Goal: Transaction & Acquisition: Purchase product/service

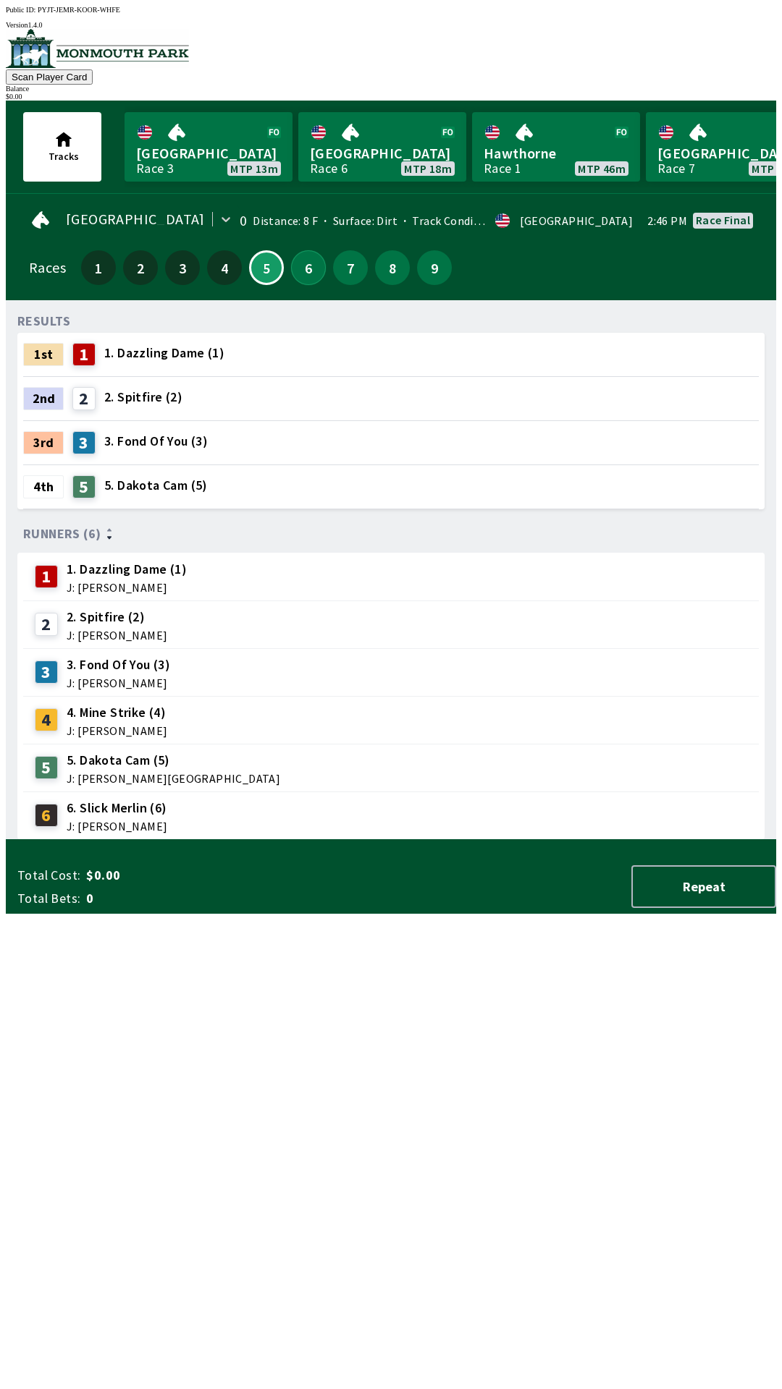
click at [301, 271] on button "6" at bounding box center [308, 267] width 35 height 35
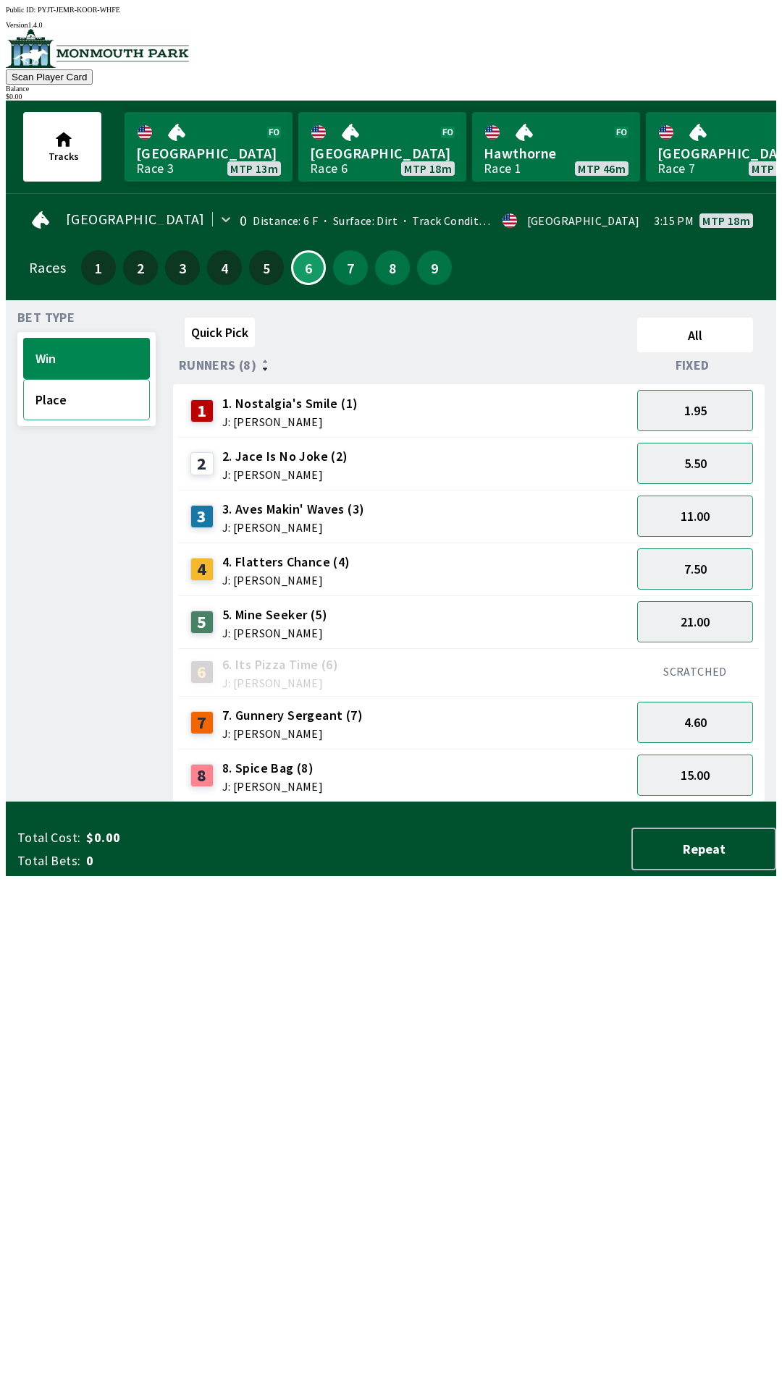
click at [93, 395] on button "Place" at bounding box center [86, 399] width 127 height 41
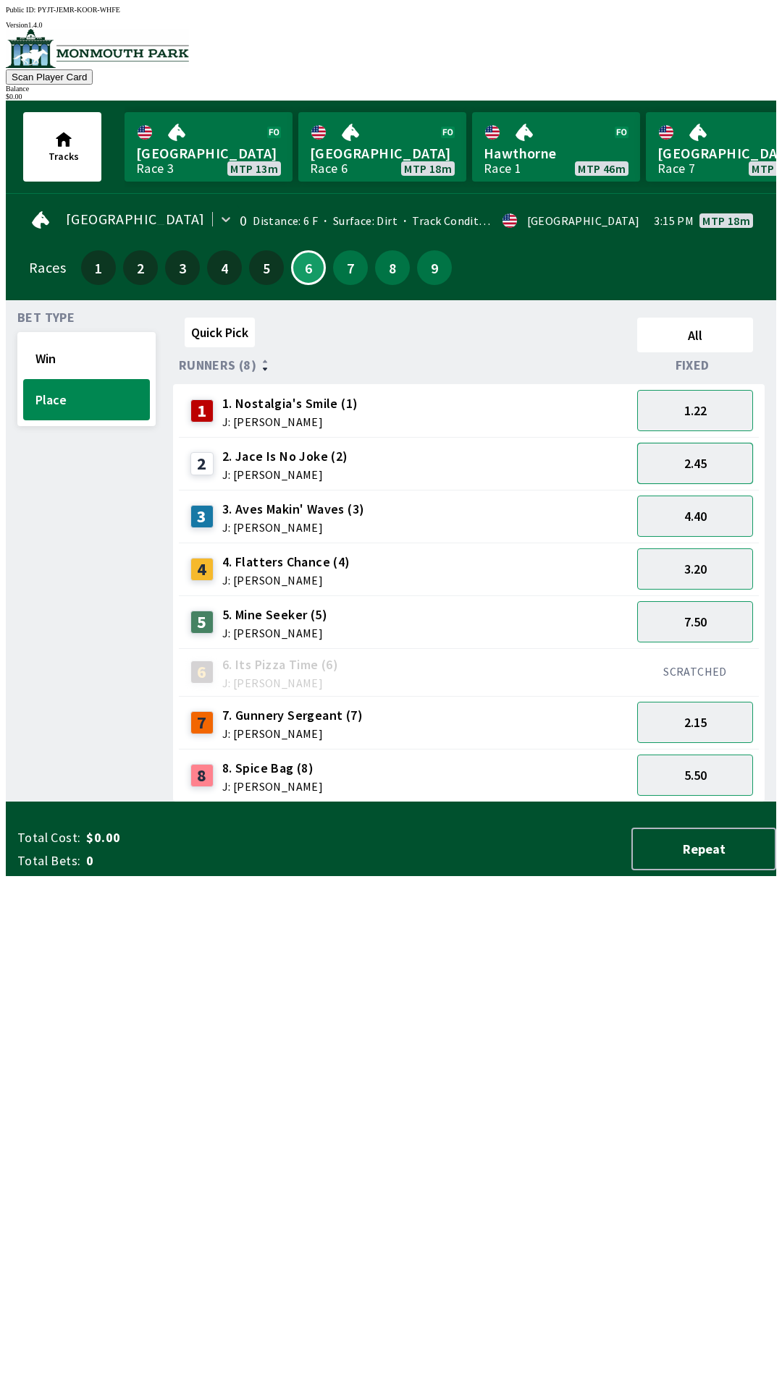
click at [725, 468] on button "2.45" at bounding box center [695, 463] width 116 height 41
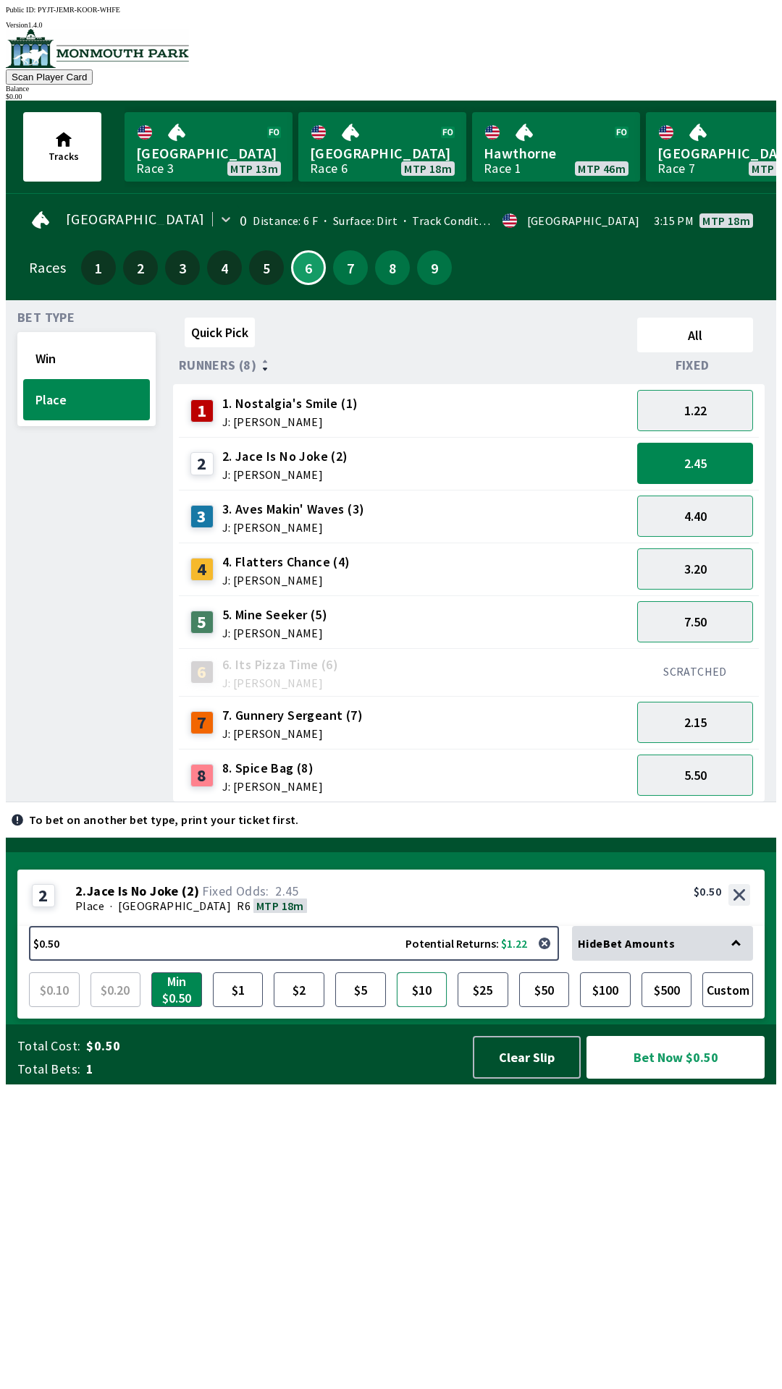
click at [431, 1007] on button "$10" at bounding box center [422, 990] width 51 height 35
click at [701, 1079] on button "Bet Now $10.00" at bounding box center [675, 1057] width 178 height 43
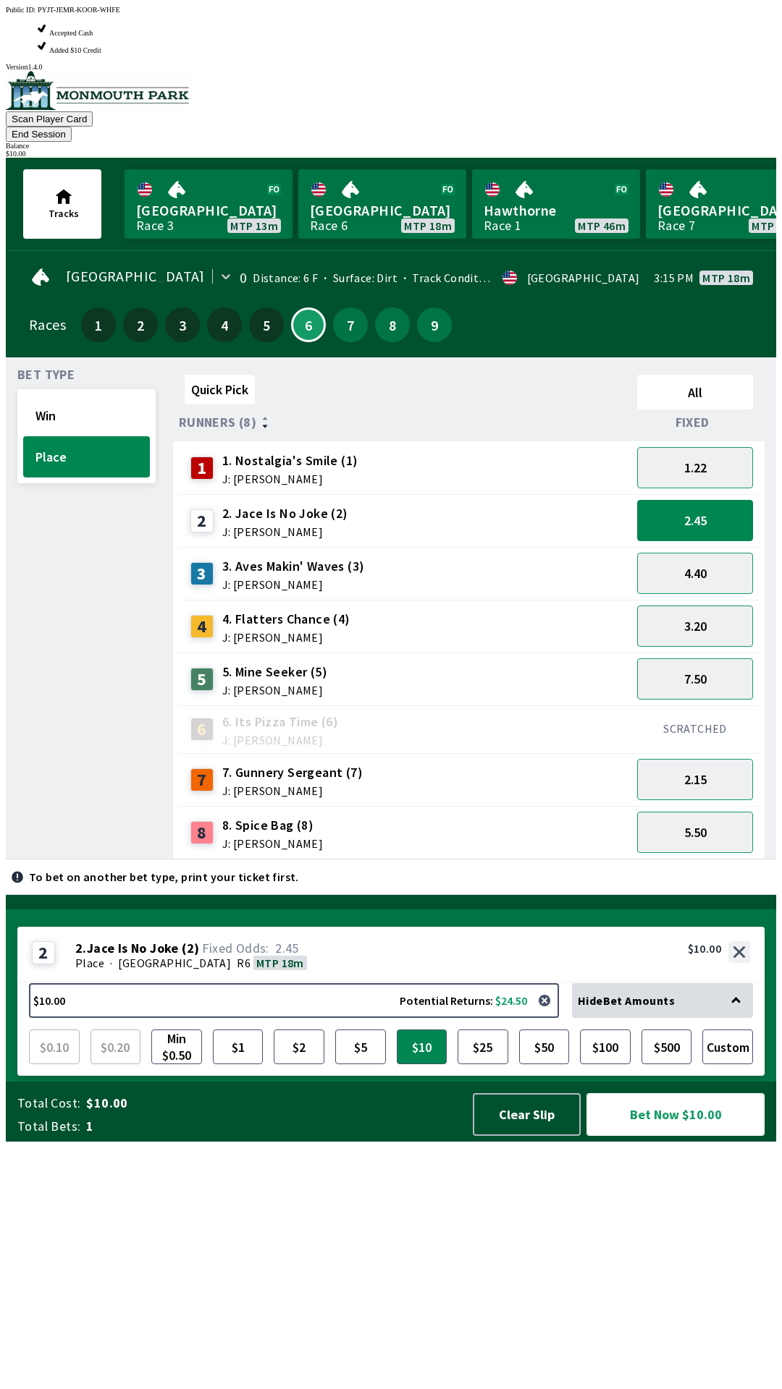
click at [701, 1136] on button "Bet Now $10.00" at bounding box center [675, 1114] width 178 height 43
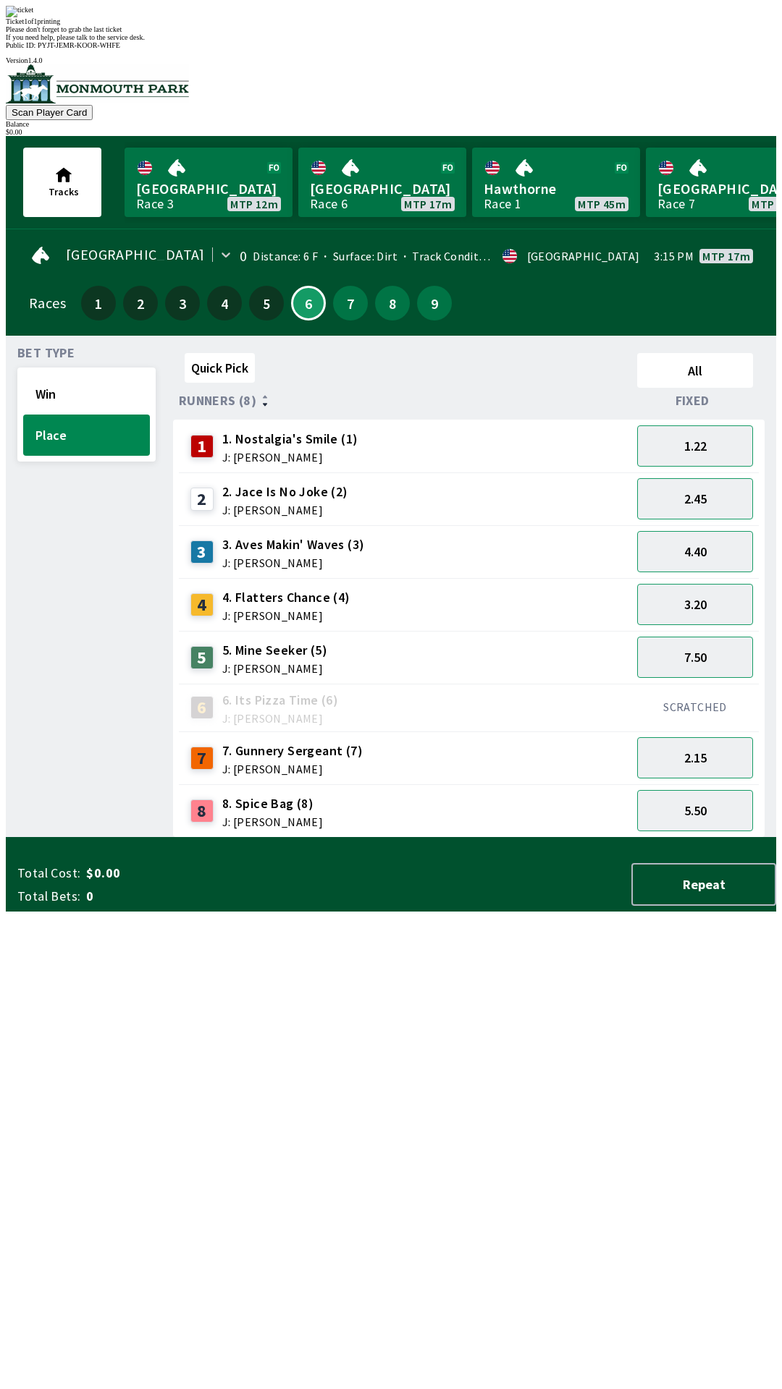
click at [527, 838] on div "Quick Pick All Runners (8) Fixed 1 1. Nostalgia's Smile (1) J: [PERSON_NAME] 1.…" at bounding box center [474, 592] width 603 height 491
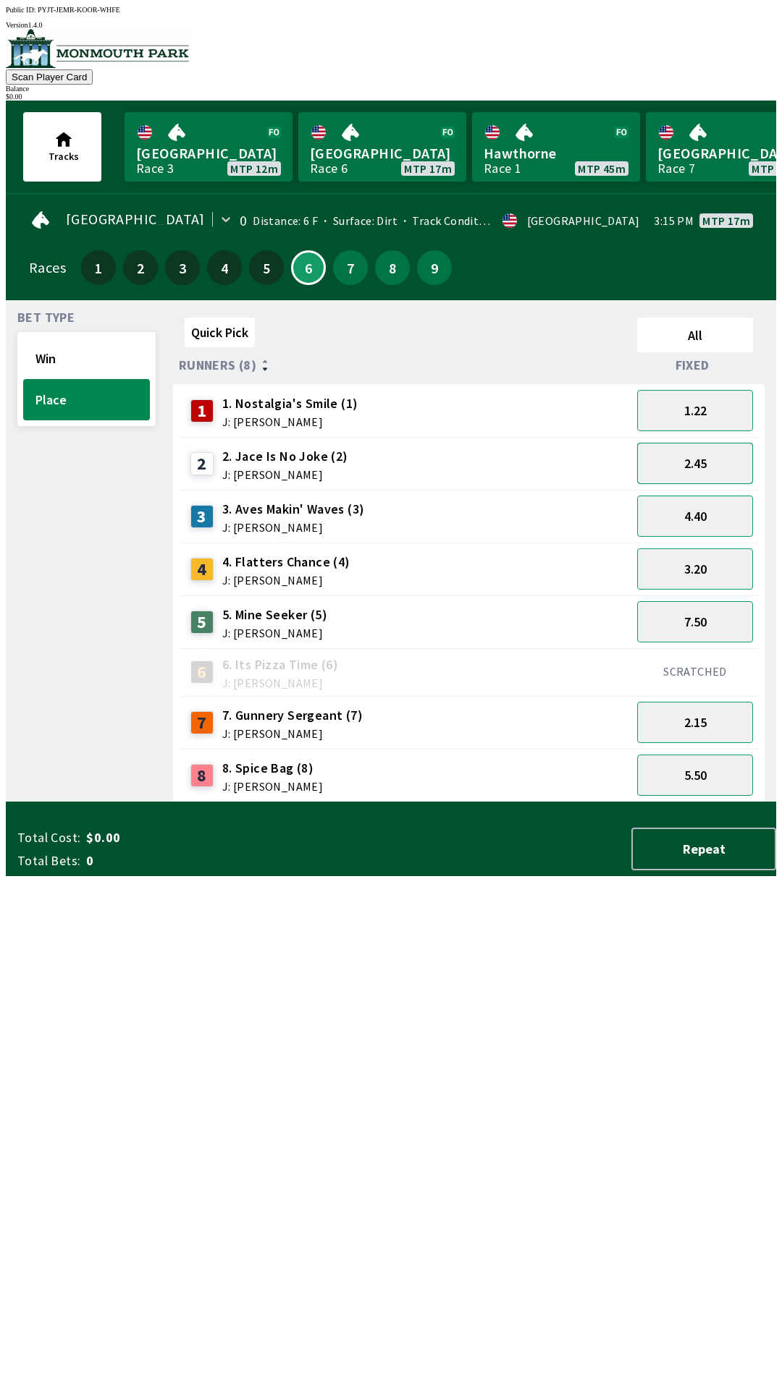
click at [714, 455] on button "2.45" at bounding box center [695, 463] width 116 height 41
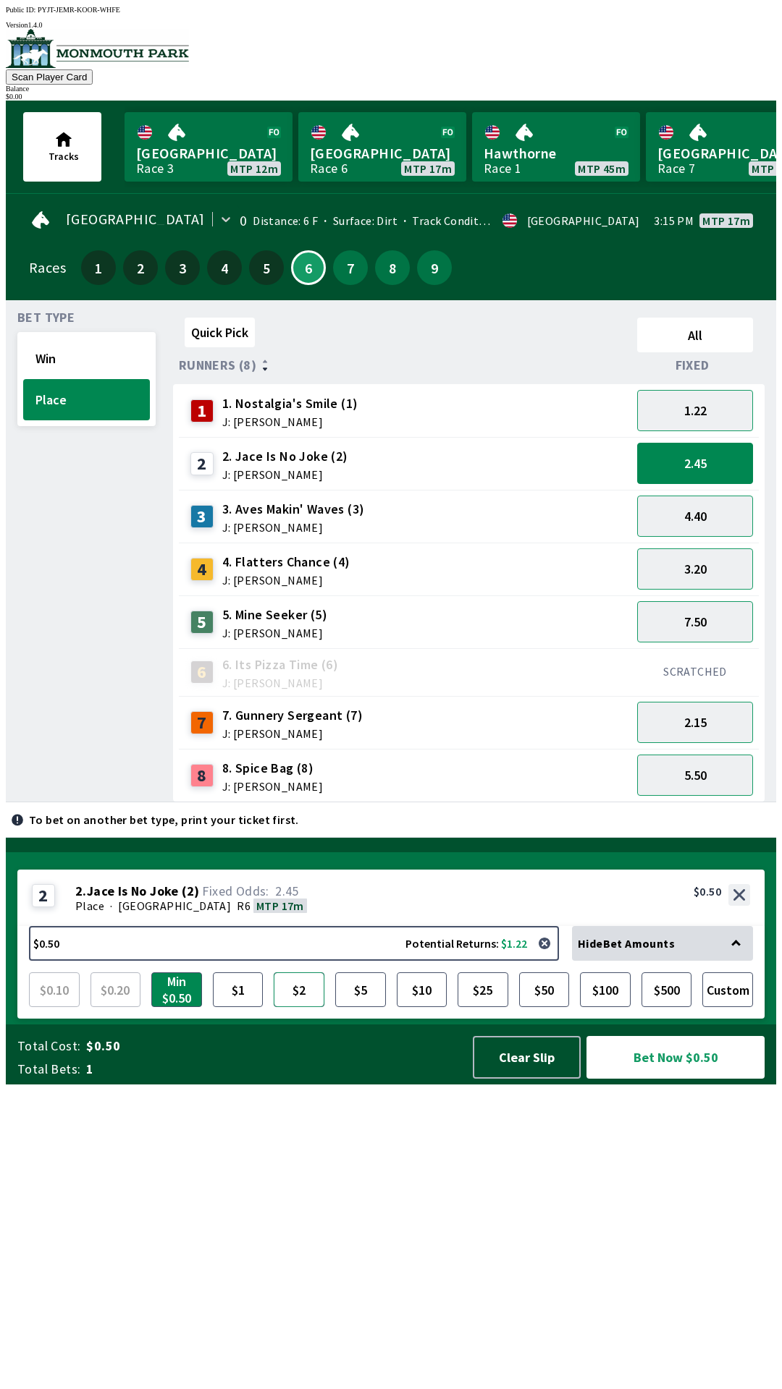
click at [287, 1007] on button "$2" at bounding box center [299, 990] width 51 height 35
click at [363, 1007] on button "$5" at bounding box center [360, 990] width 51 height 35
click at [433, 1007] on button "$10" at bounding box center [422, 990] width 51 height 35
click at [365, 1007] on button "$5" at bounding box center [360, 990] width 51 height 35
click at [418, 1007] on button "$10" at bounding box center [422, 990] width 51 height 35
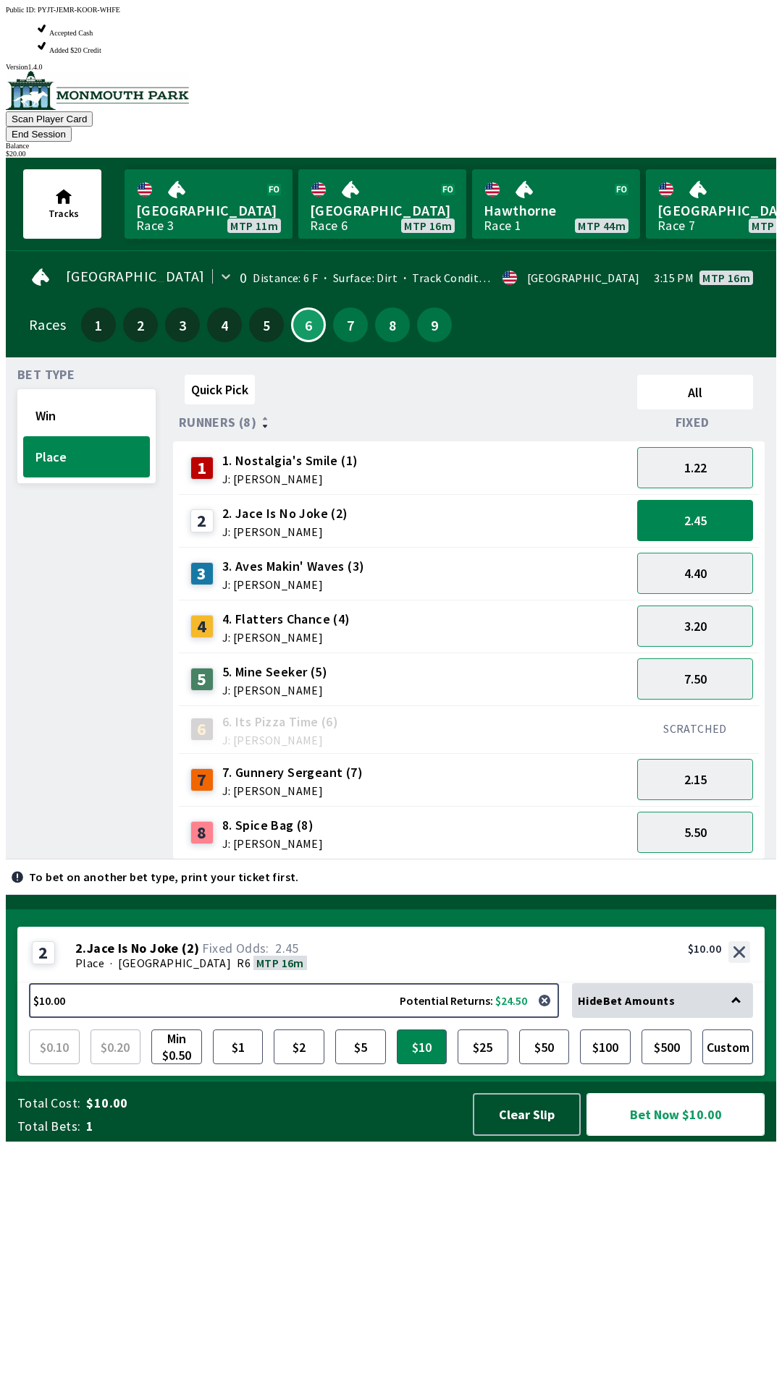
click at [693, 1136] on button "Bet Now $10.00" at bounding box center [675, 1114] width 178 height 43
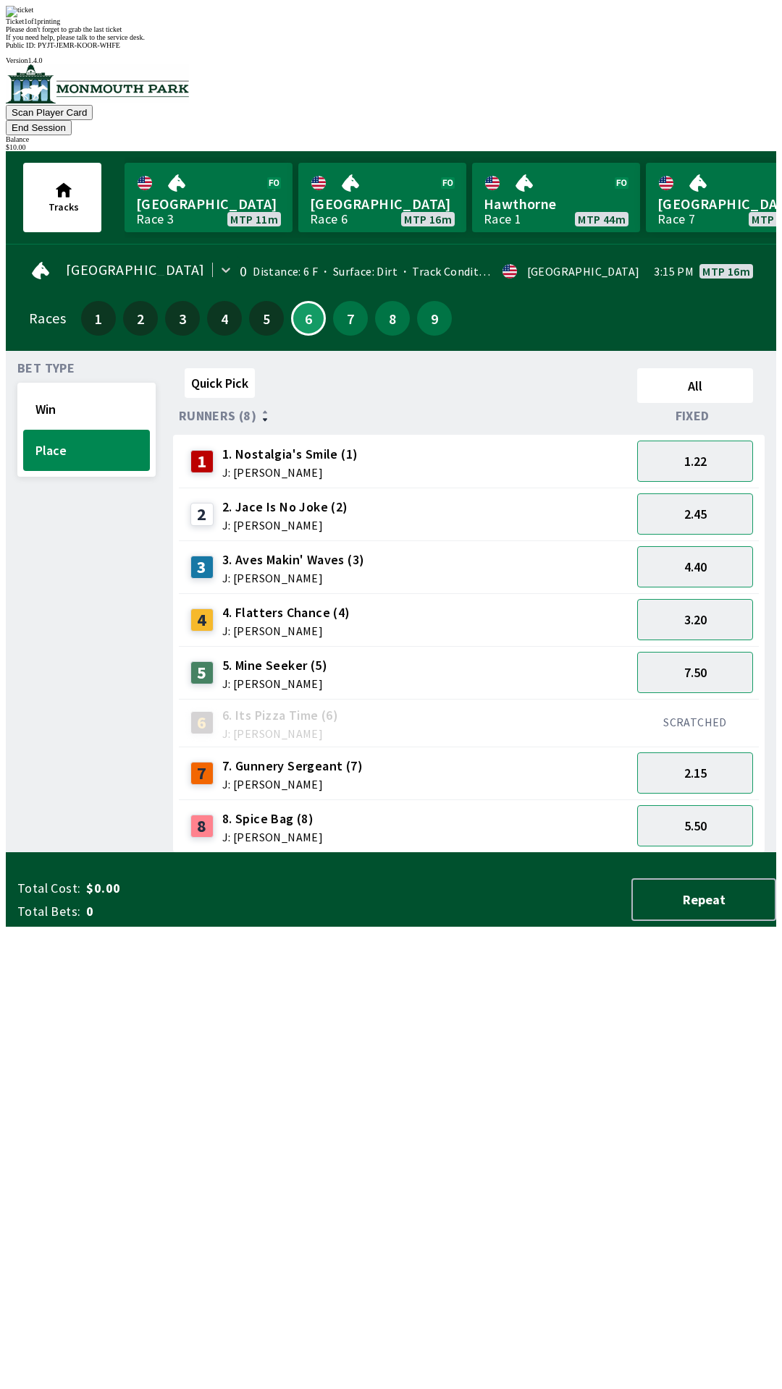
click at [376, 853] on div "Quick Pick All Runners (8) Fixed 1 1. Nostalgia's Smile (1) J: [PERSON_NAME] 1.…" at bounding box center [474, 608] width 603 height 491
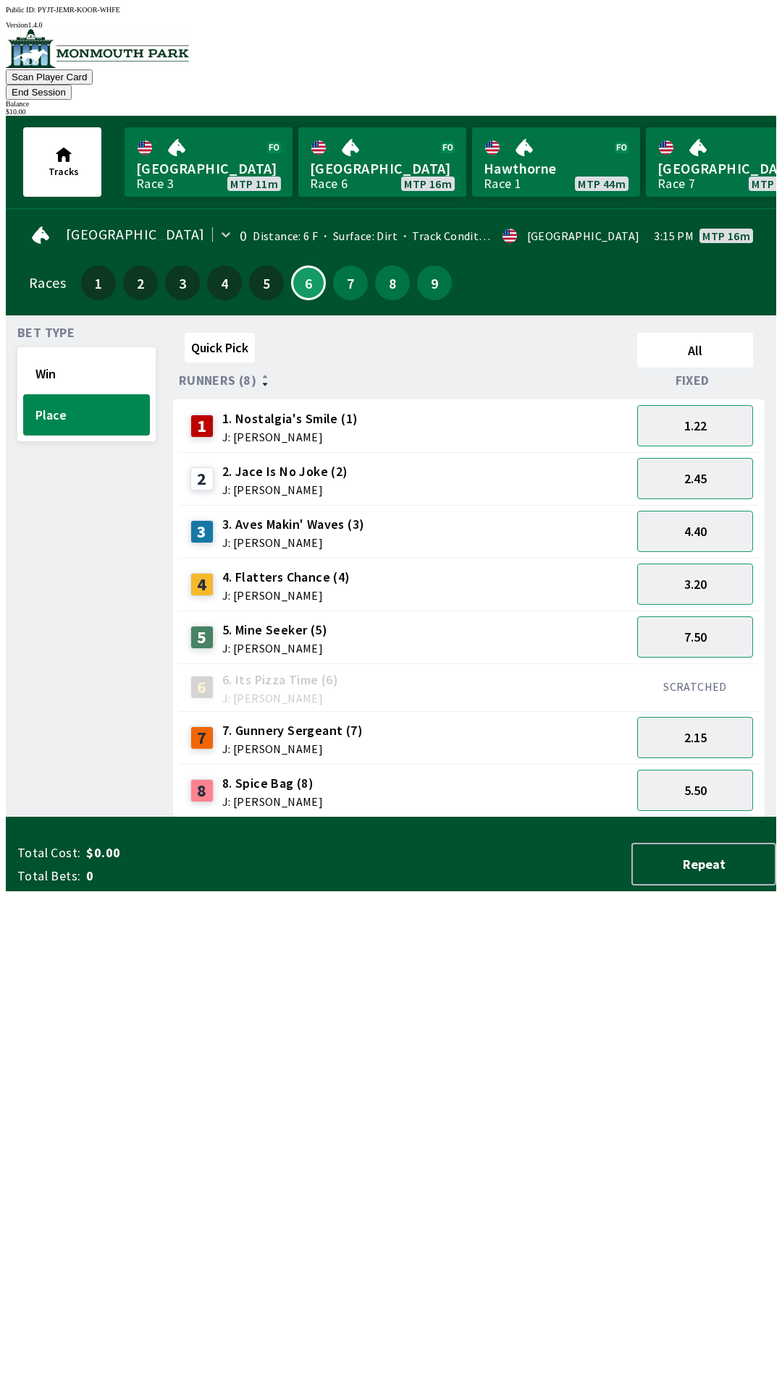
click at [729, 100] on div "Balance" at bounding box center [391, 104] width 770 height 8
click at [712, 108] on div "$ 10.00" at bounding box center [391, 112] width 770 height 8
click at [72, 85] on button "End Session" at bounding box center [39, 92] width 66 height 15
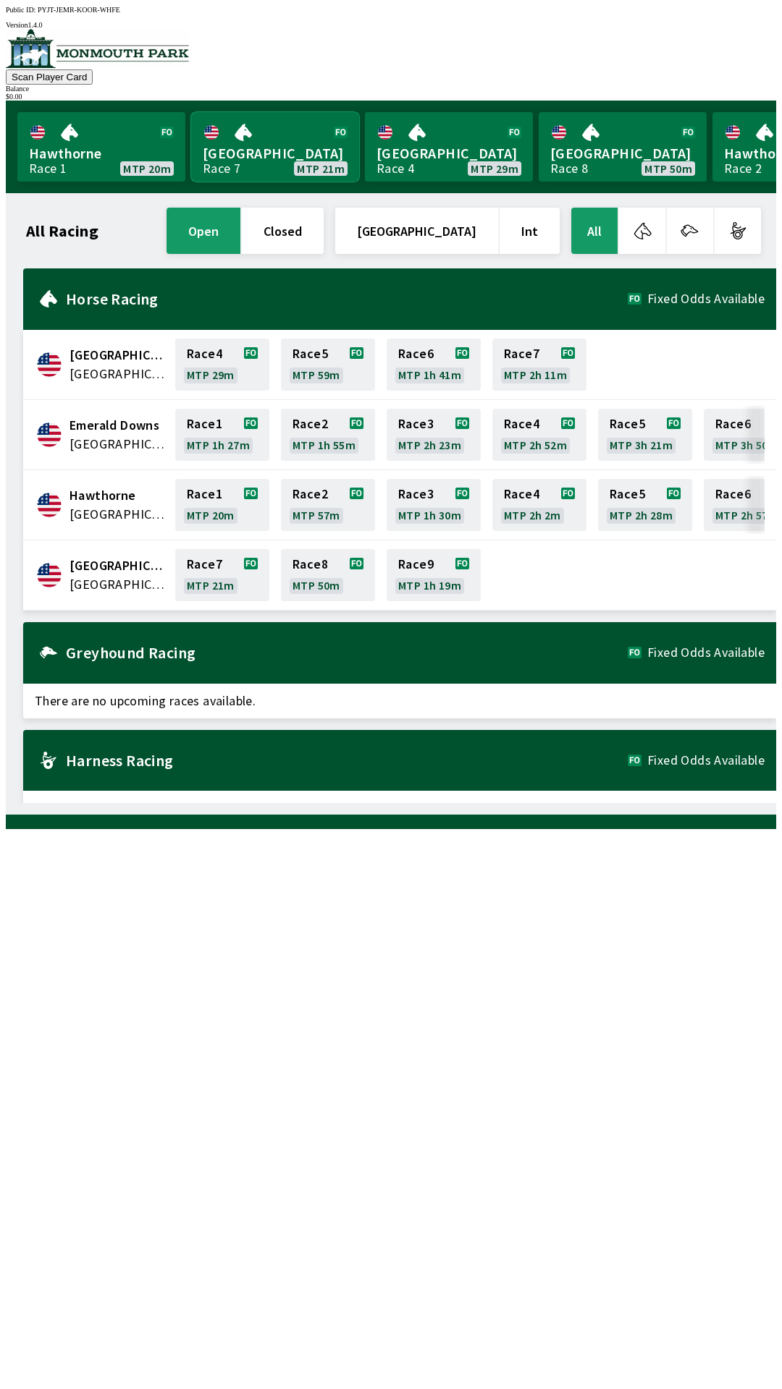
click at [243, 153] on link "[GEOGRAPHIC_DATA] Race 7 MTP 21m" at bounding box center [275, 146] width 168 height 69
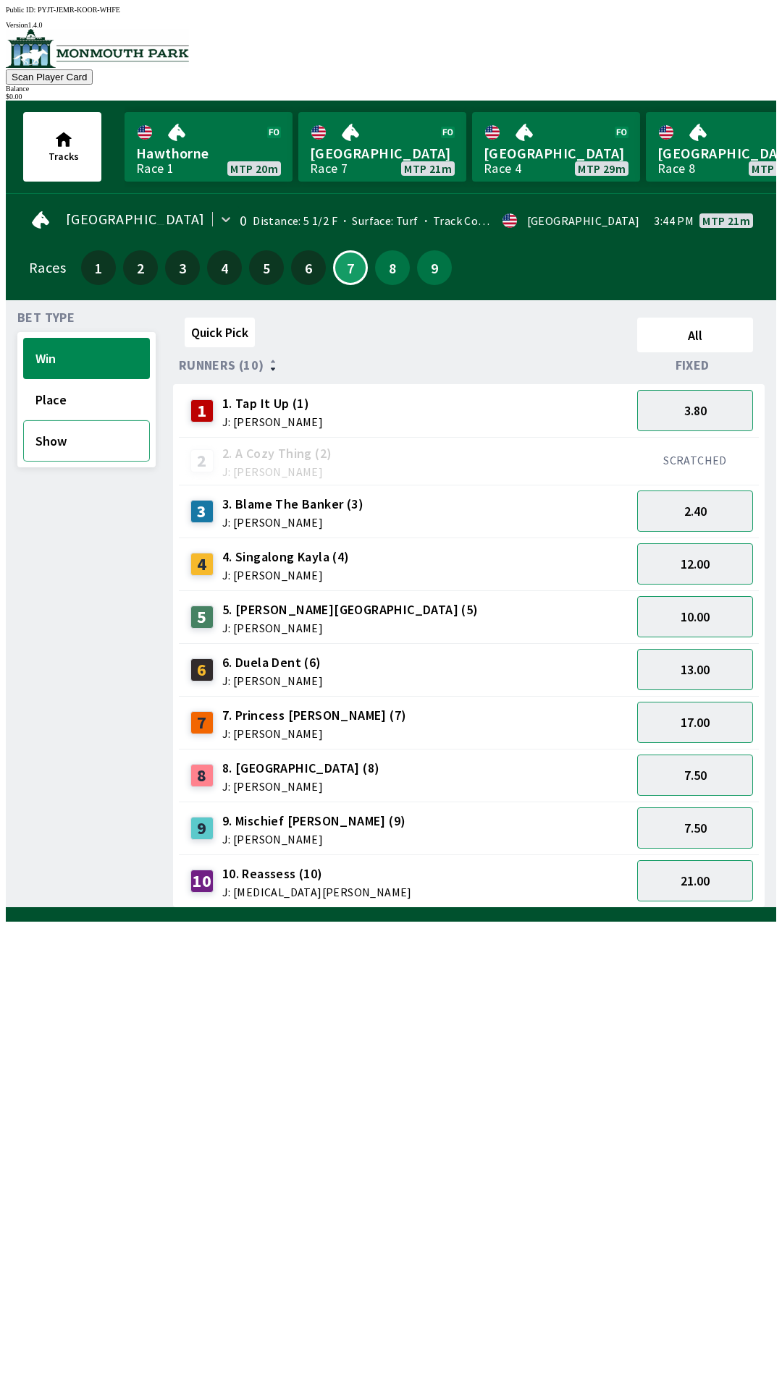
click at [80, 439] on button "Show" at bounding box center [86, 440] width 127 height 41
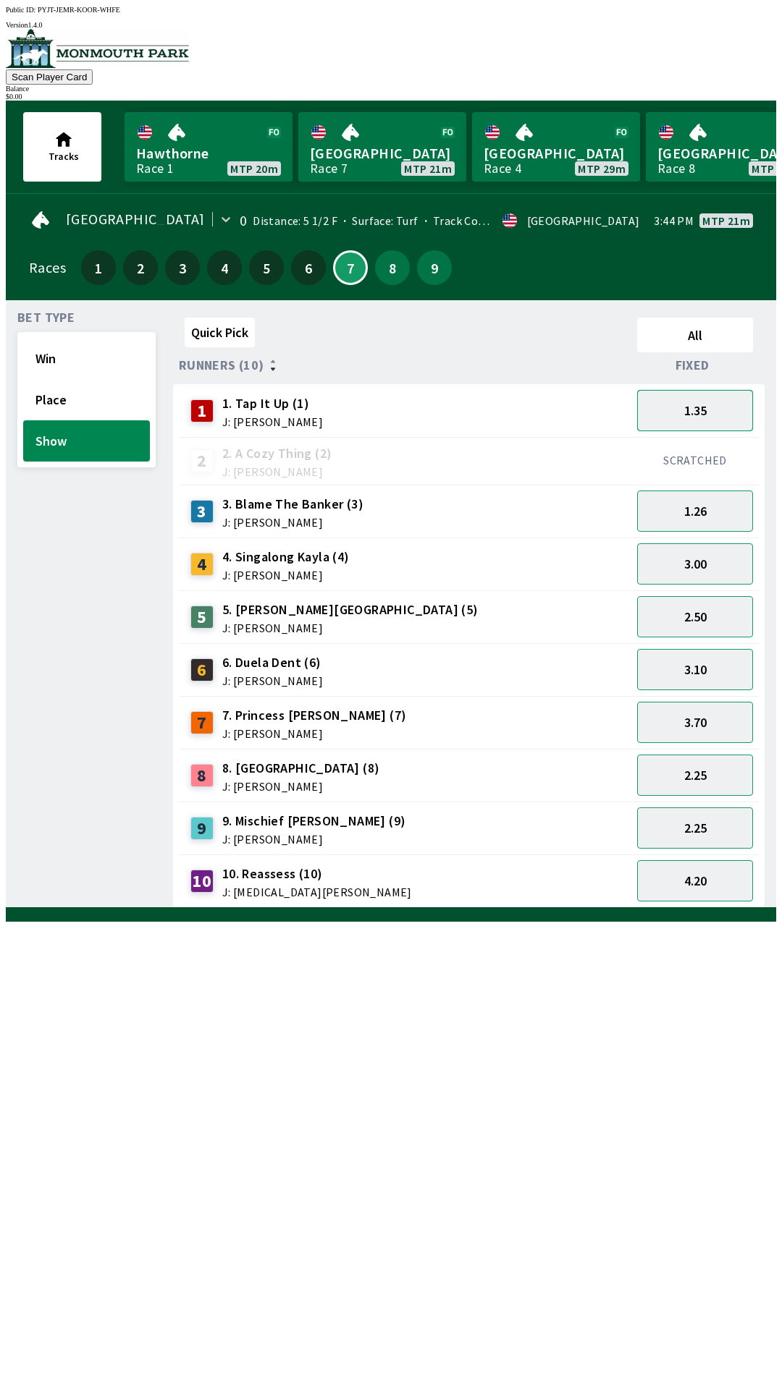
click at [705, 418] on button "1.35" at bounding box center [695, 410] width 116 height 41
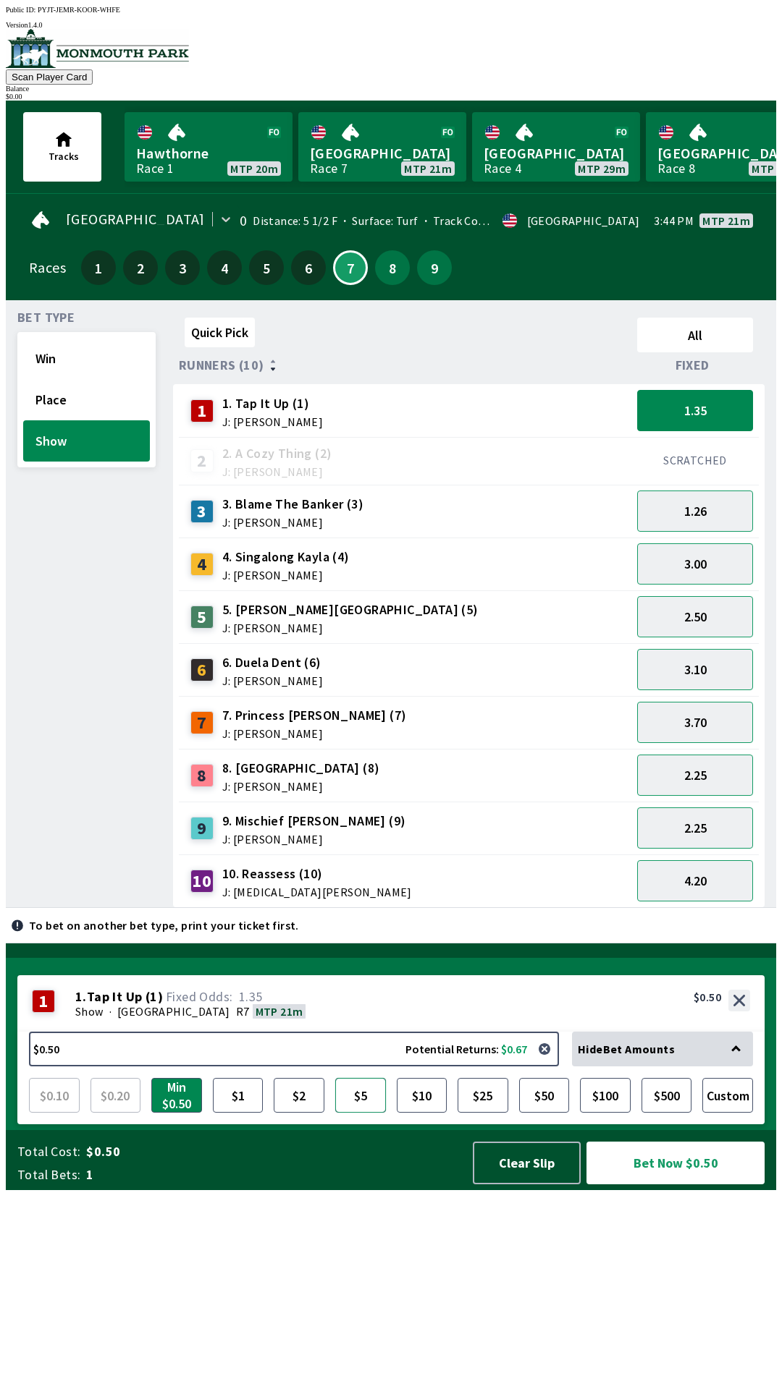
click at [344, 1113] on button "$5" at bounding box center [360, 1095] width 51 height 35
click at [707, 876] on button "4.20" at bounding box center [695, 880] width 116 height 41
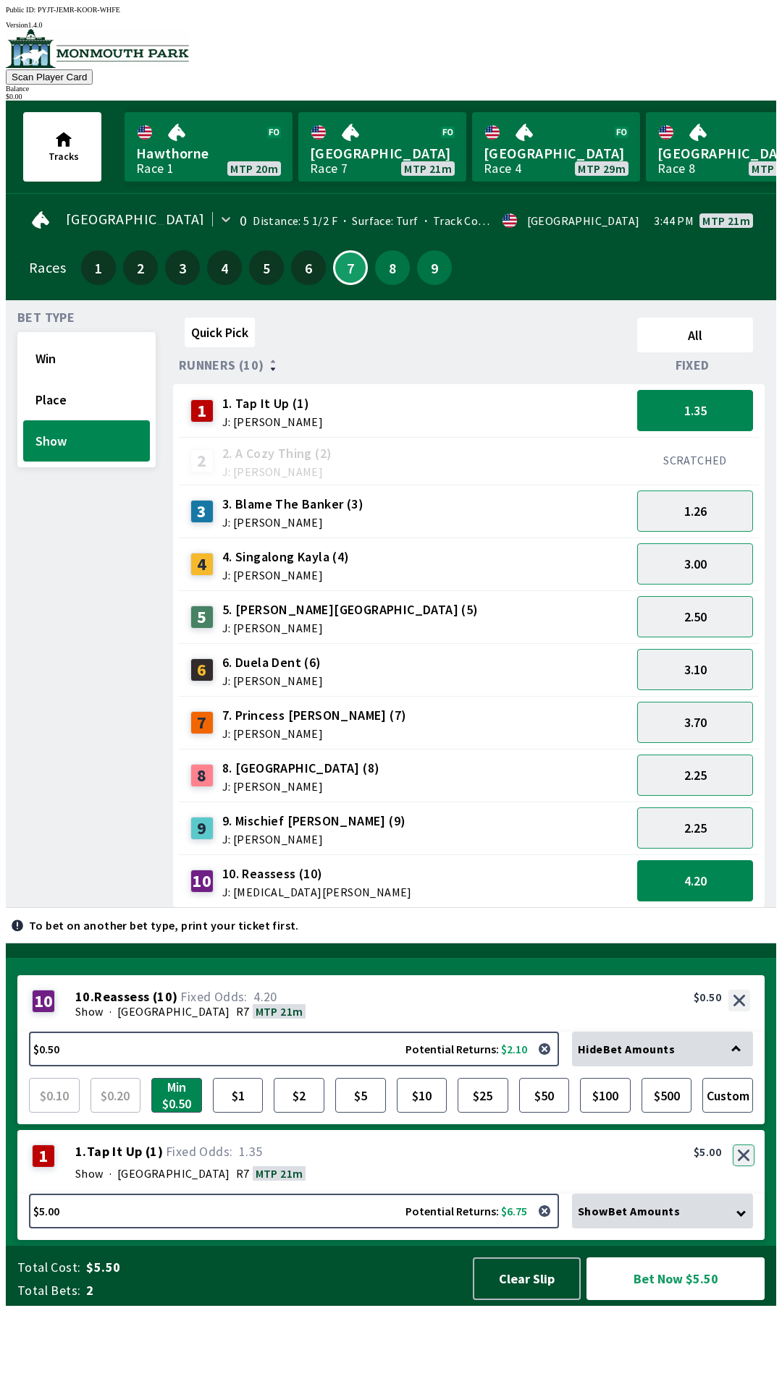
click at [743, 1167] on button "button" at bounding box center [743, 1156] width 22 height 22
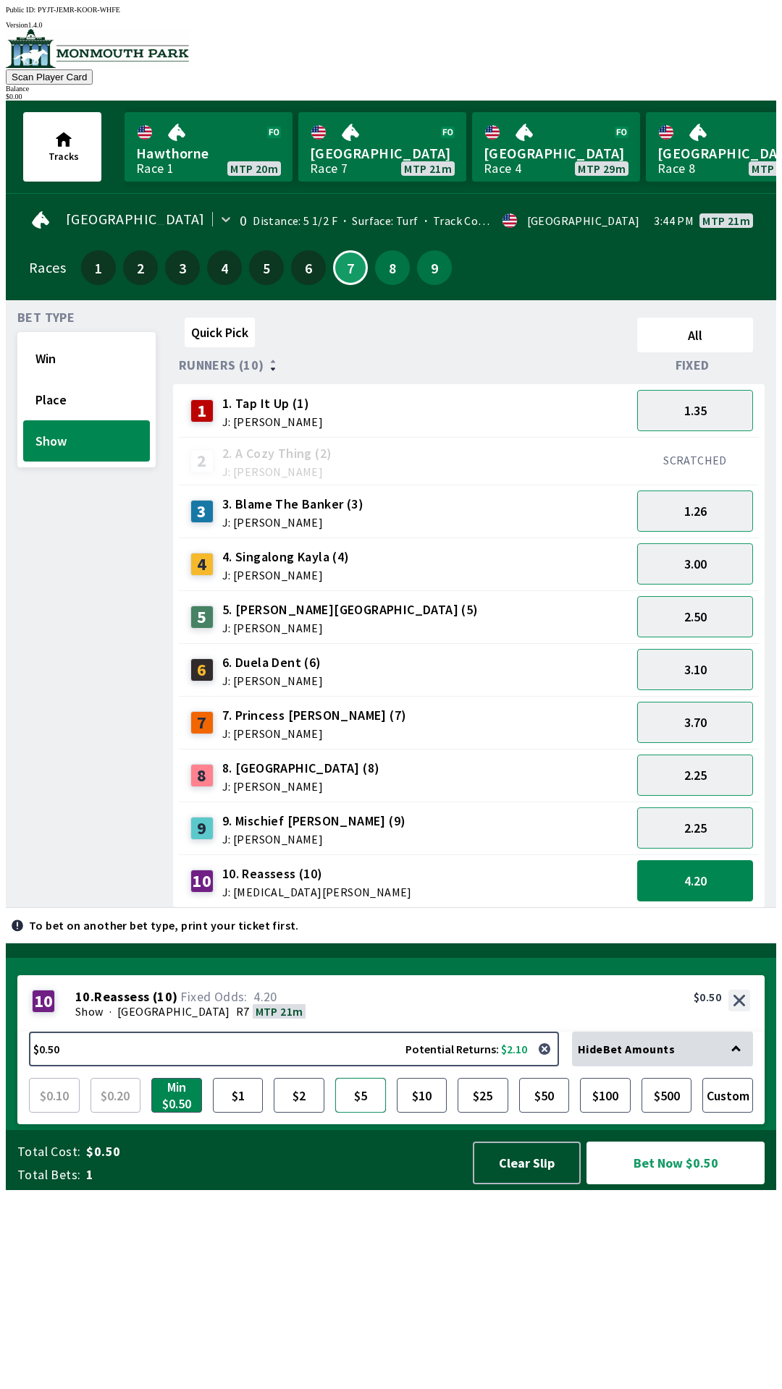
click at [365, 1113] on button "$5" at bounding box center [360, 1095] width 51 height 35
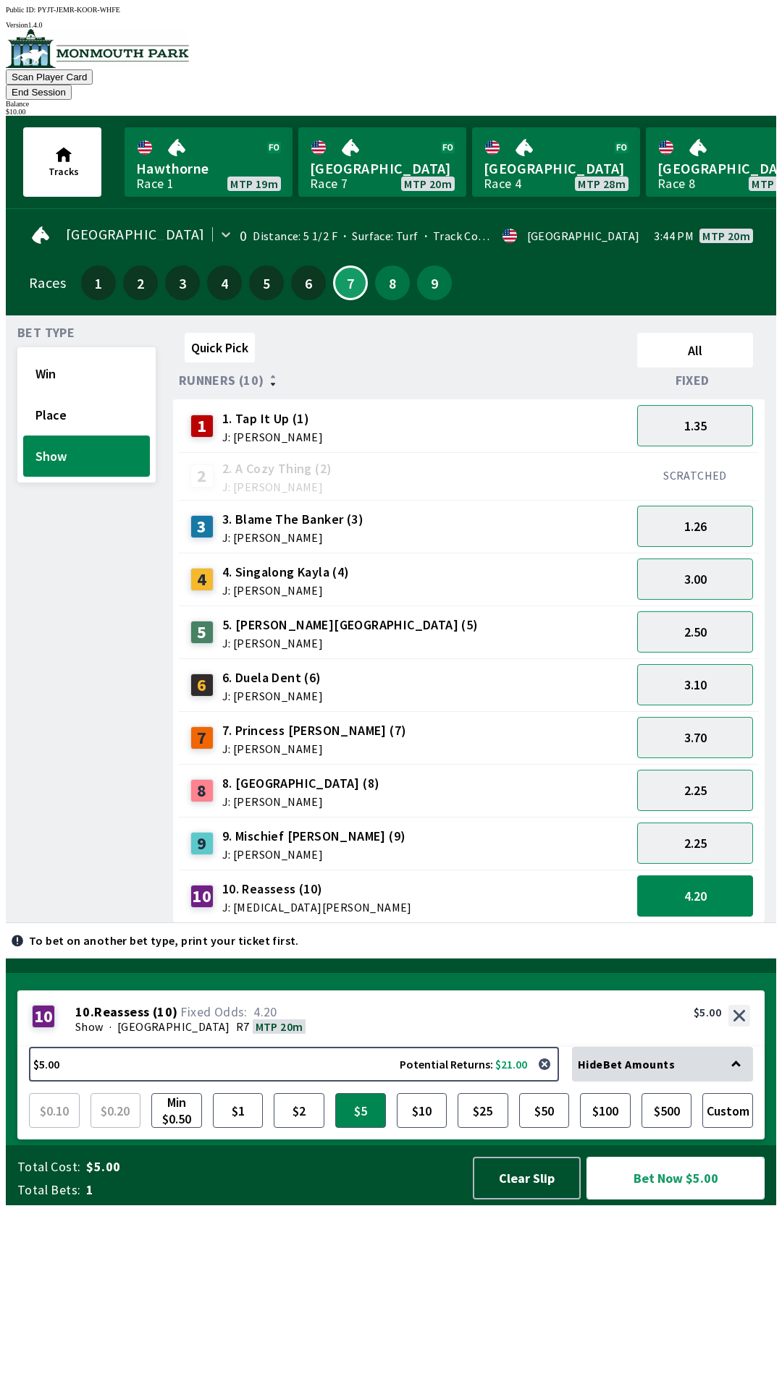
click at [643, 1200] on button "Bet Now $5.00" at bounding box center [675, 1178] width 178 height 43
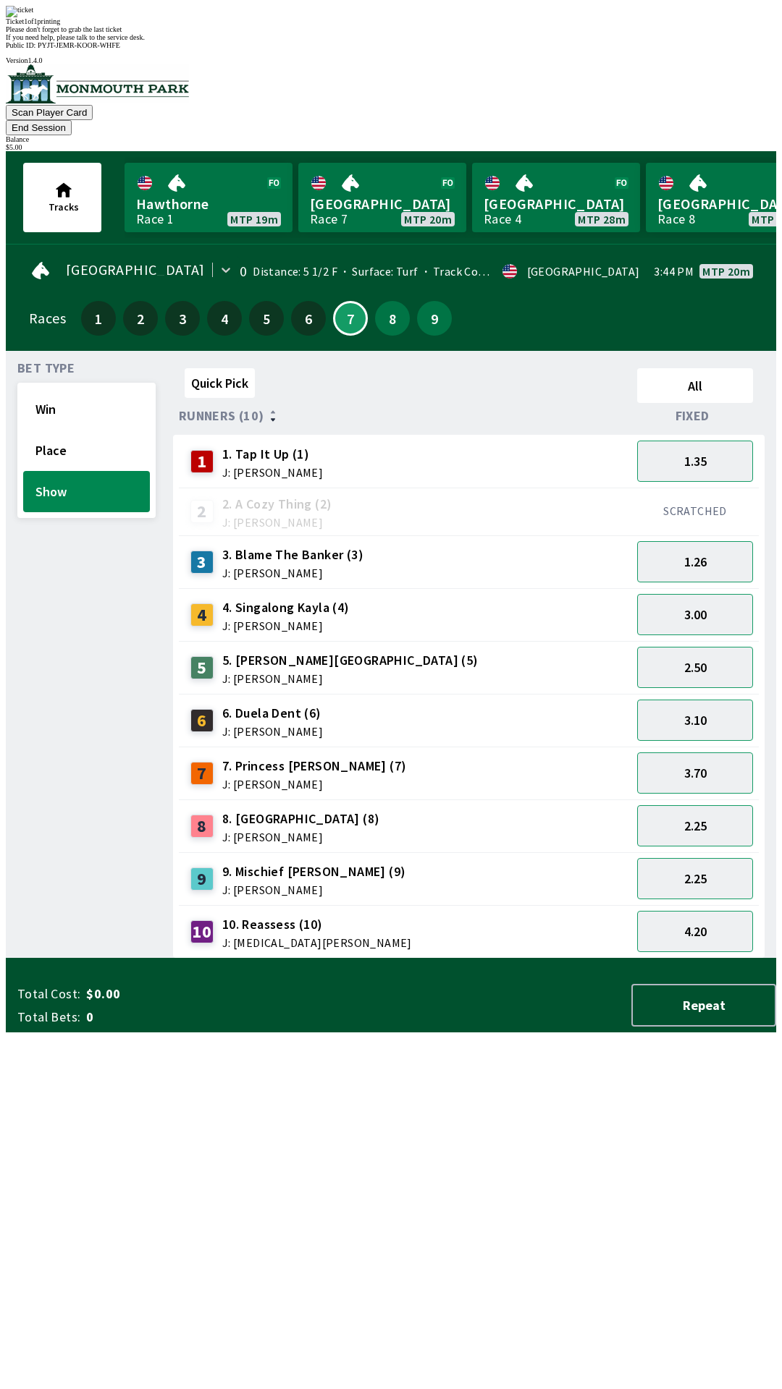
click at [295, 959] on div "Quick Pick All Runners (10) Fixed 1 1. Tap It Up (1) J: [PERSON_NAME] 1.35 2 2.…" at bounding box center [474, 661] width 603 height 596
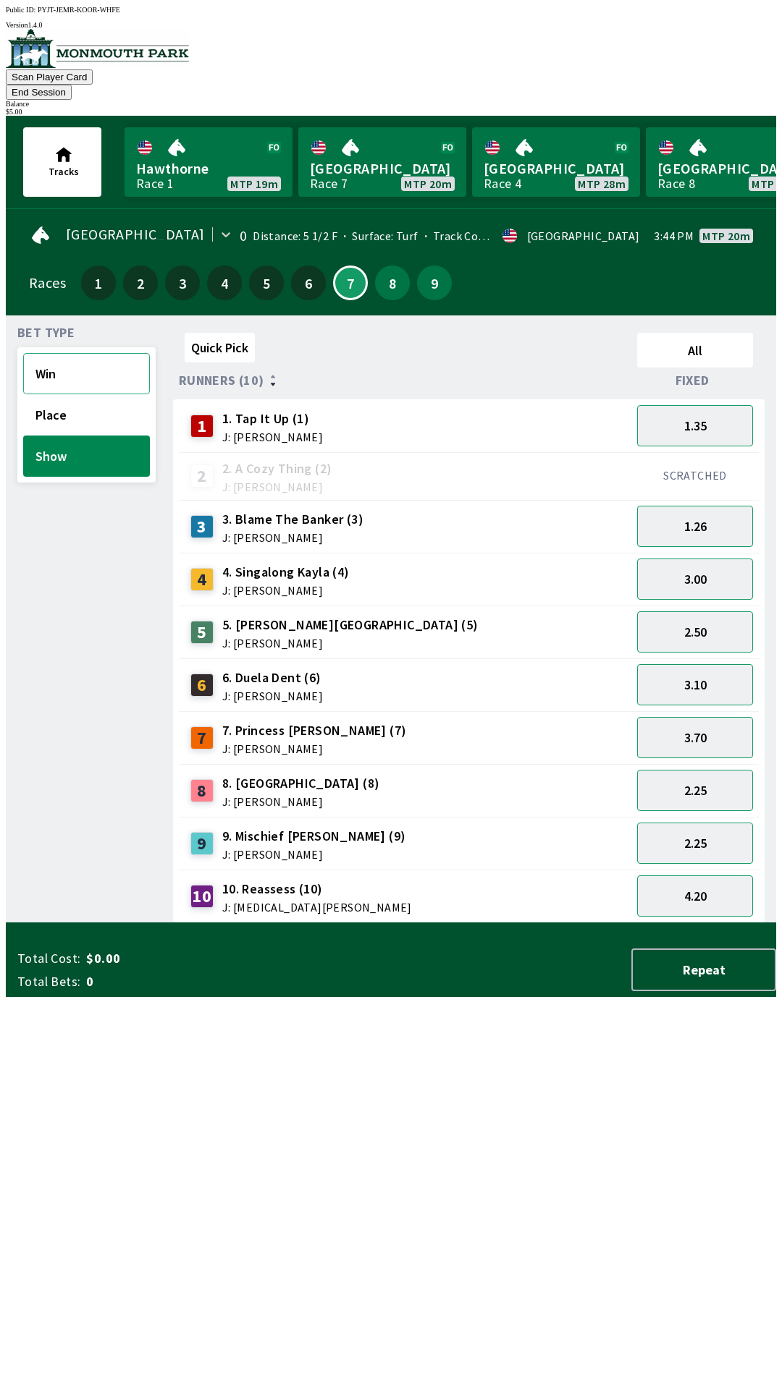
click at [63, 354] on button "Win" at bounding box center [86, 373] width 127 height 41
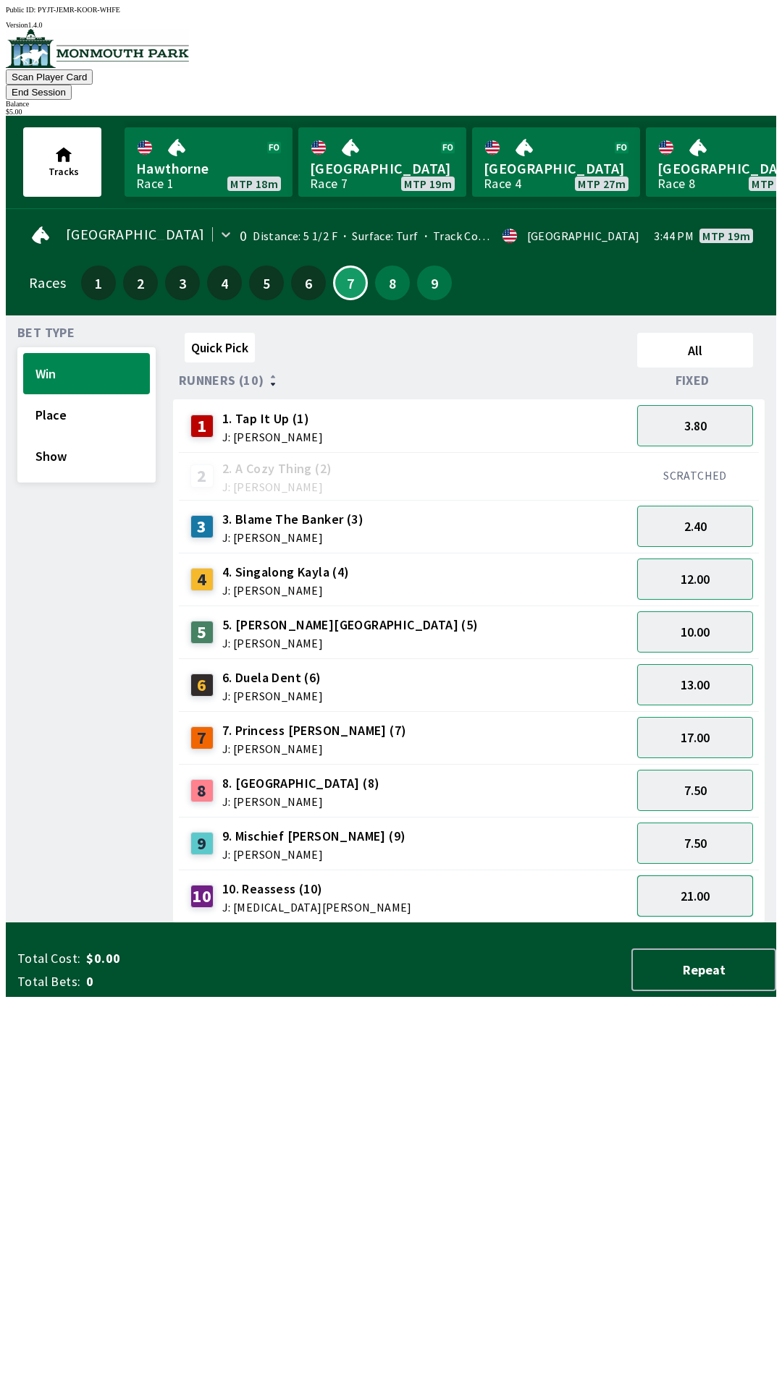
click at [686, 876] on button "21.00" at bounding box center [695, 896] width 116 height 41
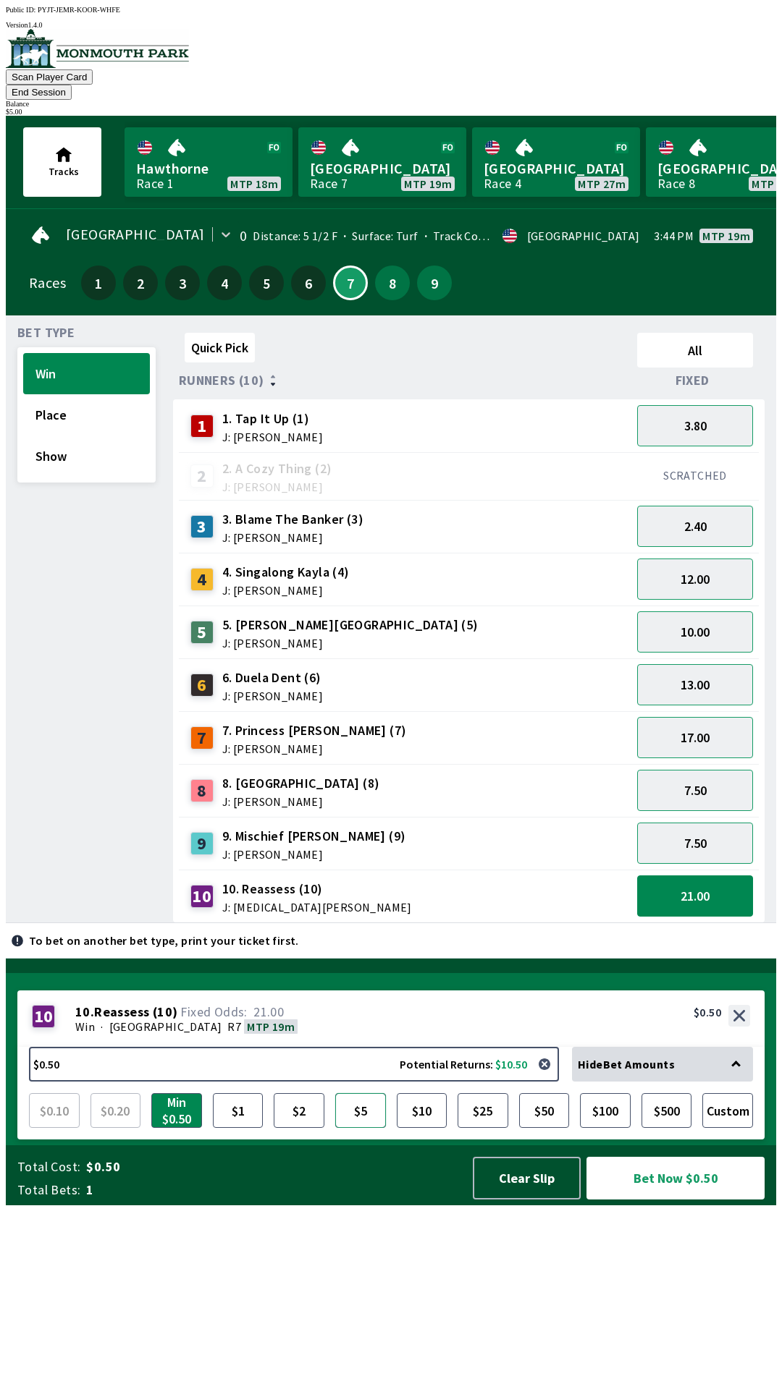
click at [352, 1128] on button "$5" at bounding box center [360, 1110] width 51 height 35
click at [302, 1128] on button "$2" at bounding box center [299, 1110] width 51 height 35
click at [228, 1128] on button "$1" at bounding box center [238, 1110] width 51 height 35
click at [299, 1128] on button "$2" at bounding box center [299, 1110] width 51 height 35
click at [687, 509] on button "2.40" at bounding box center [695, 526] width 116 height 41
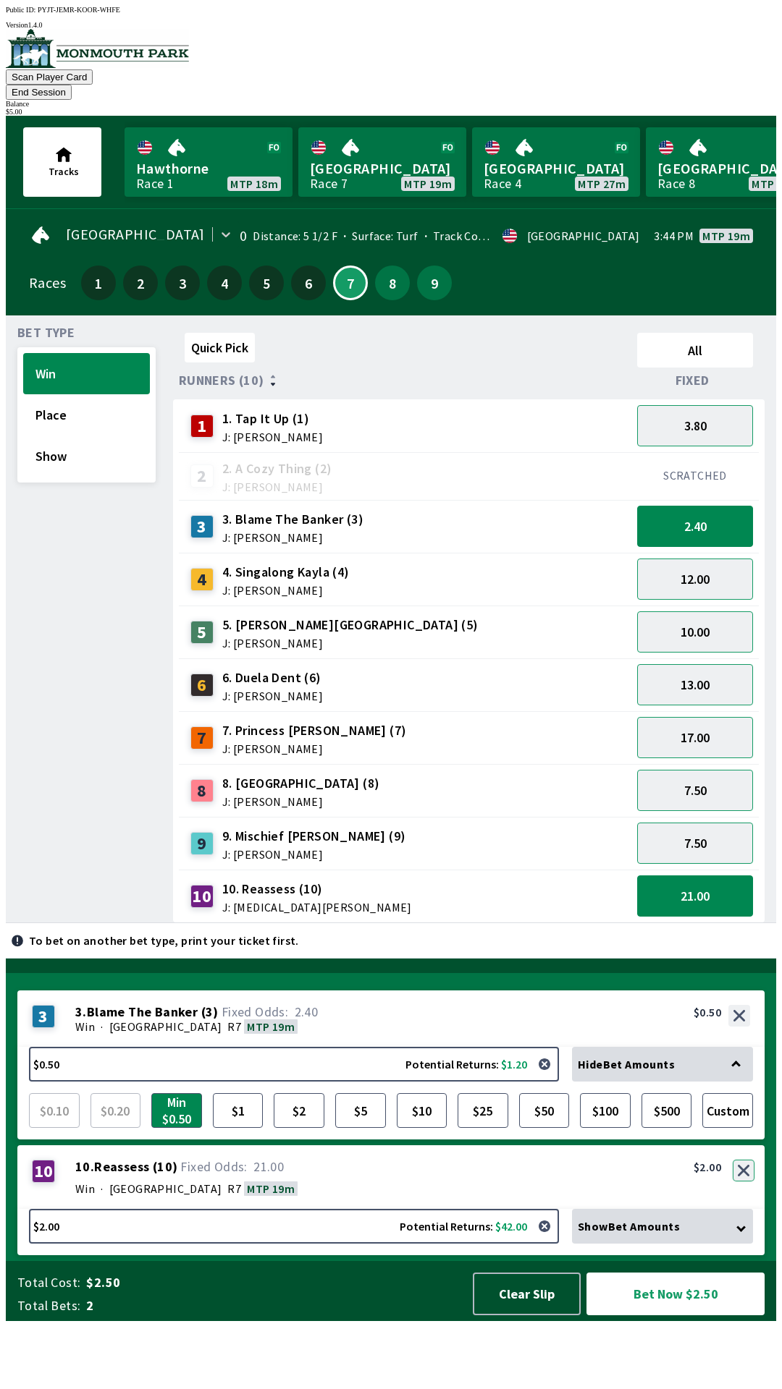
click at [747, 1209] on div "10 10 . Reassess ( 10 ) Win · [STREET_ADDRESS]. Reassess (10) 21.00 $2.00" at bounding box center [390, 1178] width 747 height 64
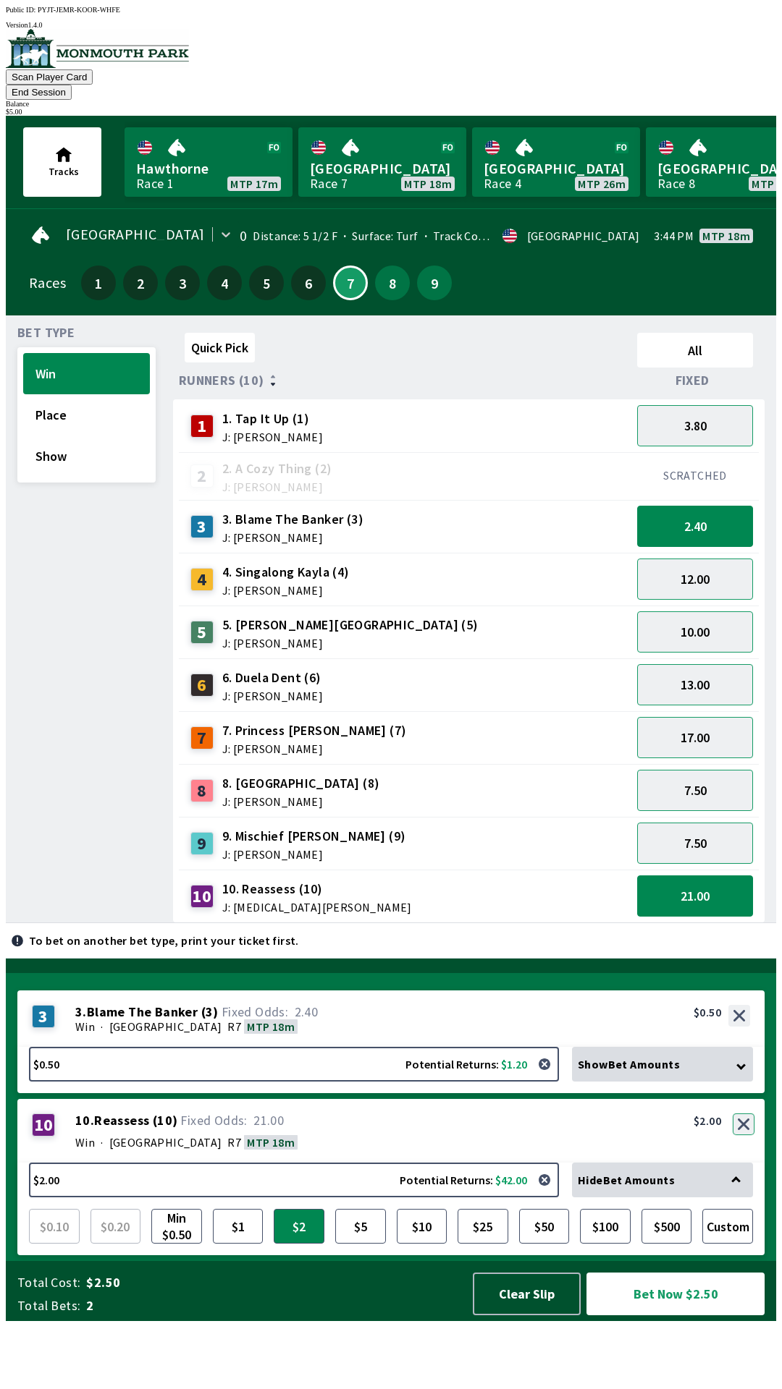
click at [747, 1135] on button "button" at bounding box center [743, 1125] width 22 height 22
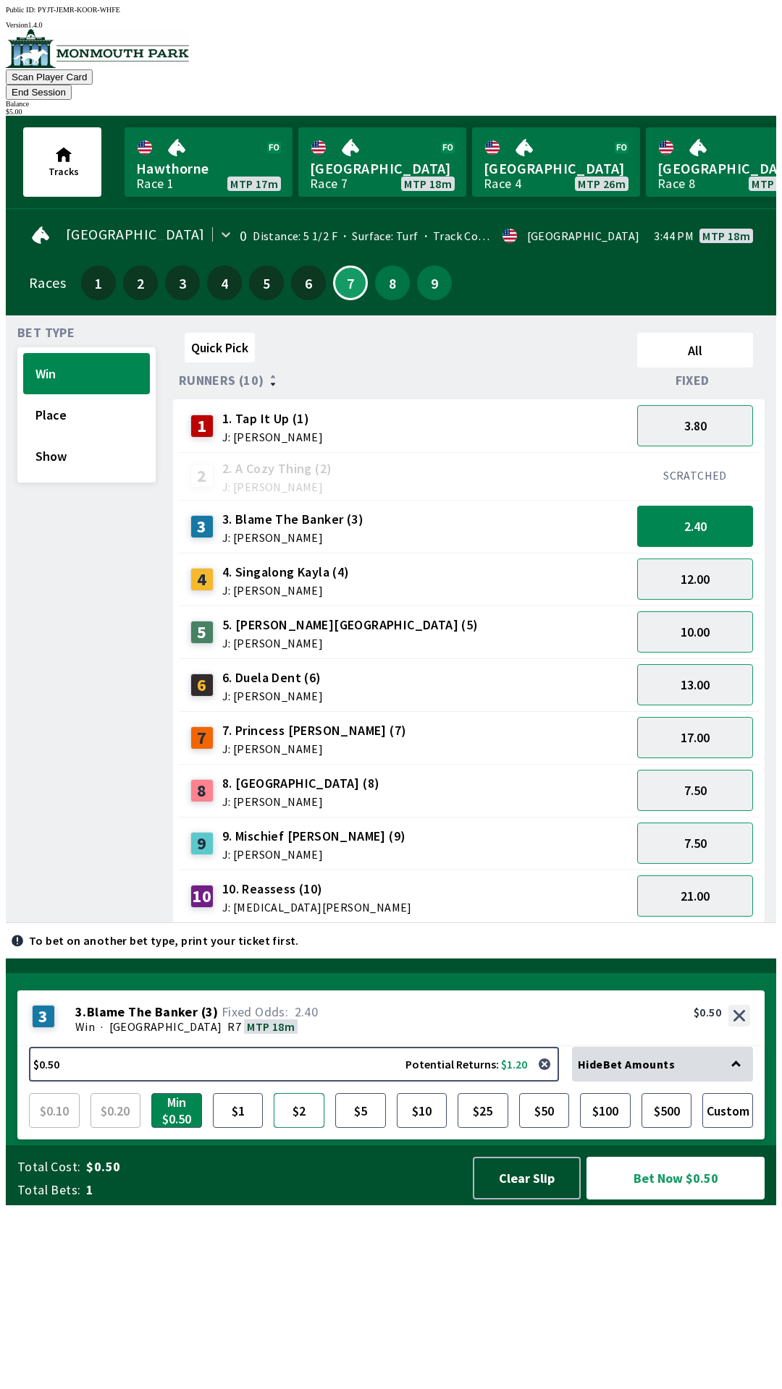
click at [304, 1128] on button "$2" at bounding box center [299, 1110] width 51 height 35
click at [360, 1128] on button "$5" at bounding box center [360, 1110] width 51 height 35
click at [674, 405] on button "3.80" at bounding box center [695, 425] width 116 height 41
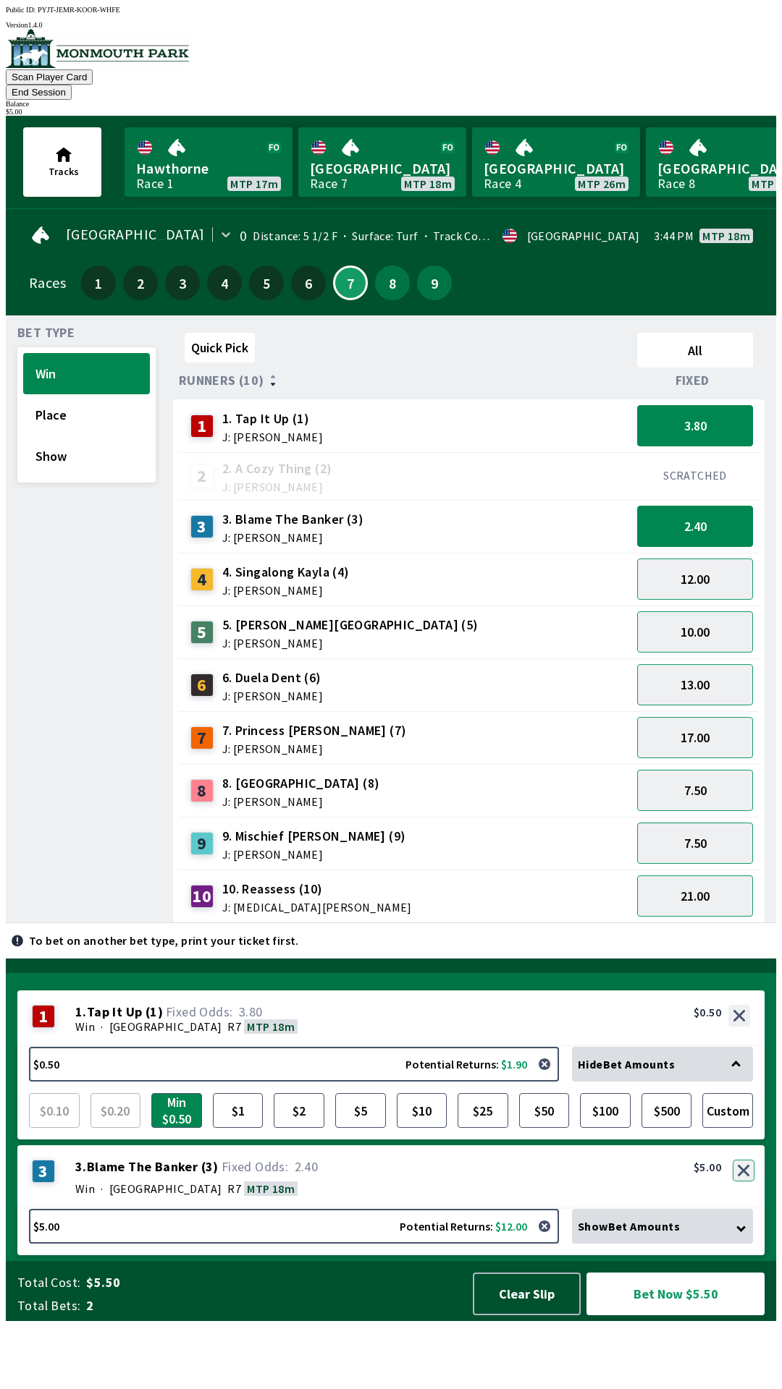
click at [741, 1182] on button "button" at bounding box center [743, 1171] width 22 height 22
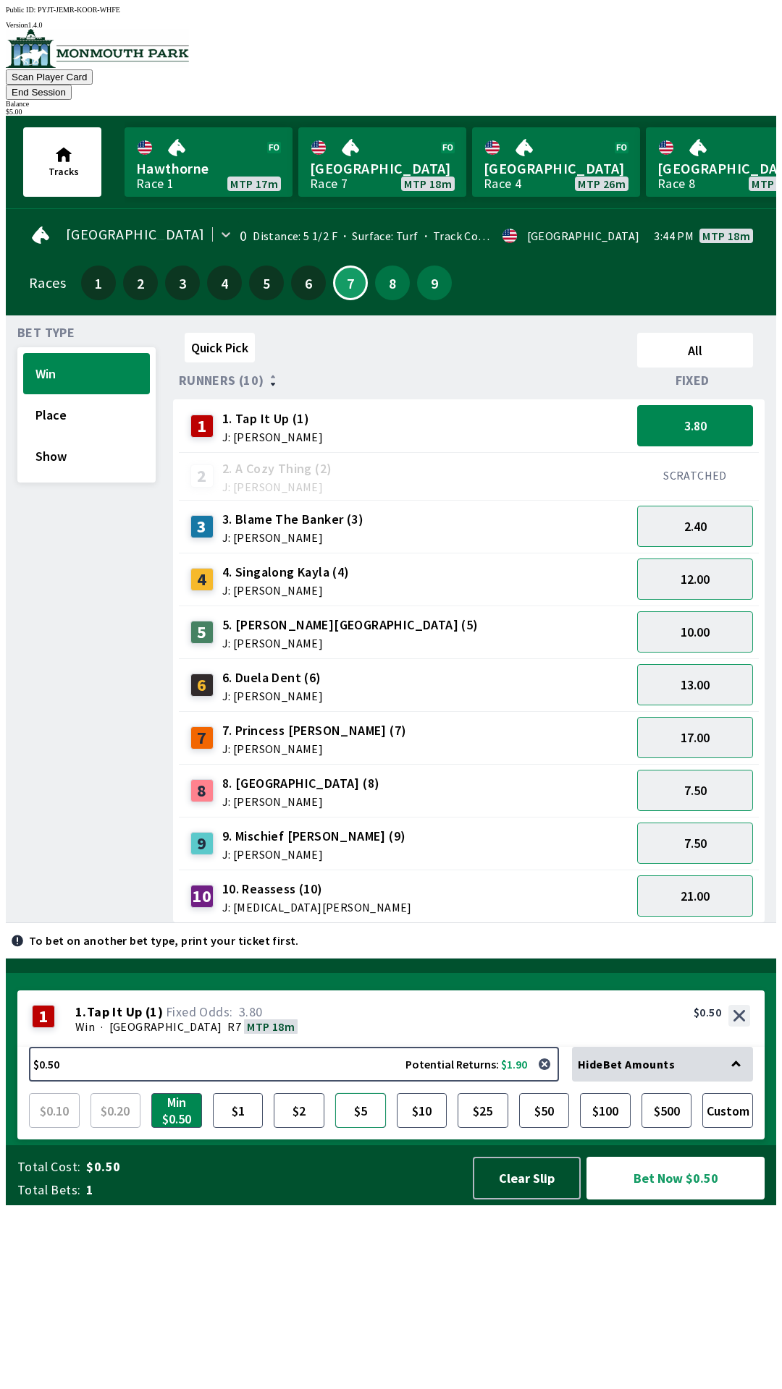
click at [360, 1128] on button "$5" at bounding box center [360, 1110] width 51 height 35
click at [76, 394] on button "Place" at bounding box center [86, 414] width 127 height 41
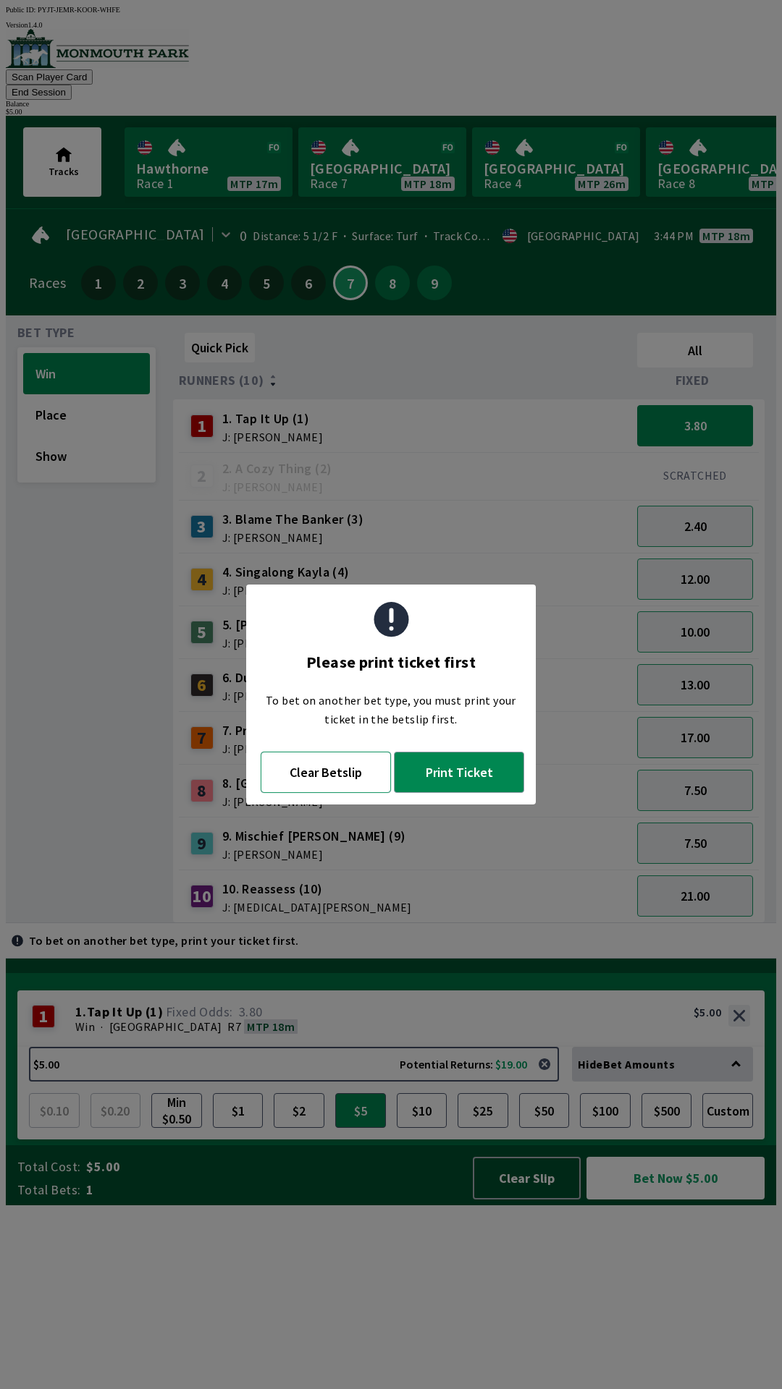
click at [329, 776] on button "Clear Betslip" at bounding box center [326, 772] width 130 height 41
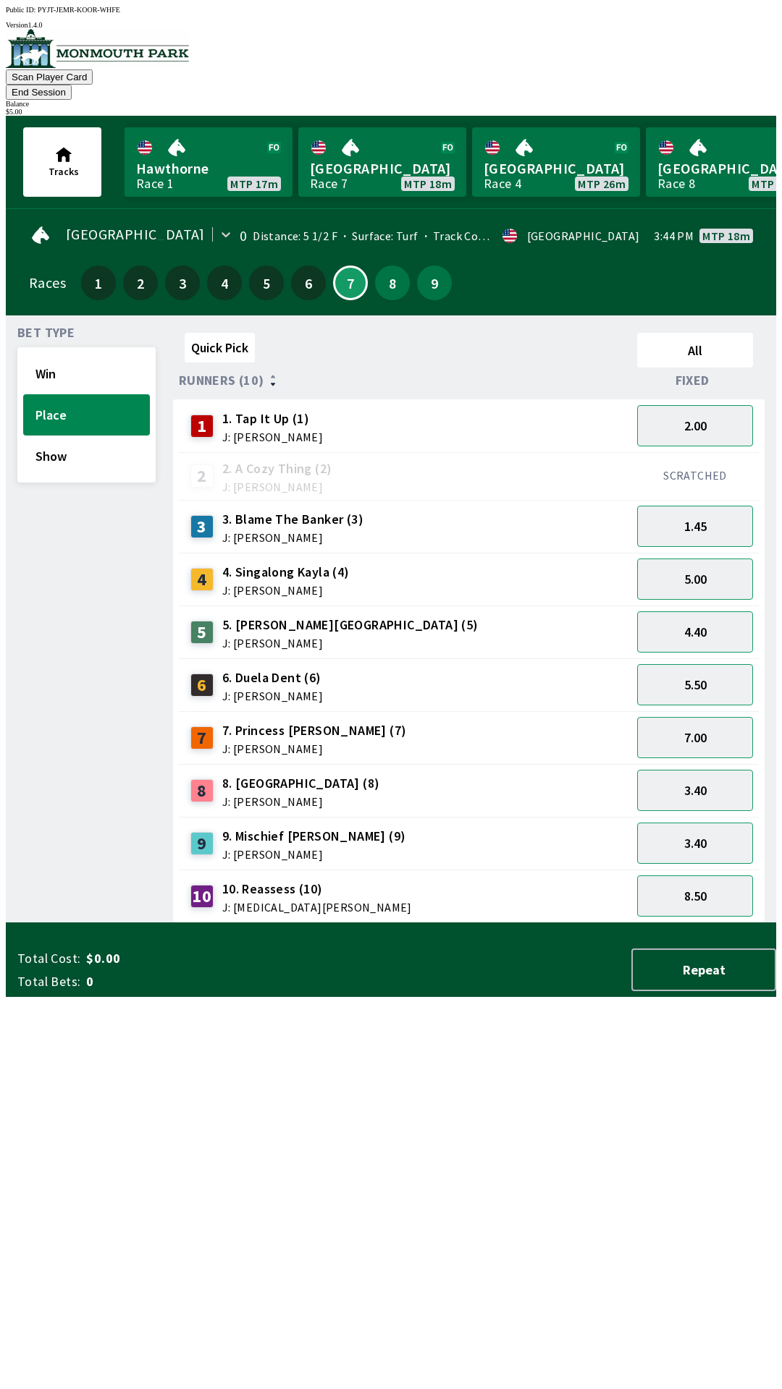
click at [681, 452] on div "SCRATCHED" at bounding box center [694, 476] width 127 height 48
click at [686, 405] on button "2.00" at bounding box center [695, 425] width 116 height 41
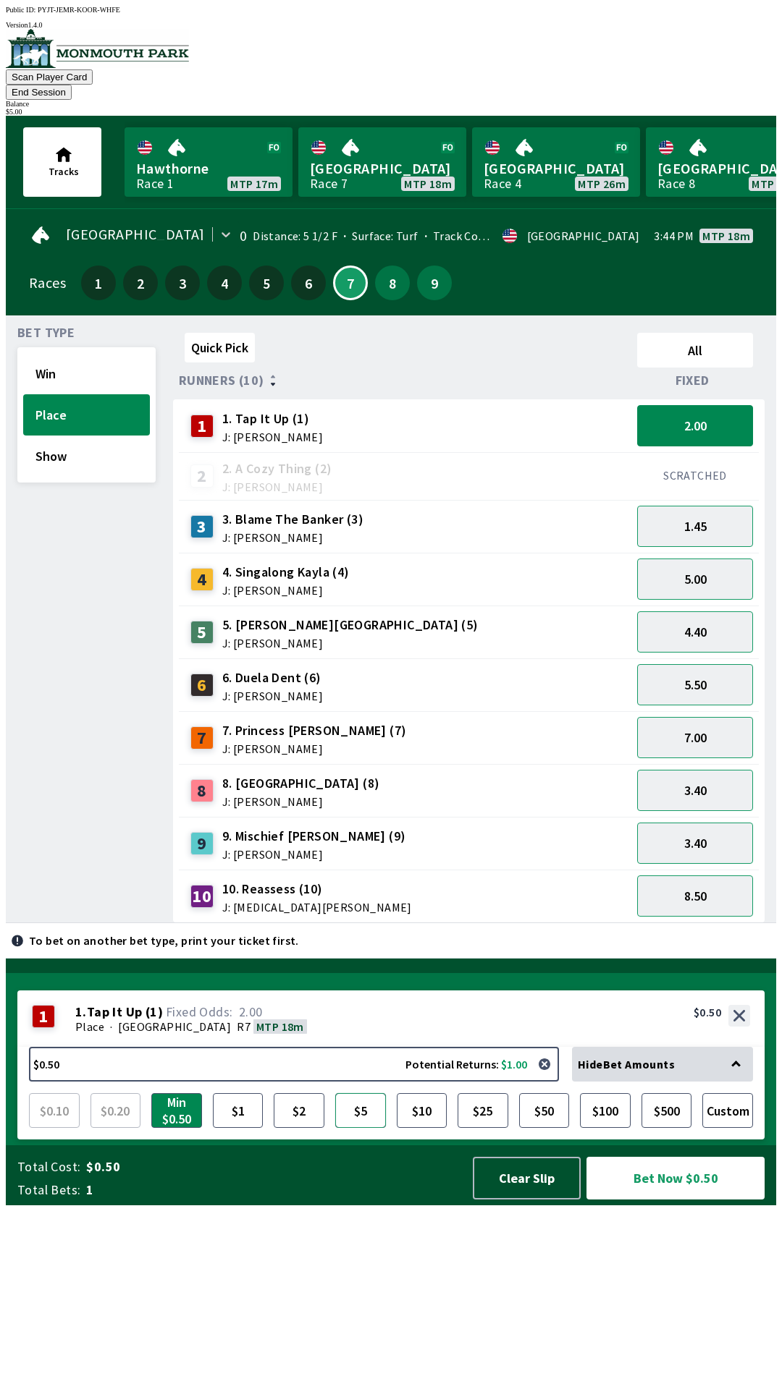
click at [355, 1128] on button "$5" at bounding box center [360, 1110] width 51 height 35
click at [656, 1200] on button "Bet Now $5.00" at bounding box center [675, 1178] width 178 height 43
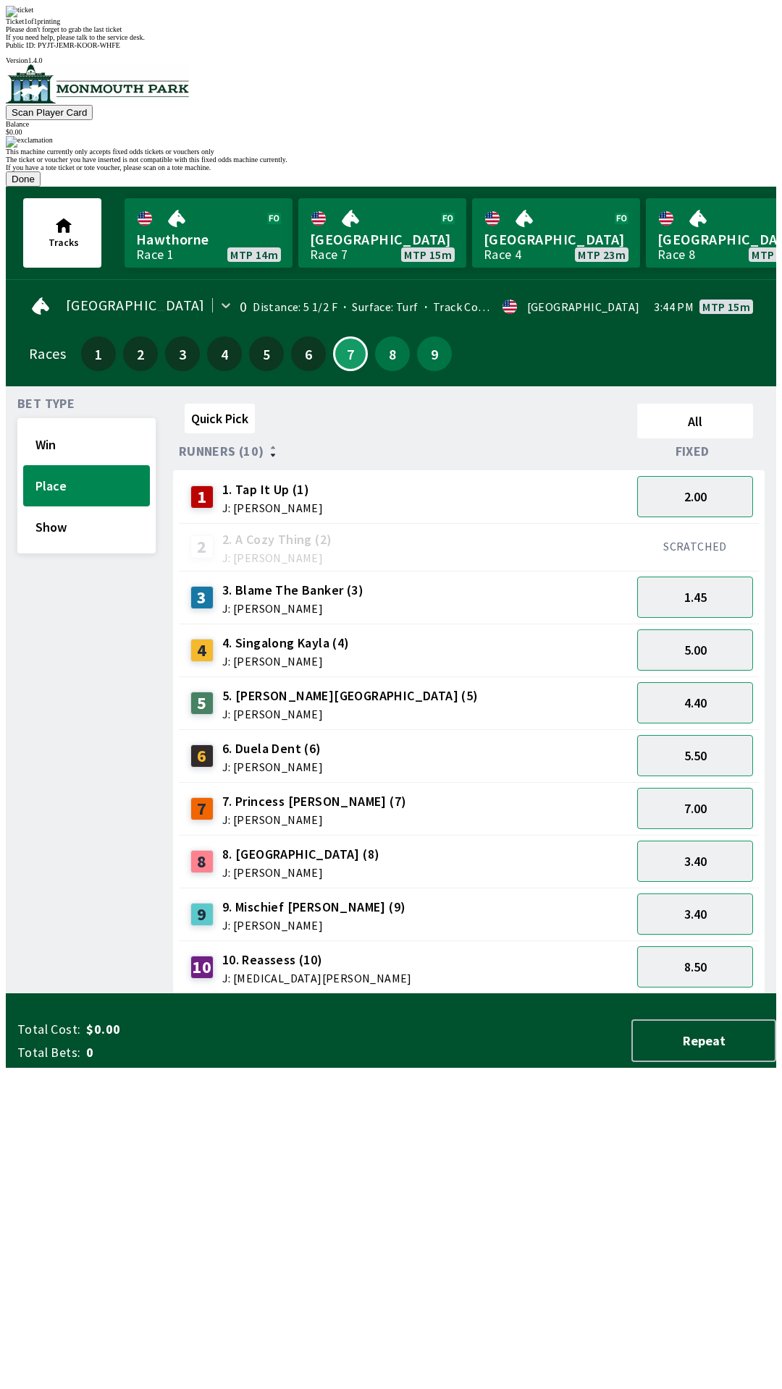
click at [476, 33] on div "Please don't forget to grab the last ticket" at bounding box center [391, 29] width 770 height 8
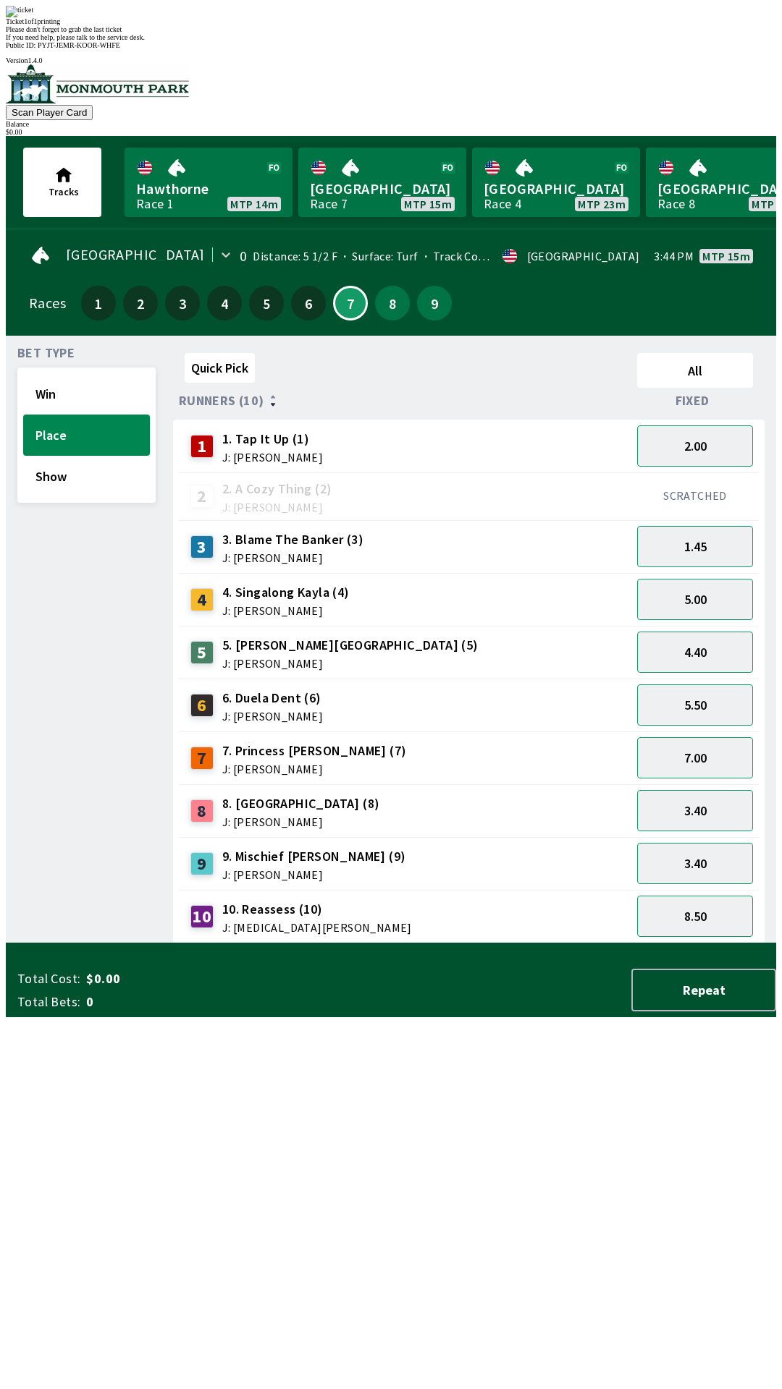
click at [453, 41] on div "Ticket 1 of 1 printing Please don't forget to grab the last ticket If you need …" at bounding box center [391, 23] width 770 height 35
click at [423, 41] on div "Ticket 1 of 1 printing Please don't forget to grab the last ticket If you need …" at bounding box center [391, 23] width 770 height 35
click at [482, 921] on div "Quick Pick All Runners (10) Fixed 1 1. Tap It Up (1) J: [PERSON_NAME] 2.00 2 2.…" at bounding box center [474, 645] width 603 height 596
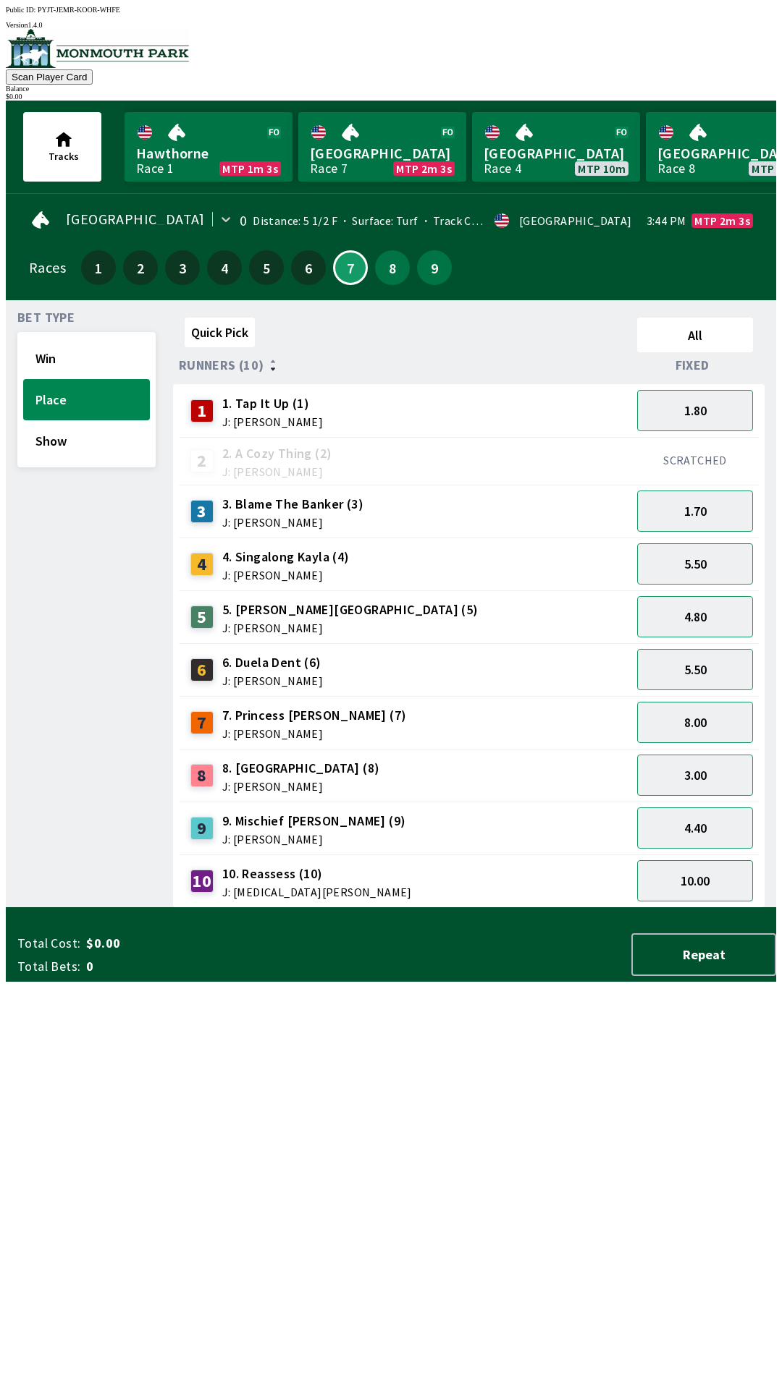
click at [546, 449] on div "2 2. A Cozy Thing (2) J: [PERSON_NAME]" at bounding box center [405, 461] width 441 height 36
click at [562, 485] on div "3 3. Blame The Banker (3) J: [PERSON_NAME]" at bounding box center [405, 511] width 452 height 53
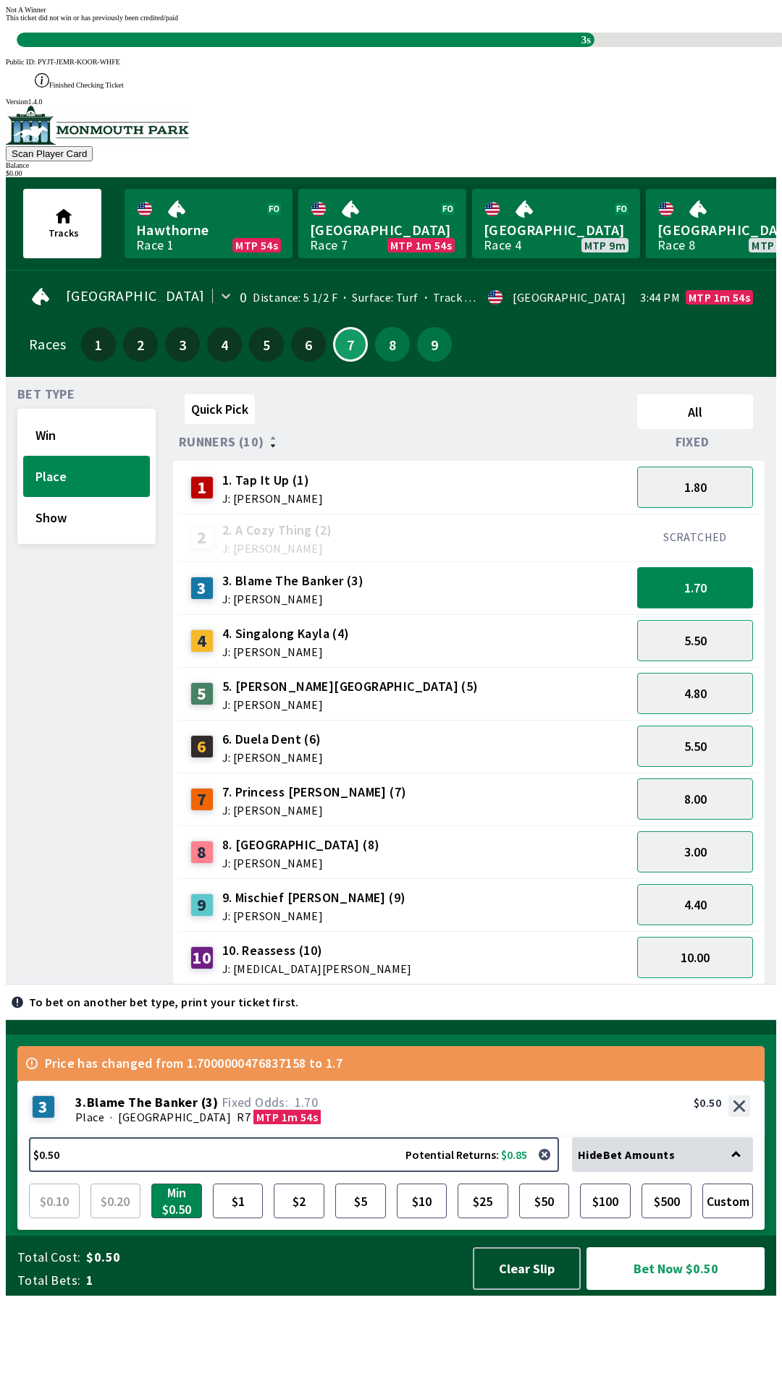
click at [446, 47] on div "3s" at bounding box center [305, 40] width 577 height 14
click at [468, 47] on div "Not A Winner This ticket did not win or has previously been credited/paid 3s" at bounding box center [391, 26] width 770 height 41
click at [469, 47] on div "Not A Winner This ticket did not win or has previously been credited/paid 3s" at bounding box center [391, 26] width 770 height 41
click at [502, 47] on div "Not A Winner This ticket did not win or has previously been credited/paid 3s" at bounding box center [391, 26] width 770 height 41
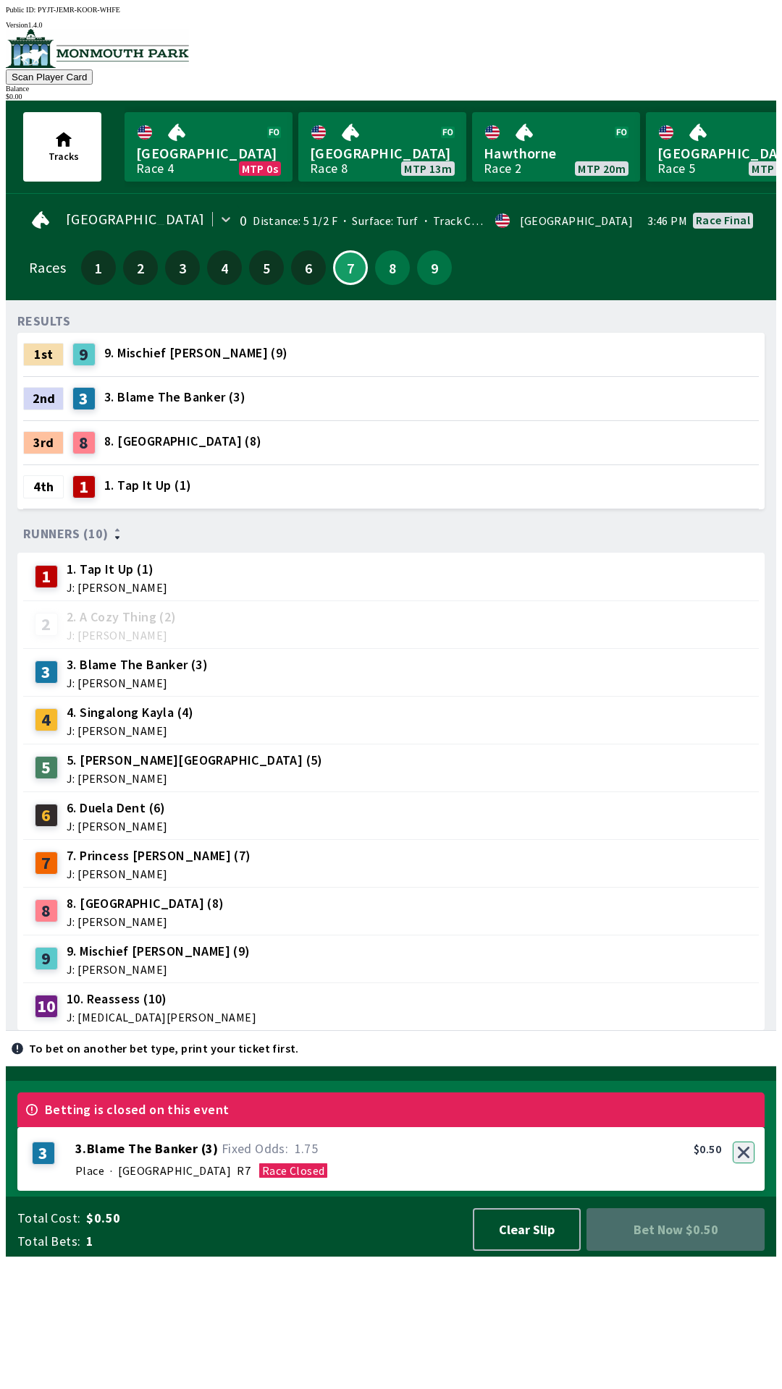
click at [746, 1164] on button "button" at bounding box center [743, 1153] width 22 height 22
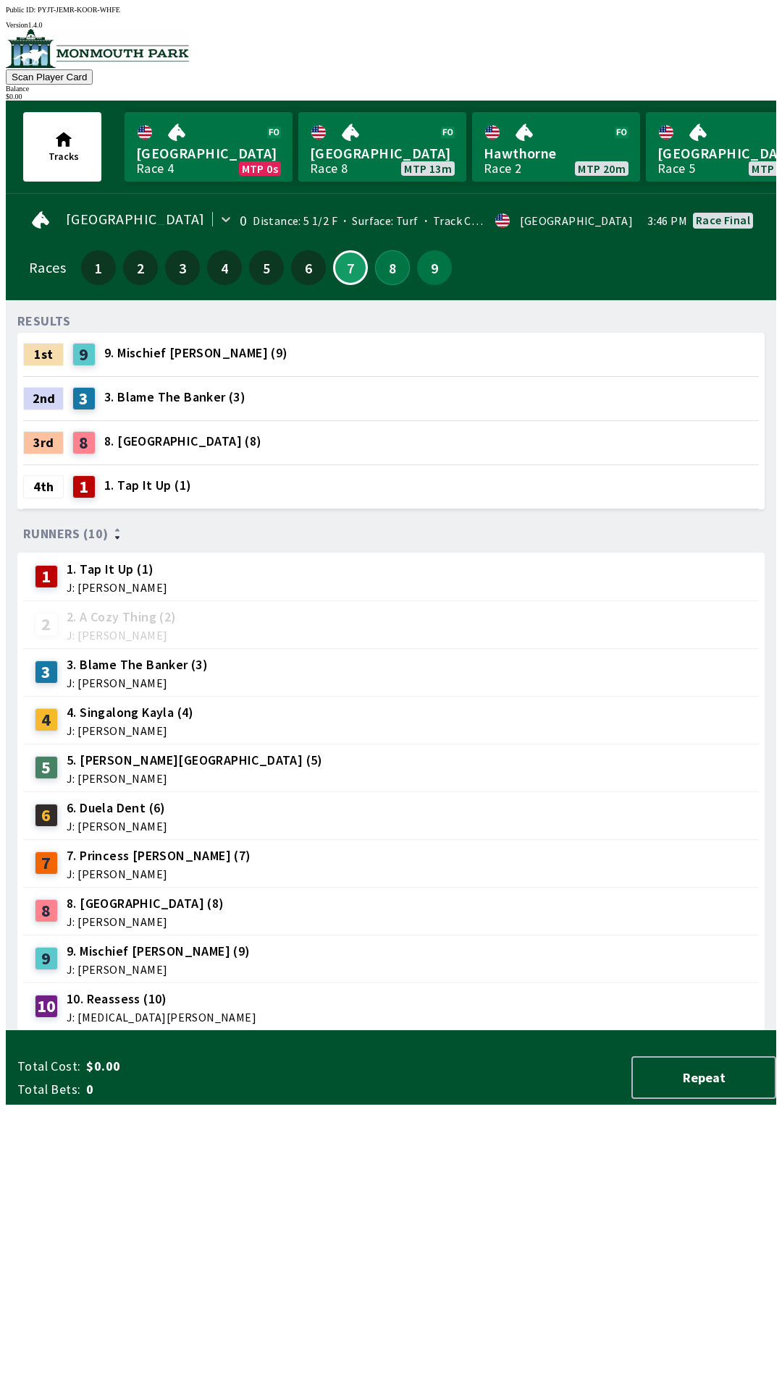
click at [391, 267] on button "8" at bounding box center [392, 267] width 35 height 35
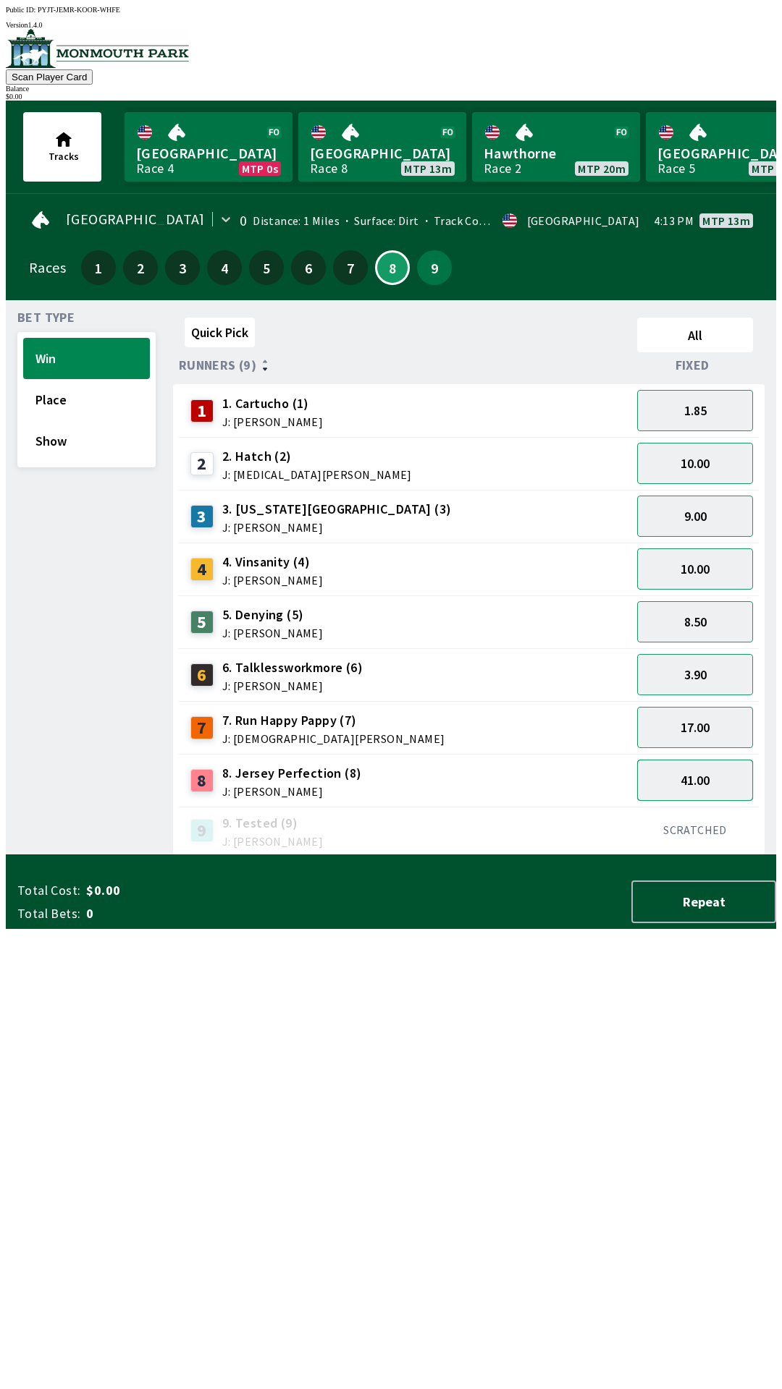
click at [695, 774] on button "41.00" at bounding box center [695, 780] width 116 height 41
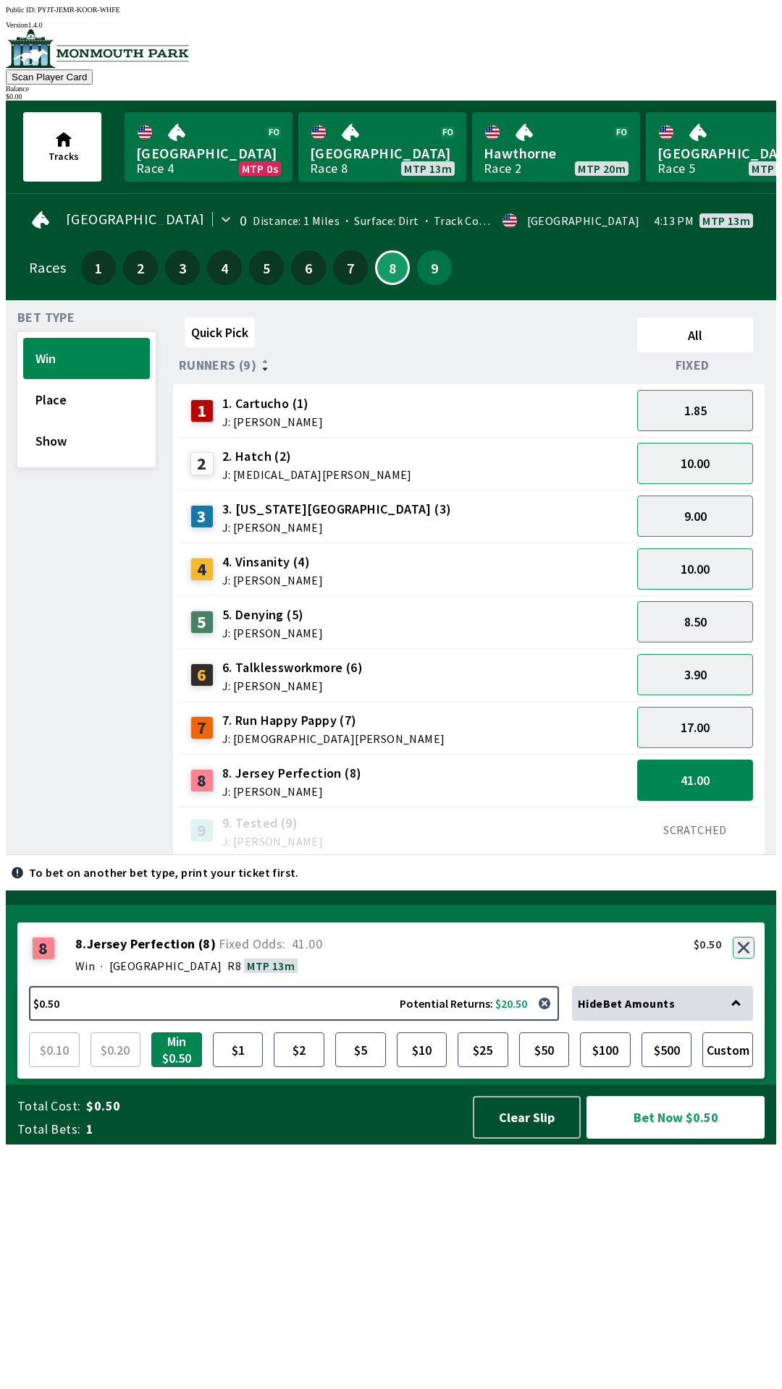
click at [745, 959] on button "button" at bounding box center [743, 948] width 22 height 22
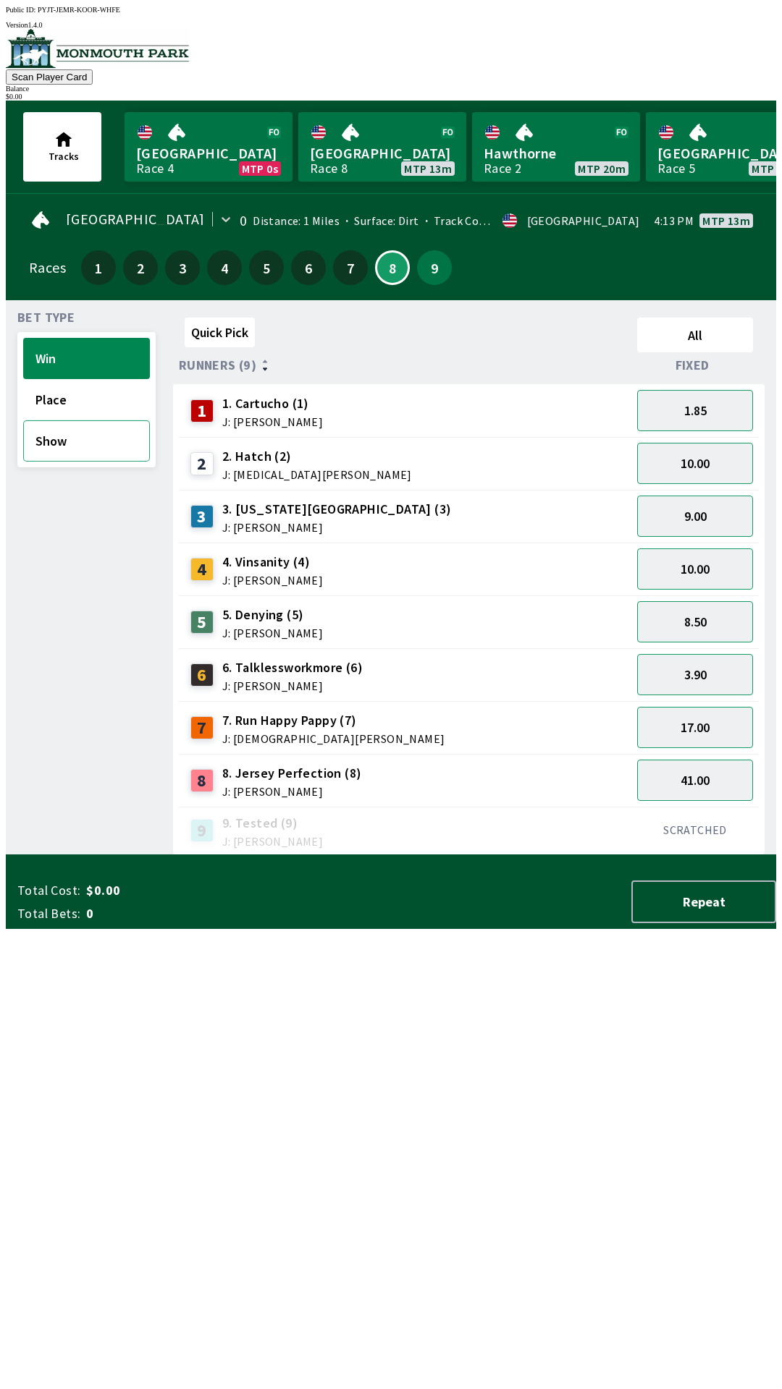
click at [66, 439] on button "Show" at bounding box center [86, 440] width 127 height 41
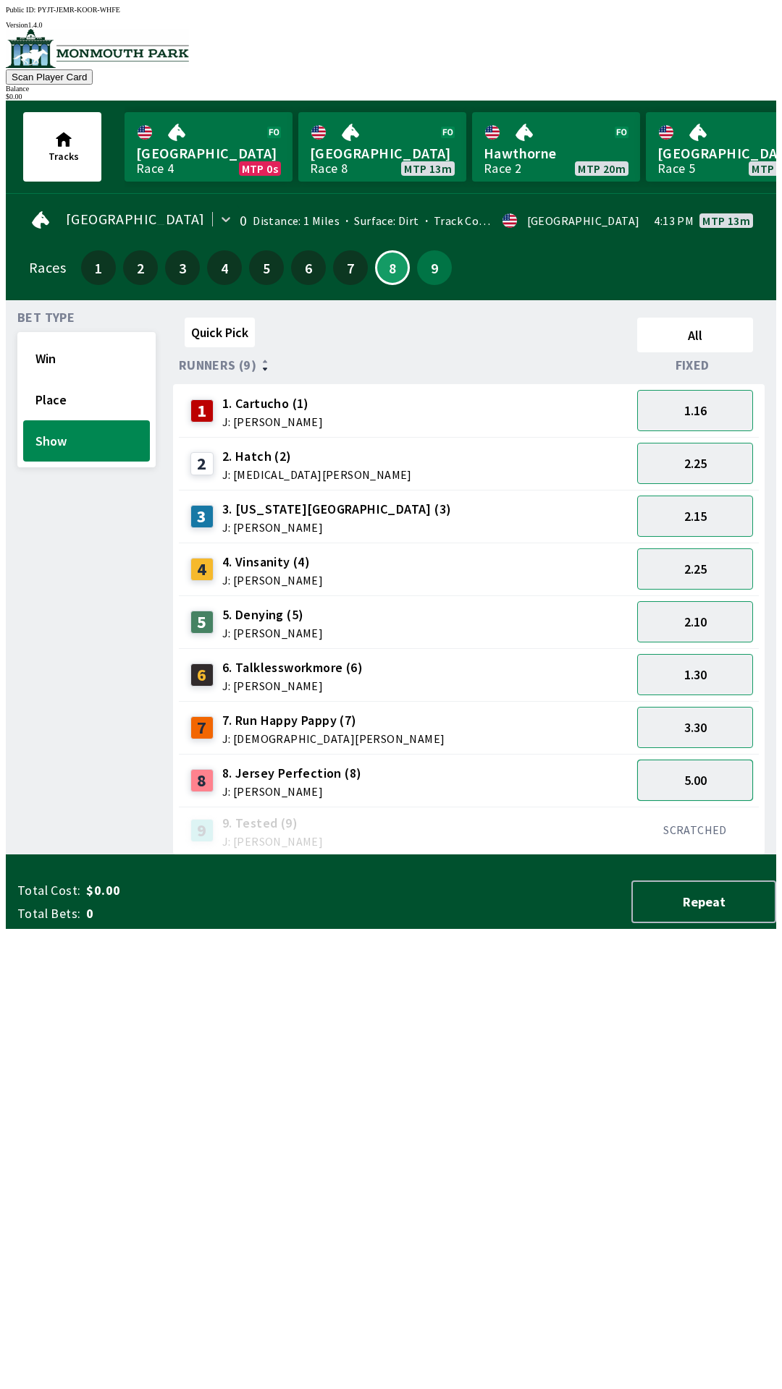
click at [695, 764] on button "5.00" at bounding box center [695, 780] width 116 height 41
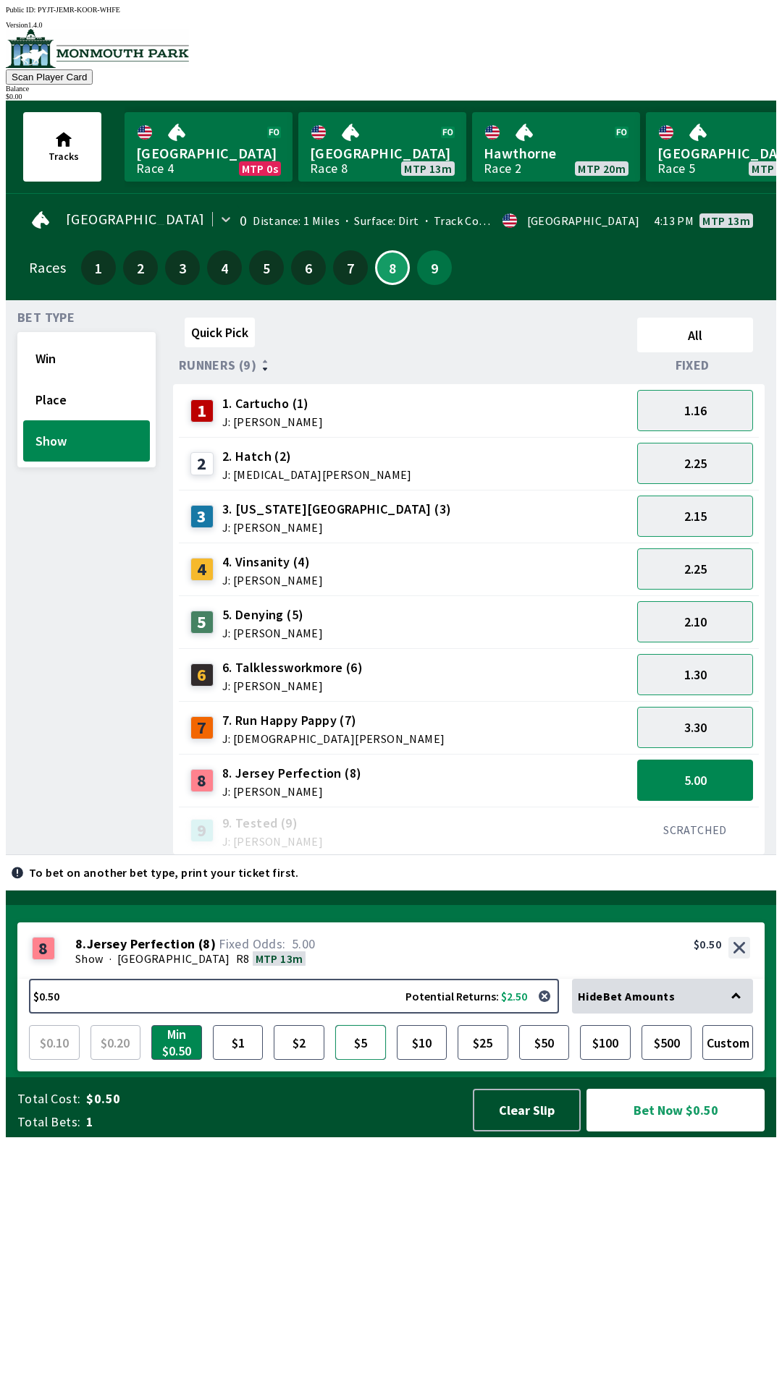
click at [360, 1060] on button "$5" at bounding box center [360, 1042] width 51 height 35
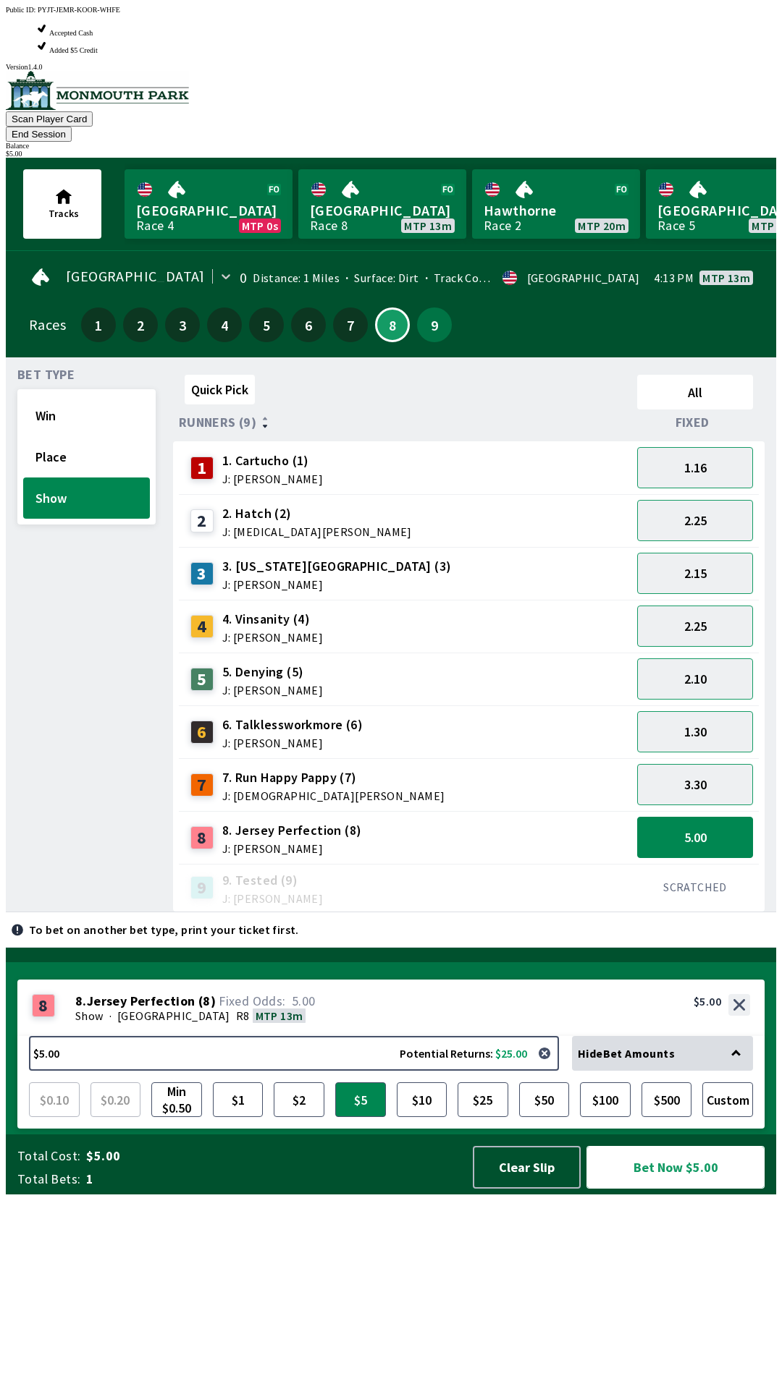
click at [691, 1189] on button "Bet Now $5.00" at bounding box center [675, 1167] width 178 height 43
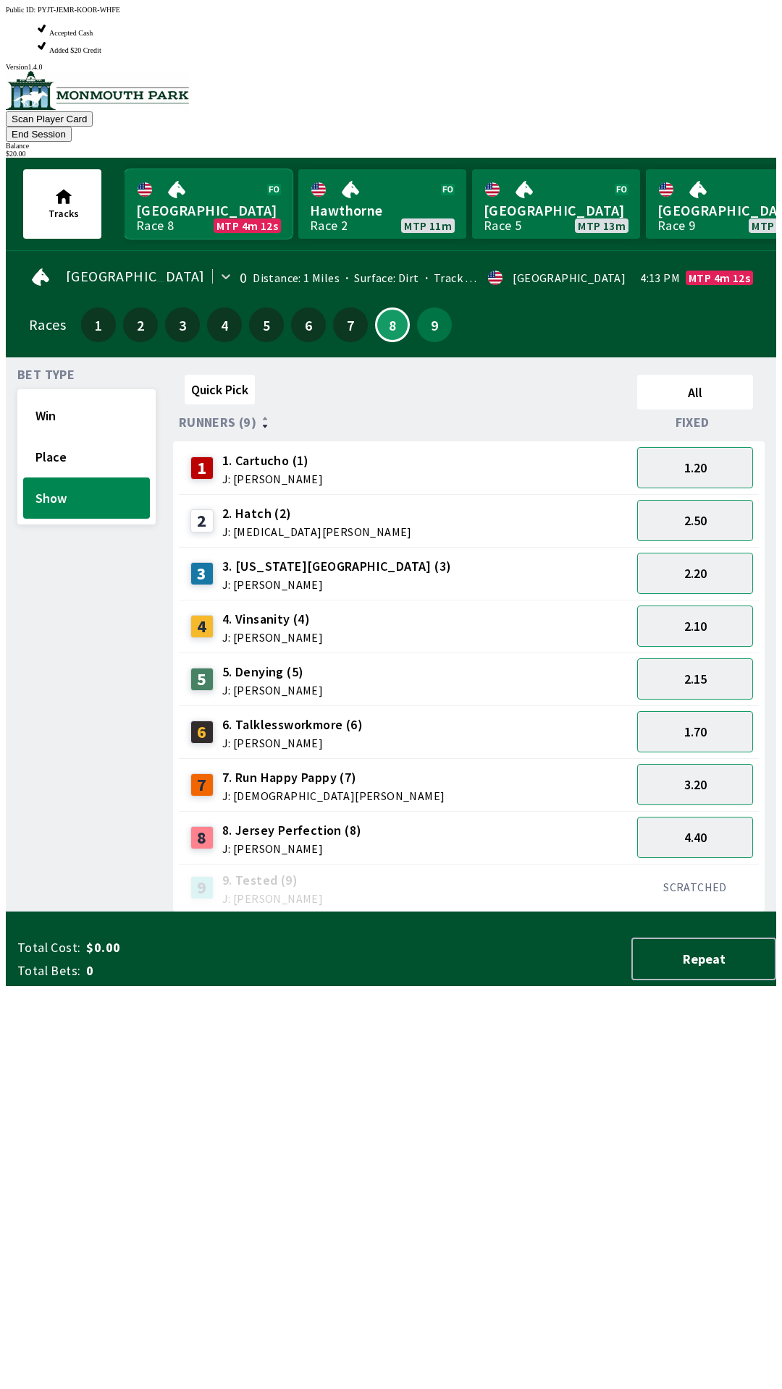
click at [210, 169] on link "[GEOGRAPHIC_DATA] Race 8 MTP 4m 12s" at bounding box center [208, 203] width 168 height 69
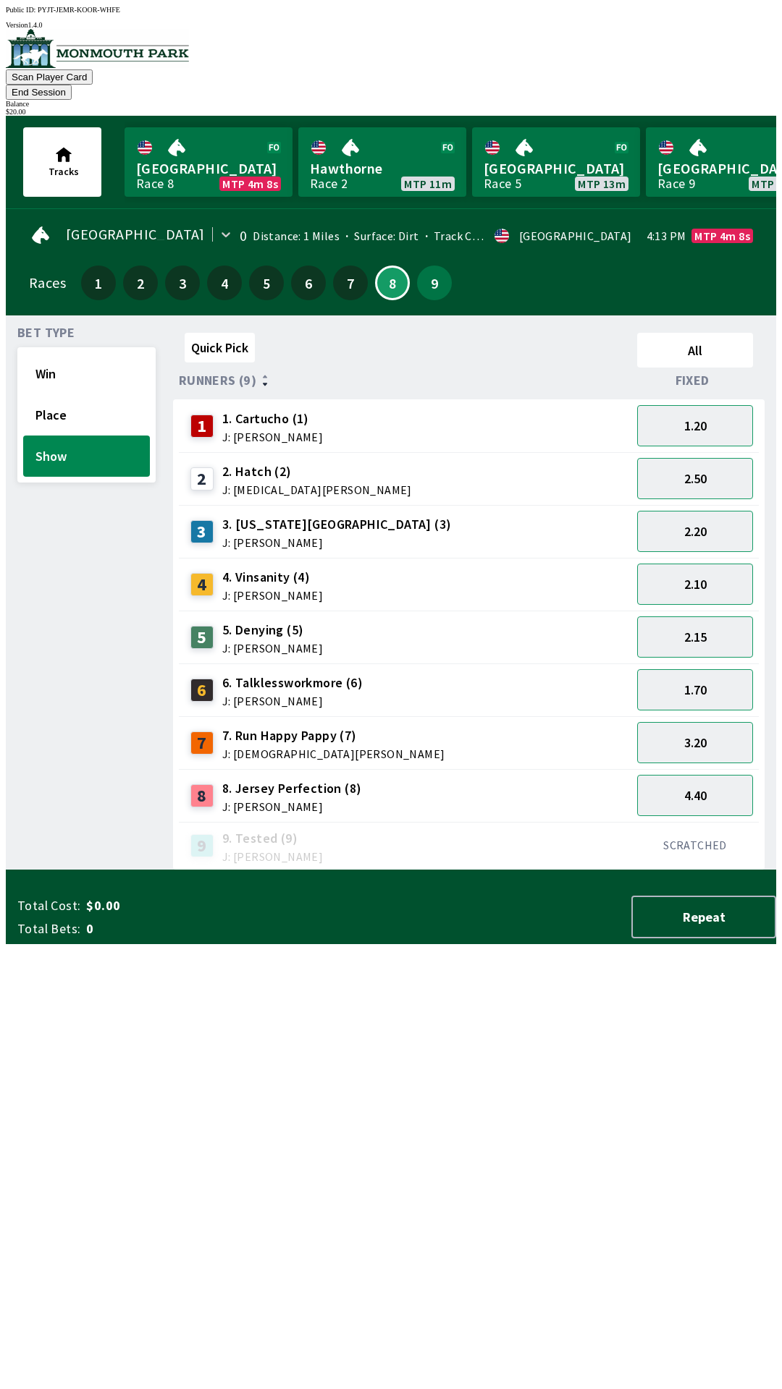
click at [213, 778] on div "8 8. Jersey Perfection (8) J: [PERSON_NAME]" at bounding box center [274, 796] width 179 height 36
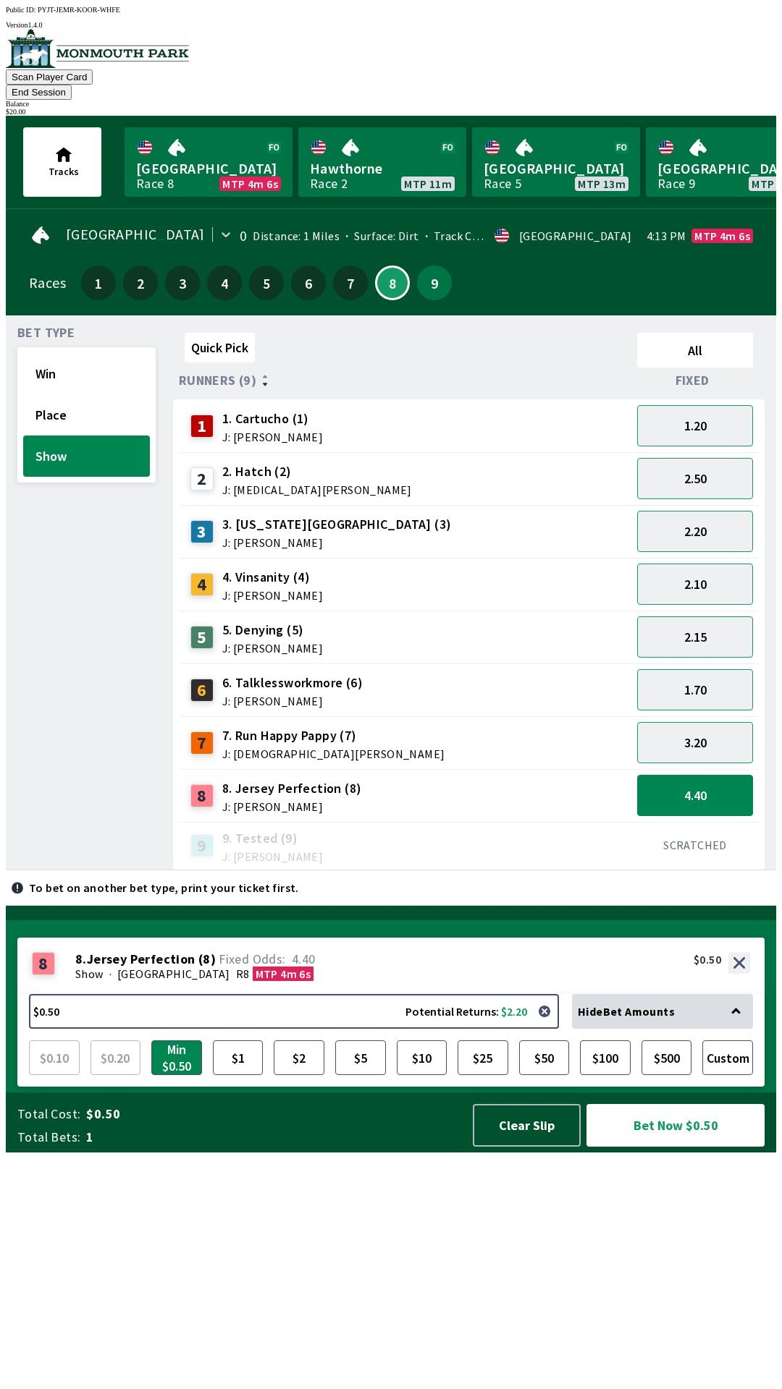
click at [213, 415] on div "1" at bounding box center [206, 426] width 32 height 23
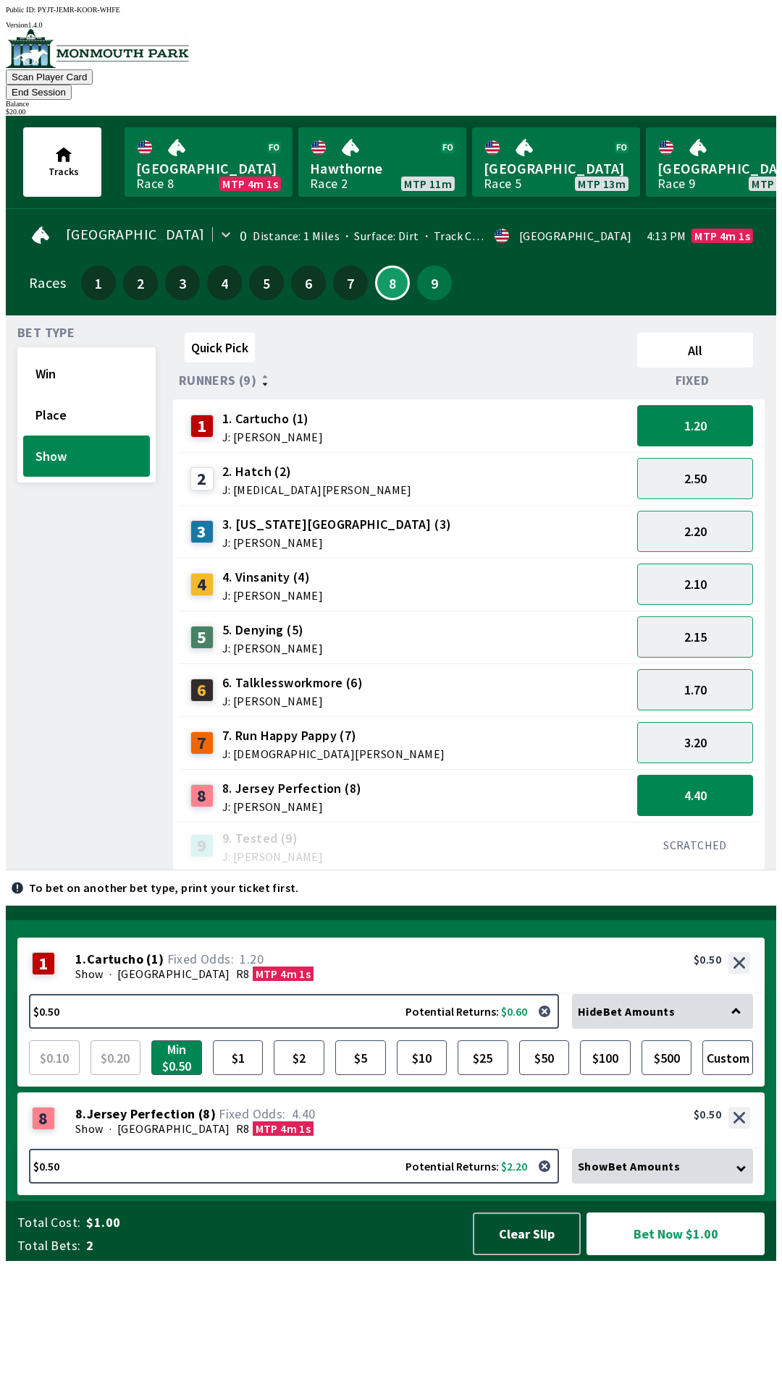
click at [211, 520] on div "3" at bounding box center [206, 531] width 32 height 23
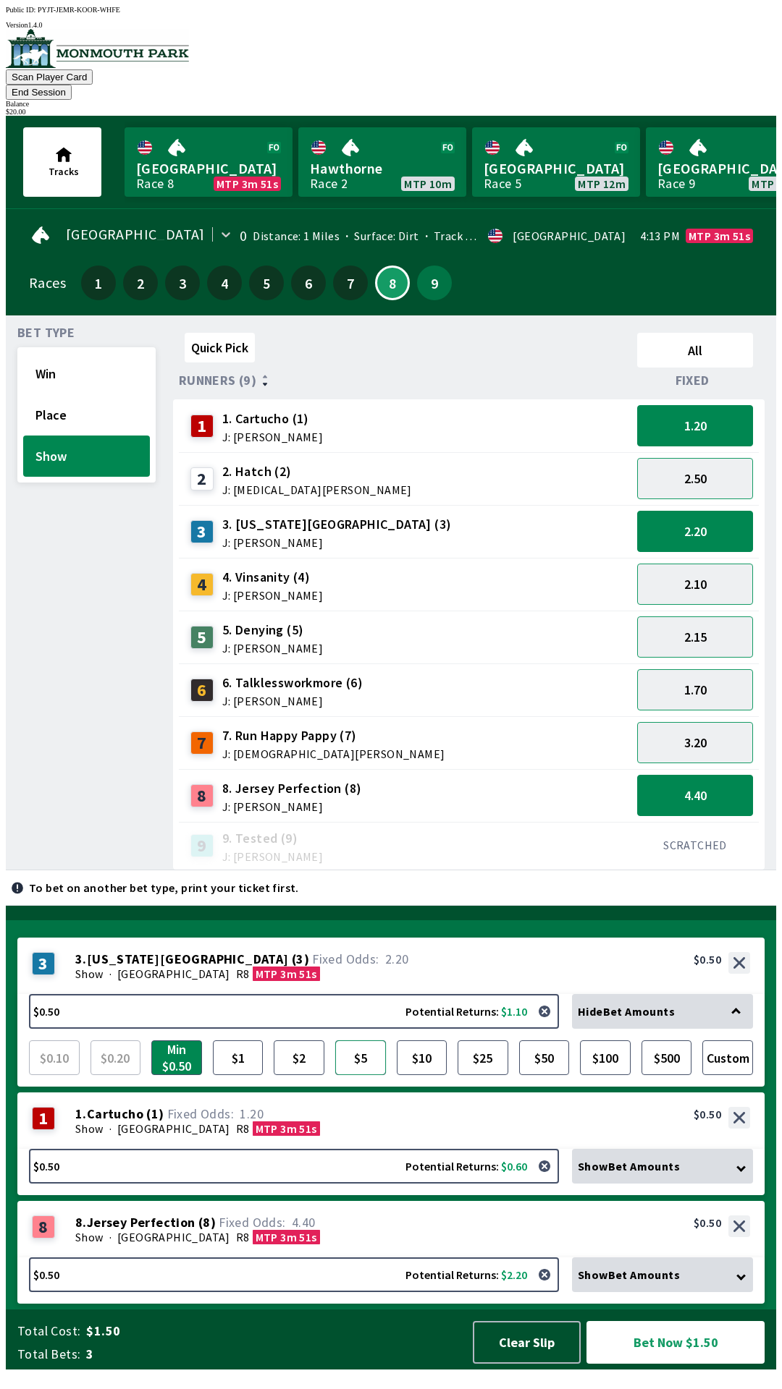
click at [364, 1072] on button "$5" at bounding box center [360, 1058] width 51 height 35
click at [669, 1361] on button "Bet Now $6.00" at bounding box center [675, 1342] width 178 height 43
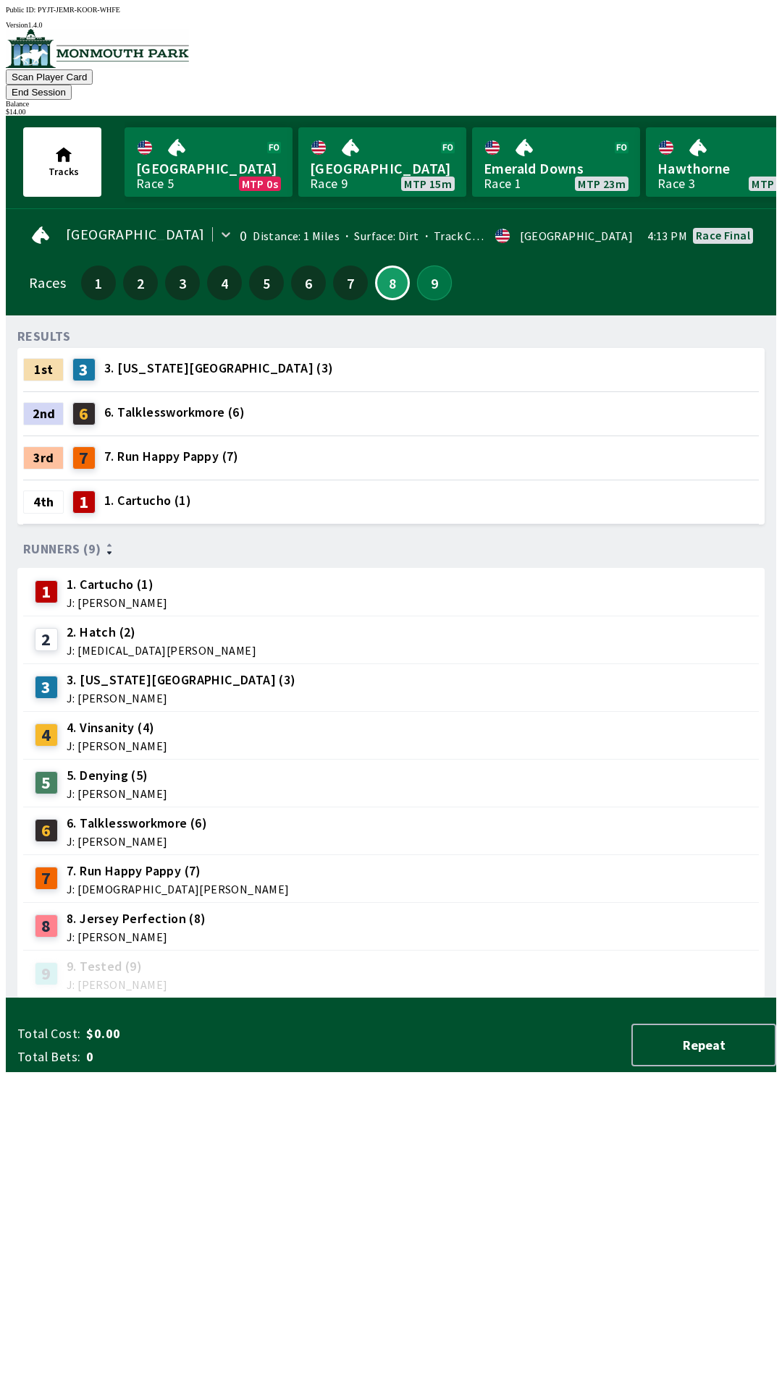
click at [421, 266] on button "9" at bounding box center [434, 283] width 35 height 35
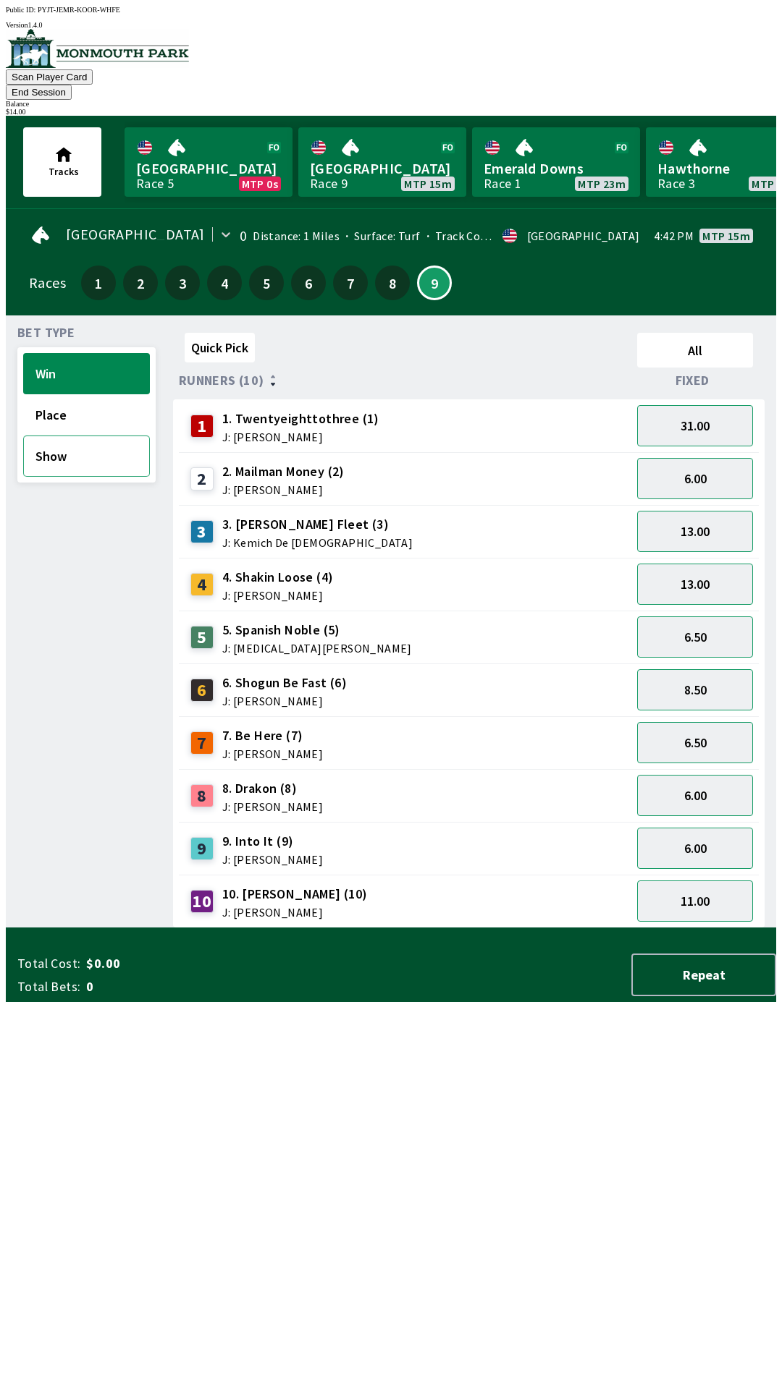
click at [70, 449] on button "Show" at bounding box center [86, 456] width 127 height 41
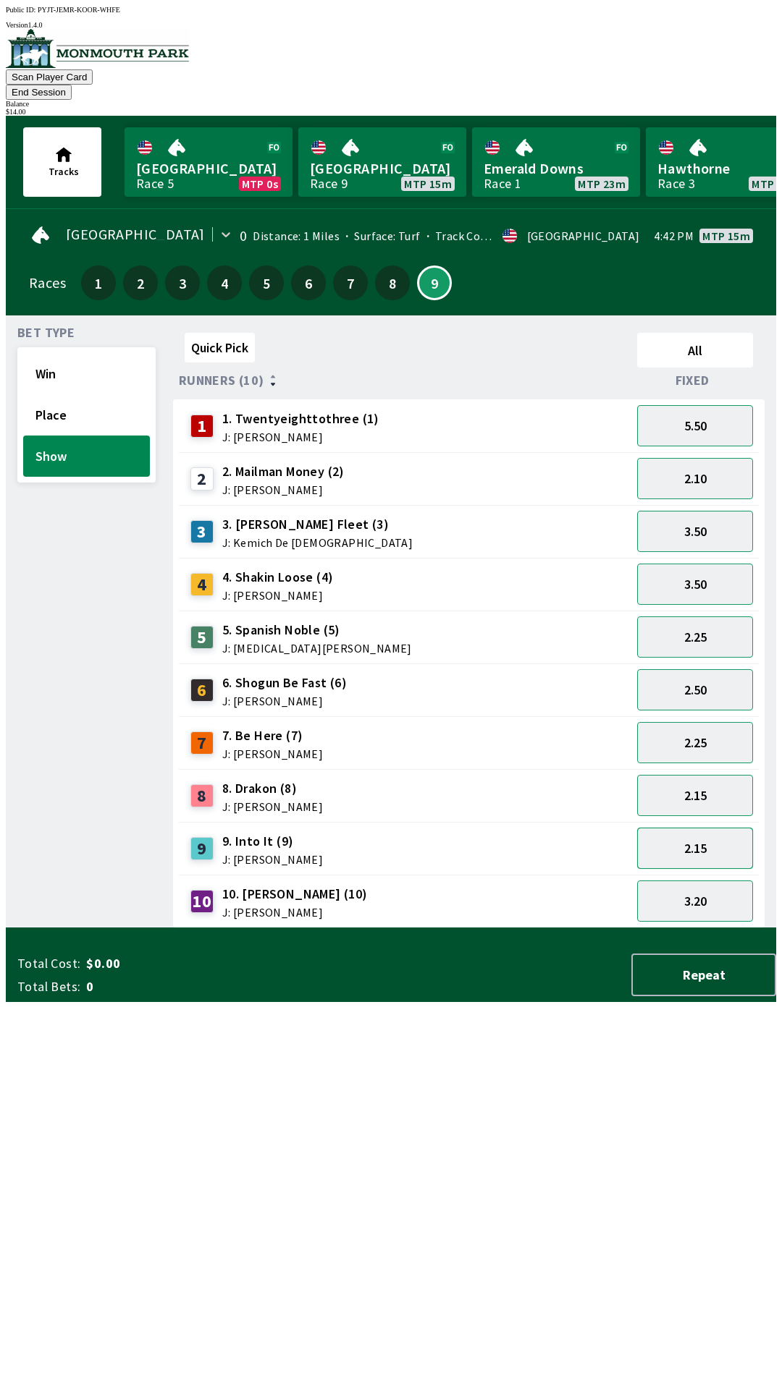
click at [688, 830] on button "2.15" at bounding box center [695, 848] width 116 height 41
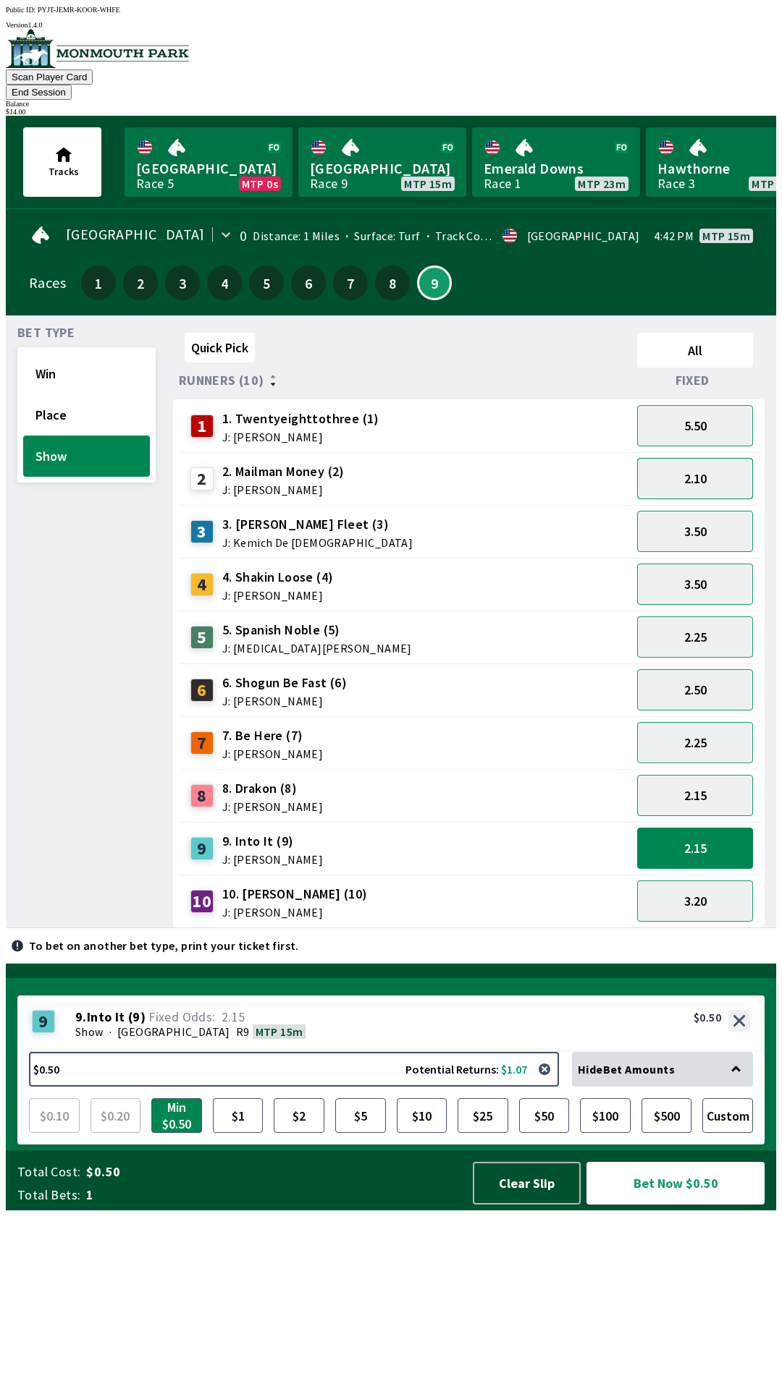
click at [683, 470] on button "2.10" at bounding box center [695, 478] width 116 height 41
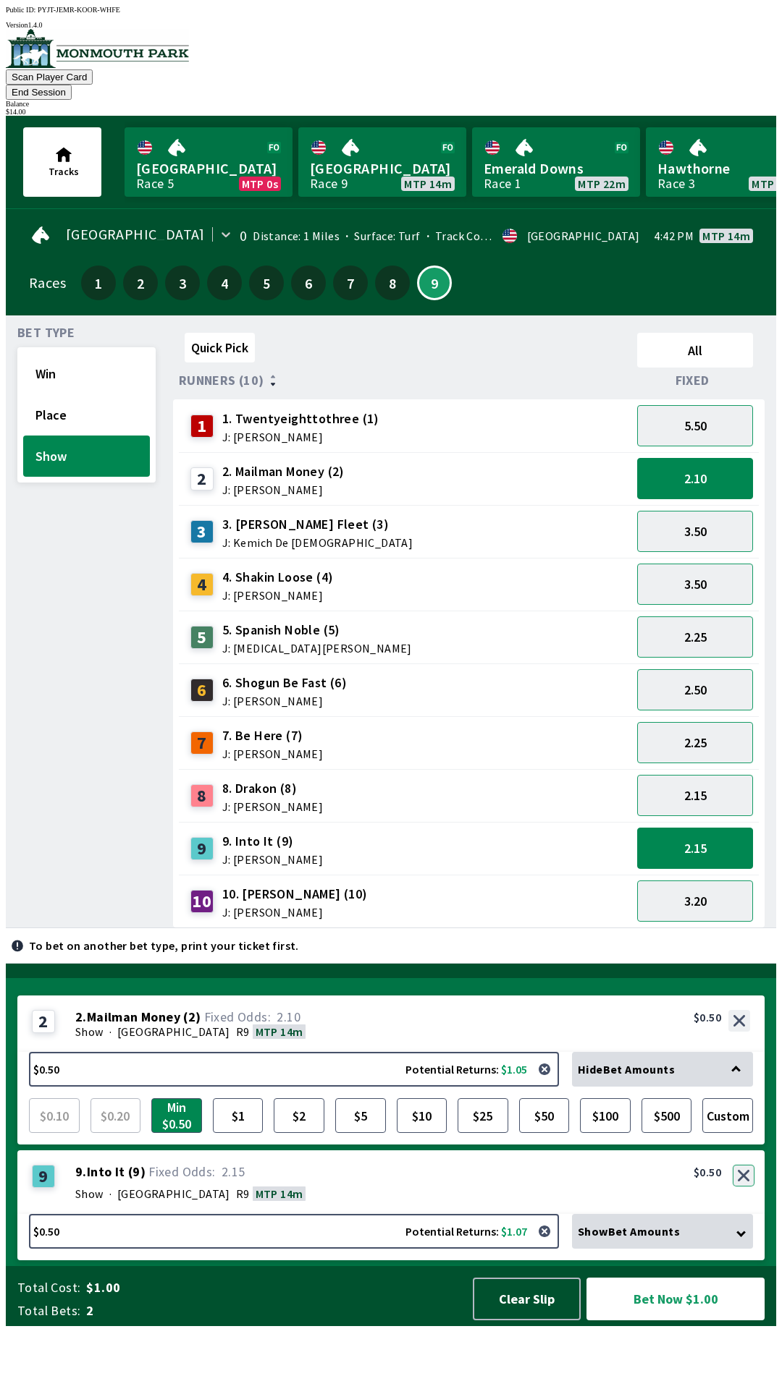
click at [745, 1187] on button "button" at bounding box center [743, 1176] width 22 height 22
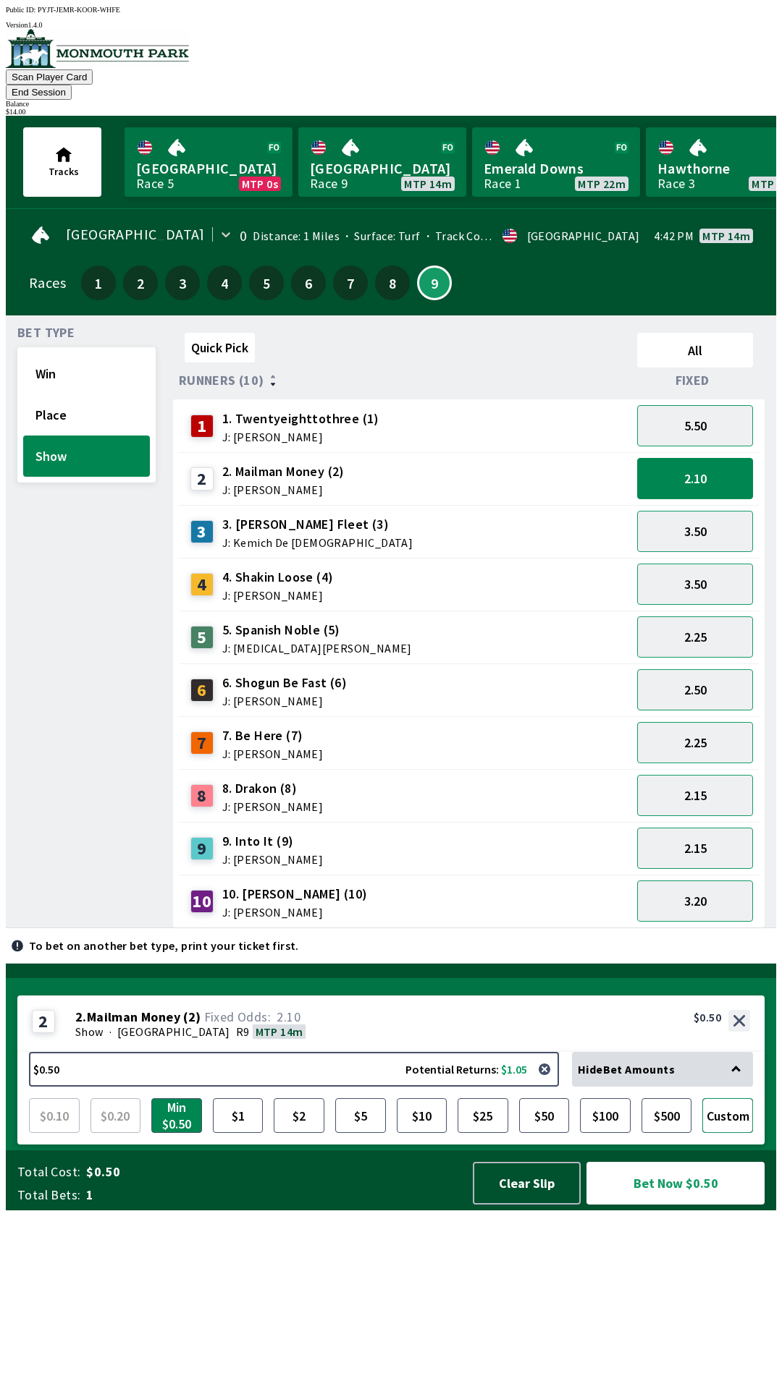
click at [729, 1133] on button "Custom" at bounding box center [727, 1116] width 51 height 35
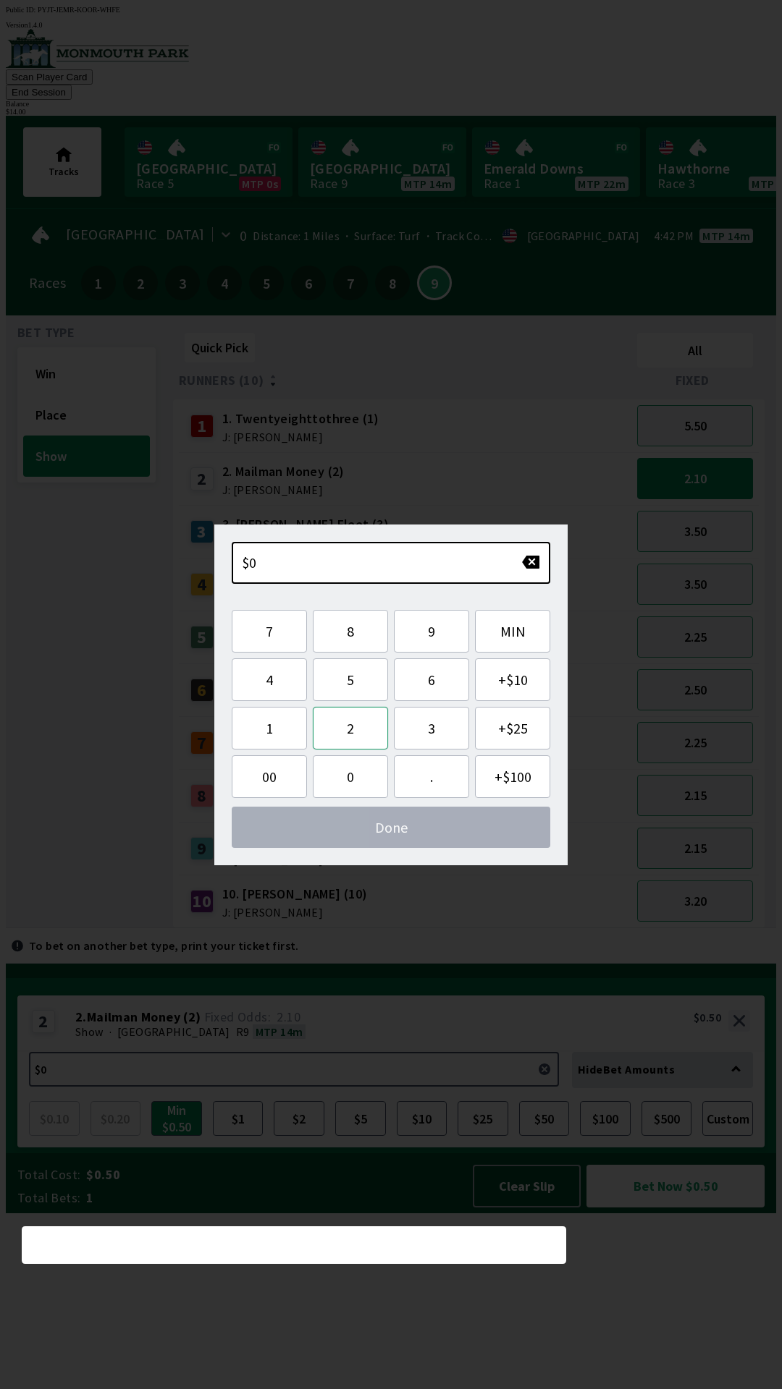
click at [359, 733] on button "2" at bounding box center [350, 728] width 75 height 43
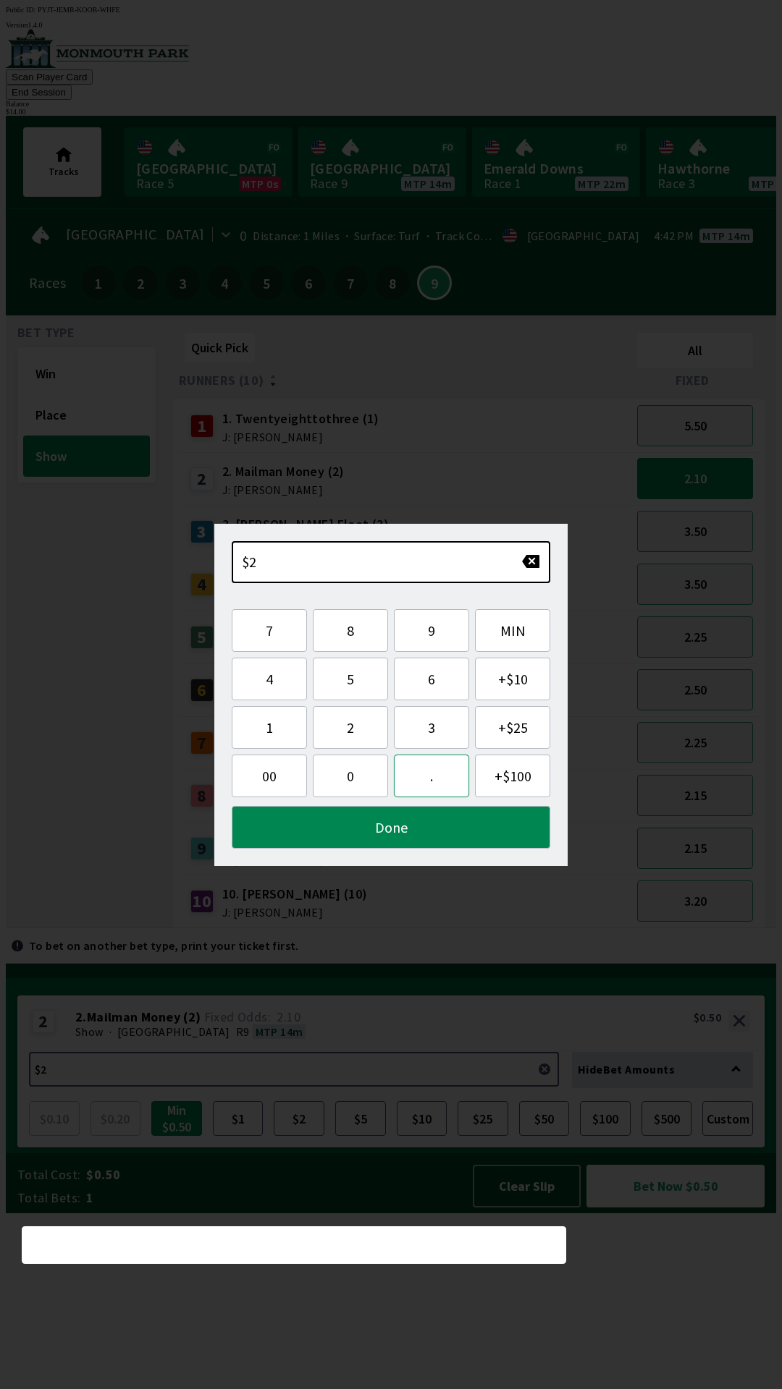
click at [430, 777] on button "." at bounding box center [431, 776] width 75 height 43
click at [363, 685] on button "5" at bounding box center [350, 679] width 75 height 43
click at [400, 824] on button "Done" at bounding box center [391, 827] width 318 height 43
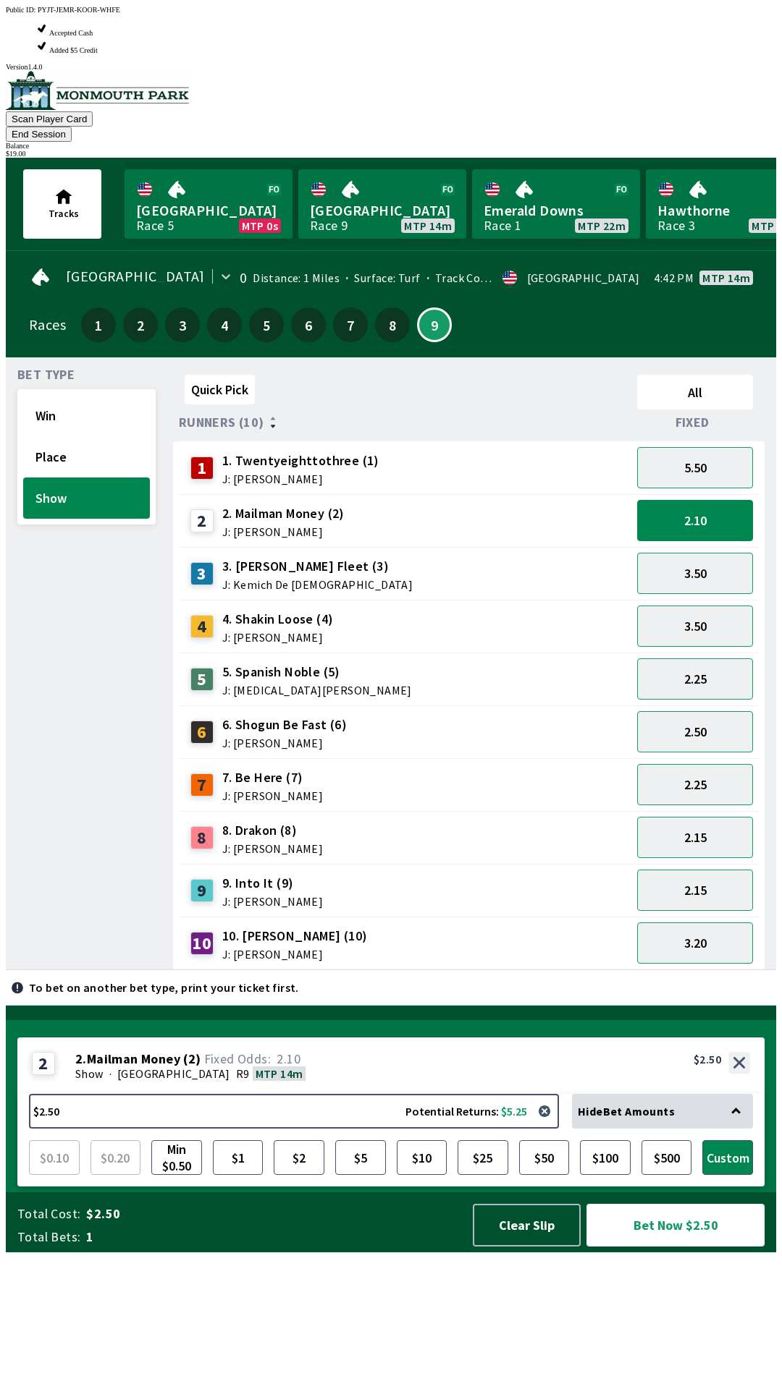
click at [693, 1247] on button "Bet Now $2.50" at bounding box center [675, 1225] width 178 height 43
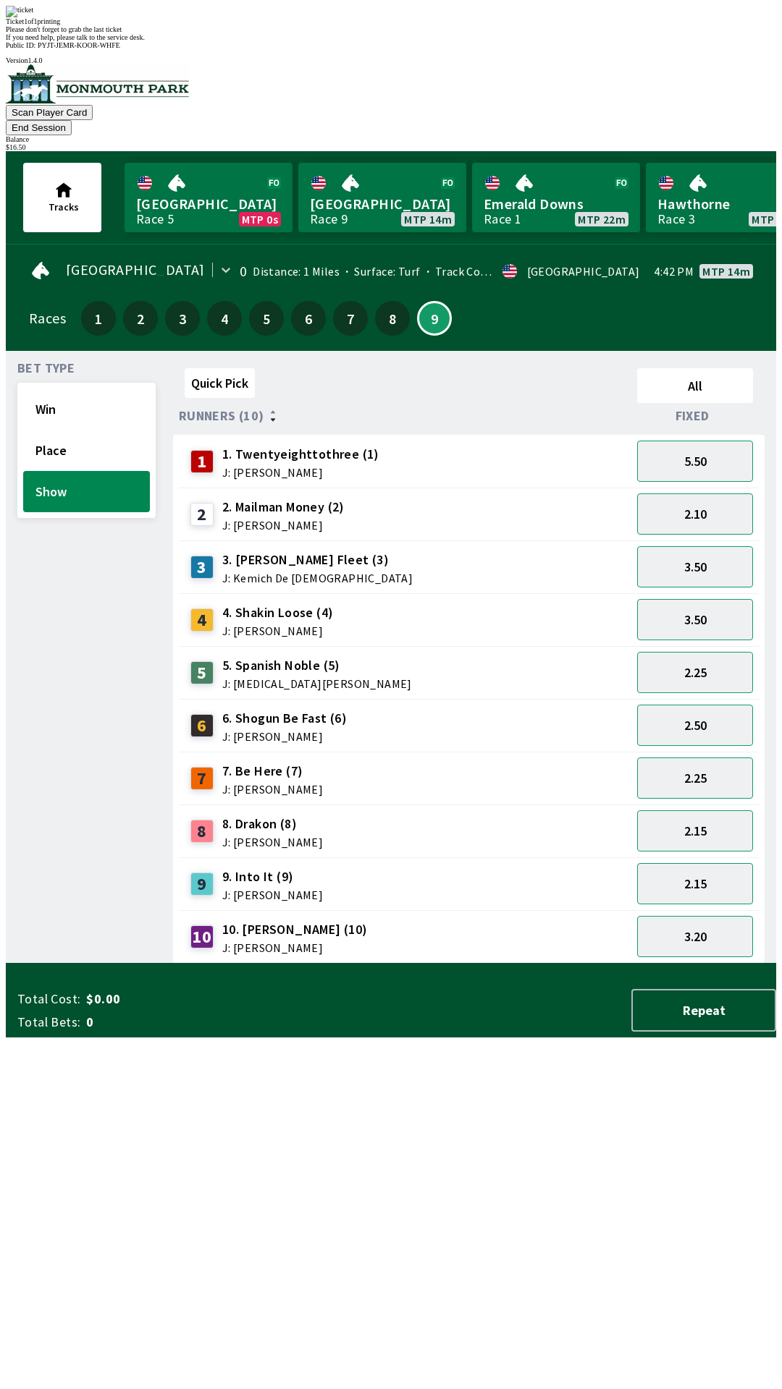
click at [652, 964] on div "Quick Pick All Runners (10) Fixed 1 1. Twentyeighttothree (1) J: [PERSON_NAME] …" at bounding box center [474, 663] width 603 height 601
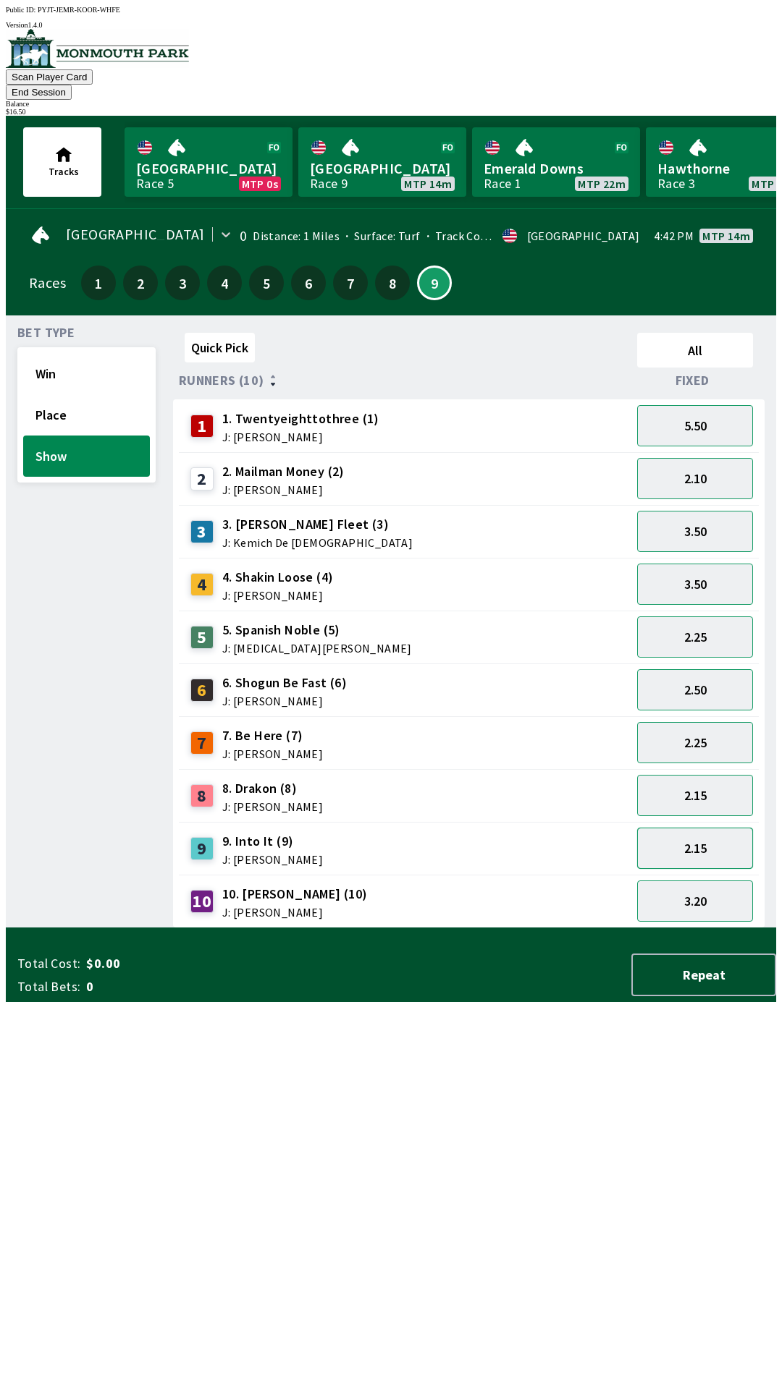
click at [716, 828] on button "2.15" at bounding box center [695, 848] width 116 height 41
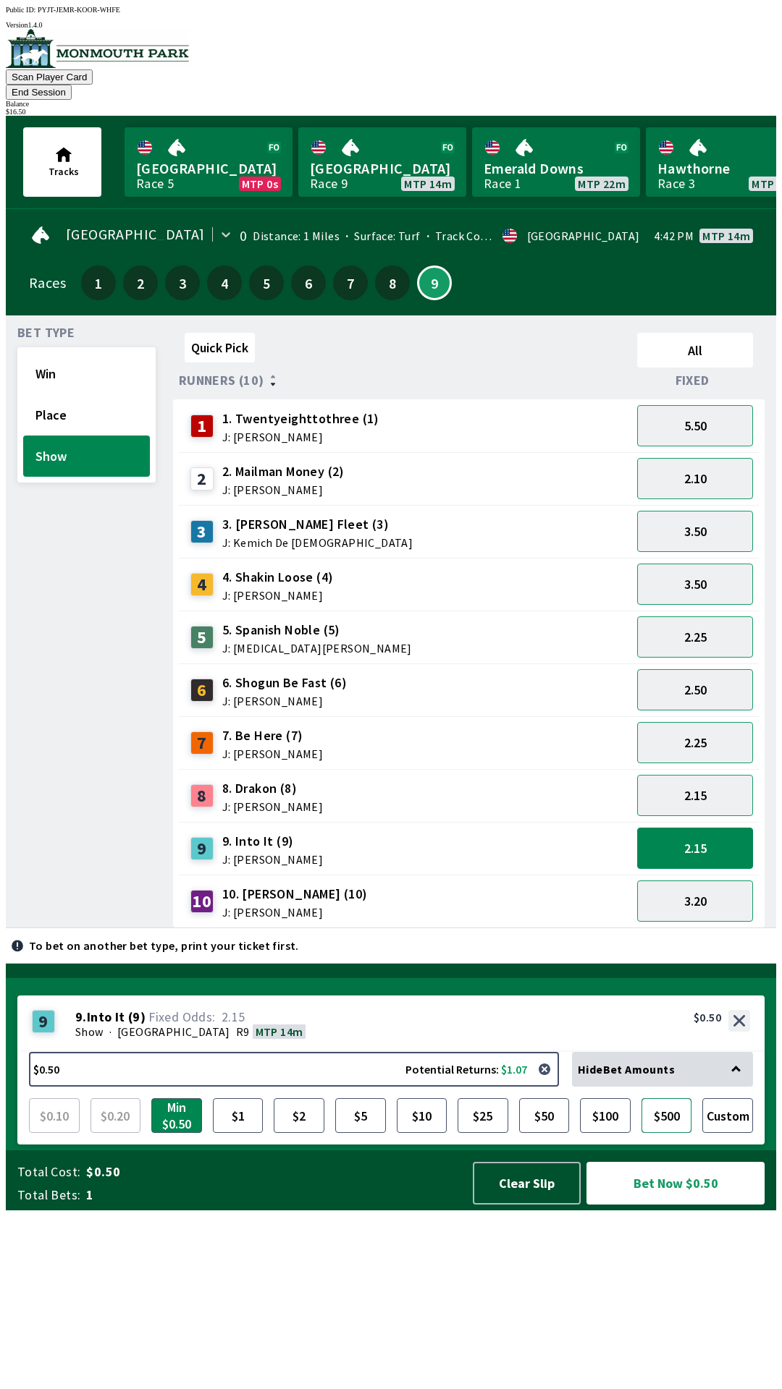
click at [691, 1133] on button "$500" at bounding box center [666, 1116] width 51 height 35
click at [729, 1133] on button "Custom" at bounding box center [727, 1116] width 51 height 35
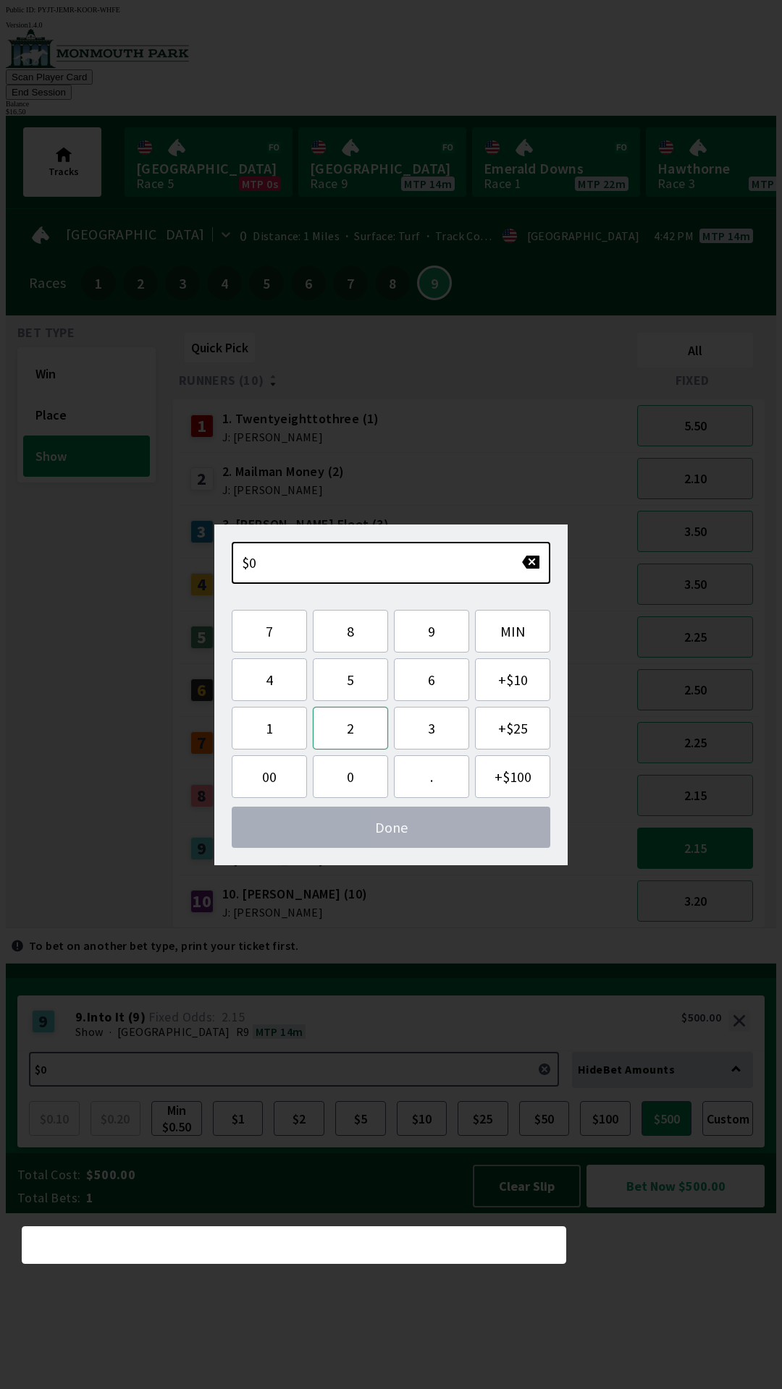
click at [356, 733] on button "2" at bounding box center [350, 728] width 75 height 43
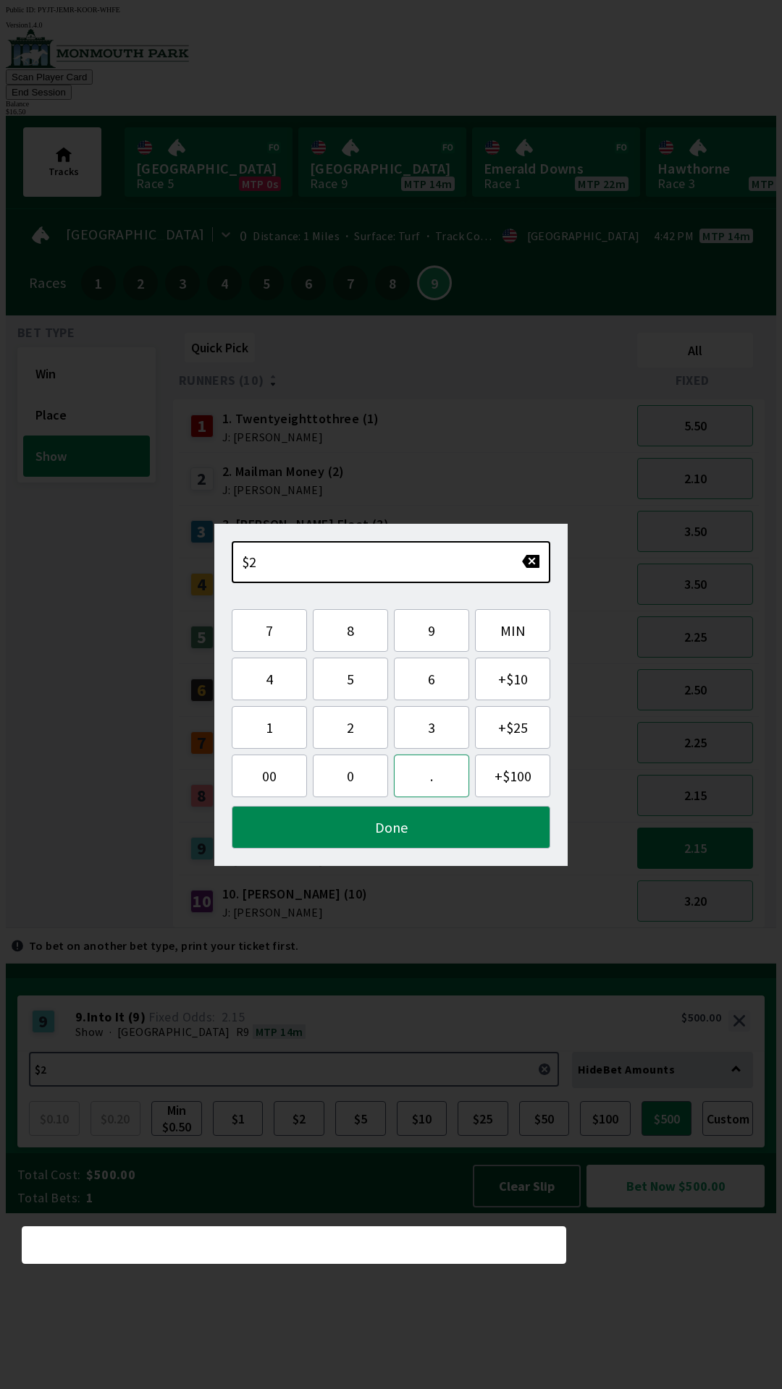
click at [436, 774] on button "." at bounding box center [431, 776] width 75 height 43
click at [367, 681] on button "5" at bounding box center [350, 679] width 75 height 43
click at [406, 826] on button "Done" at bounding box center [391, 827] width 318 height 43
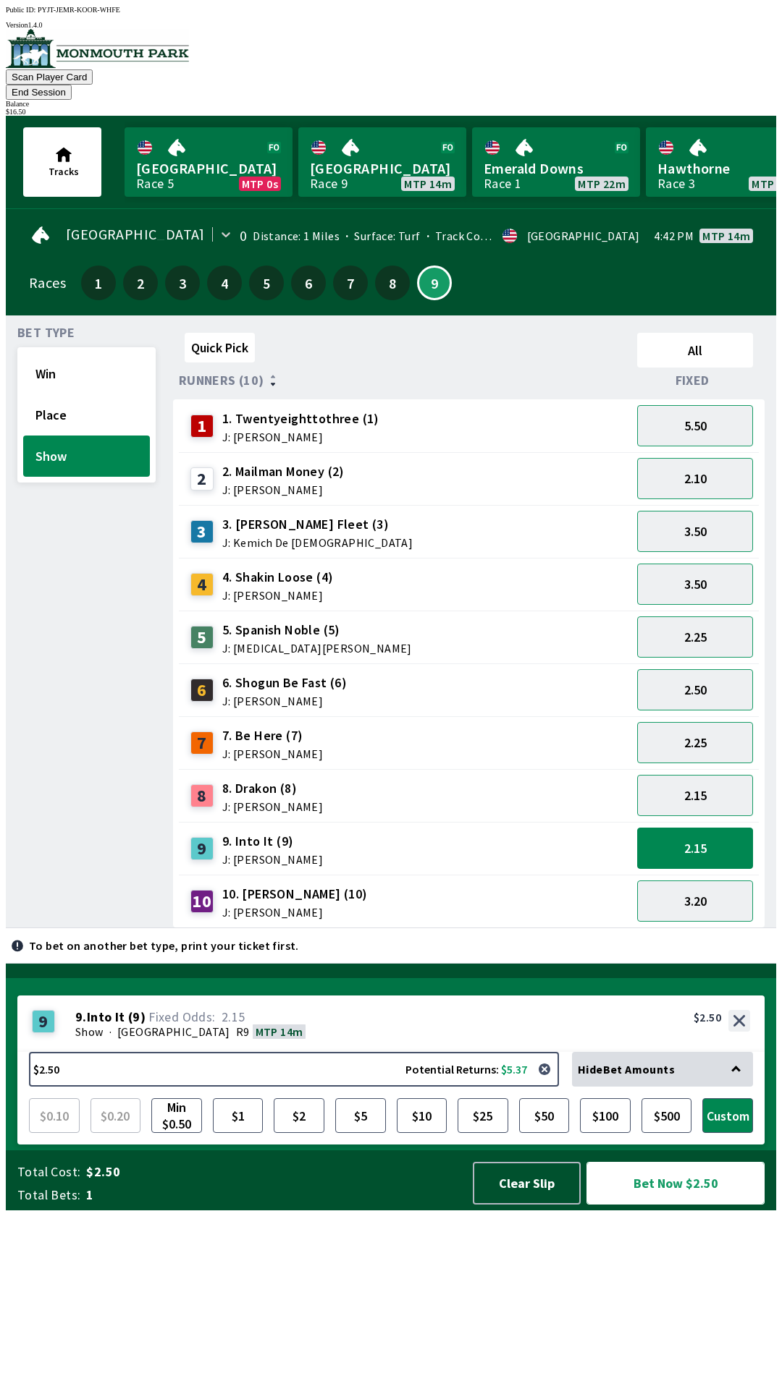
click at [679, 1205] on button "Bet Now $2.50" at bounding box center [675, 1183] width 178 height 43
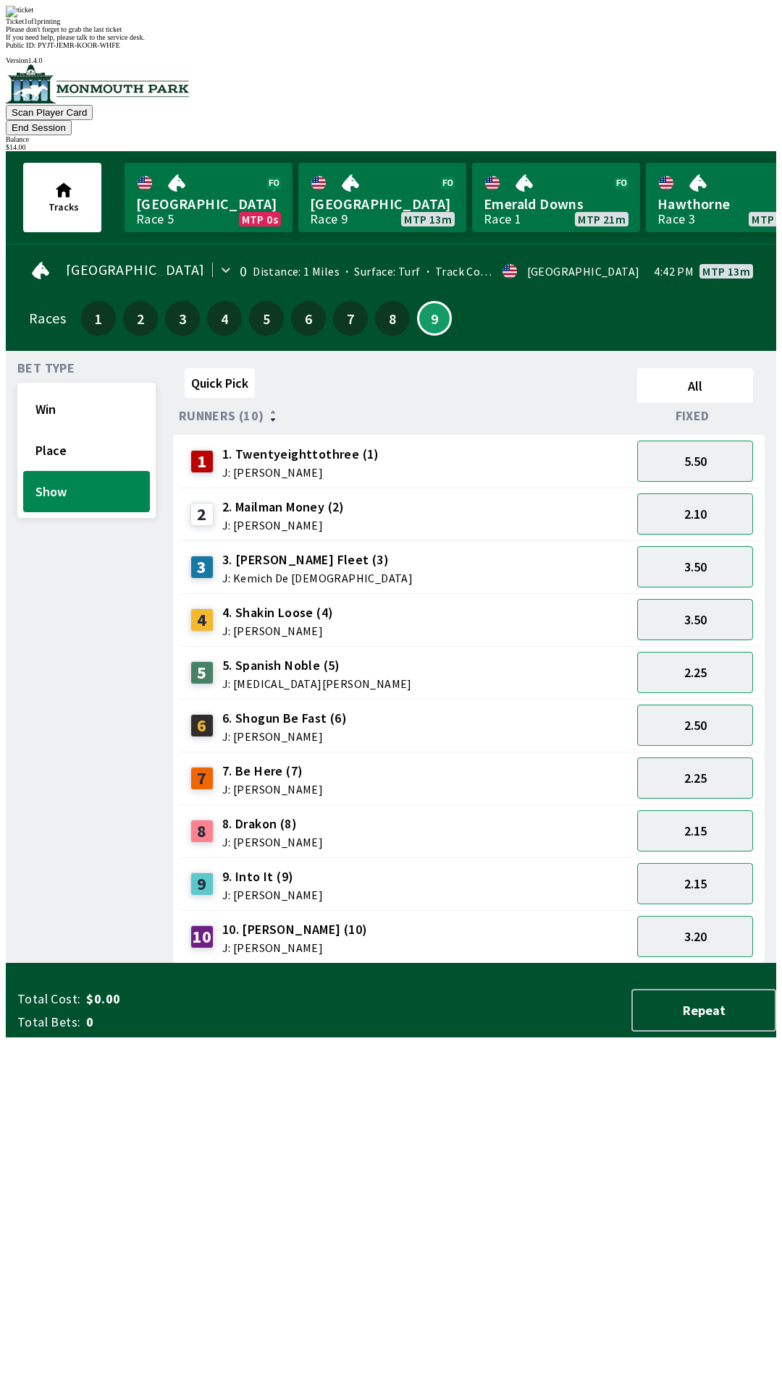
click at [481, 964] on div "Quick Pick All Runners (10) Fixed 1 1. Twentyeighttothree (1) J: [PERSON_NAME] …" at bounding box center [474, 663] width 603 height 601
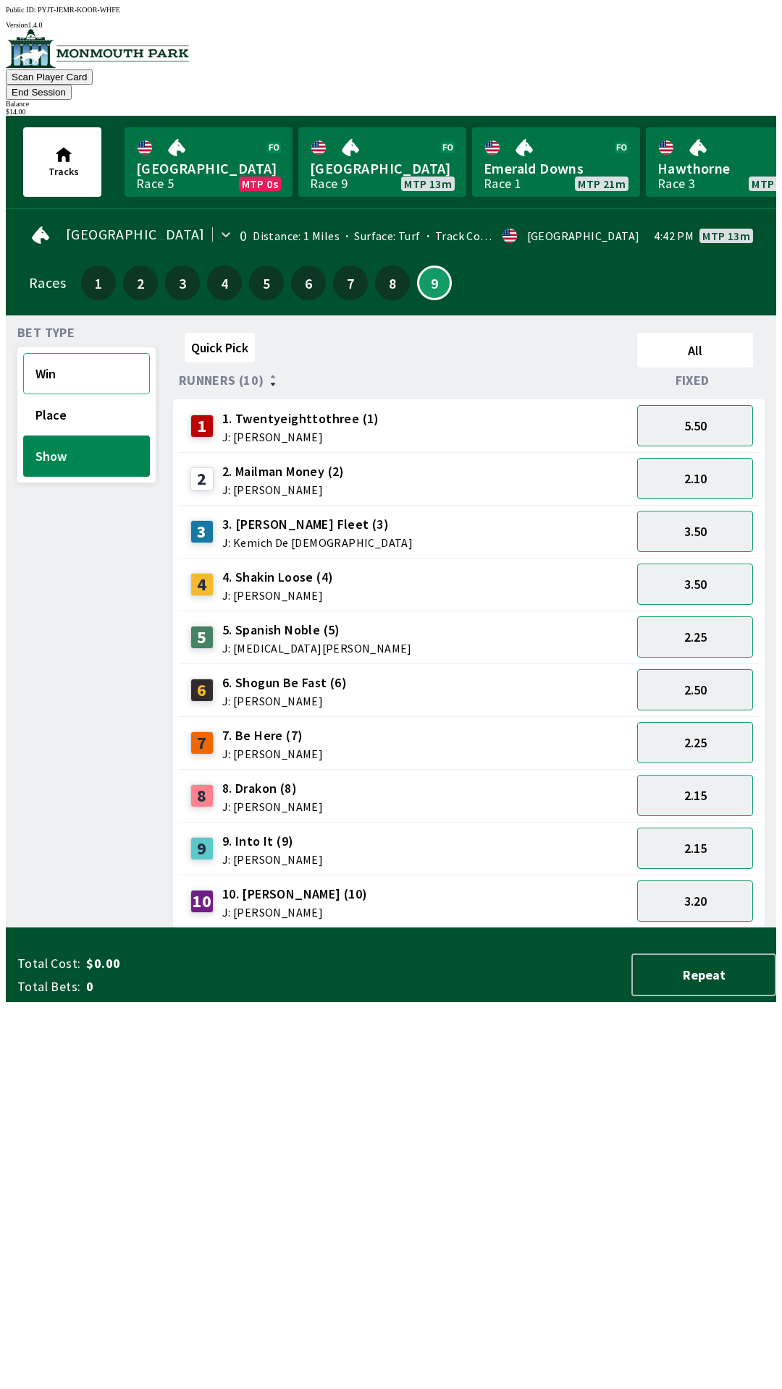
click at [72, 353] on button "Win" at bounding box center [86, 373] width 127 height 41
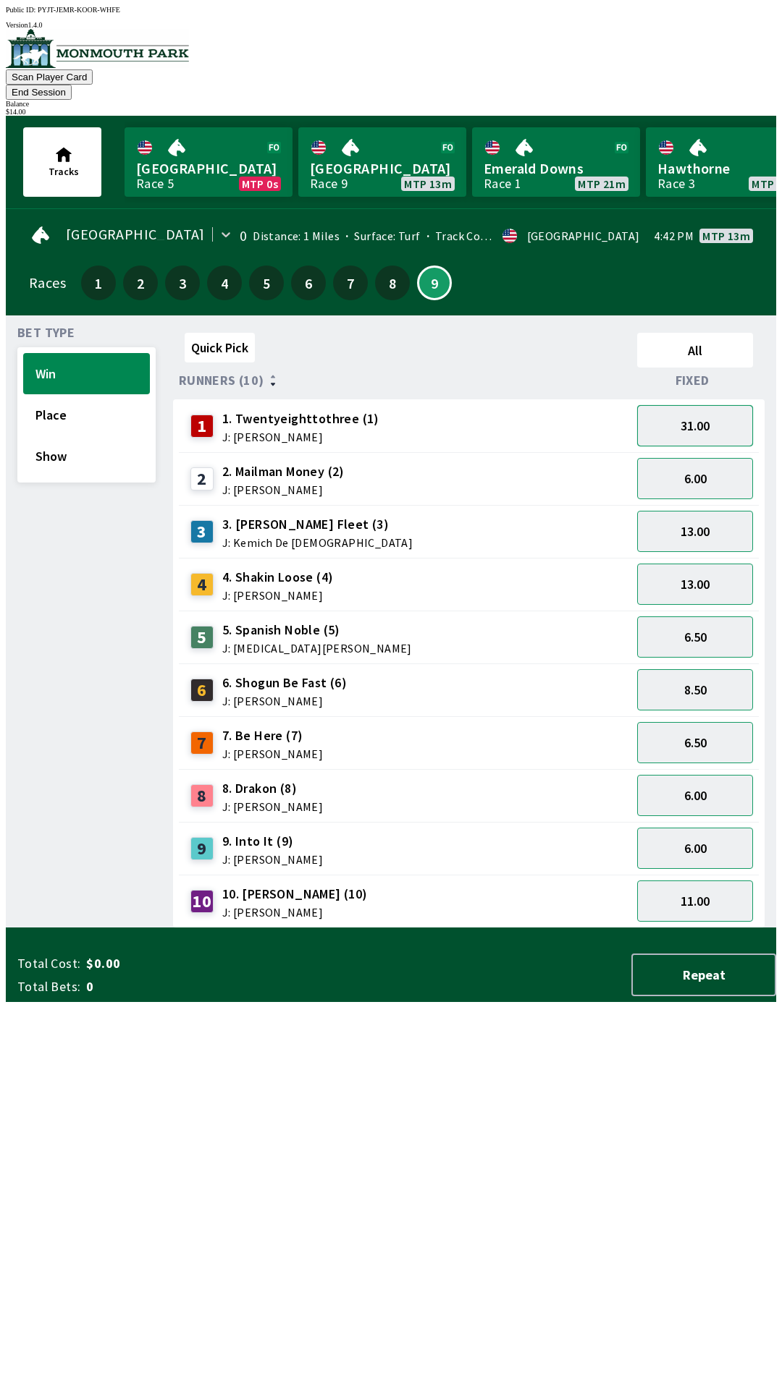
click at [685, 410] on button "31.00" at bounding box center [695, 425] width 116 height 41
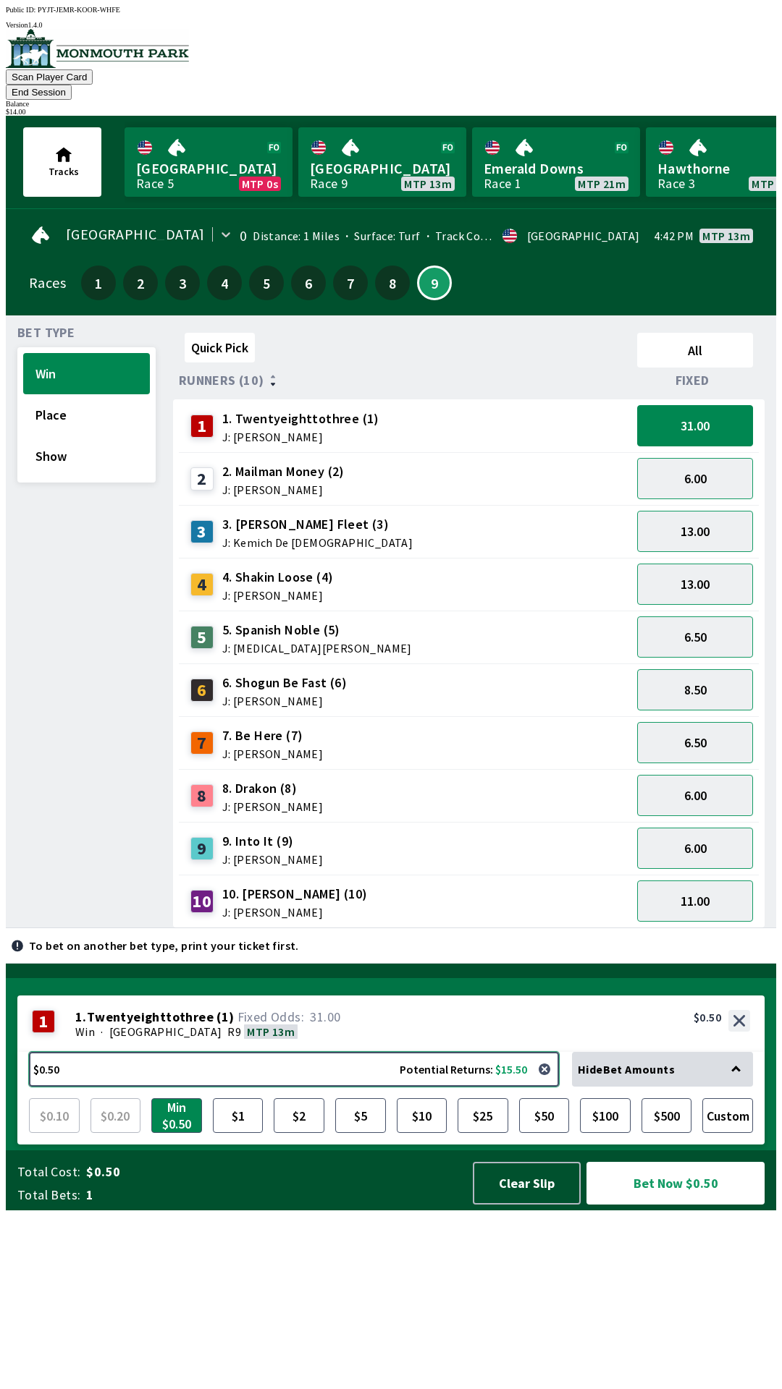
click at [412, 1087] on button "$0.50 Potential Returns: $15.50" at bounding box center [294, 1069] width 530 height 35
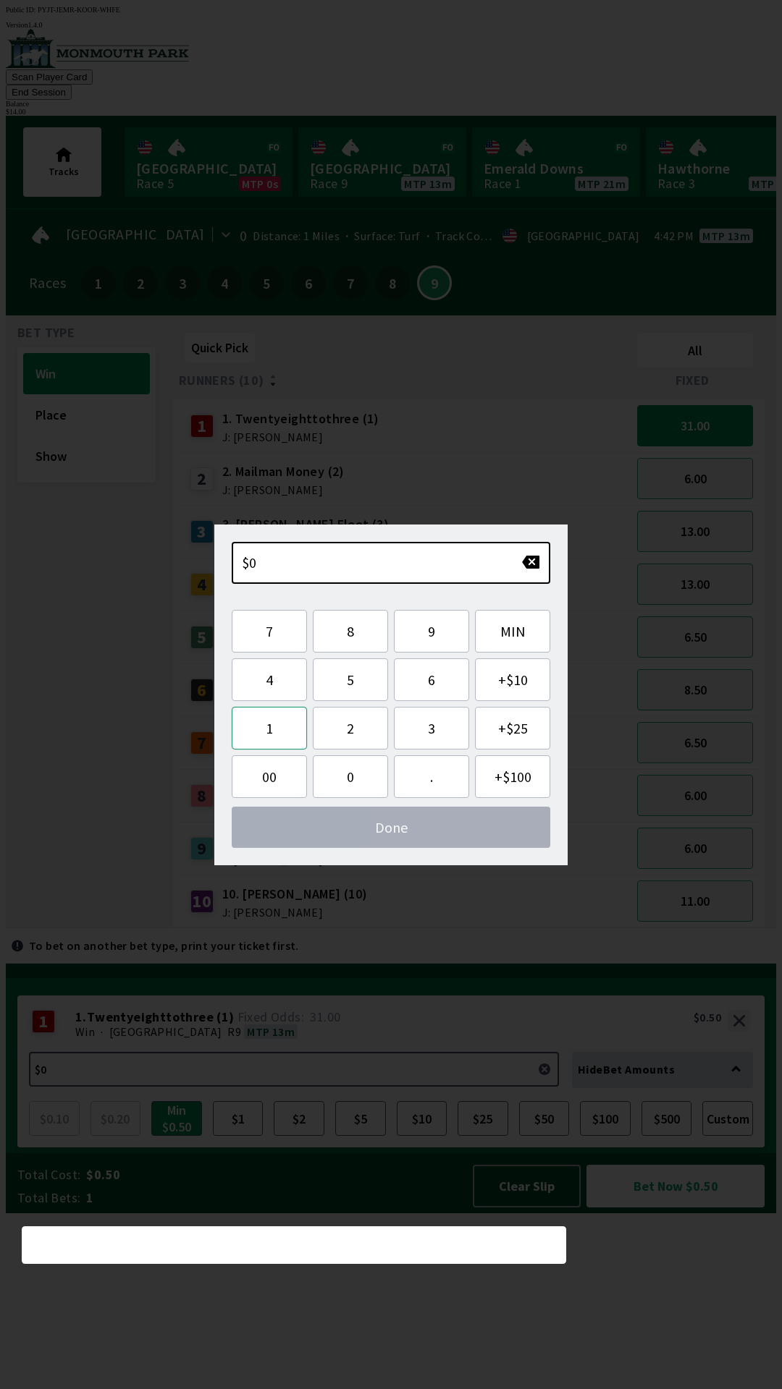
click at [268, 738] on button "1" at bounding box center [269, 728] width 75 height 43
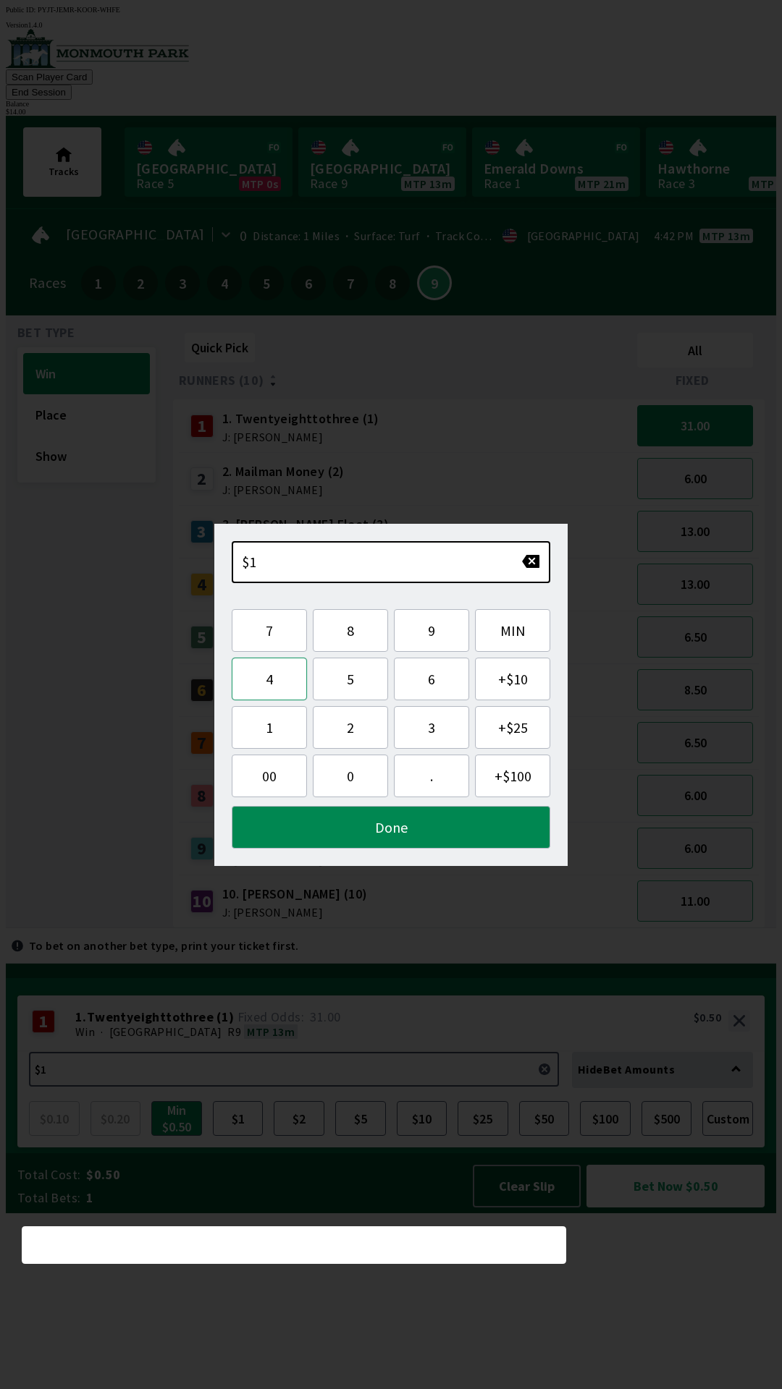
click at [276, 686] on button "4" at bounding box center [269, 679] width 75 height 43
click at [364, 829] on button "Done" at bounding box center [391, 827] width 318 height 43
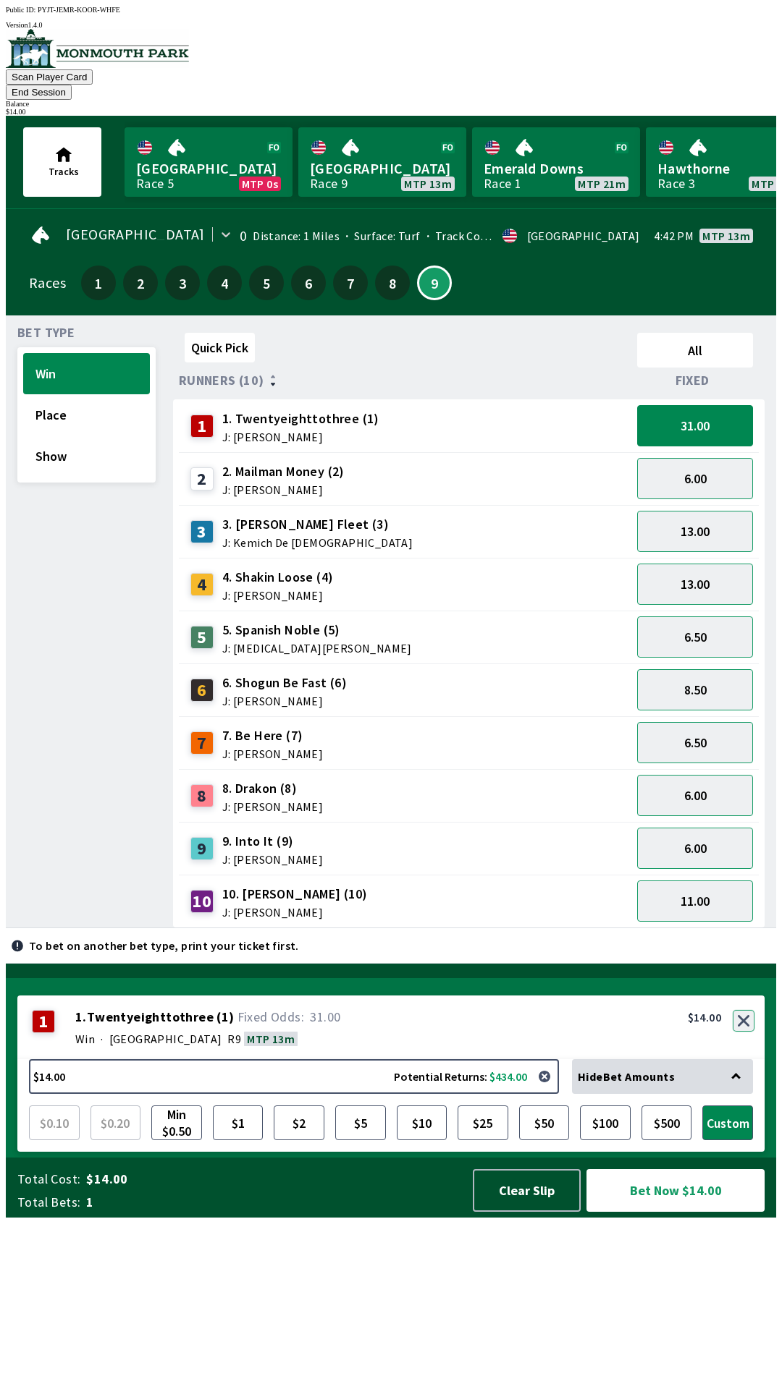
click at [738, 1032] on button "button" at bounding box center [743, 1021] width 22 height 22
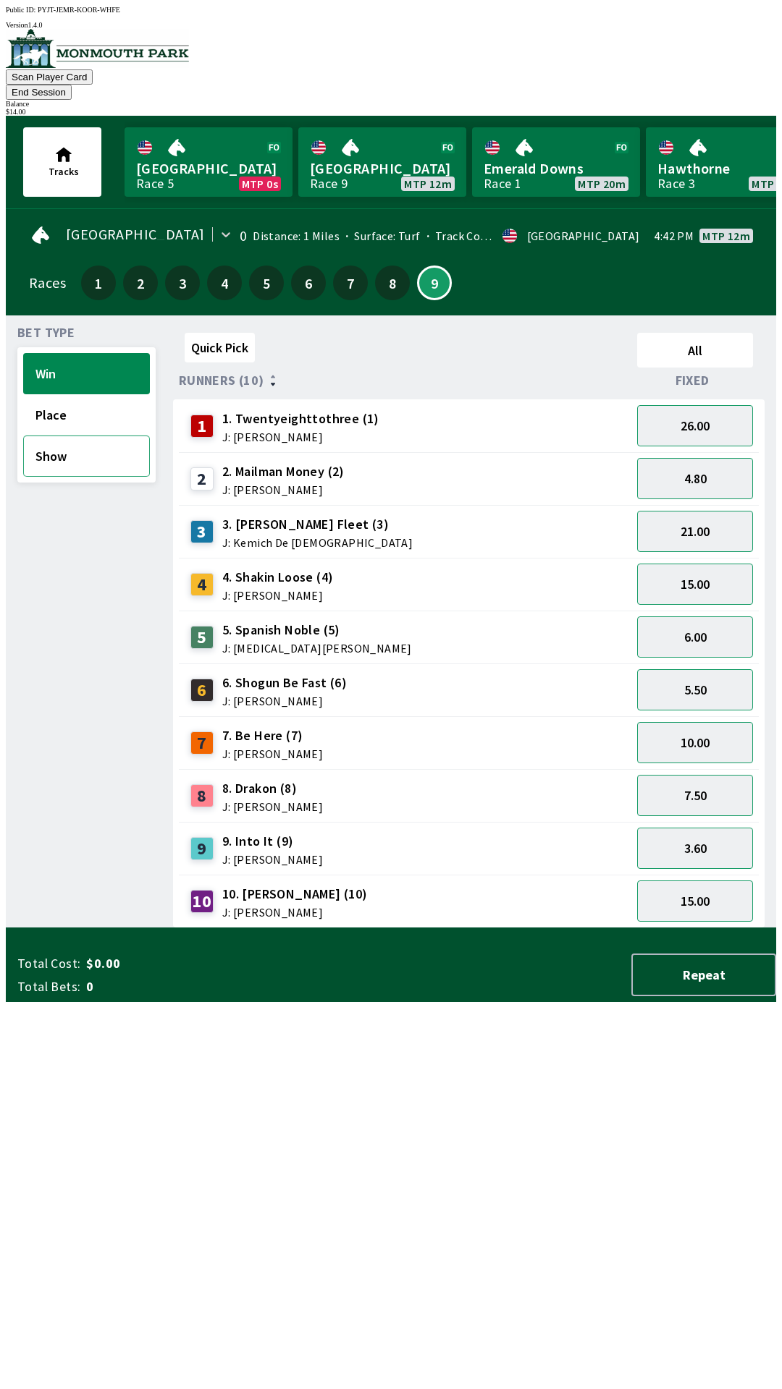
click at [77, 449] on button "Show" at bounding box center [86, 456] width 127 height 41
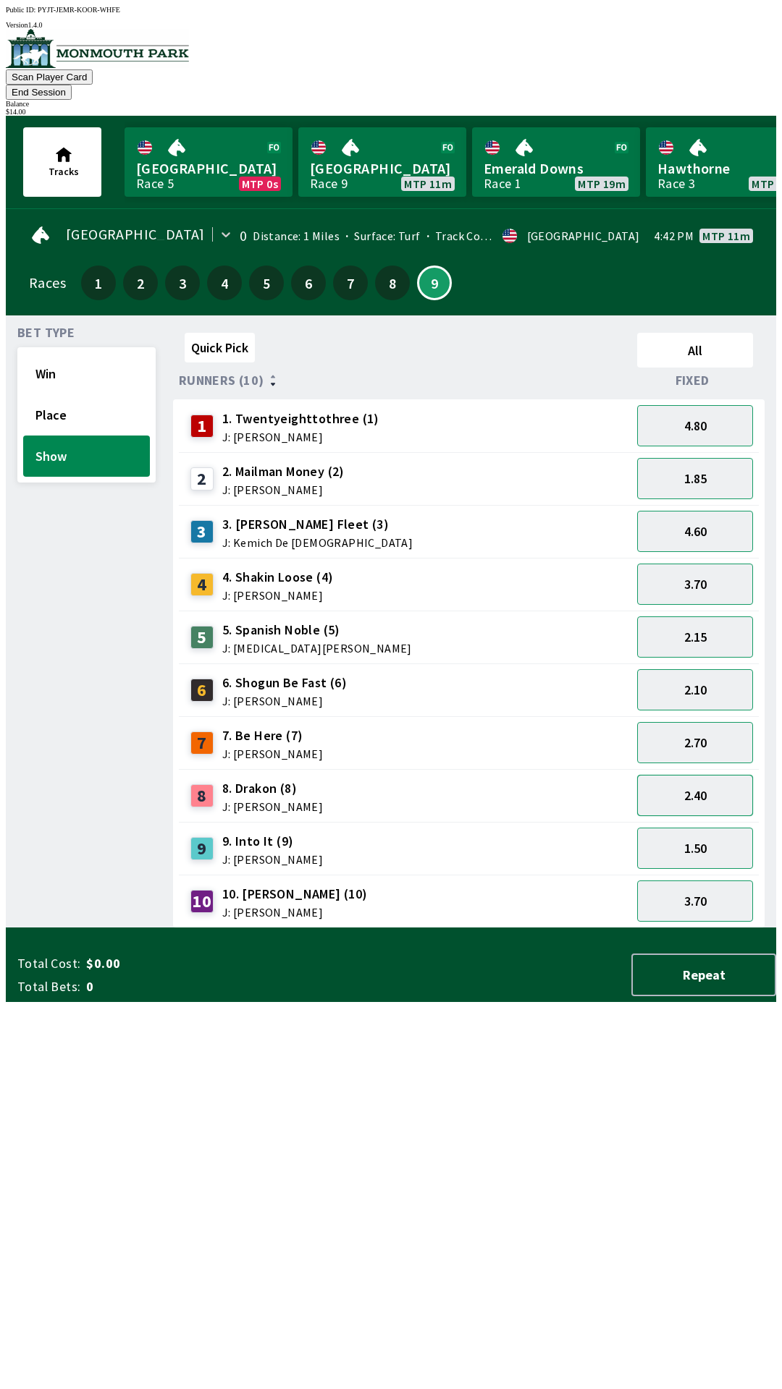
click at [719, 775] on button "2.40" at bounding box center [695, 795] width 116 height 41
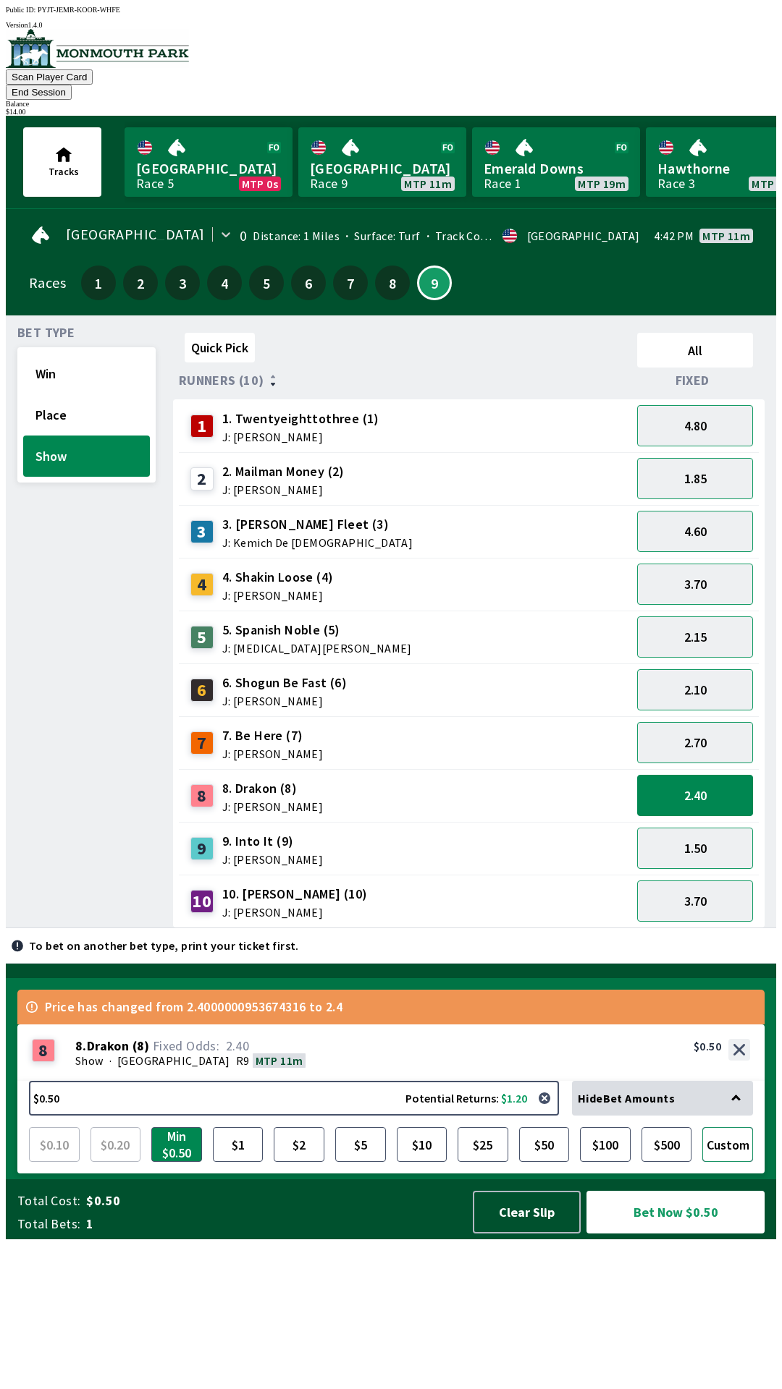
click at [728, 1162] on button "Custom" at bounding box center [727, 1144] width 51 height 35
click at [731, 1162] on button "Custom" at bounding box center [727, 1144] width 51 height 35
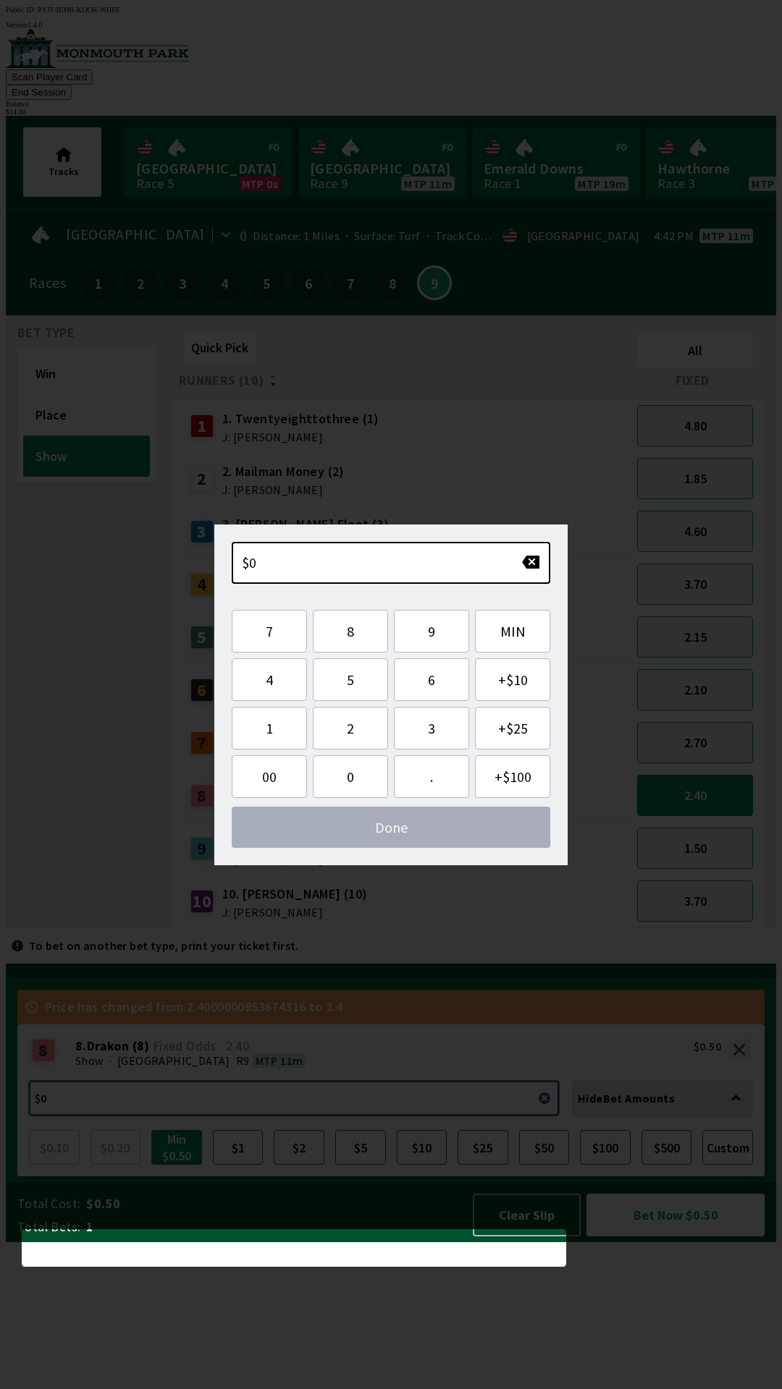
click at [473, 1116] on button "$0.50 Potential Returns: $1.20" at bounding box center [294, 1098] width 530 height 35
click at [279, 676] on button "4" at bounding box center [269, 680] width 75 height 43
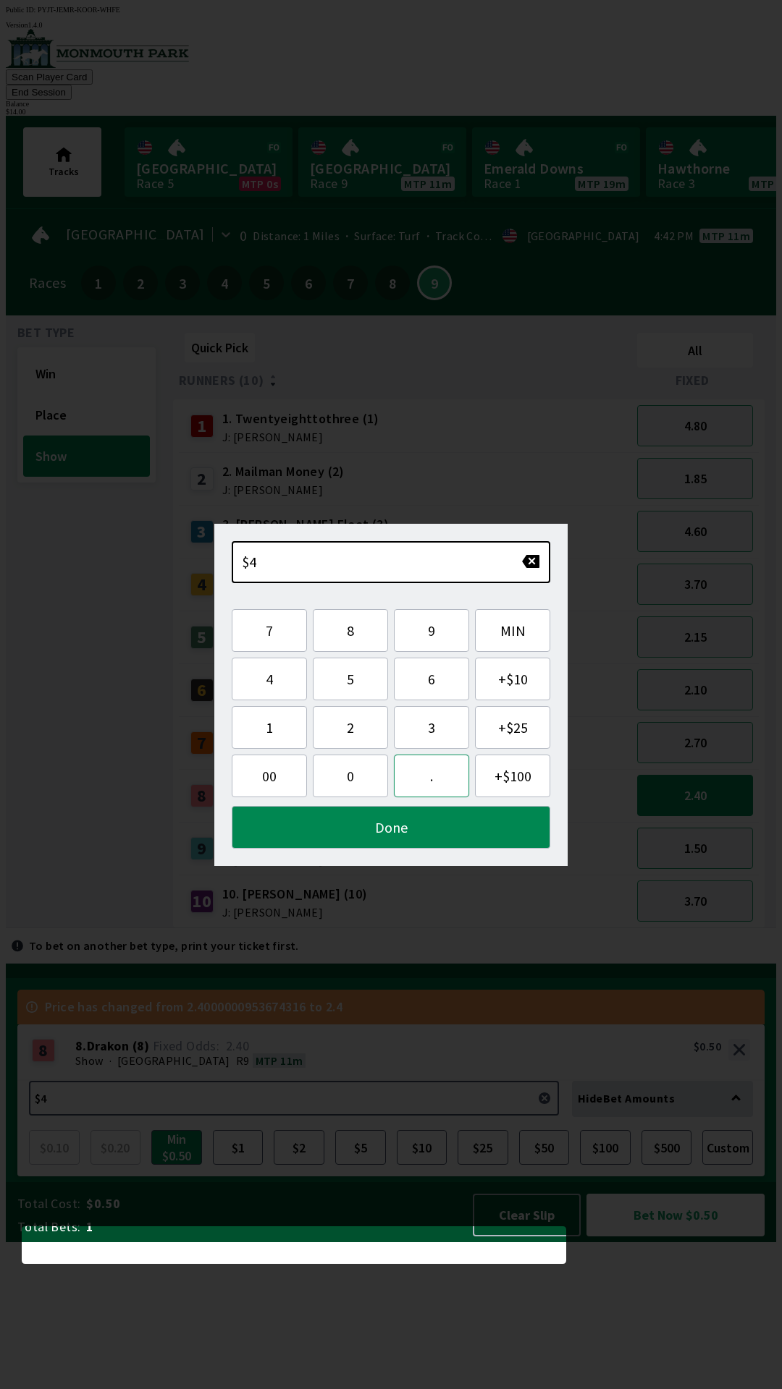
click at [431, 776] on button "." at bounding box center [431, 776] width 75 height 43
click at [356, 682] on button "5" at bounding box center [350, 679] width 75 height 43
click at [344, 779] on button "0" at bounding box center [350, 776] width 75 height 43
click at [432, 827] on button "Done" at bounding box center [391, 827] width 318 height 43
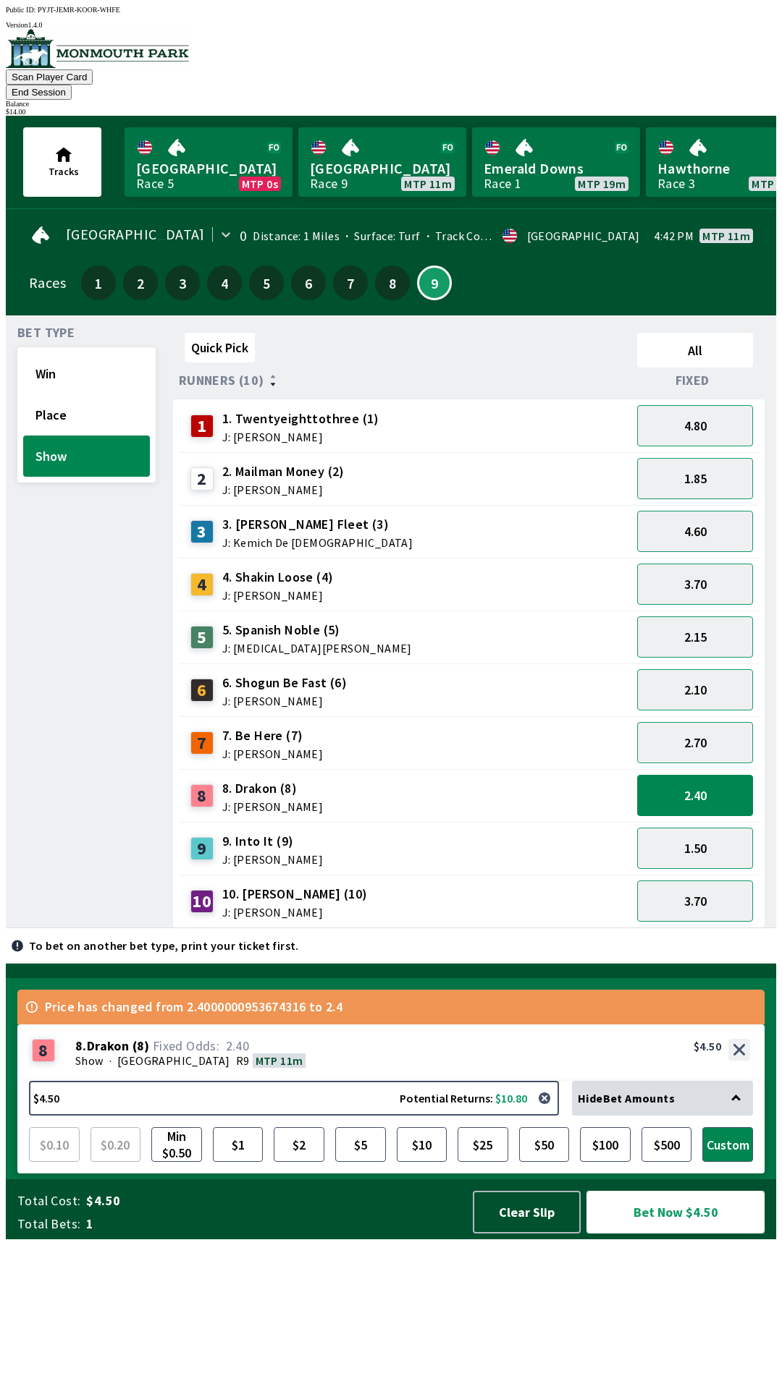
click at [694, 1234] on button "Bet Now $4.50" at bounding box center [675, 1212] width 178 height 43
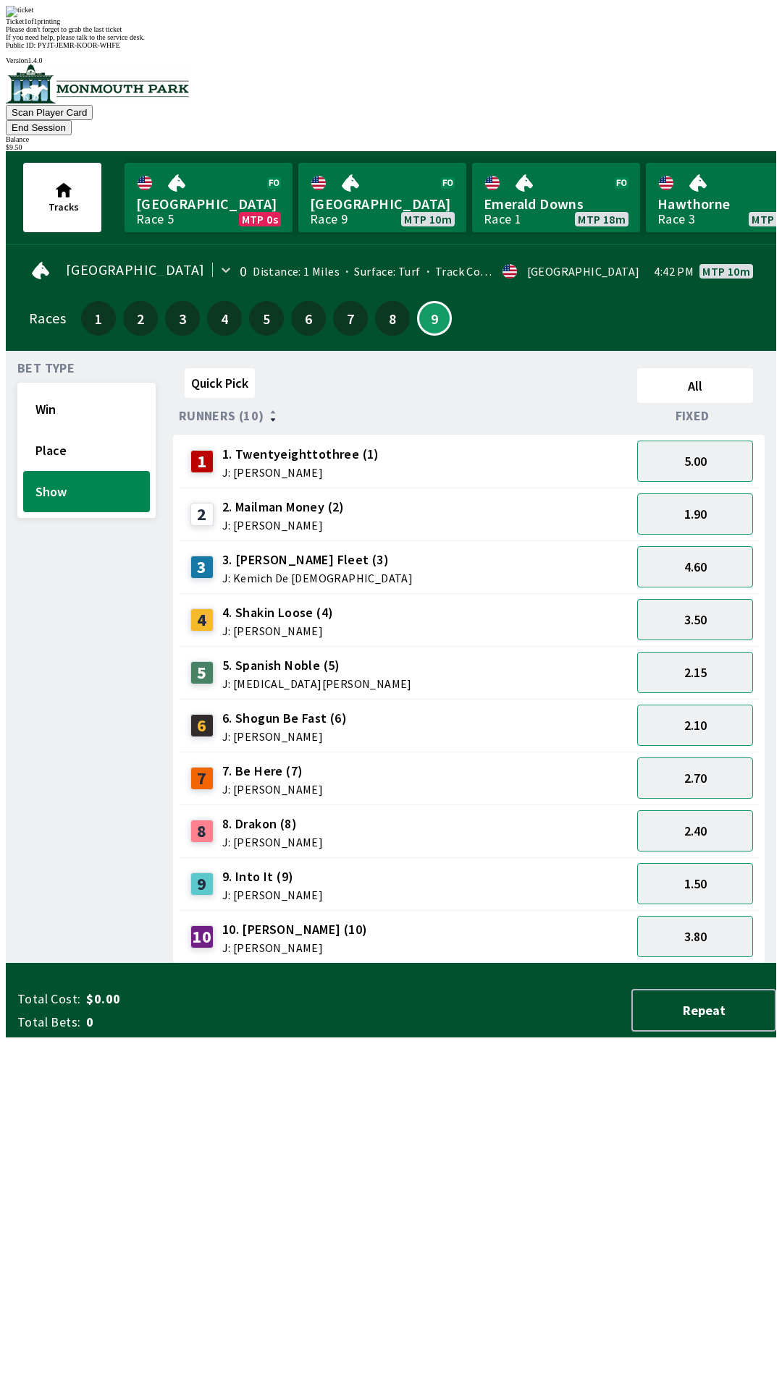
click at [528, 964] on div "Quick Pick All Runners (10) Fixed 1 1. Twentyeighttothree (1) J: [PERSON_NAME] …" at bounding box center [474, 663] width 603 height 601
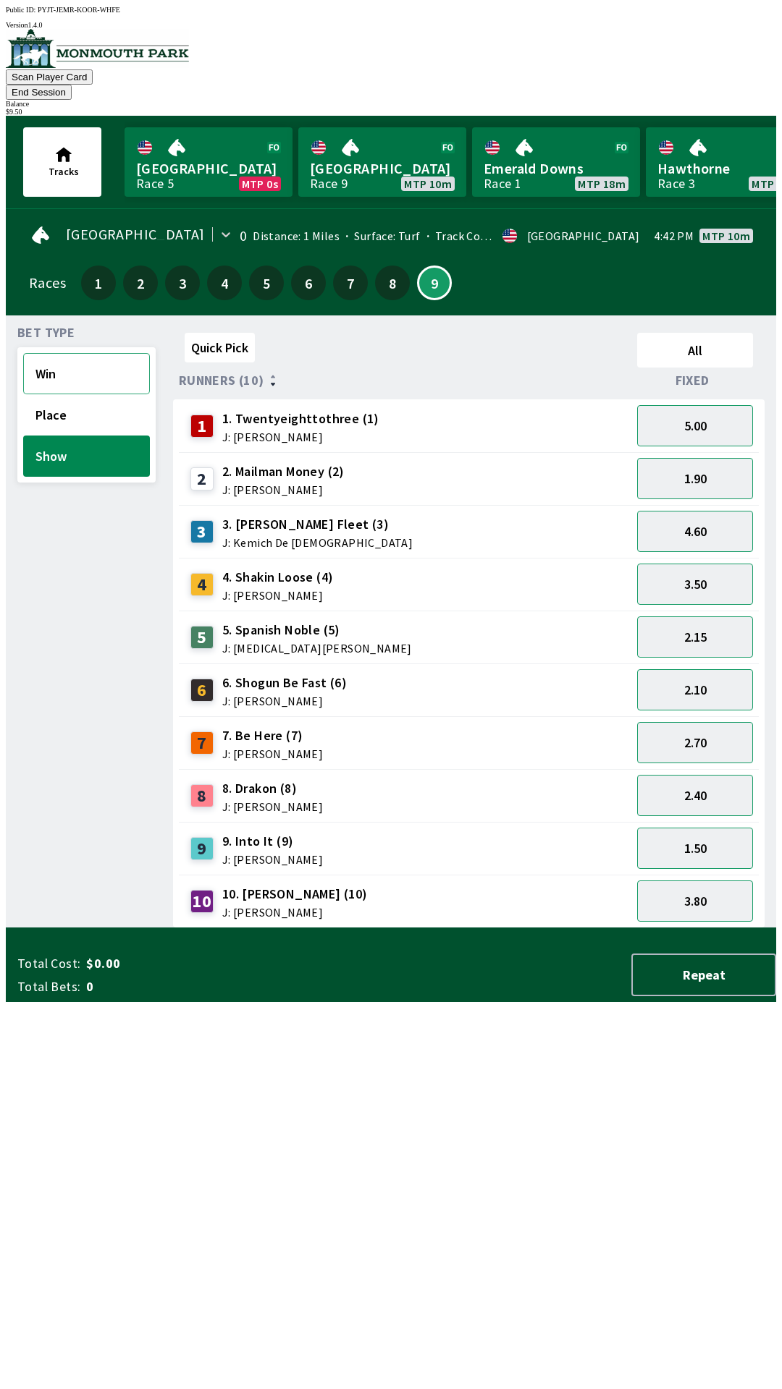
click at [90, 357] on button "Win" at bounding box center [86, 373] width 127 height 41
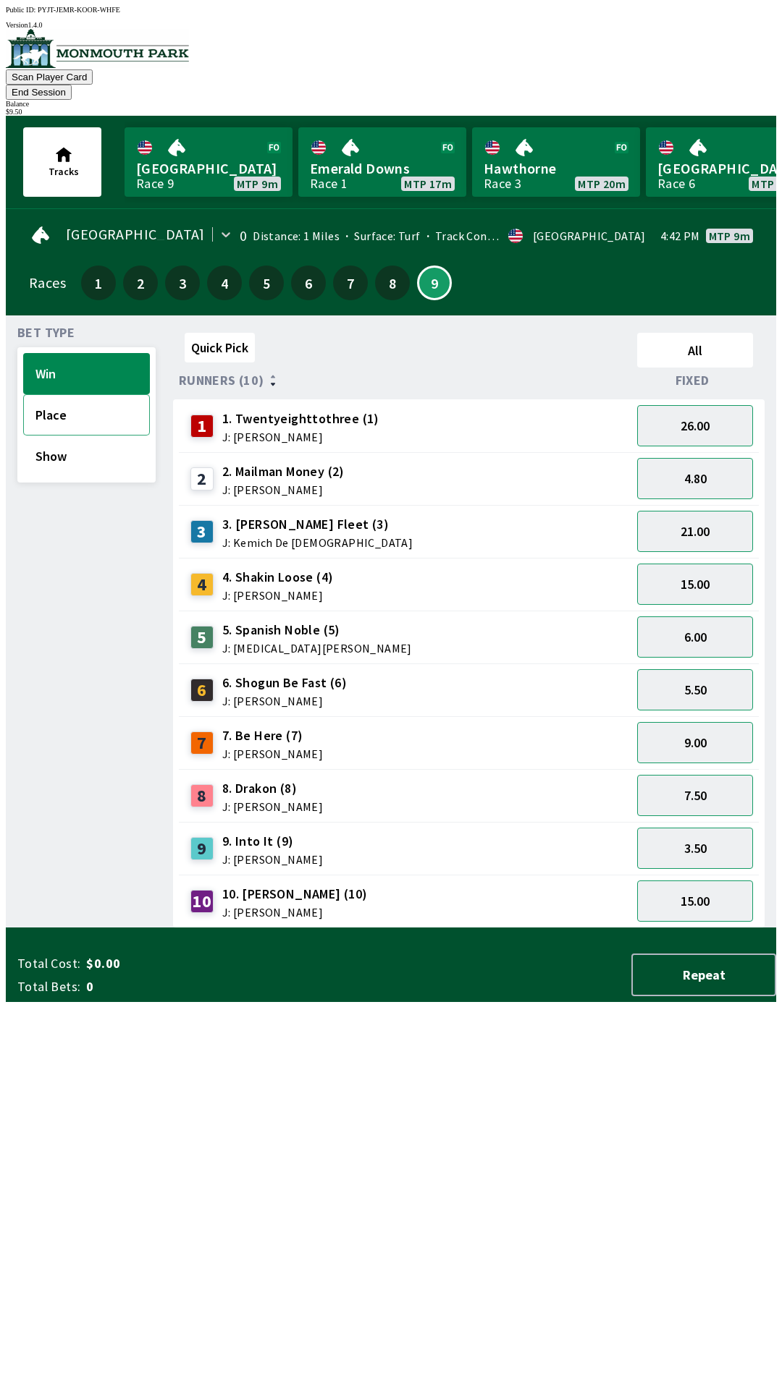
click at [80, 394] on button "Place" at bounding box center [86, 414] width 127 height 41
click at [72, 450] on button "Show" at bounding box center [86, 456] width 127 height 41
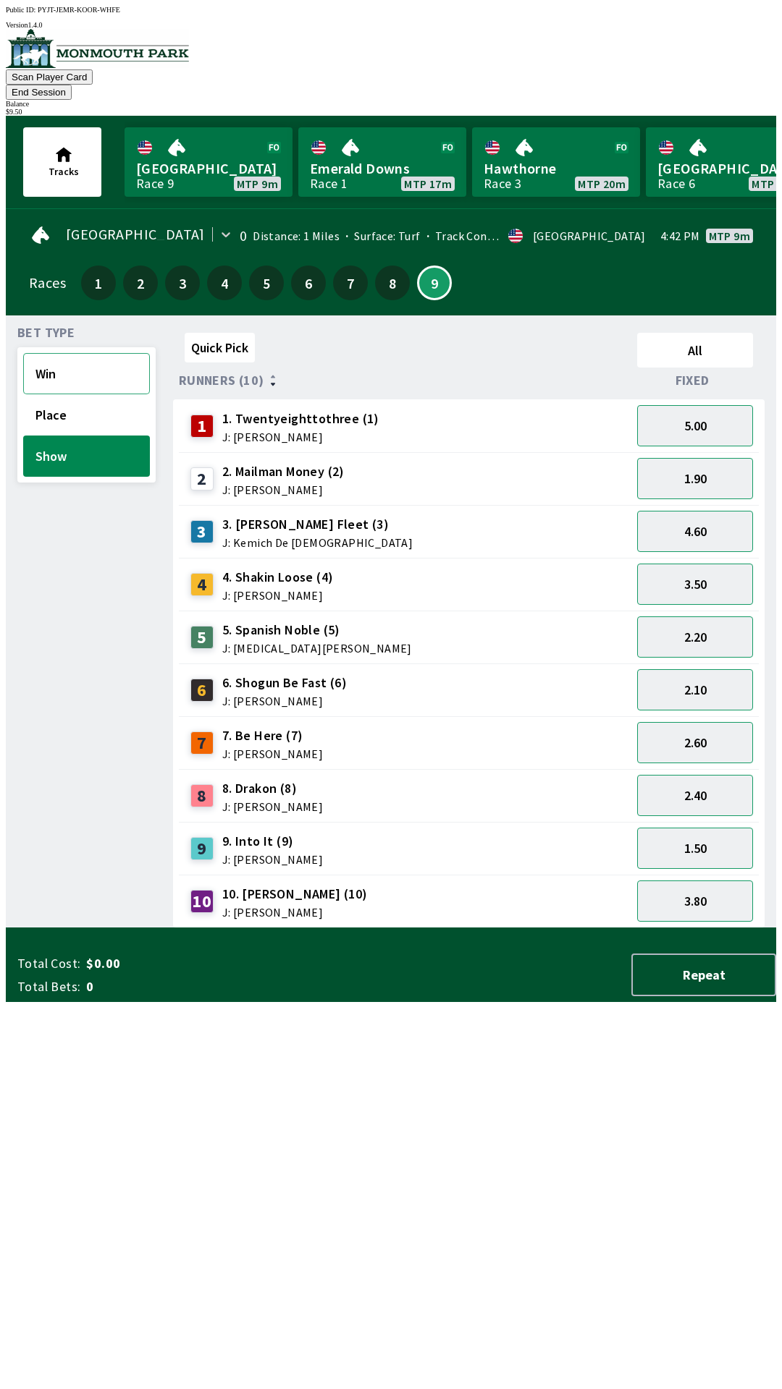
click at [90, 353] on button "Win" at bounding box center [86, 373] width 127 height 41
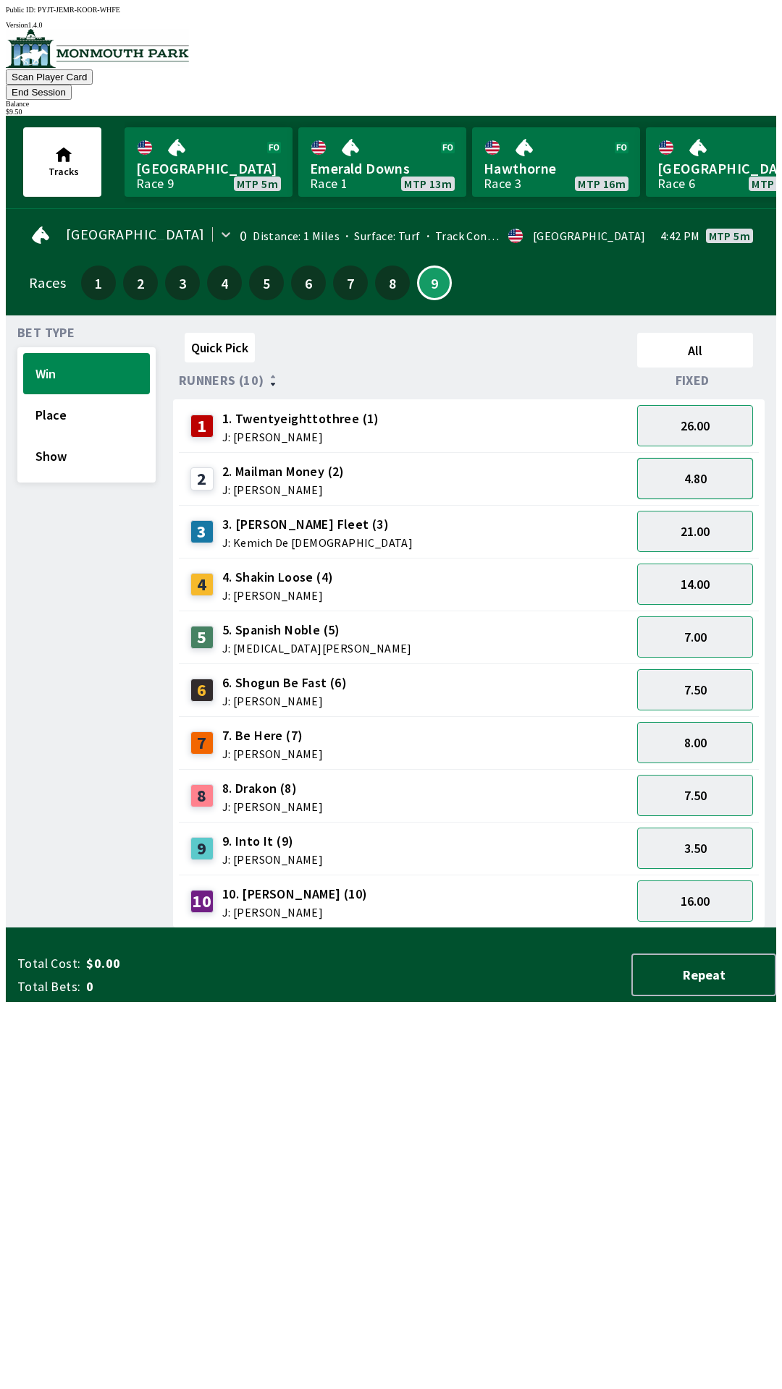
click at [724, 462] on button "4.80" at bounding box center [695, 478] width 116 height 41
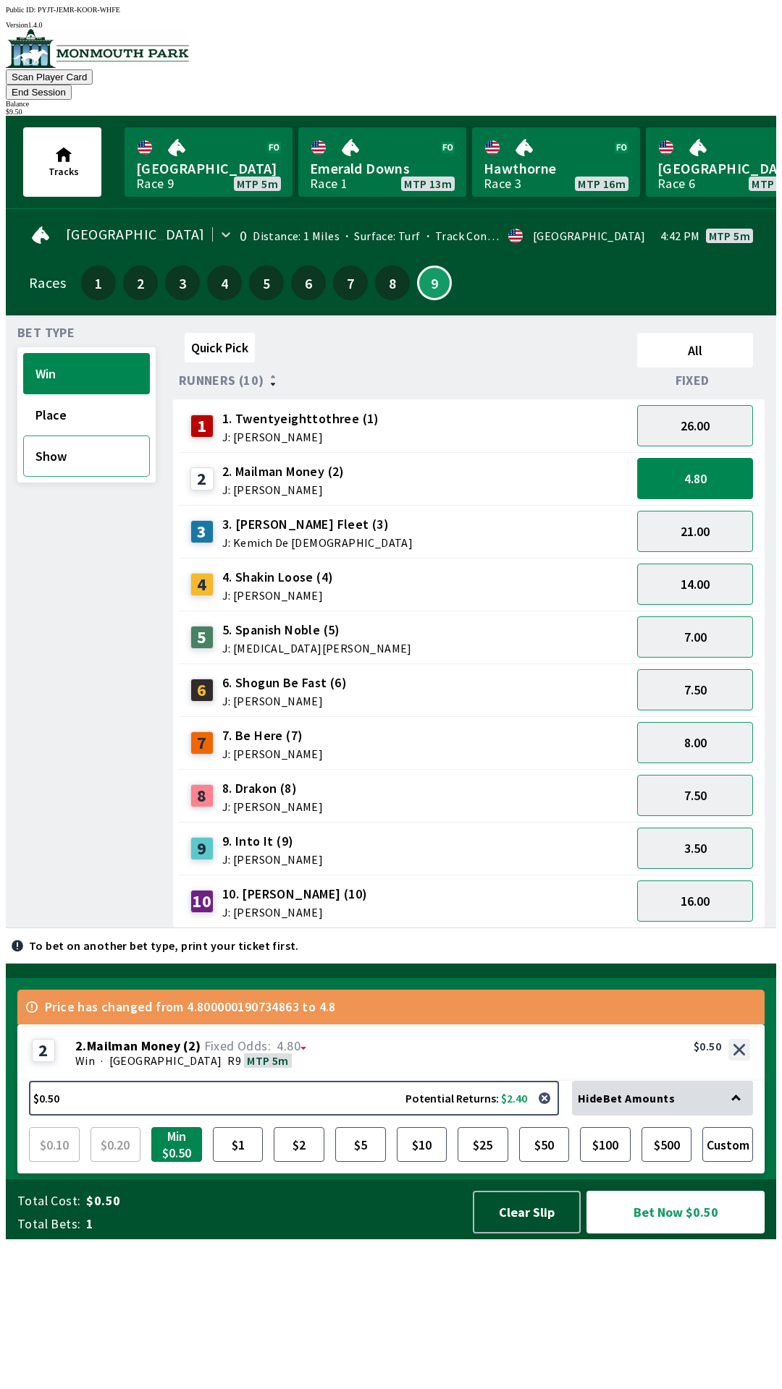
click at [80, 438] on button "Show" at bounding box center [86, 456] width 127 height 41
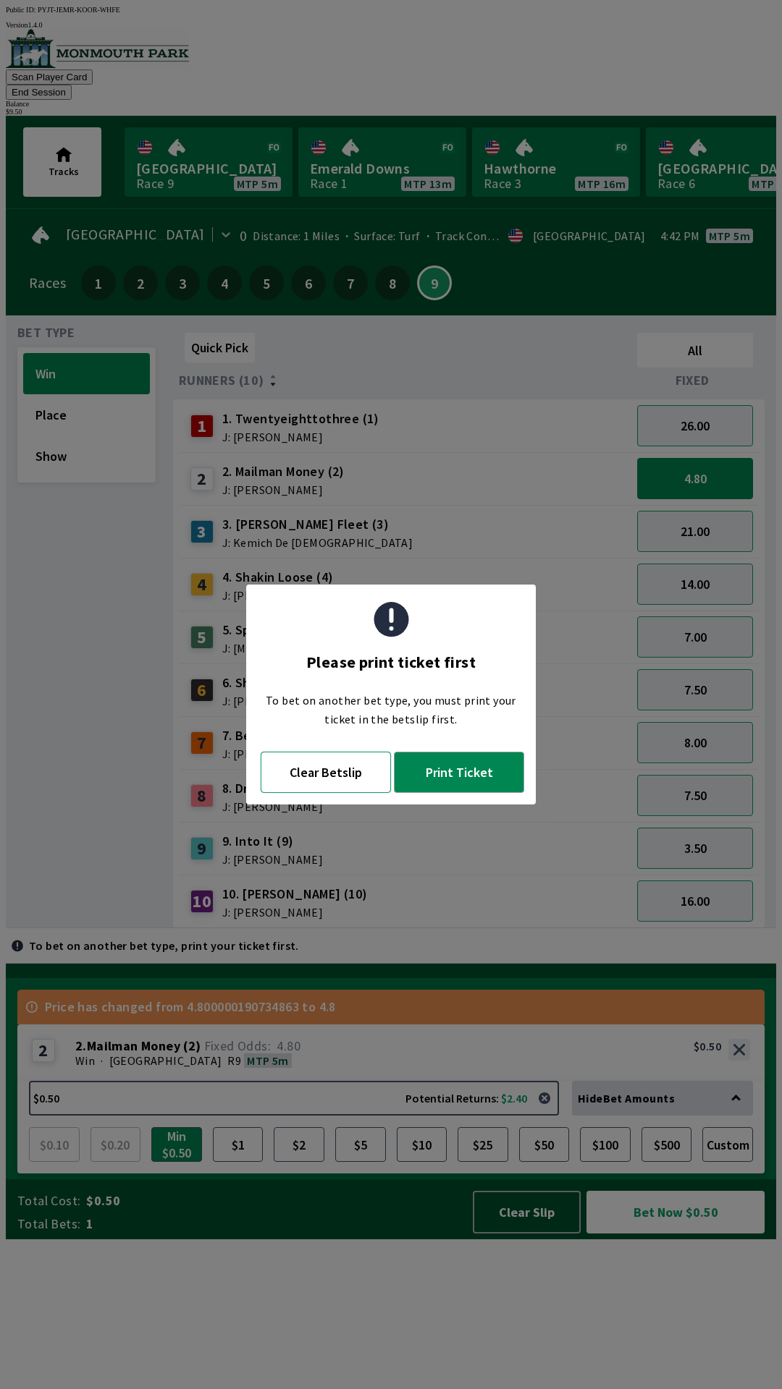
click at [338, 774] on button "Clear Betslip" at bounding box center [326, 772] width 130 height 41
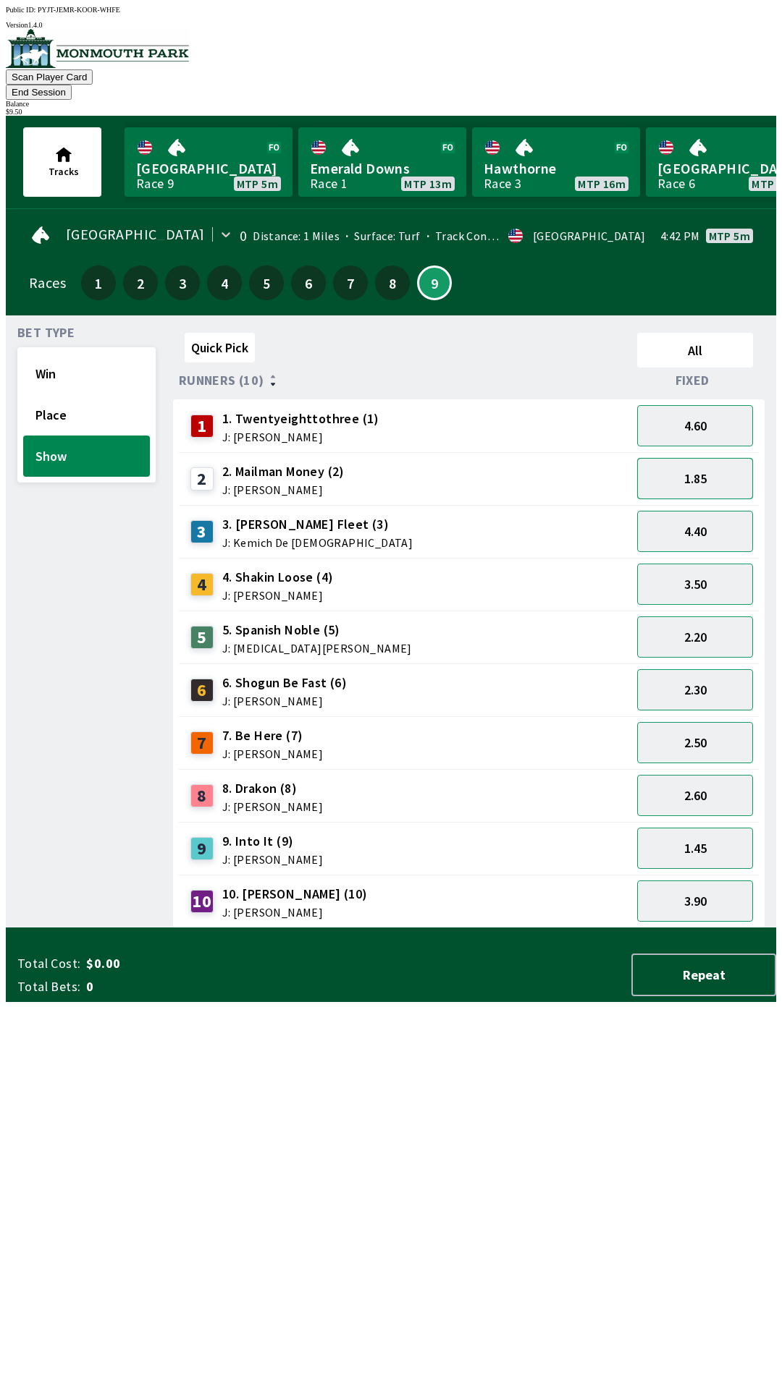
click at [736, 458] on button "1.85" at bounding box center [695, 478] width 116 height 41
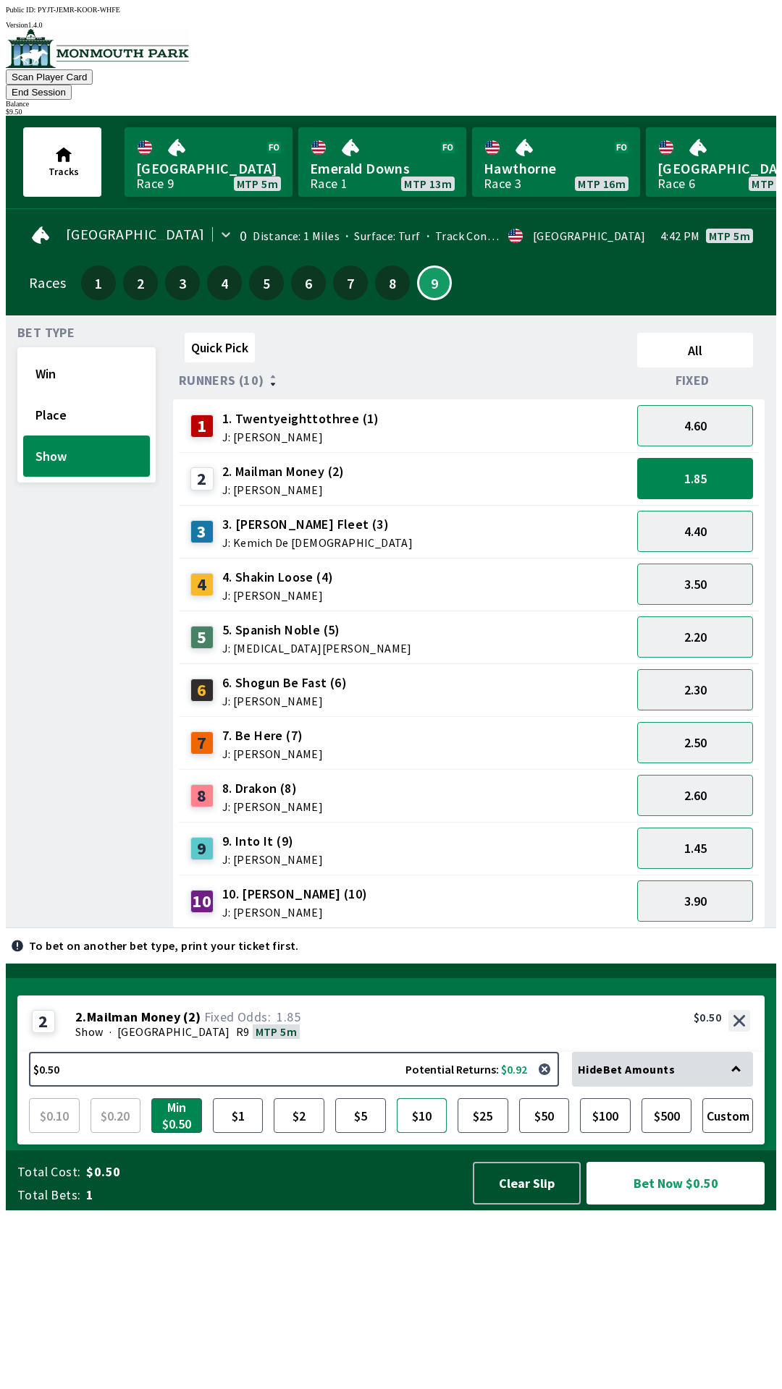
click at [436, 1133] on button "$10" at bounding box center [422, 1116] width 51 height 35
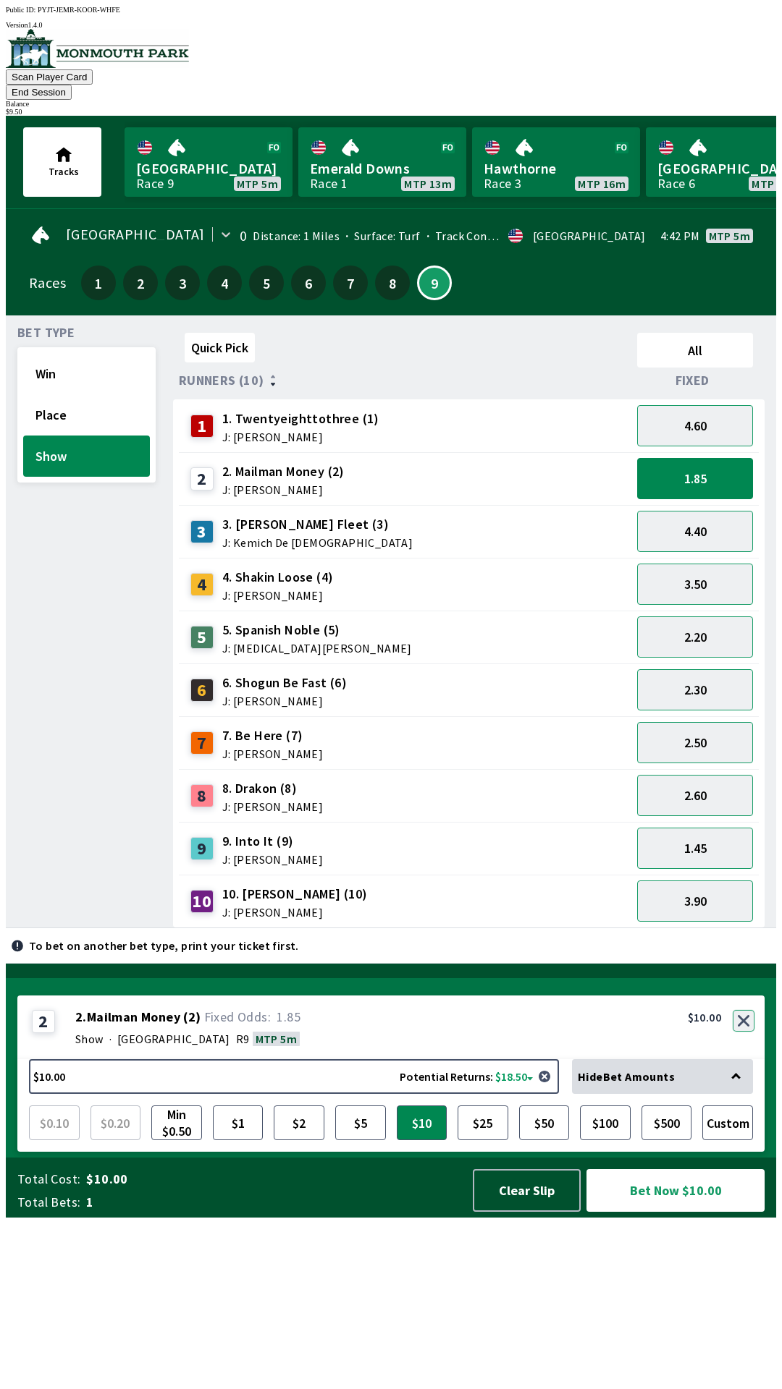
click at [746, 1032] on button "button" at bounding box center [743, 1021] width 22 height 22
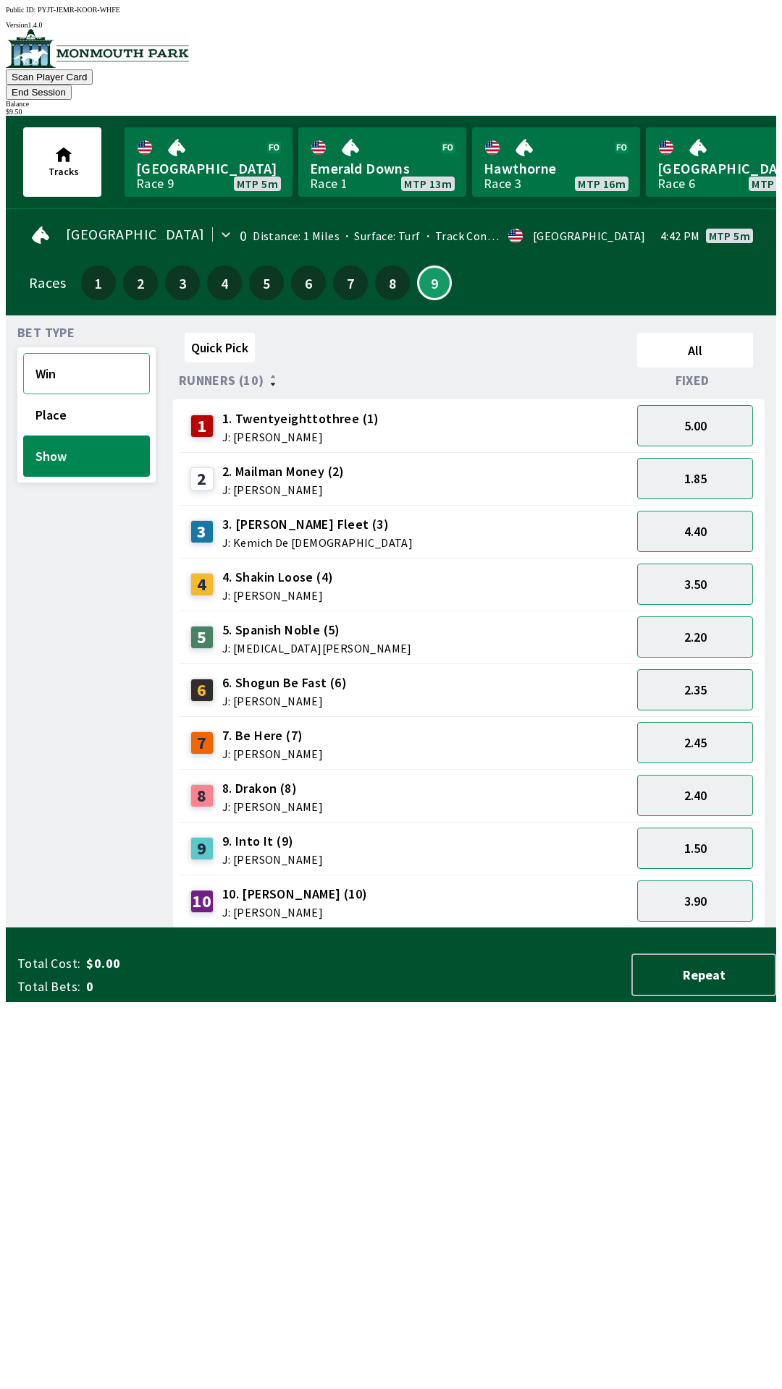
click at [90, 353] on button "Win" at bounding box center [86, 373] width 127 height 41
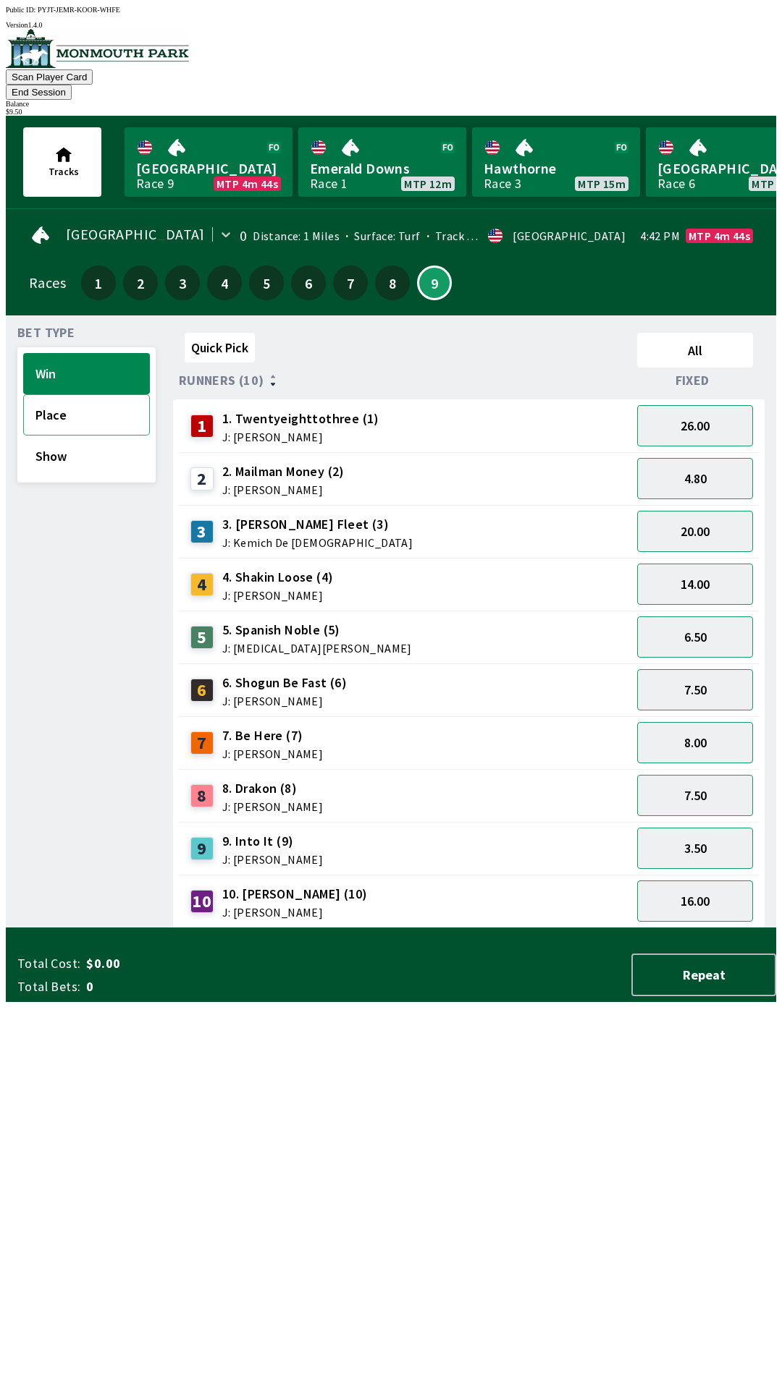
click at [75, 402] on button "Place" at bounding box center [86, 414] width 127 height 41
click at [91, 436] on button "Show" at bounding box center [86, 456] width 127 height 41
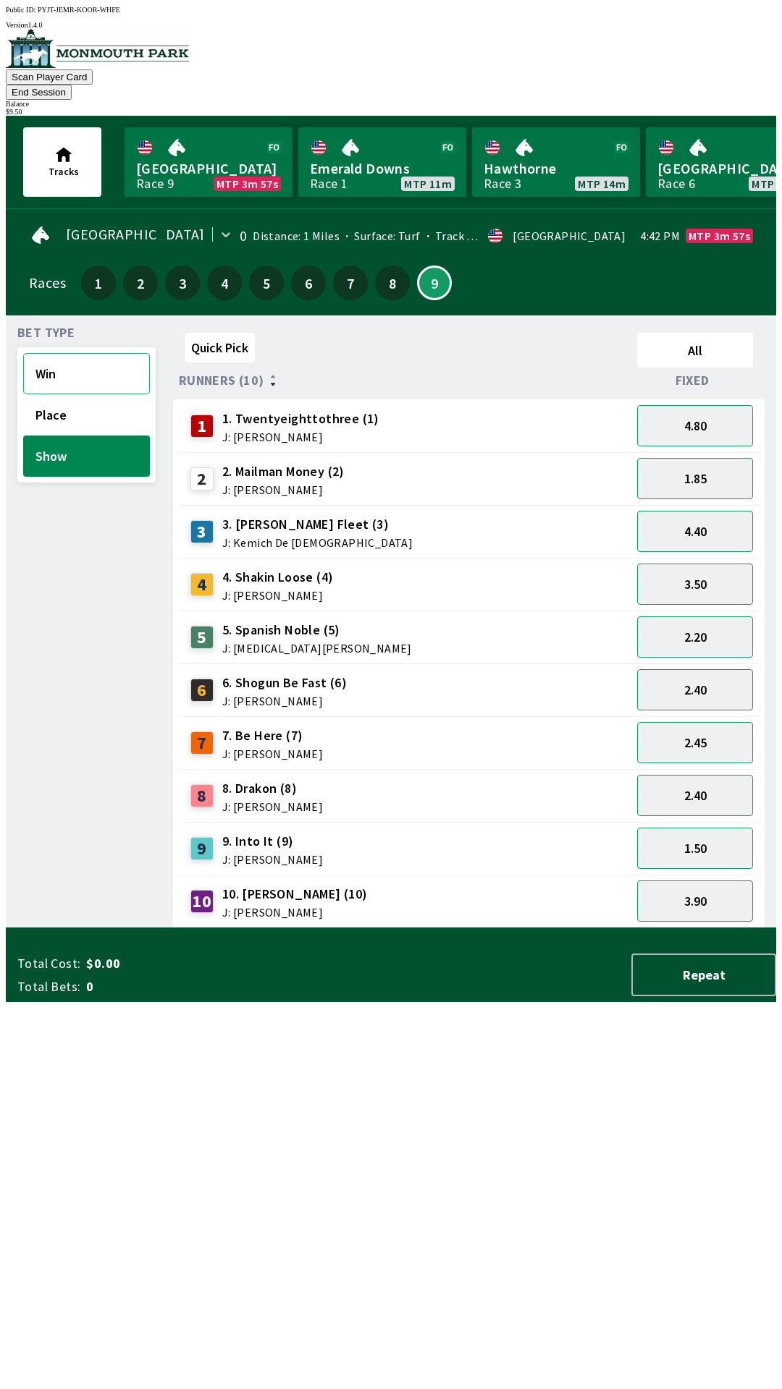
click at [82, 353] on button "Win" at bounding box center [86, 373] width 127 height 41
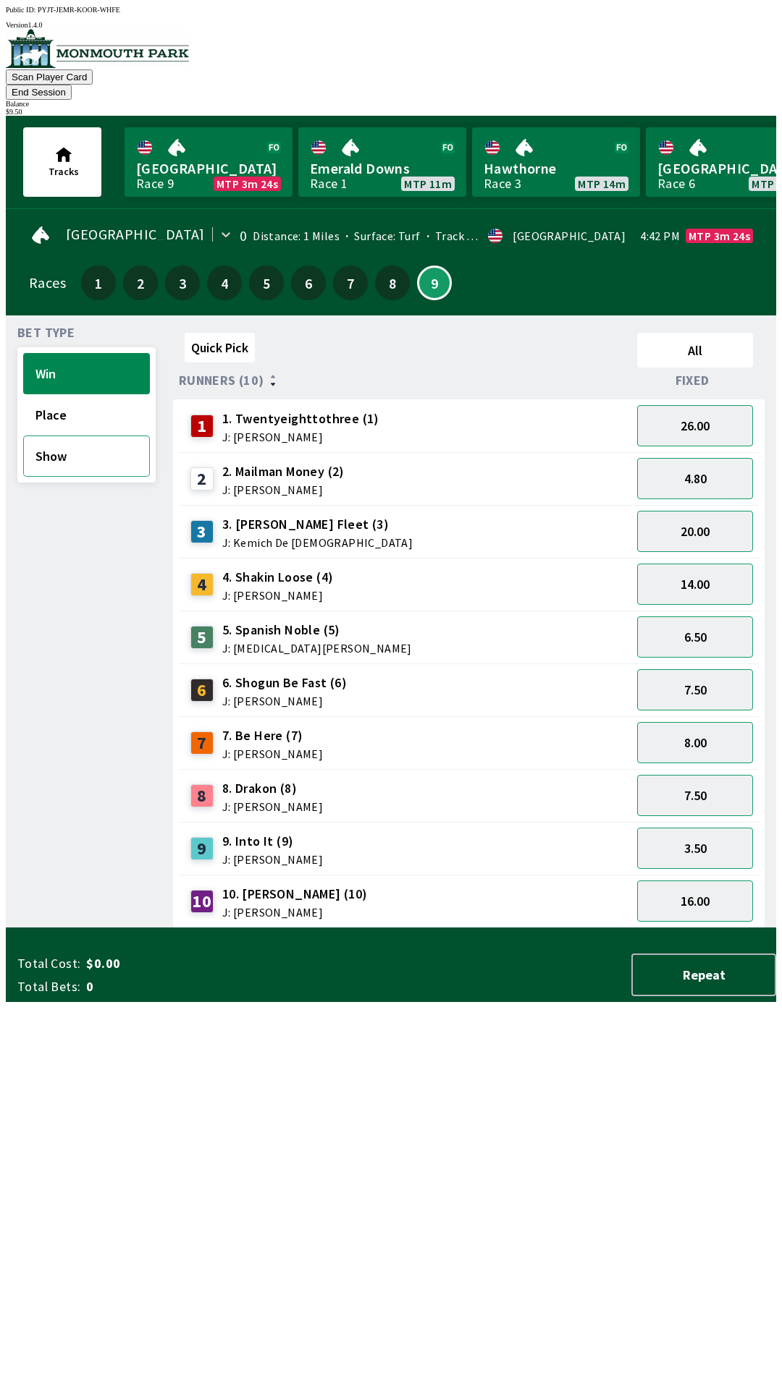
click at [70, 445] on button "Show" at bounding box center [86, 456] width 127 height 41
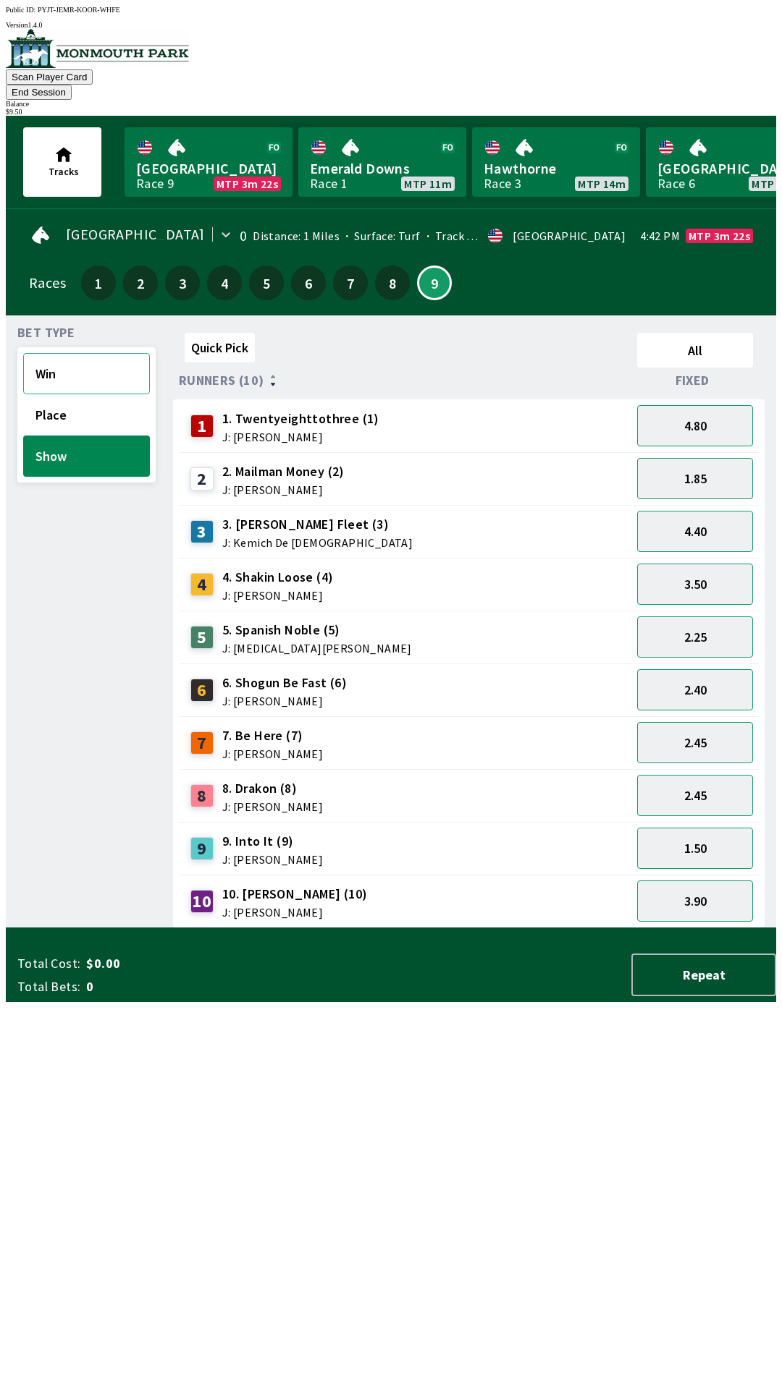
click at [67, 353] on button "Win" at bounding box center [86, 373] width 127 height 41
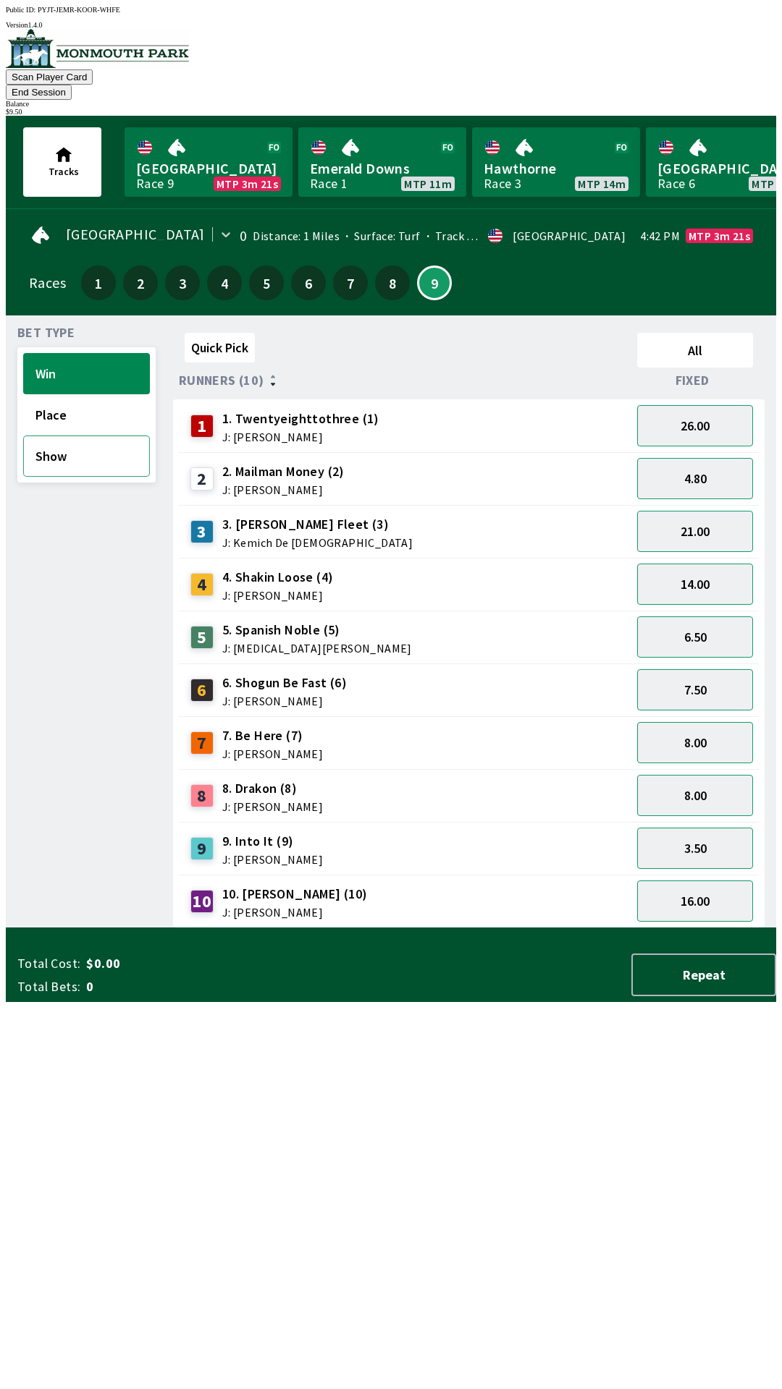
click at [87, 436] on button "Show" at bounding box center [86, 456] width 127 height 41
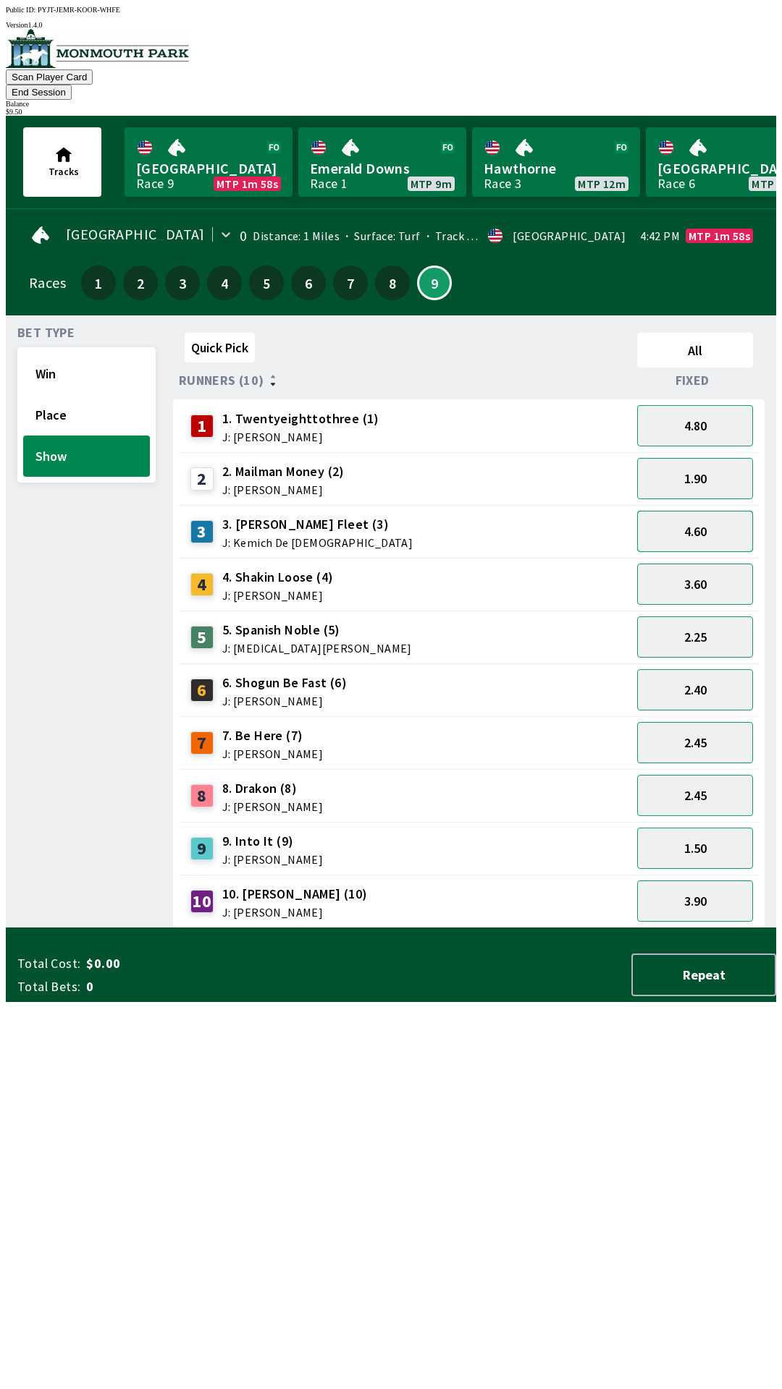
click at [726, 513] on button "4.60" at bounding box center [695, 531] width 116 height 41
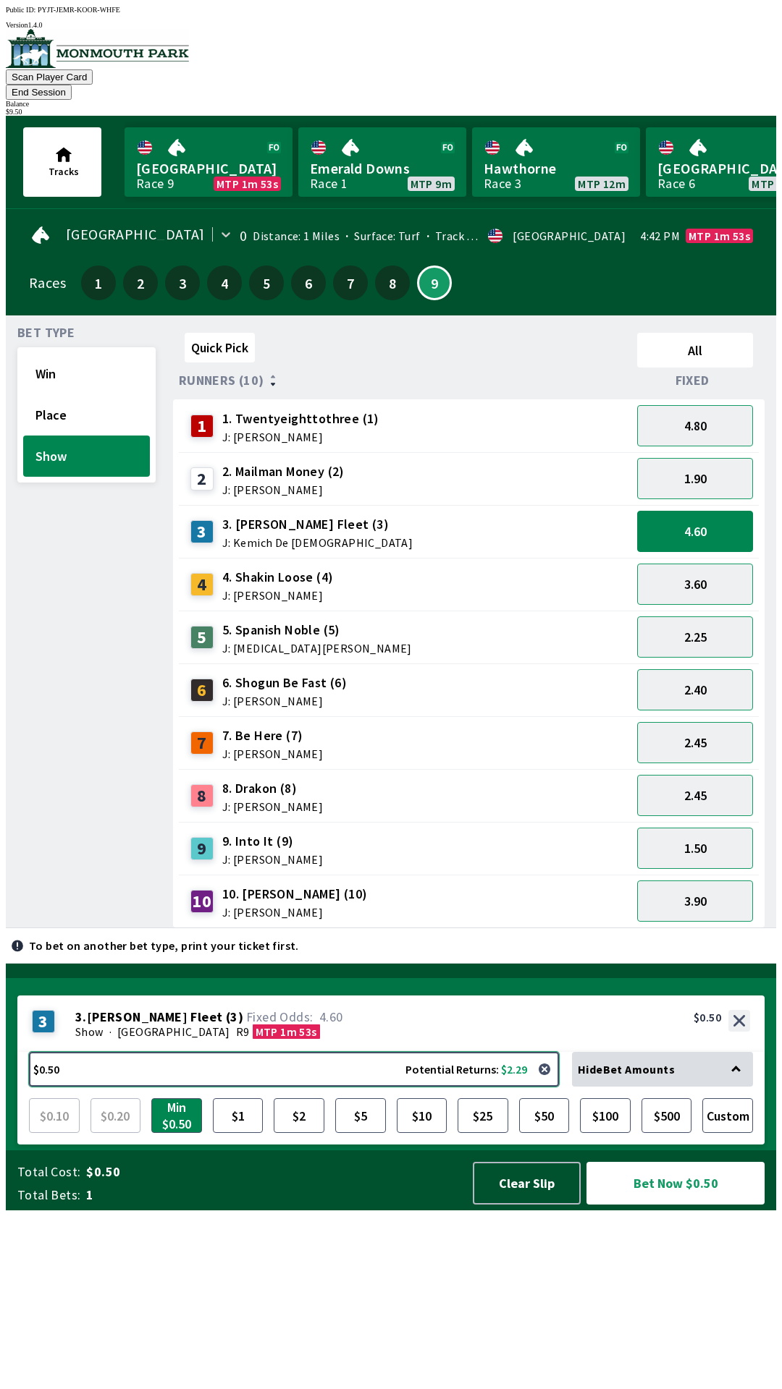
click at [62, 1087] on button "$0.50 Potential Returns: $2.29" at bounding box center [294, 1069] width 530 height 35
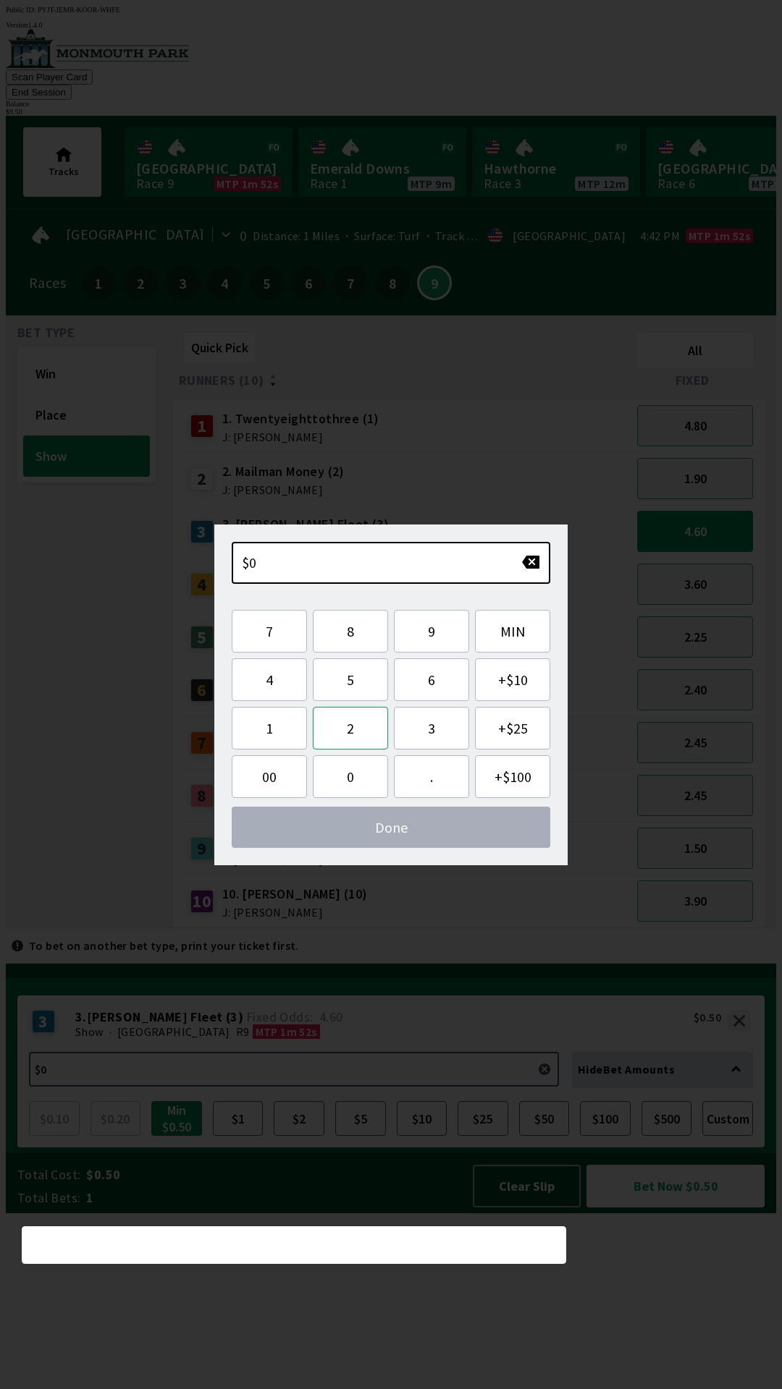
click at [352, 732] on button "2" at bounding box center [350, 728] width 75 height 43
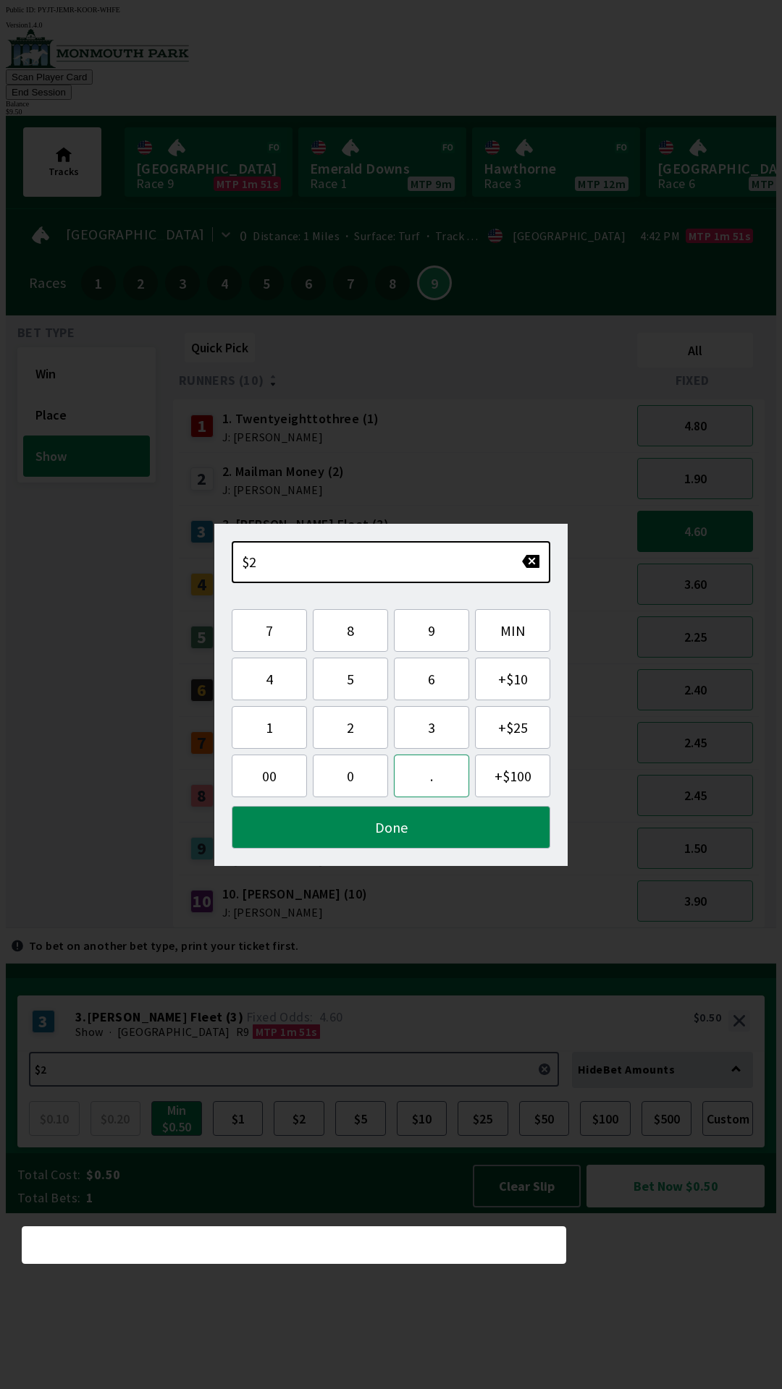
click at [446, 778] on button "." at bounding box center [431, 776] width 75 height 43
click at [370, 666] on button "5" at bounding box center [350, 679] width 75 height 43
click at [413, 834] on button "Done" at bounding box center [391, 827] width 318 height 43
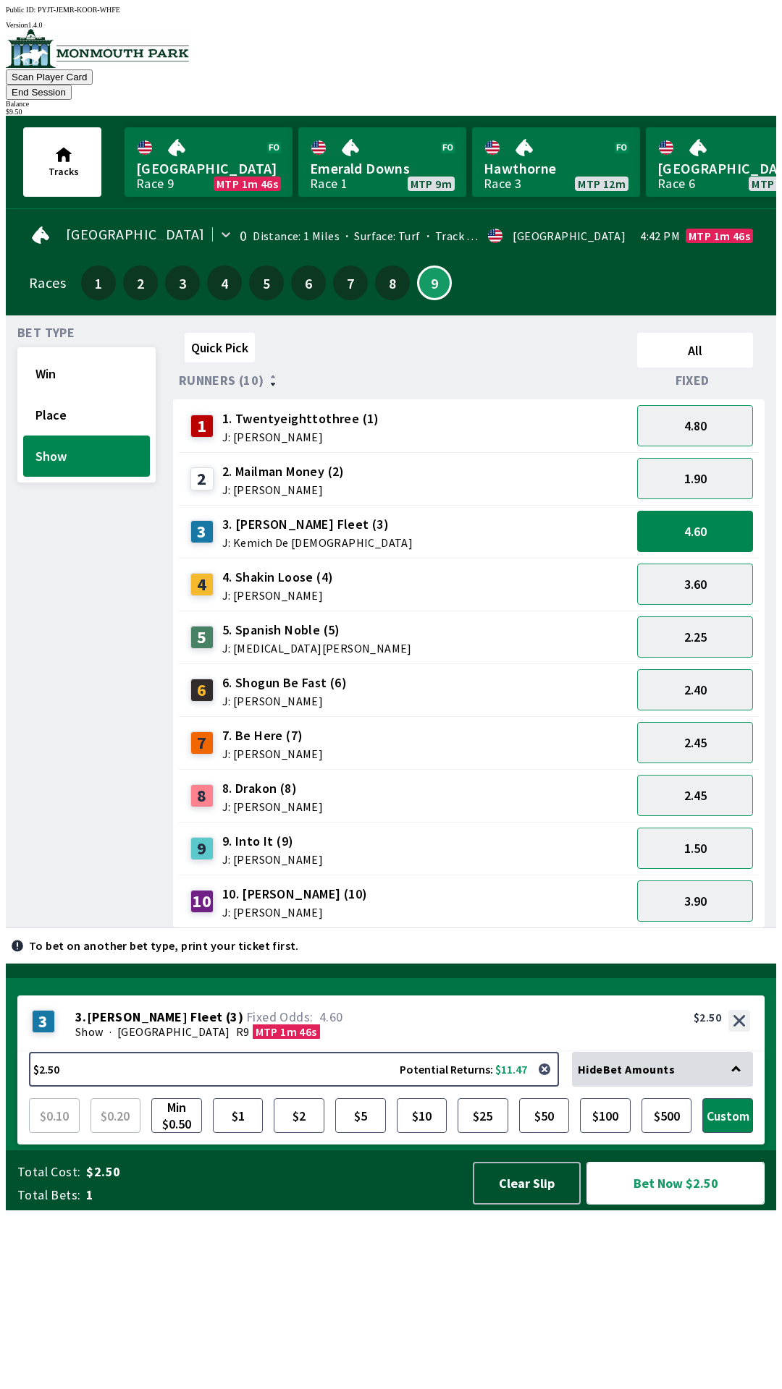
click at [703, 1205] on button "Bet Now $2.50" at bounding box center [675, 1183] width 178 height 43
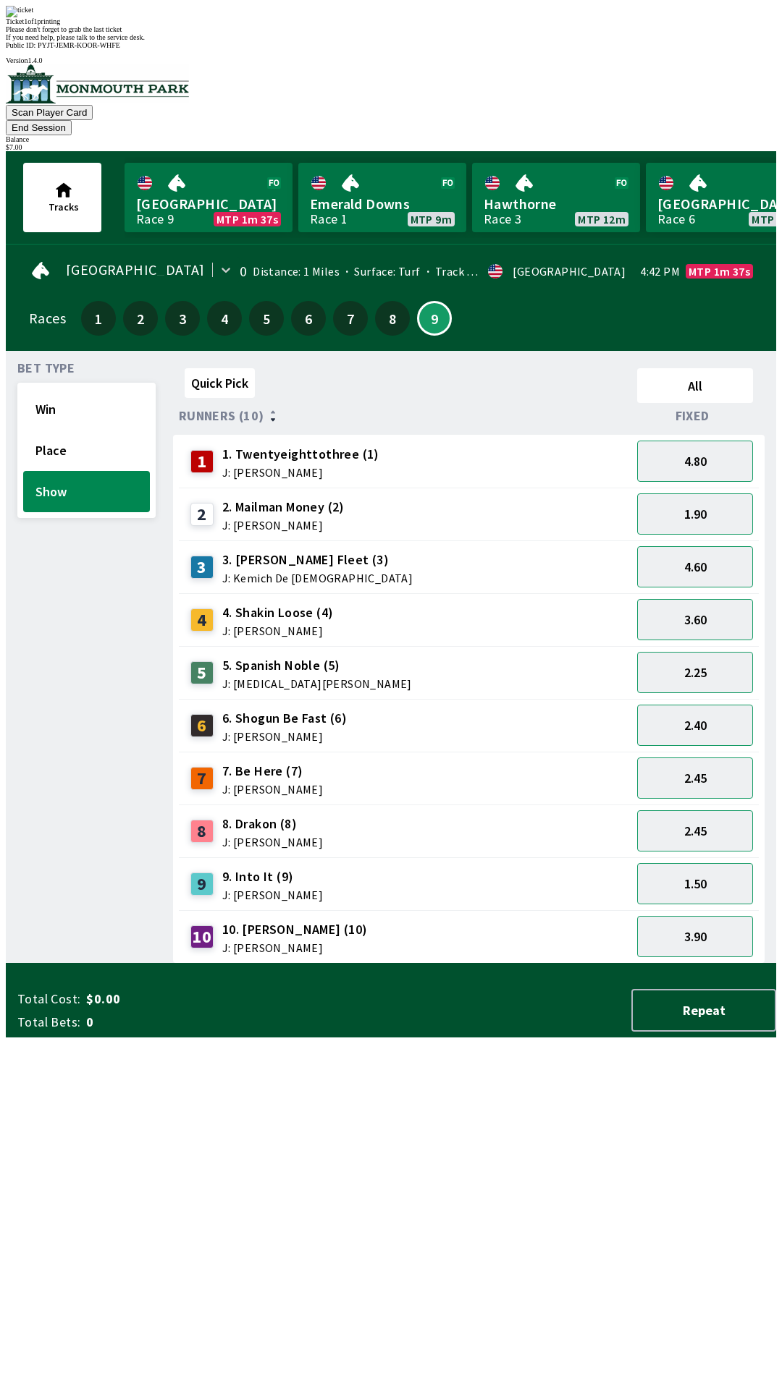
click at [74, 964] on div "Bet Type Win Place Show" at bounding box center [86, 663] width 138 height 601
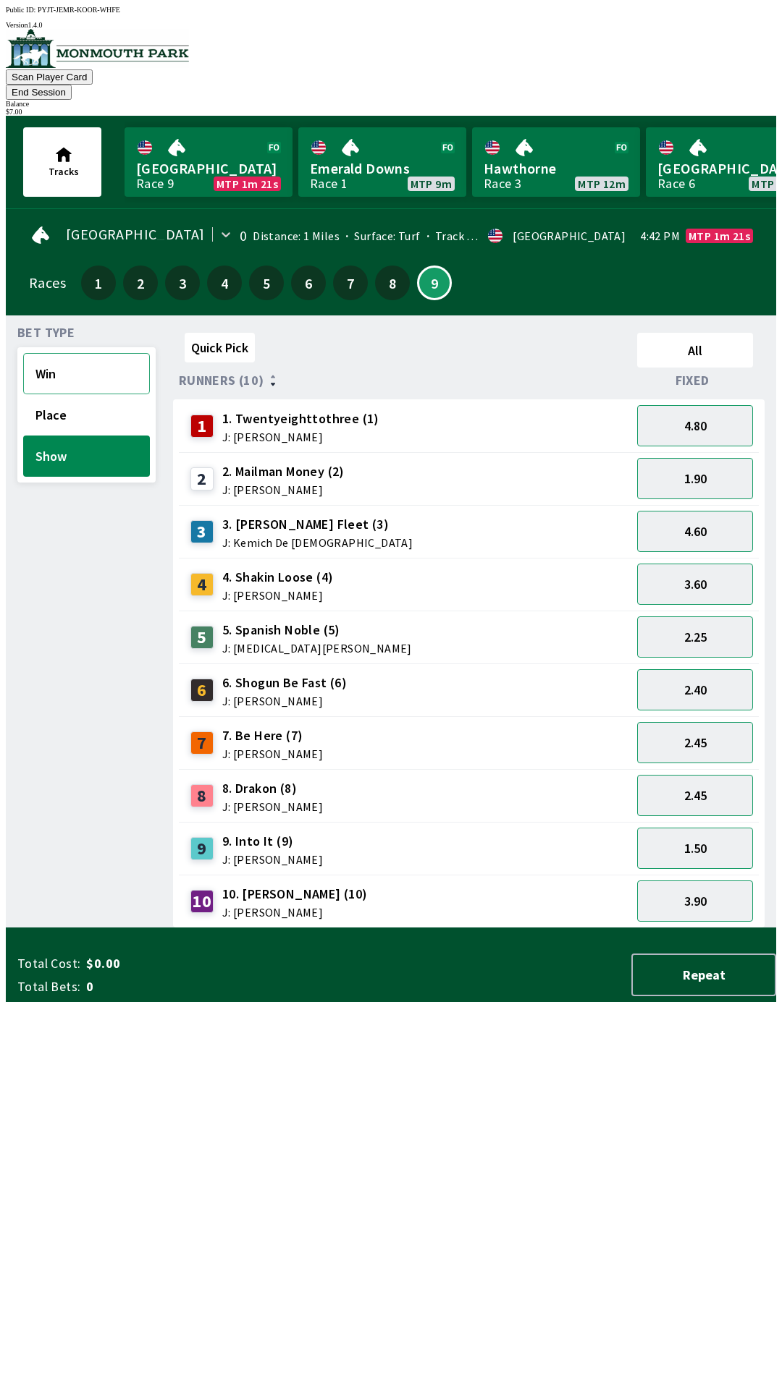
click at [65, 353] on button "Win" at bounding box center [86, 373] width 127 height 41
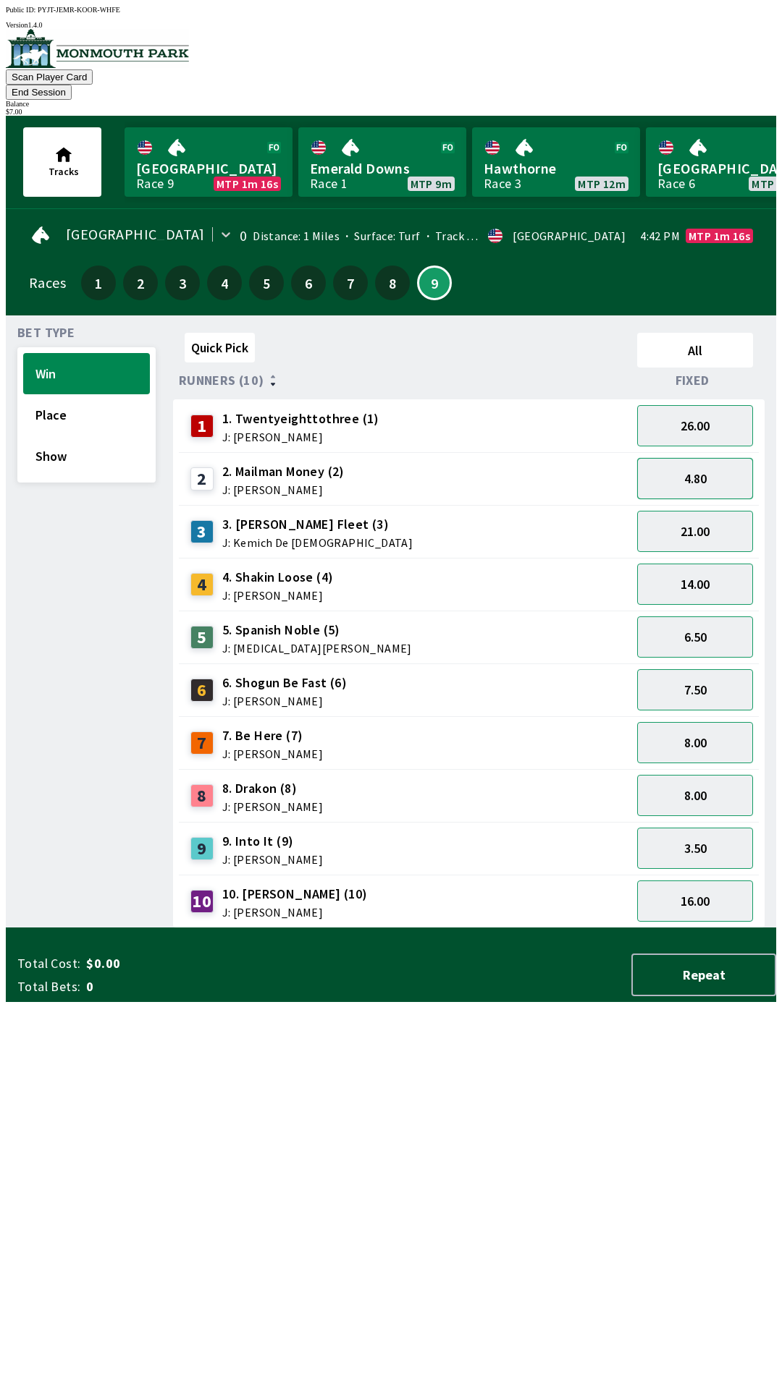
click at [699, 466] on button "4.80" at bounding box center [695, 478] width 116 height 41
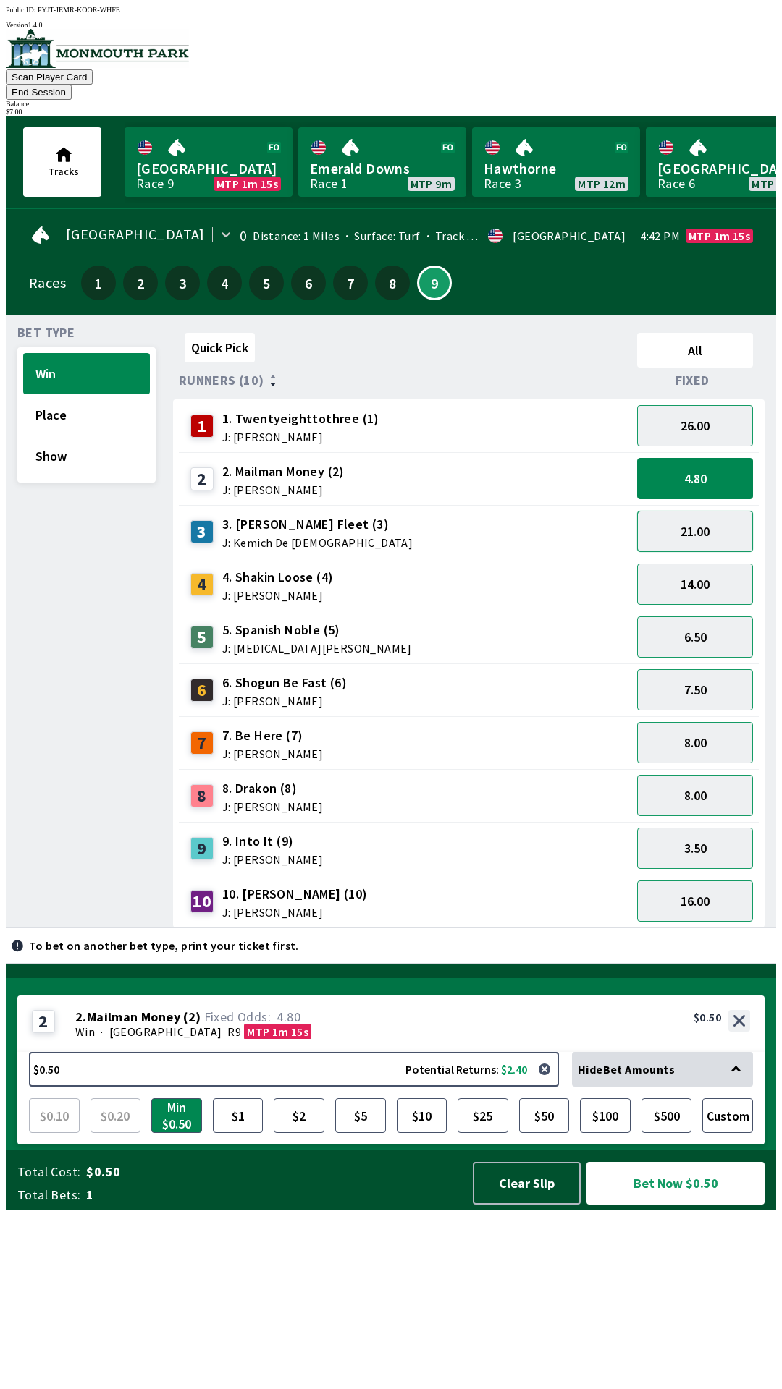
click at [711, 515] on button "21.00" at bounding box center [695, 531] width 116 height 41
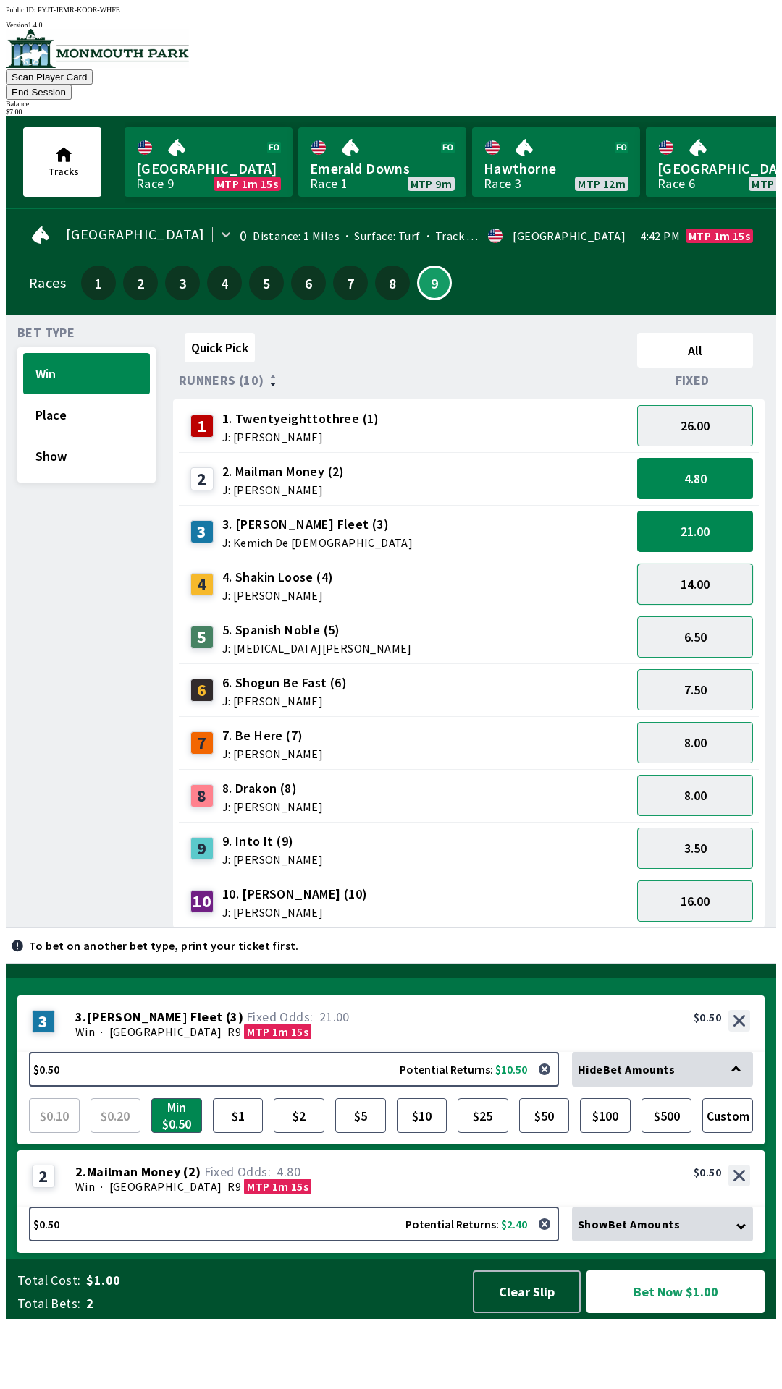
click at [698, 570] on button "14.00" at bounding box center [695, 584] width 116 height 41
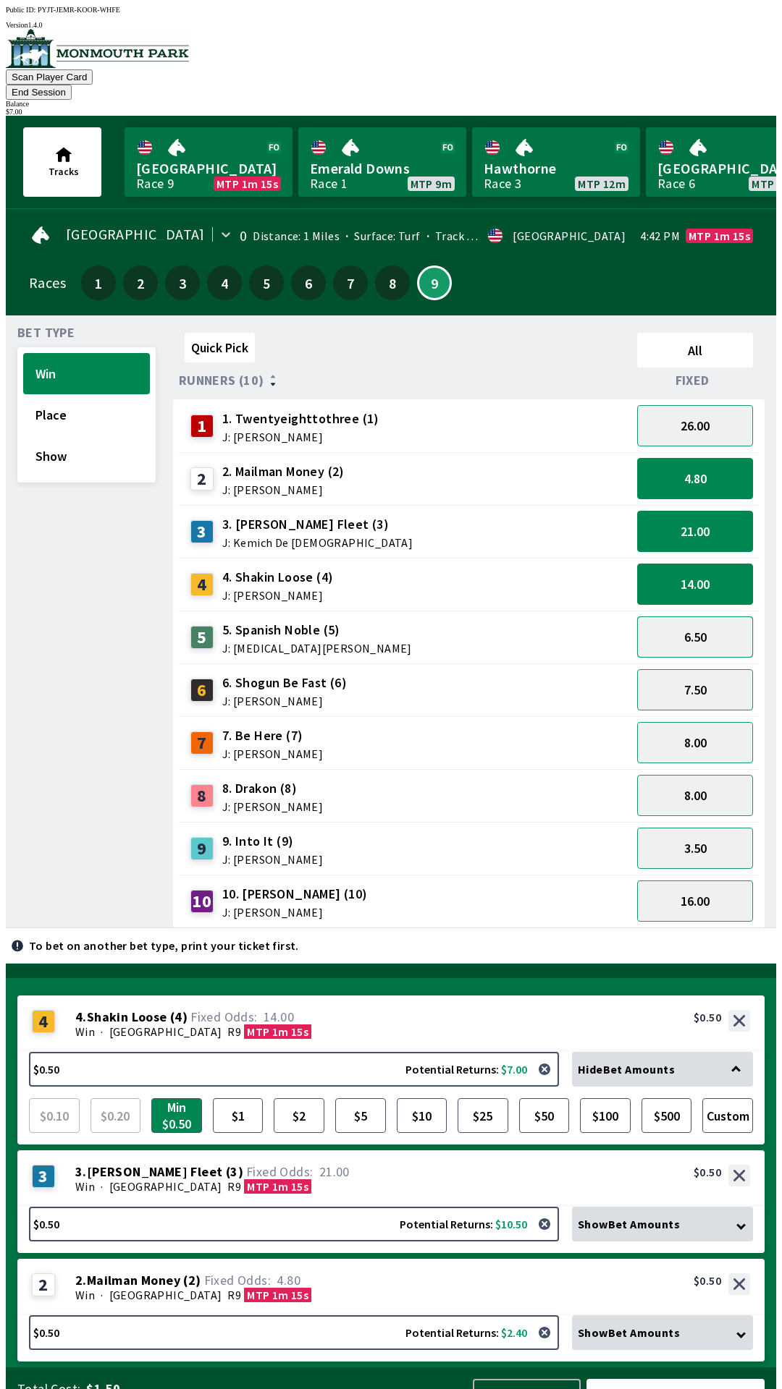
click at [710, 618] on button "6.50" at bounding box center [695, 637] width 116 height 41
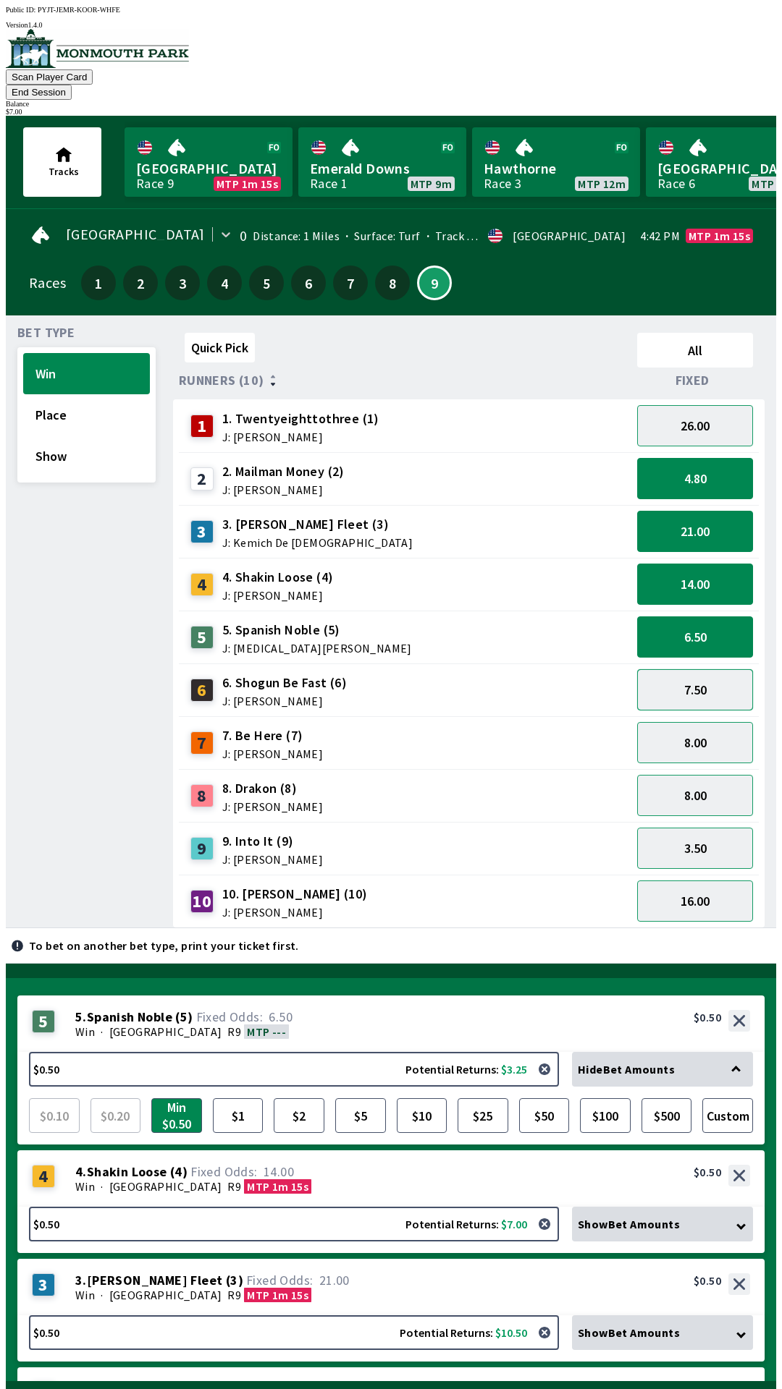
click at [714, 669] on button "7.50" at bounding box center [695, 689] width 116 height 41
click at [715, 722] on button "8.00" at bounding box center [695, 742] width 116 height 41
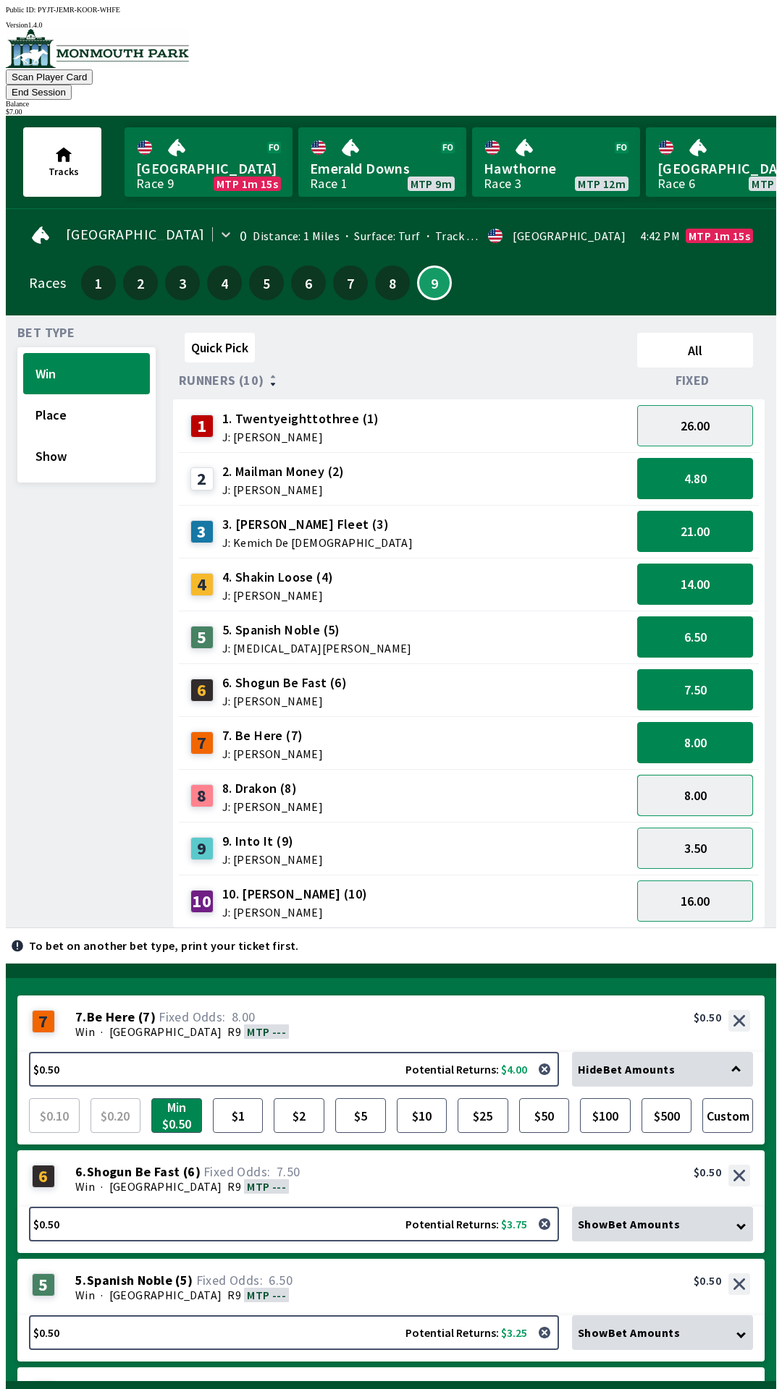
click at [718, 778] on button "8.00" at bounding box center [695, 795] width 116 height 41
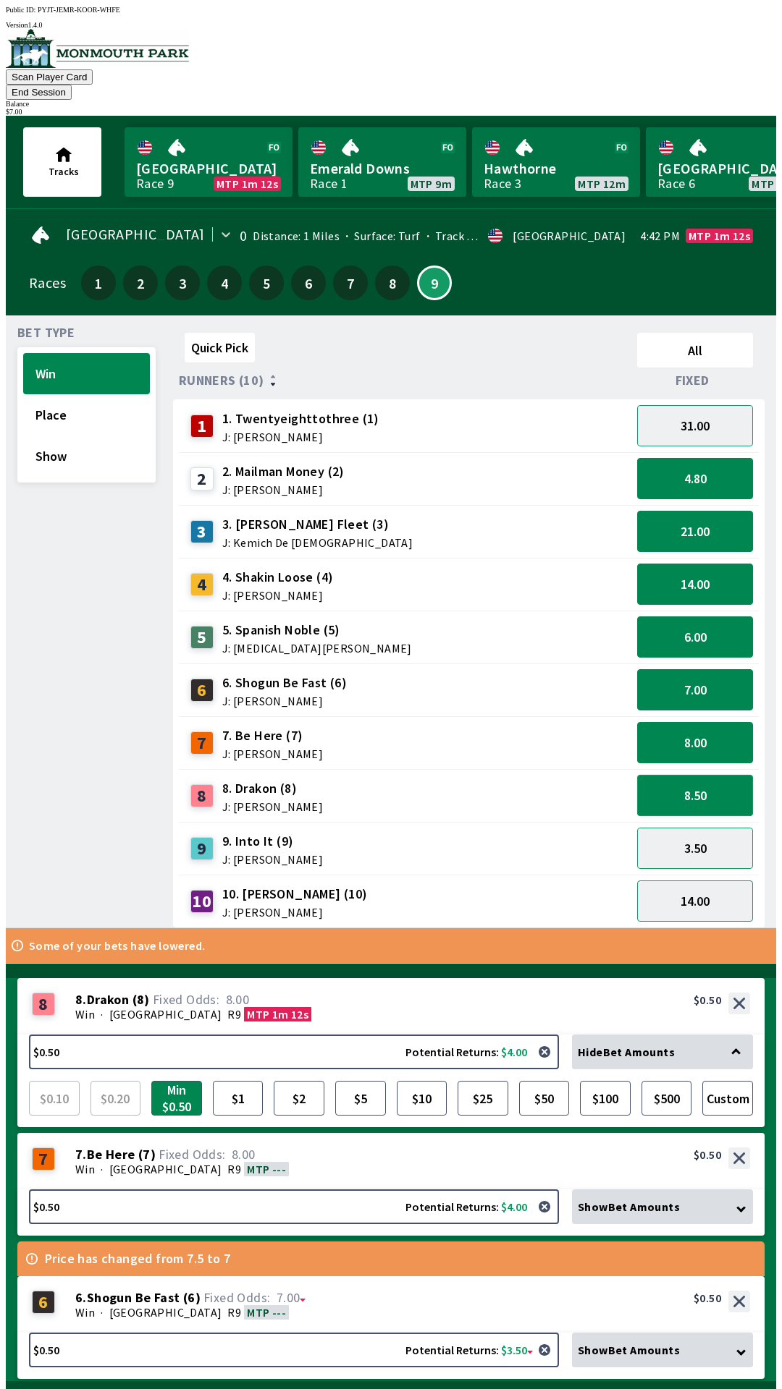
scroll to position [27, 0]
click at [687, 828] on button "3.50" at bounding box center [695, 848] width 116 height 41
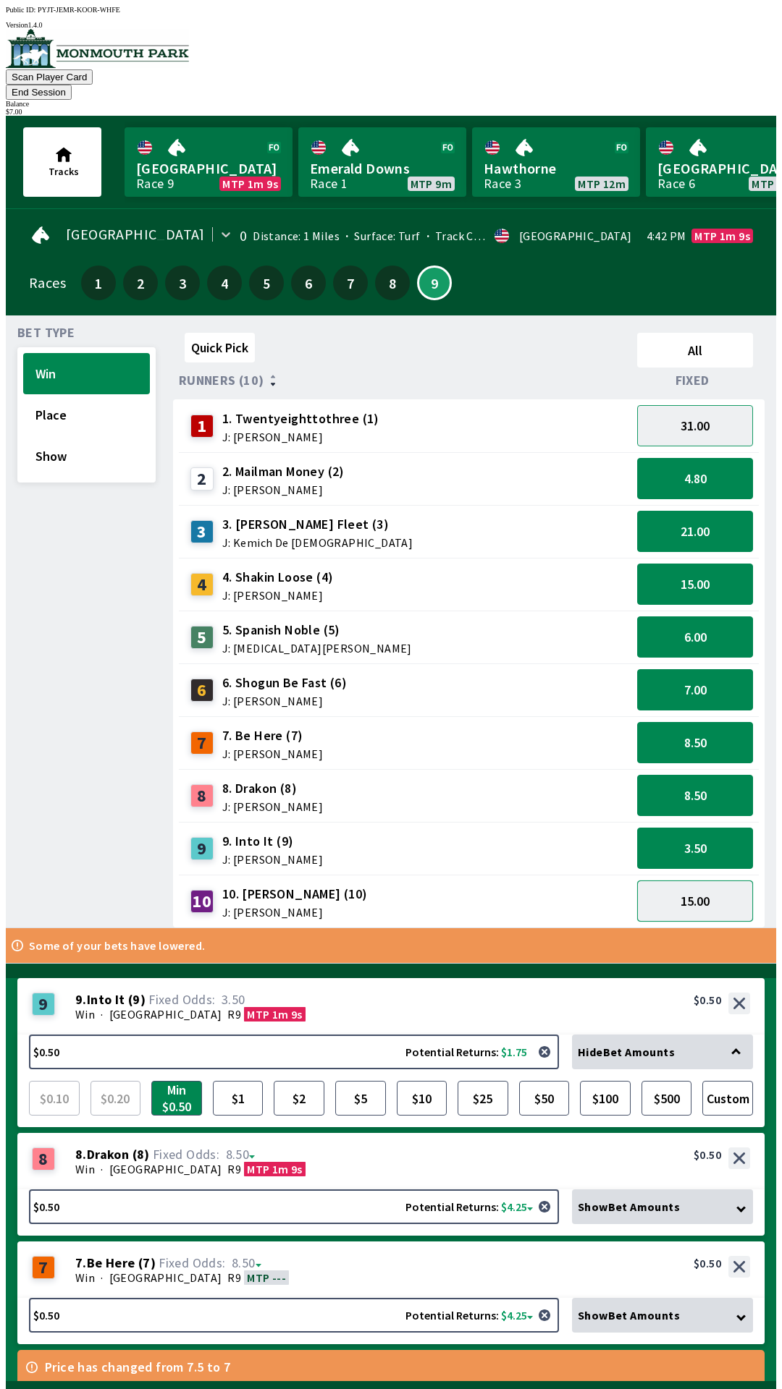
click at [702, 881] on button "15.00" at bounding box center [695, 901] width 116 height 41
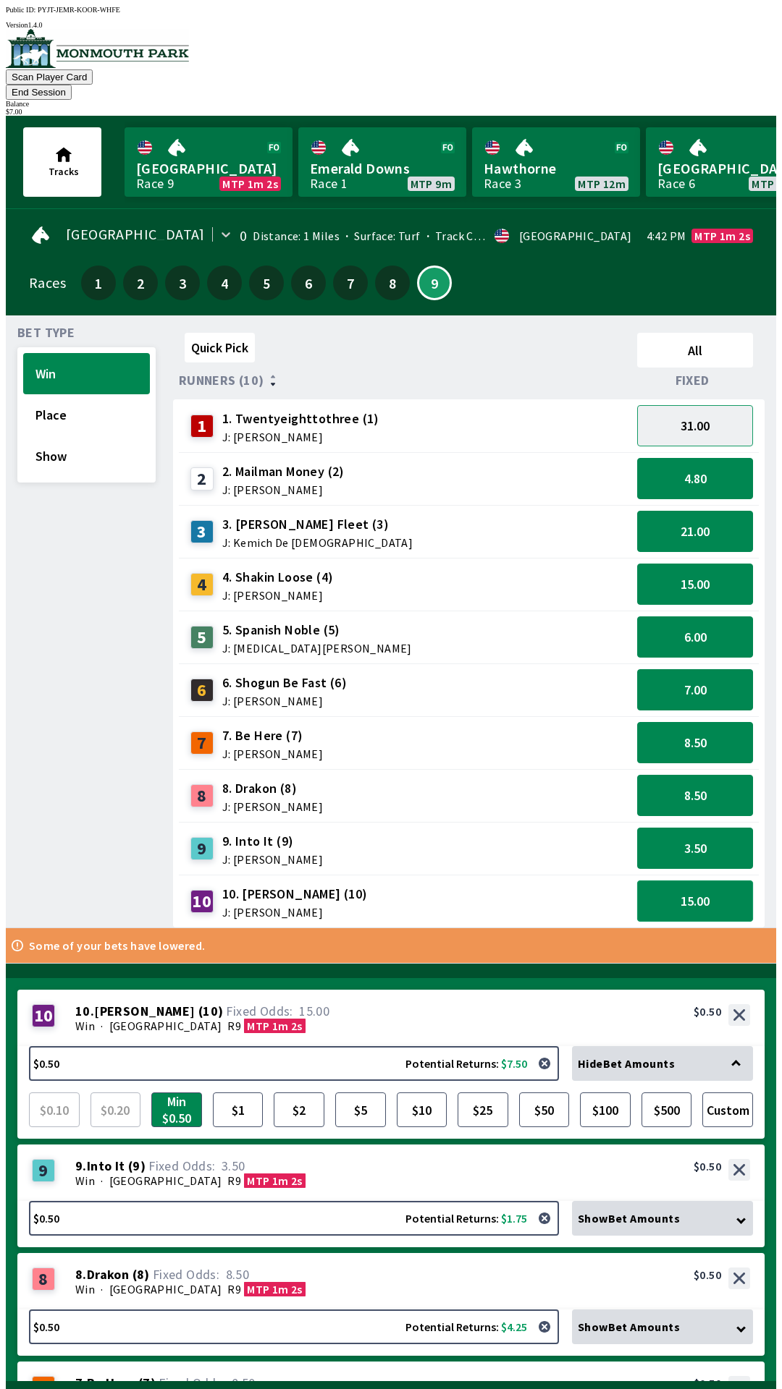
scroll to position [0, 0]
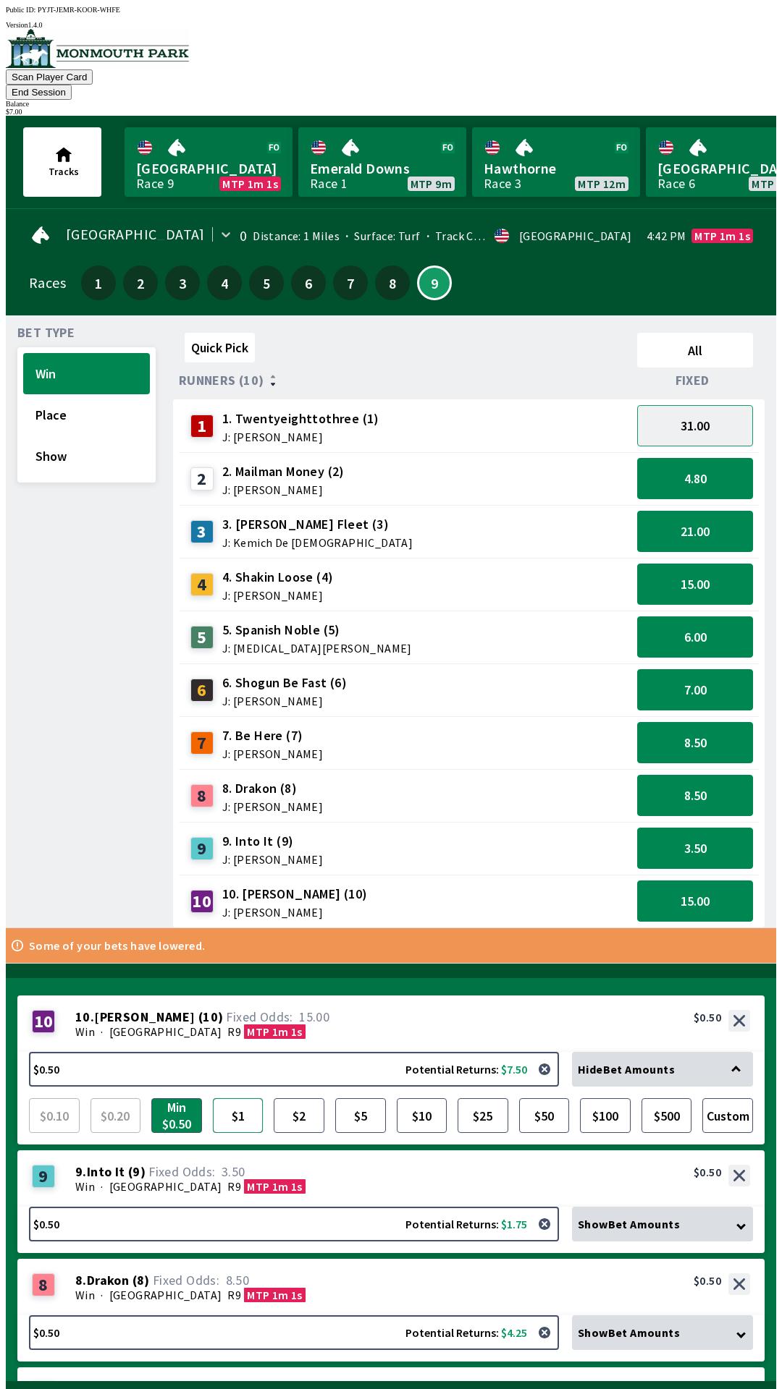
click at [237, 1099] on button "$1" at bounding box center [238, 1116] width 51 height 35
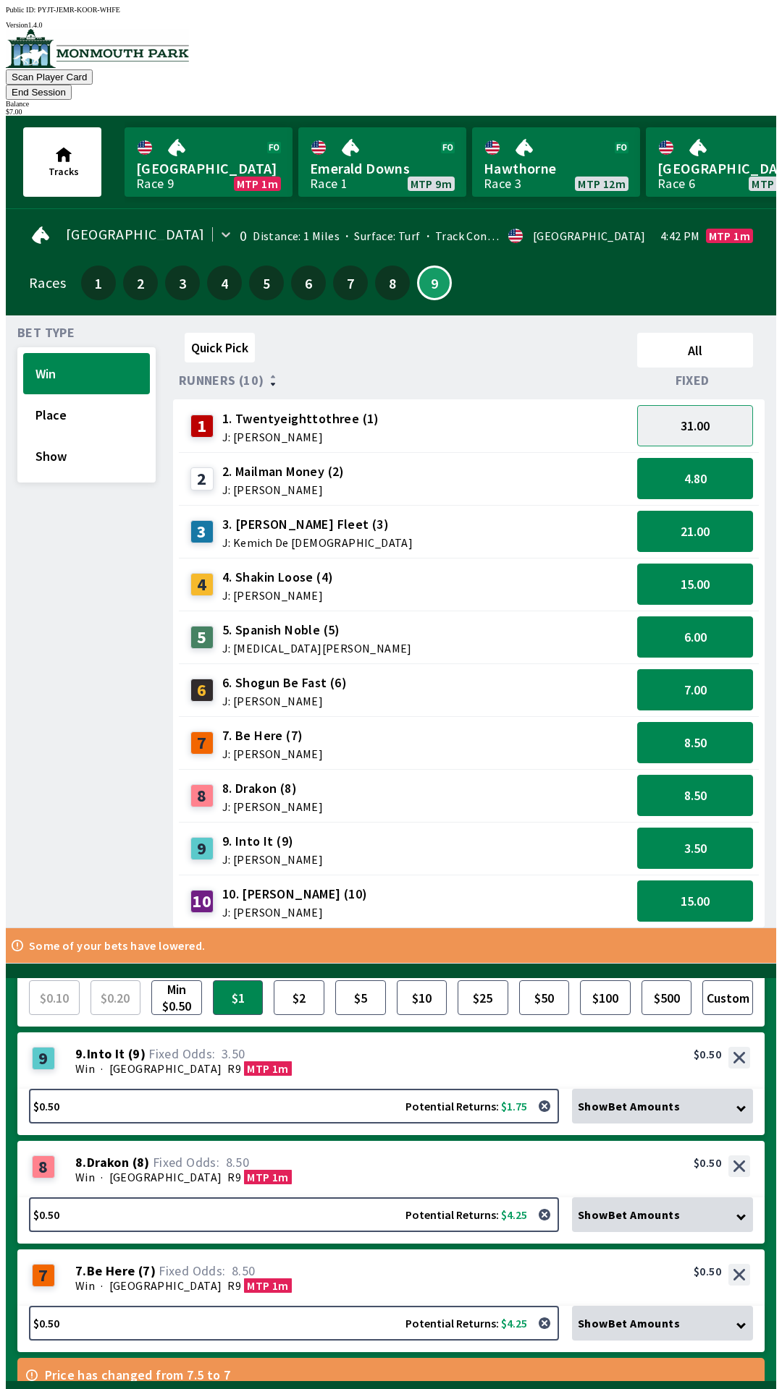
click at [322, 1062] on div "Win · [GEOGRAPHIC_DATA] MTP 1m" at bounding box center [412, 1069] width 674 height 14
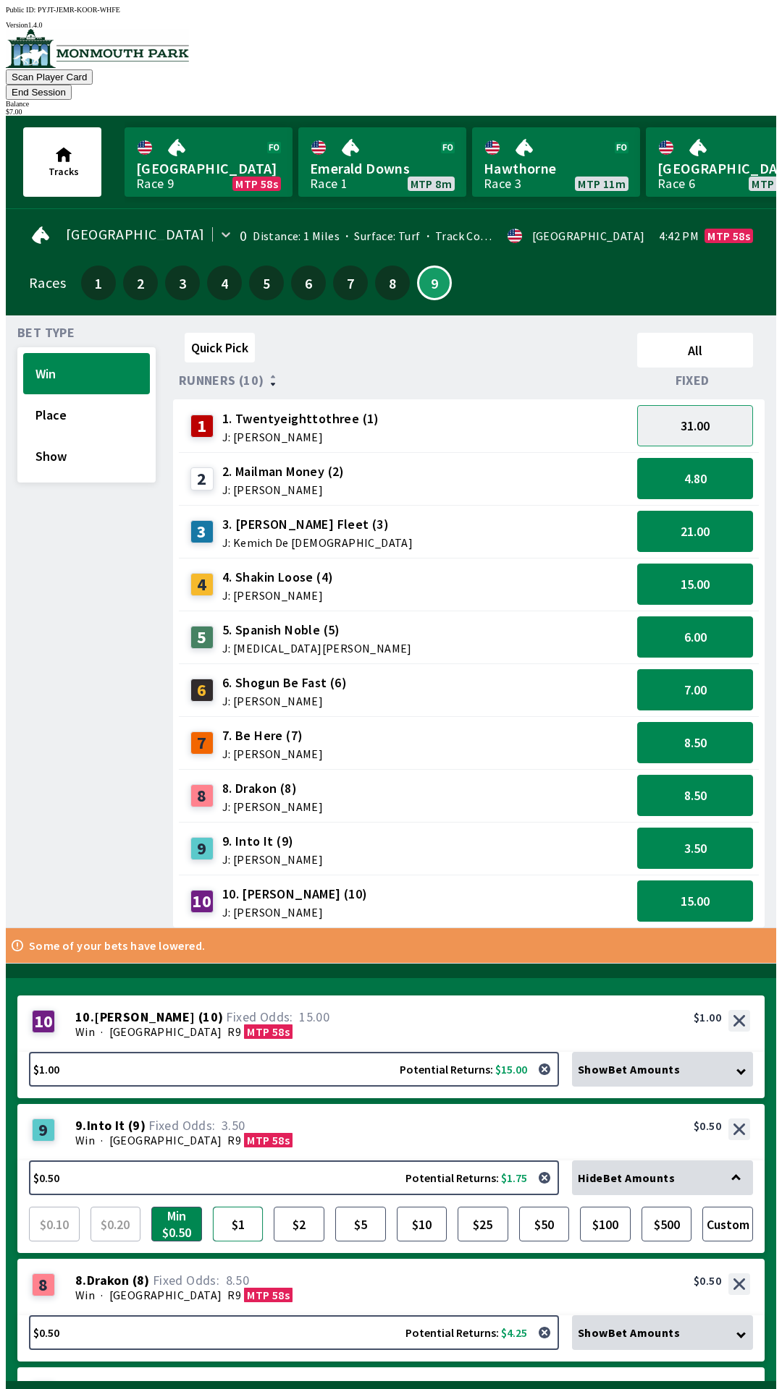
click at [228, 1207] on button "$1" at bounding box center [238, 1224] width 51 height 35
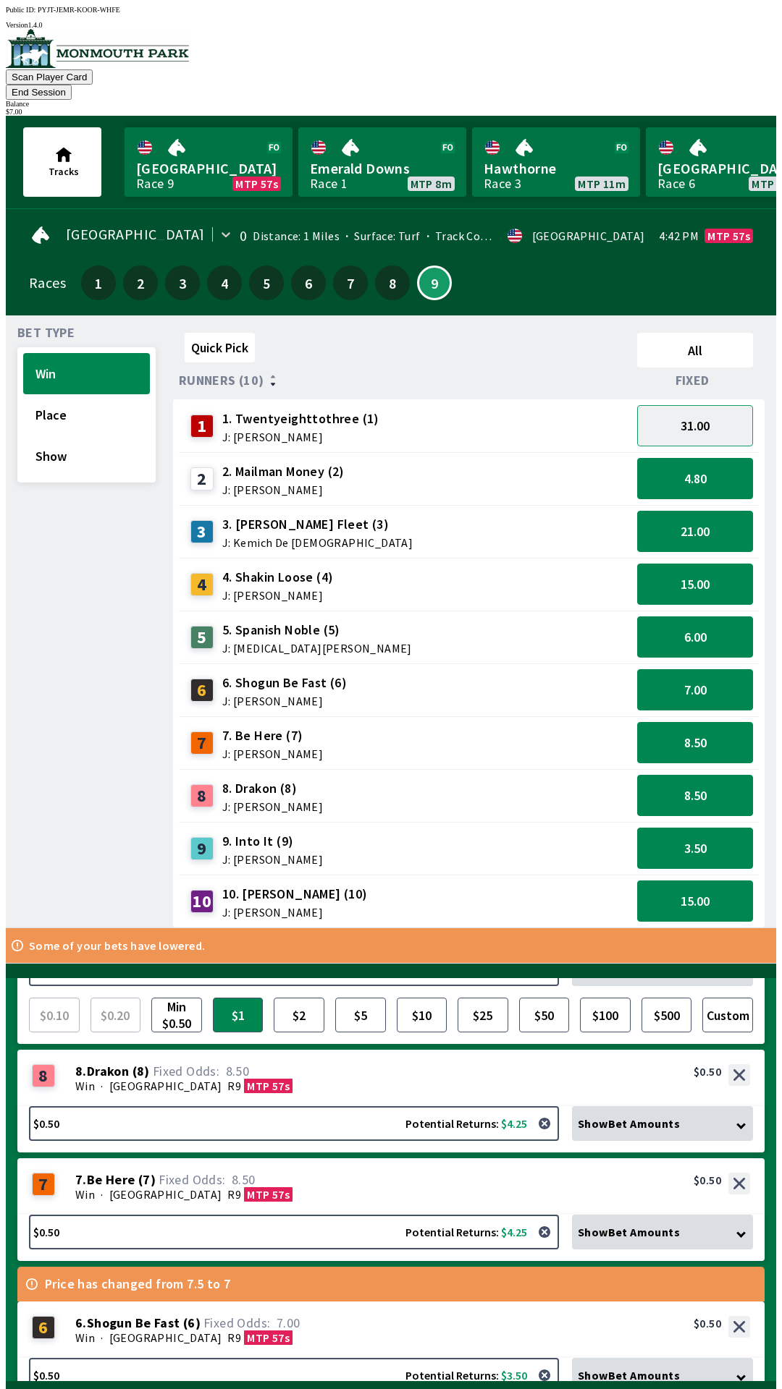
click at [284, 1050] on div "8 8 . Drakon ( 8 ) Win · [STREET_ADDRESS]. Drakon (8) 8.50 $0.50" at bounding box center [390, 1078] width 747 height 56
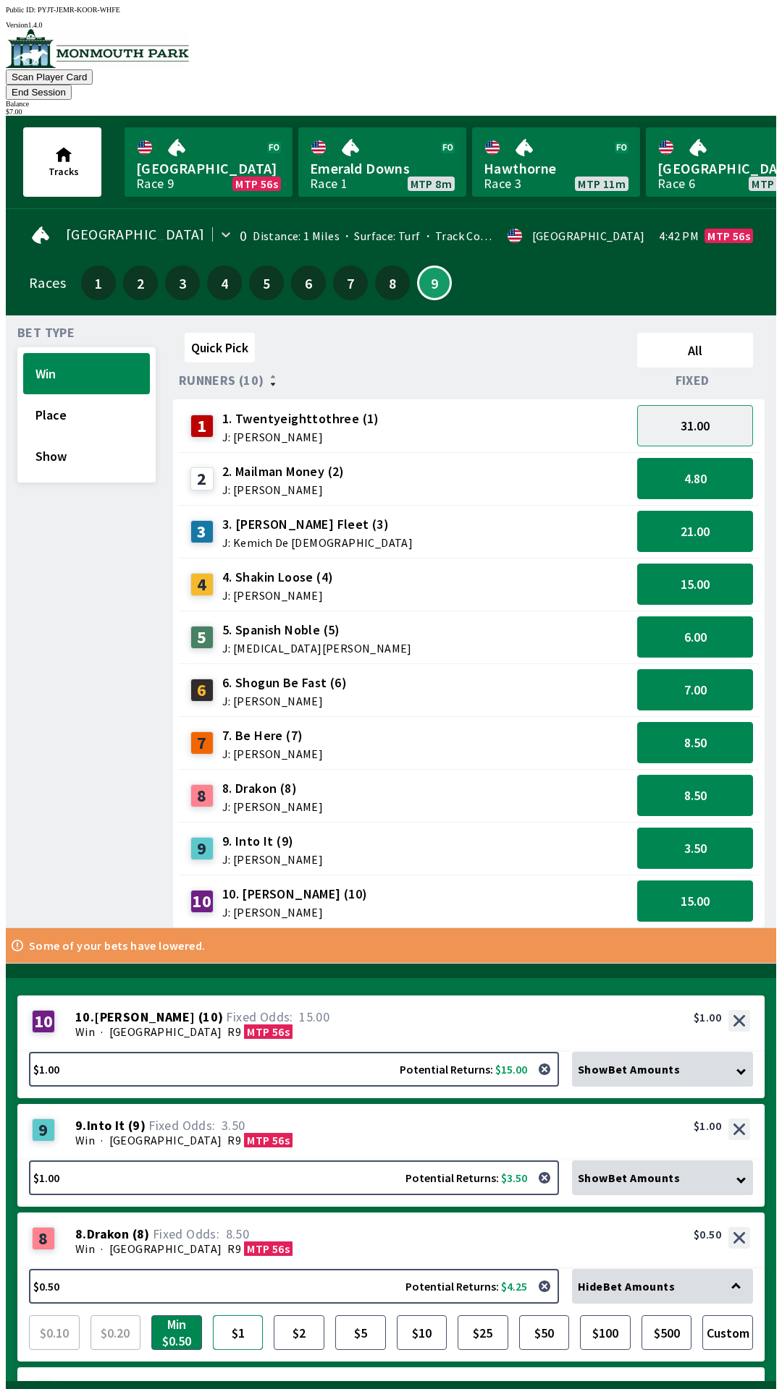
click at [240, 1316] on button "$1" at bounding box center [238, 1333] width 51 height 35
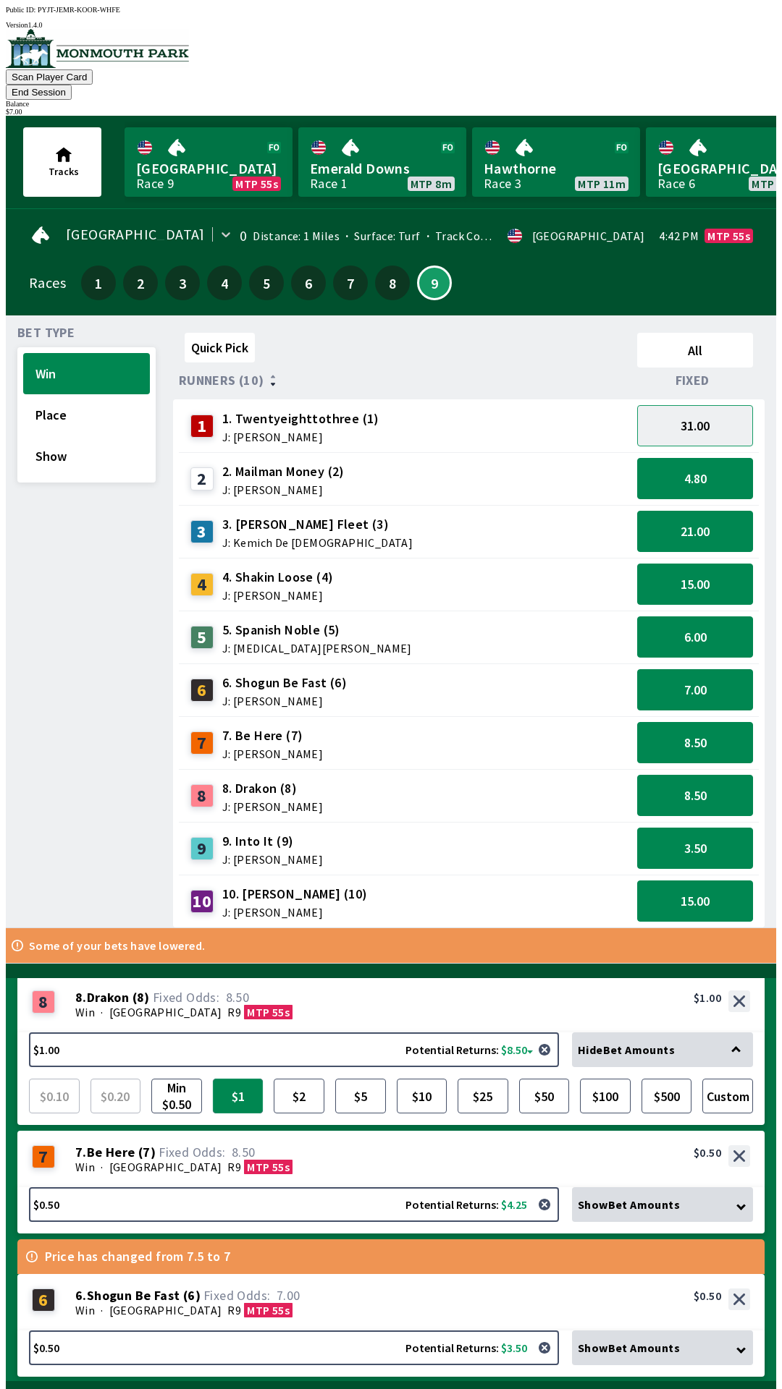
scroll to position [241, 0]
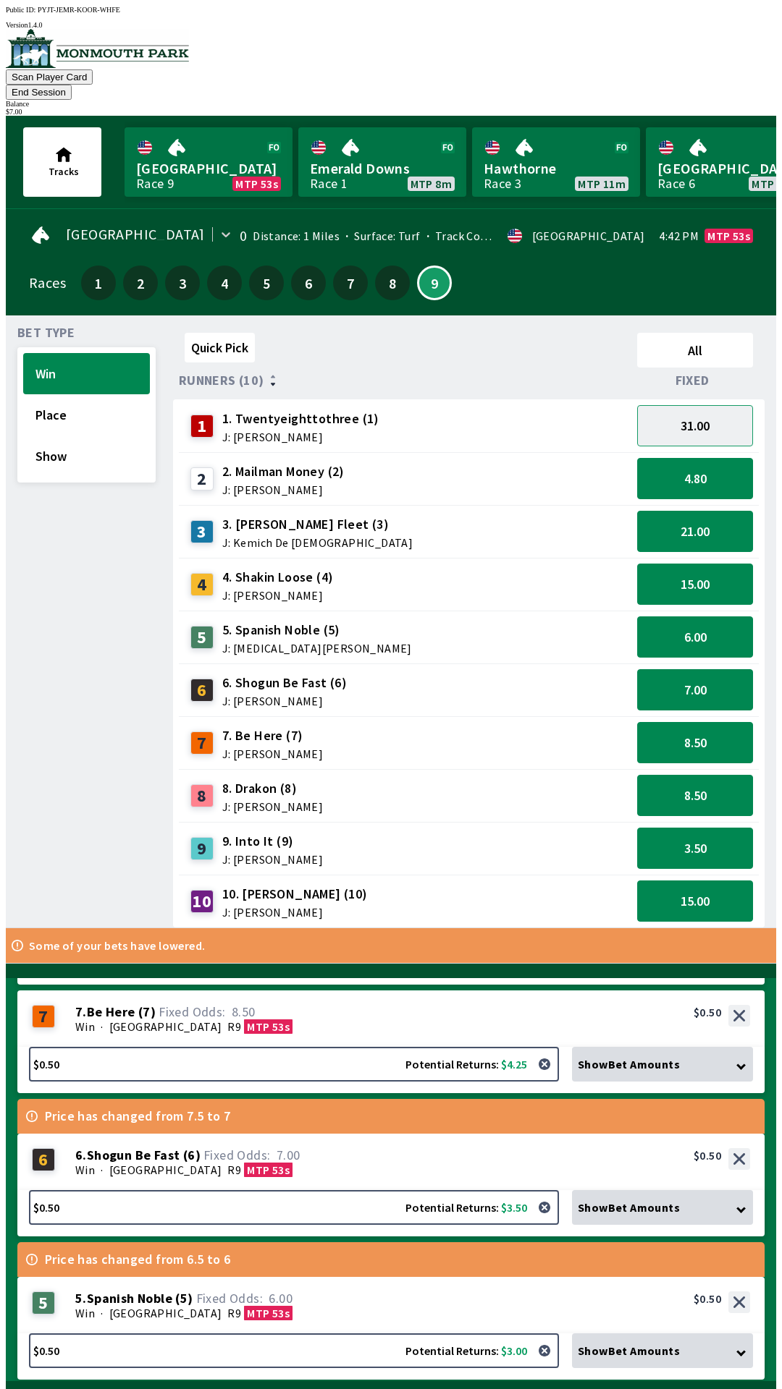
click at [302, 1134] on div "6 6 . Shogun Be Fast ( 6 ) Win · [STREET_ADDRESS]. Shogun Be Fast (6) 7.00 $0.50" at bounding box center [390, 1162] width 747 height 56
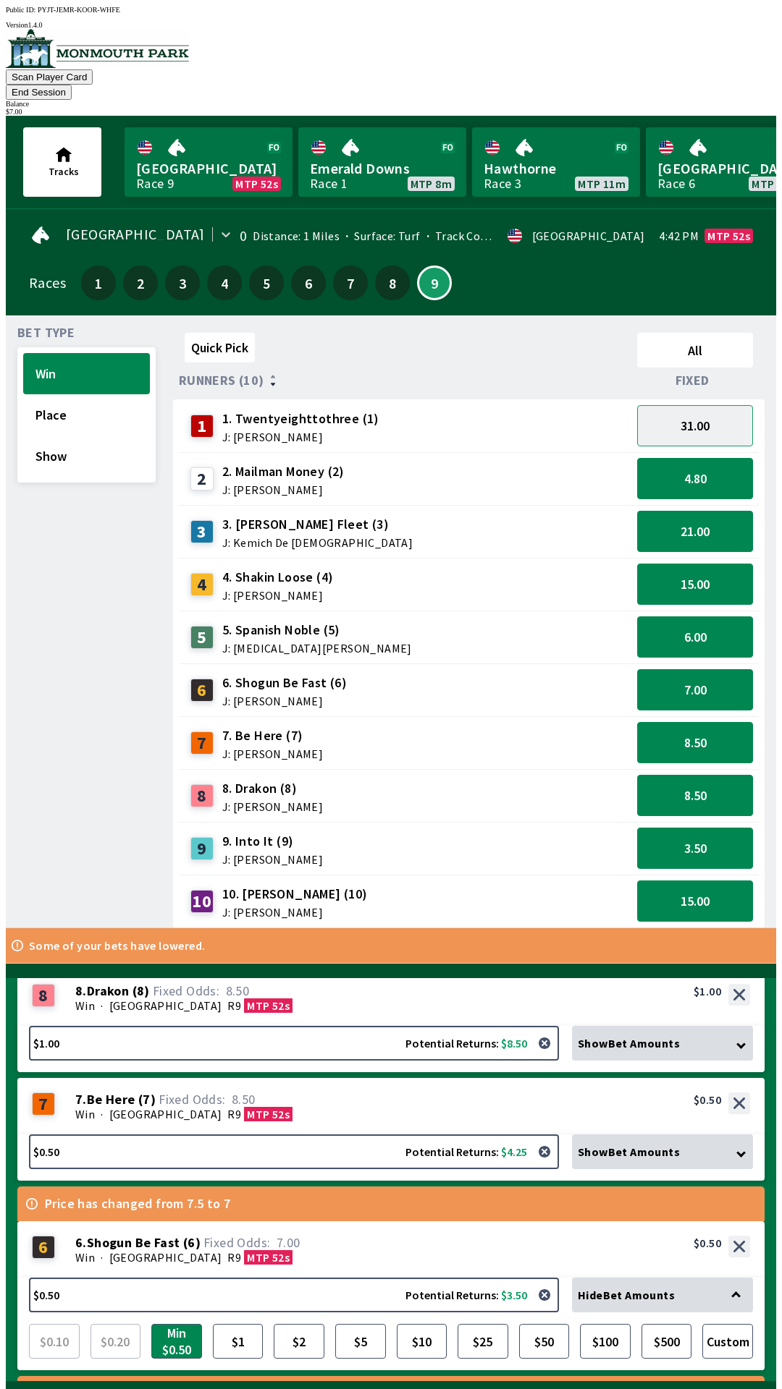
scroll to position [221, 0]
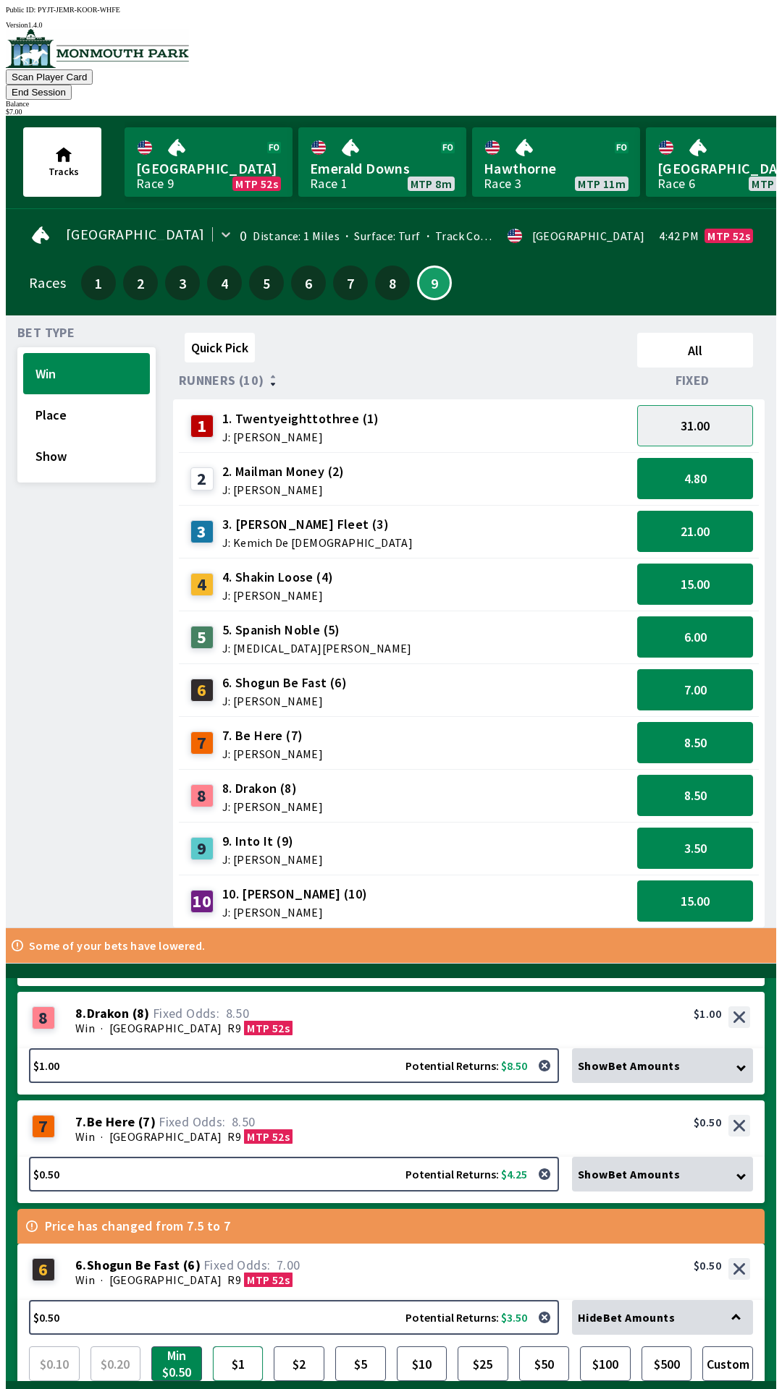
click at [239, 1347] on button "$1" at bounding box center [238, 1364] width 51 height 35
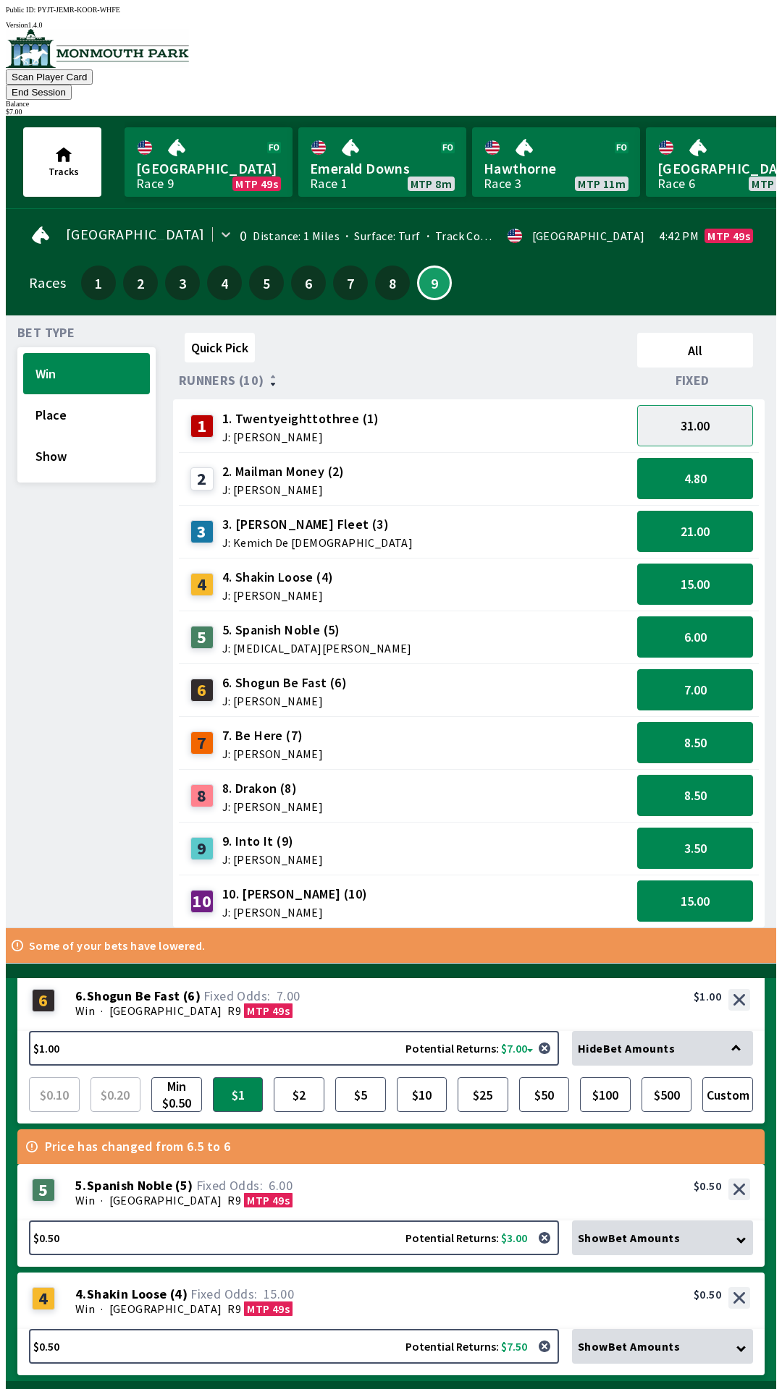
click at [318, 1193] on div "Win · [STREET_ADDRESS]" at bounding box center [412, 1200] width 674 height 14
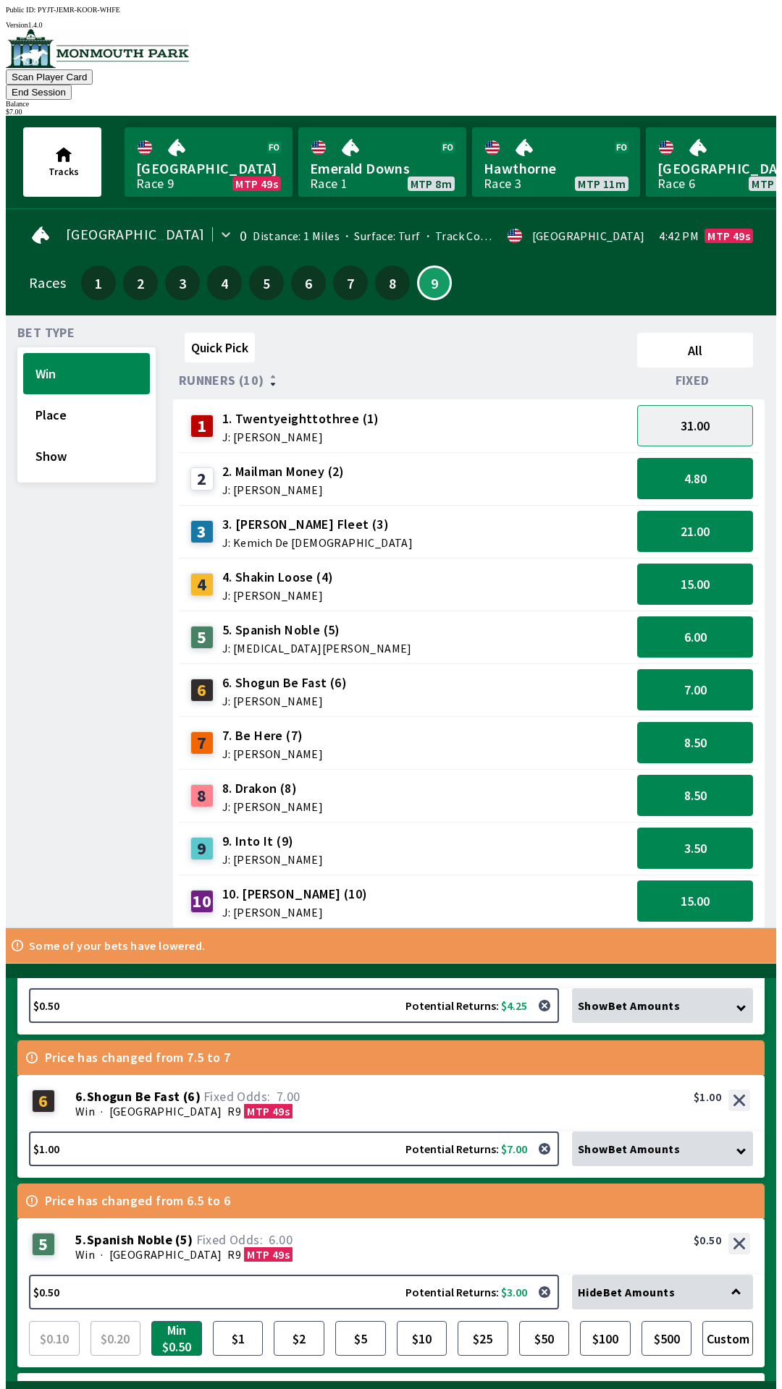
scroll to position [364, 0]
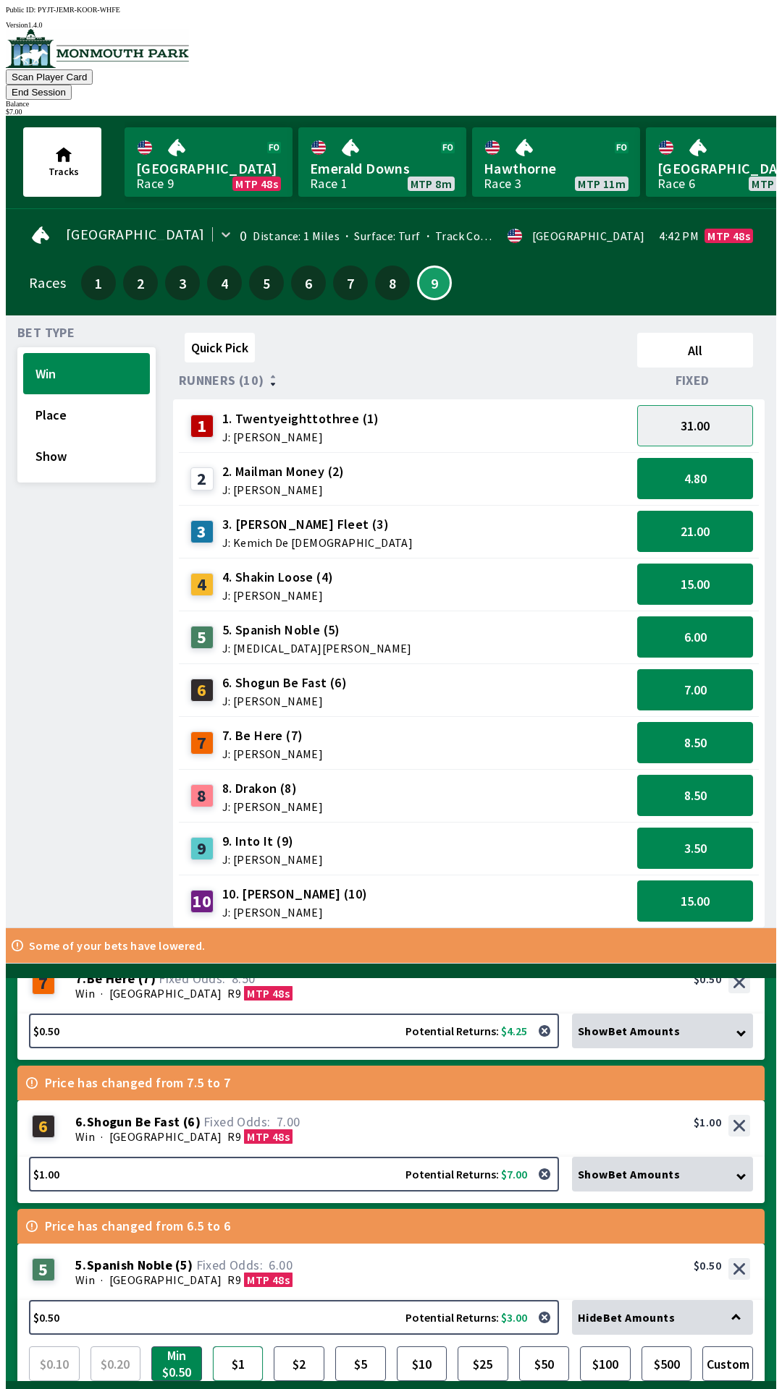
click at [245, 1347] on button "$1" at bounding box center [238, 1364] width 51 height 35
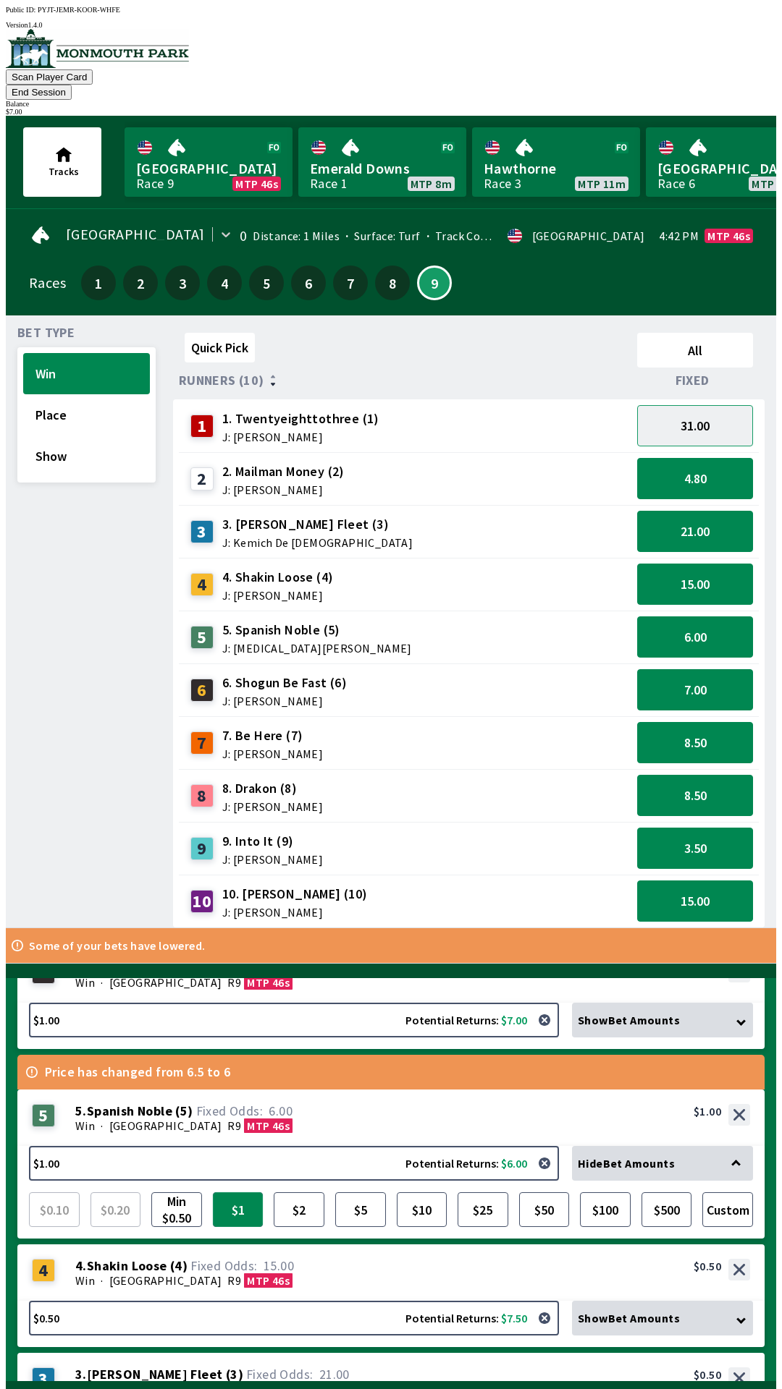
scroll to position [707, 0]
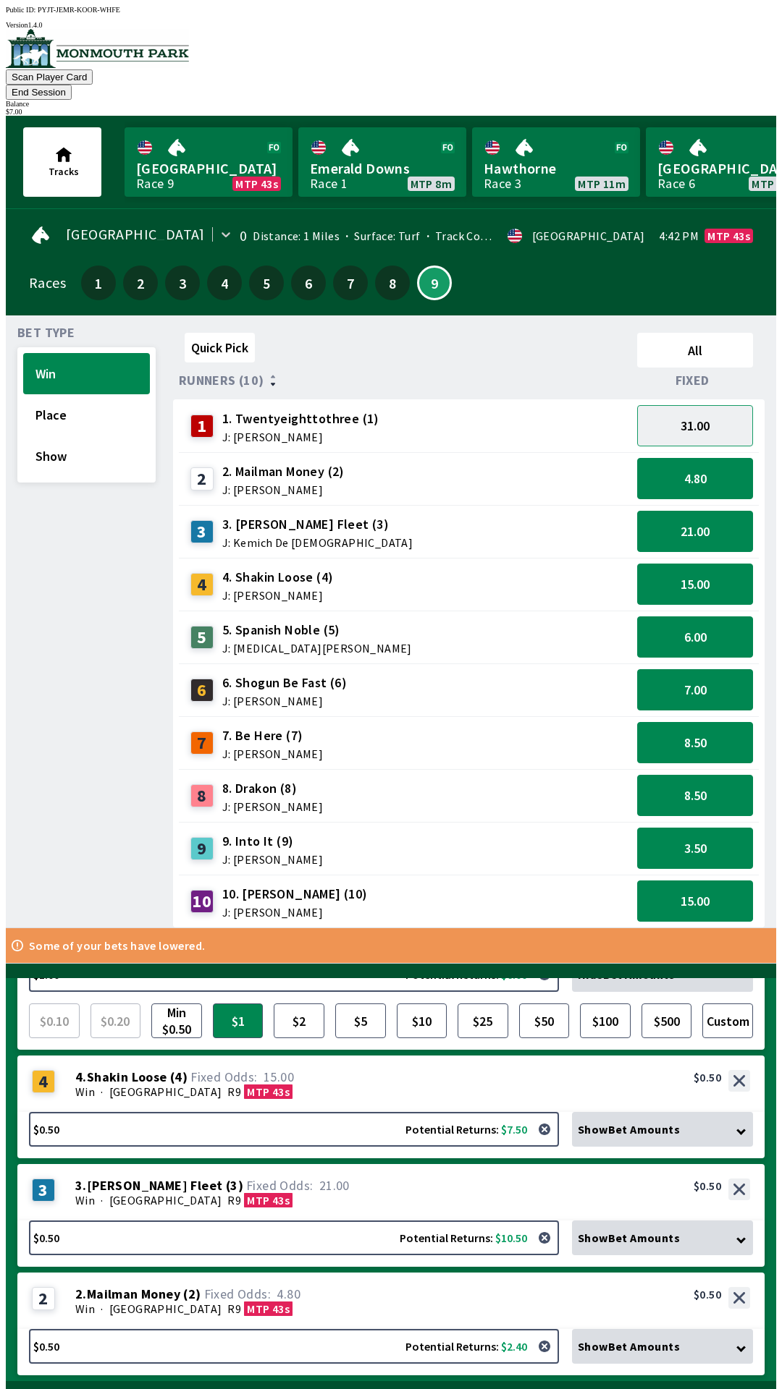
click at [674, 1389] on button "Confirm & Bet $7.00" at bounding box center [675, 1414] width 178 height 43
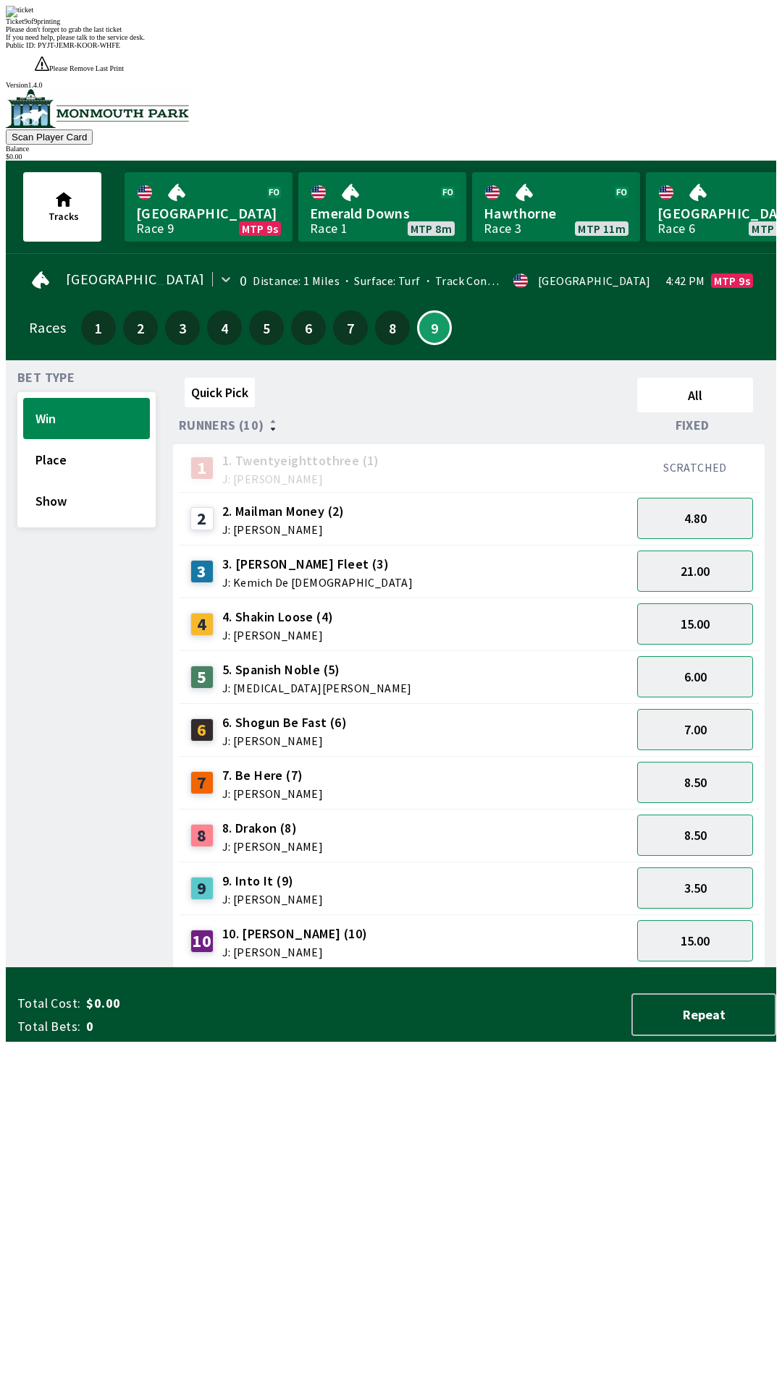
scroll to position [0, 0]
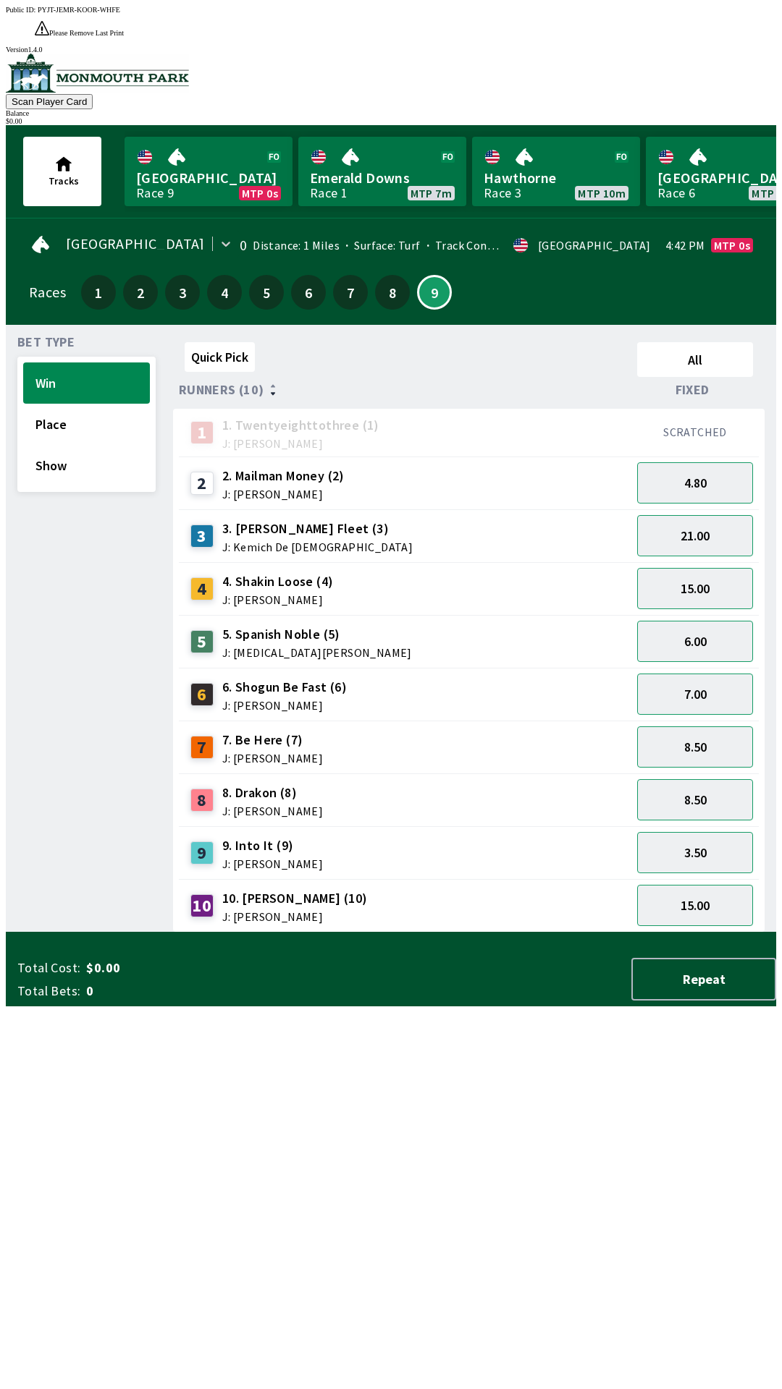
click at [532, 933] on div "Quick Pick All Runners (10) Fixed 1 1. Twentyeighttothree (1) J: [PERSON_NAME] …" at bounding box center [474, 635] width 603 height 596
click at [433, 571] on div "4 4. [PERSON_NAME] (4) J: [PERSON_NAME]" at bounding box center [405, 589] width 441 height 36
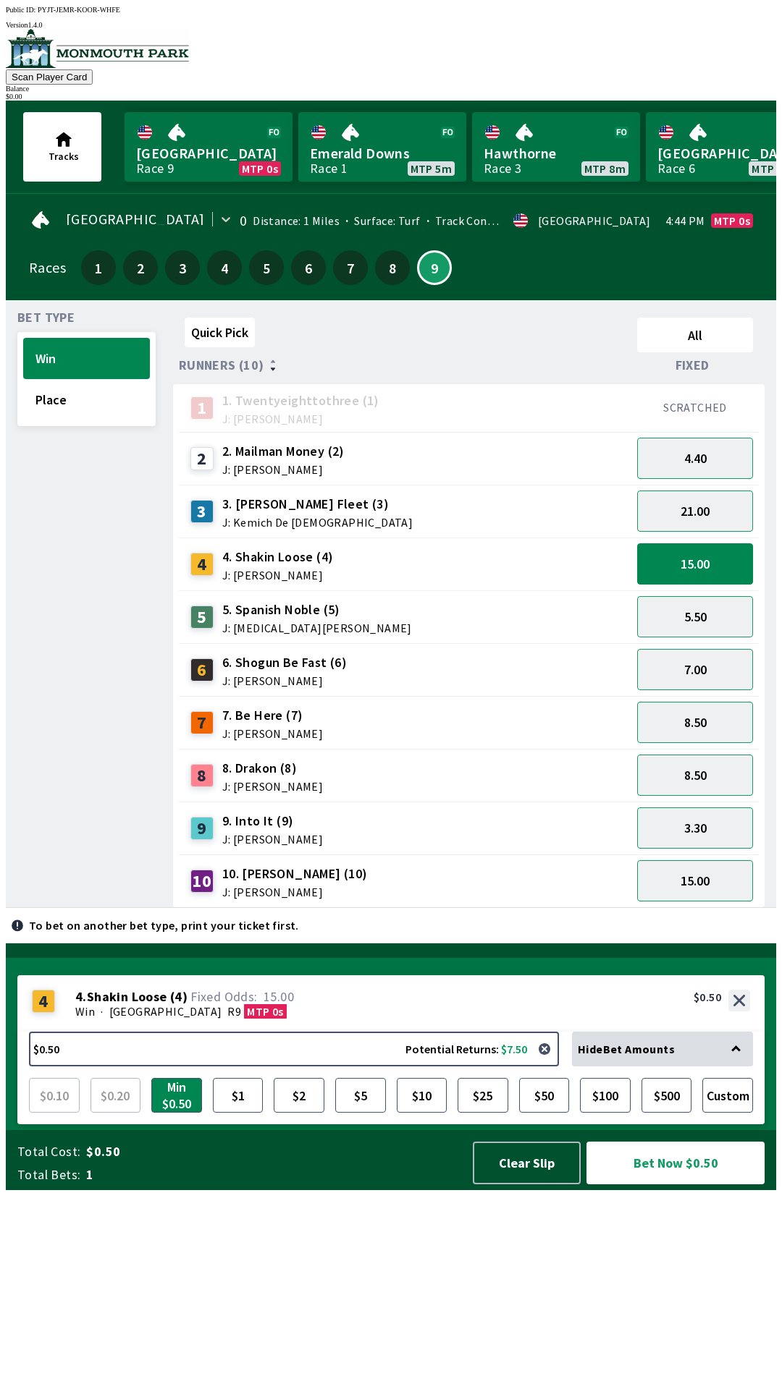
click at [138, 908] on div "Bet Type Win Place" at bounding box center [86, 610] width 138 height 596
click at [396, 908] on div "Quick Pick All Runners (10) Fixed 1 1. Twentyeighttothree (1) J: [PERSON_NAME] …" at bounding box center [474, 610] width 603 height 596
click at [674, 504] on button "21.00" at bounding box center [695, 511] width 116 height 41
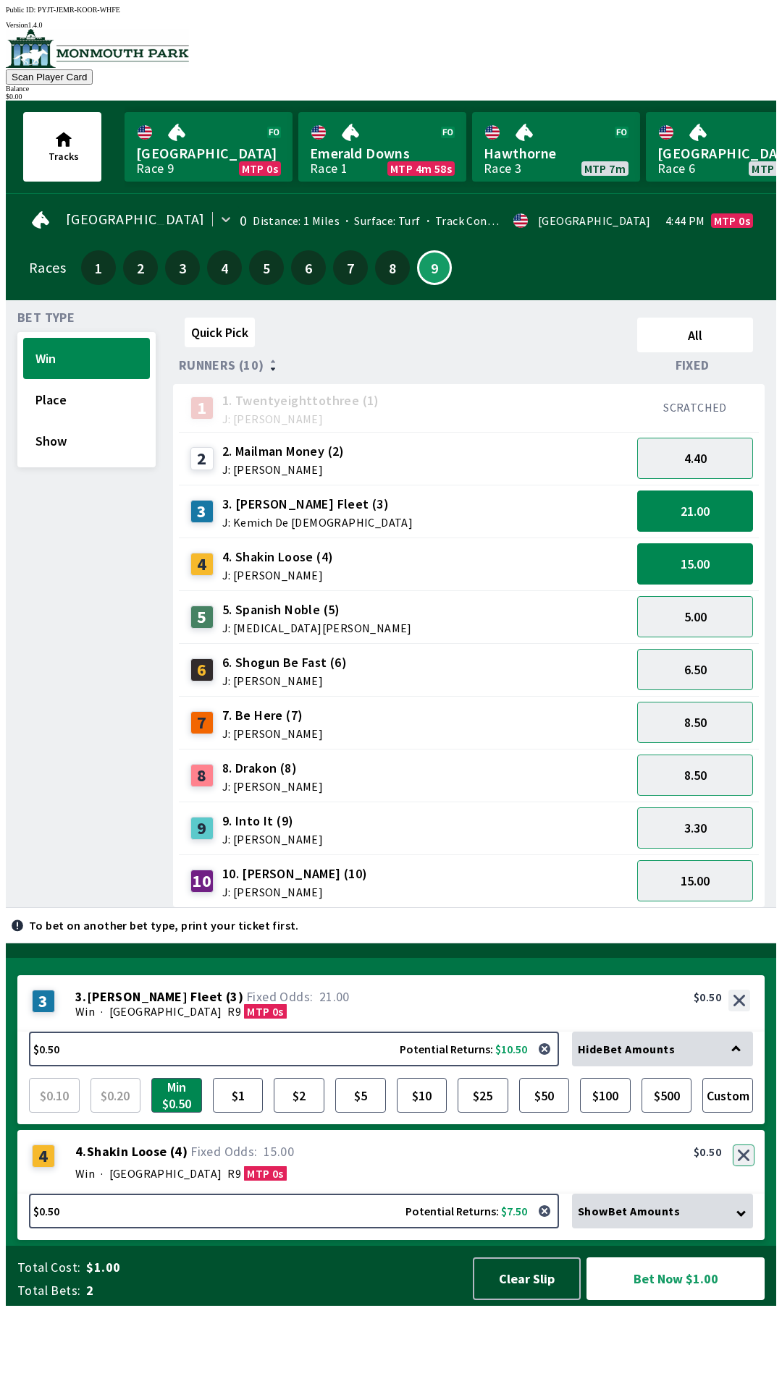
click at [745, 1167] on button "button" at bounding box center [743, 1156] width 22 height 22
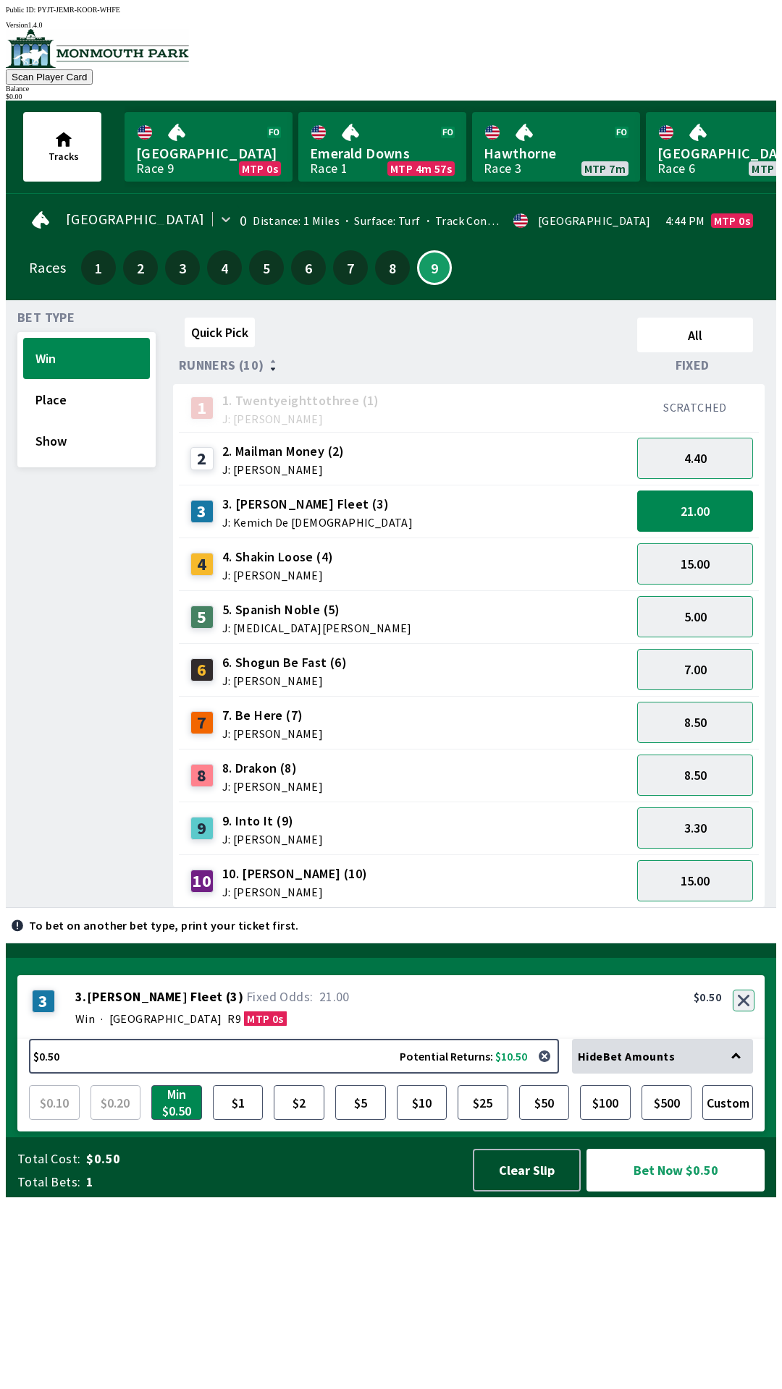
click at [745, 1012] on button "button" at bounding box center [743, 1001] width 22 height 22
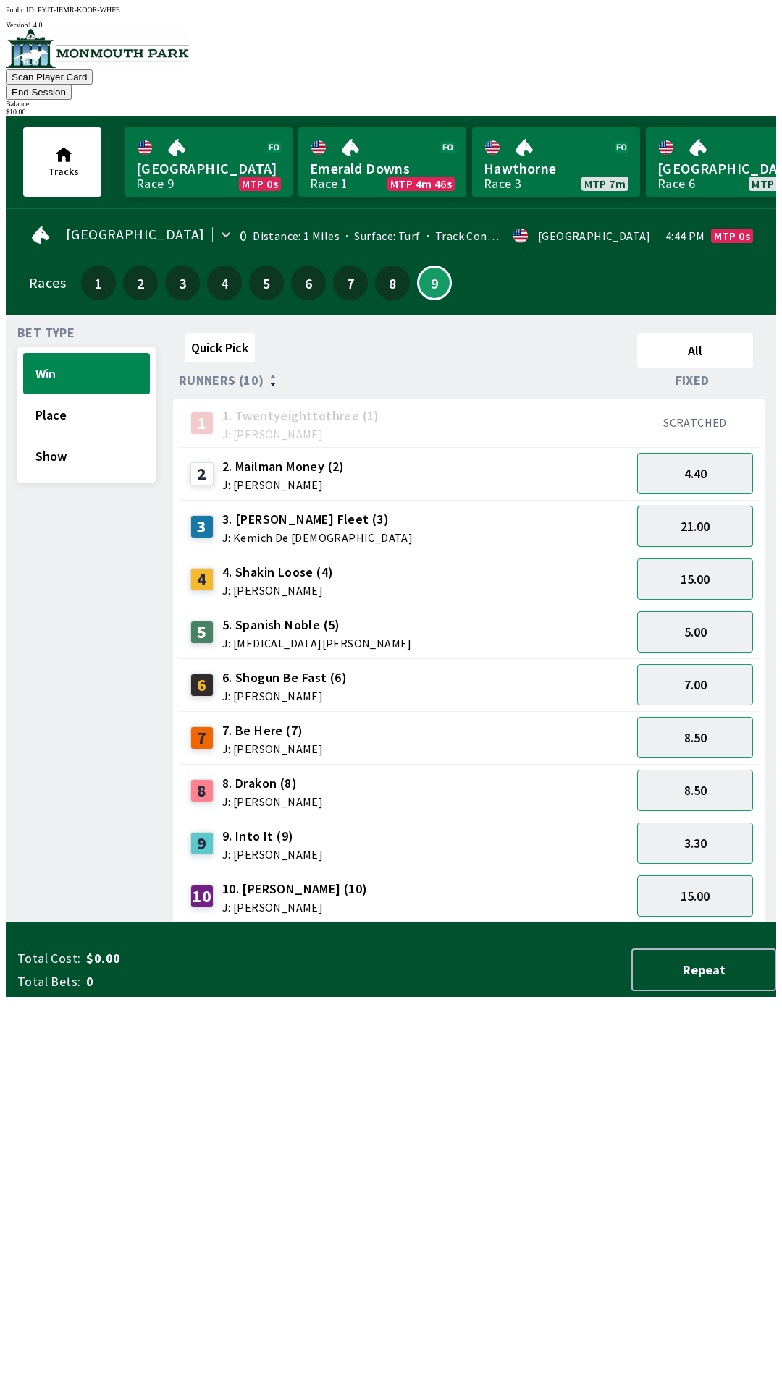
click at [686, 509] on button "21.00" at bounding box center [695, 526] width 116 height 41
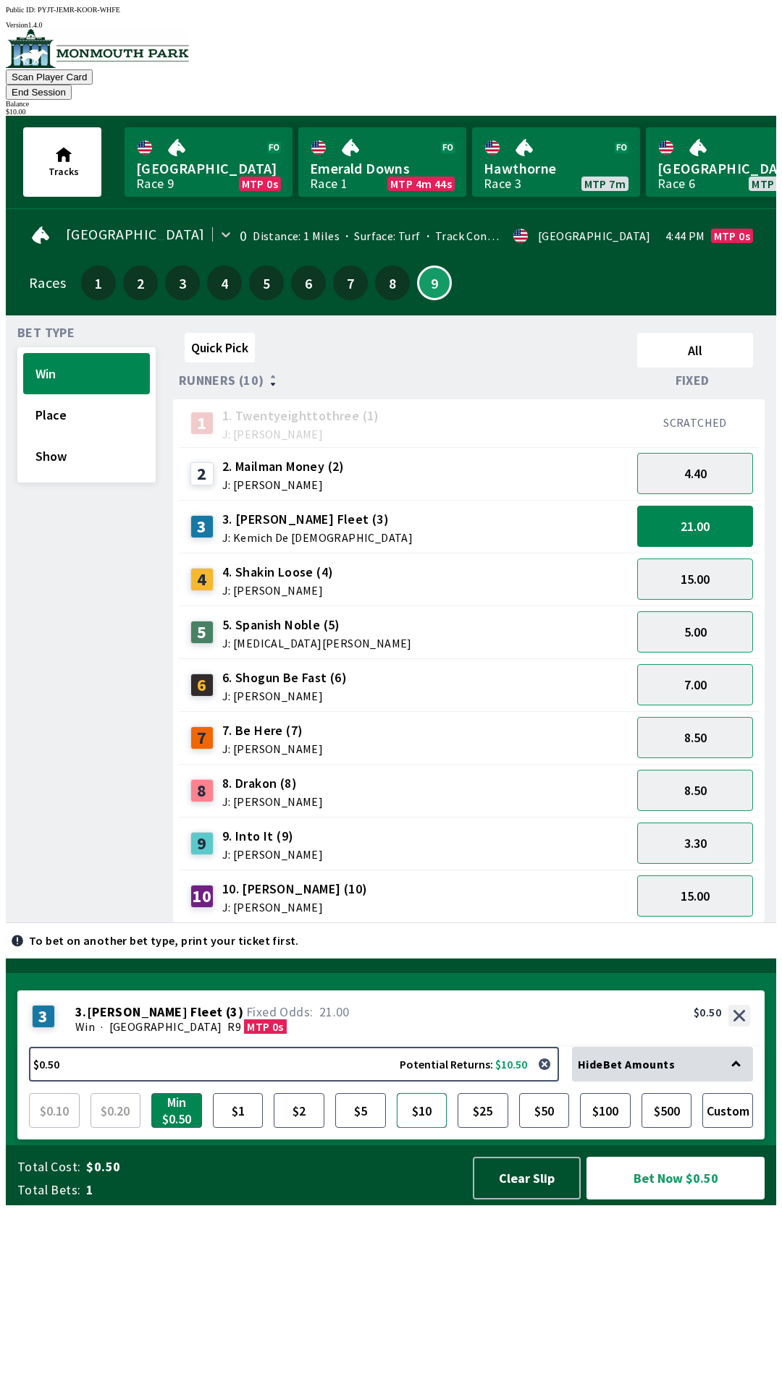
click at [408, 1128] on button "$10" at bounding box center [422, 1110] width 51 height 35
click at [656, 1200] on button "Bet Now $10.00" at bounding box center [675, 1178] width 178 height 43
